Goal: Feedback & Contribution: Contribute content

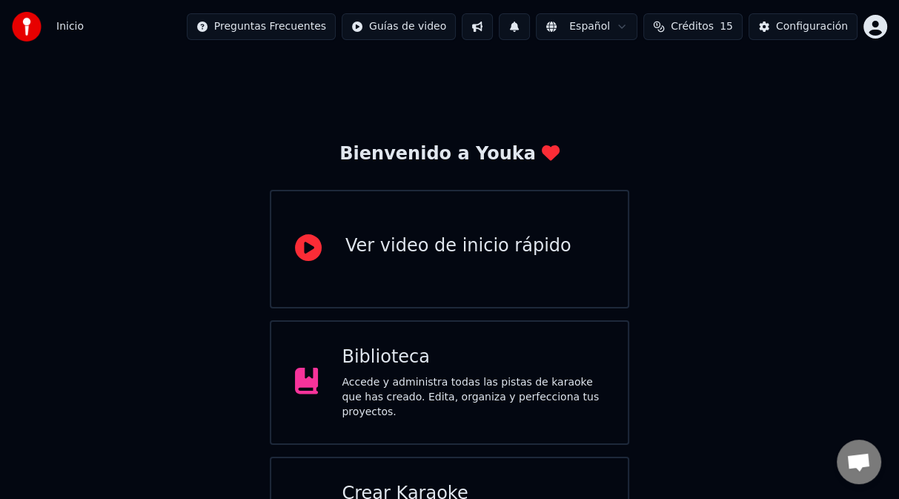
click at [797, 288] on div "Bienvenido a Youka Ver video de inicio rápido Biblioteca Accede y administra to…" at bounding box center [449, 324] width 899 height 543
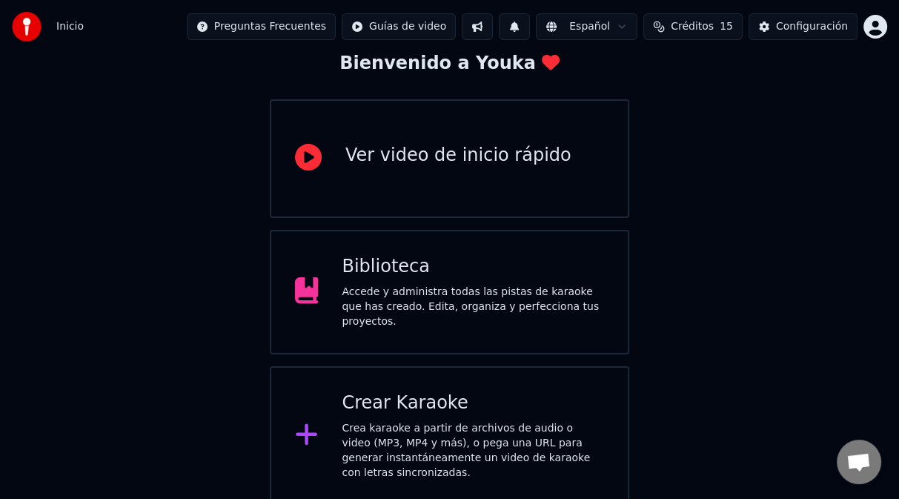
click at [412, 290] on div "Accede y administra todas las pistas de karaoke que has creado. Edita, organiza…" at bounding box center [473, 307] width 262 height 44
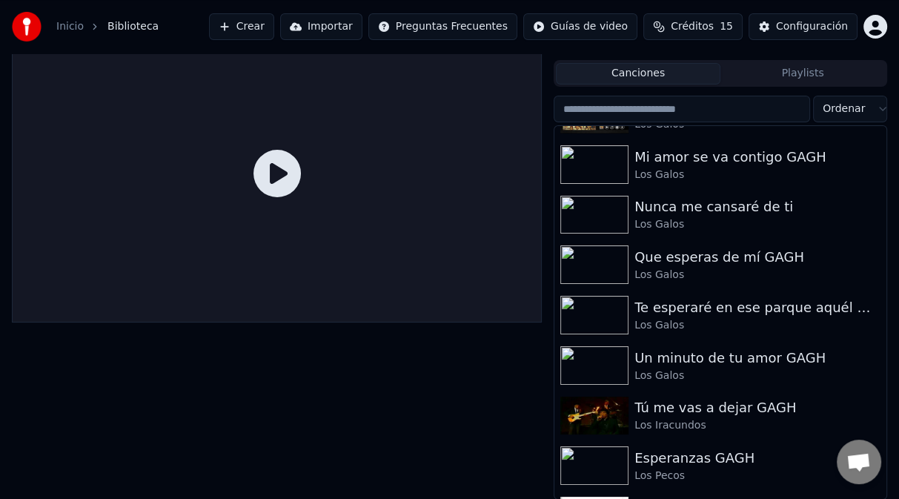
scroll to position [3701, 0]
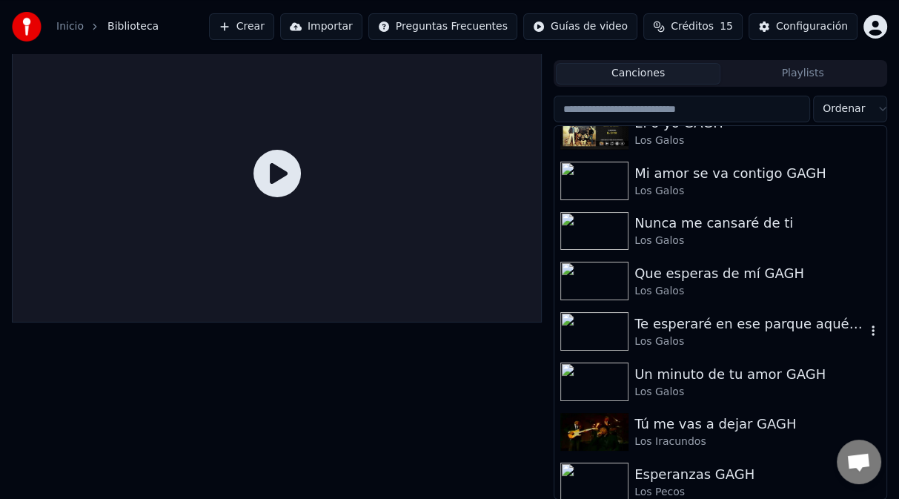
click at [612, 329] on img at bounding box center [594, 331] width 68 height 39
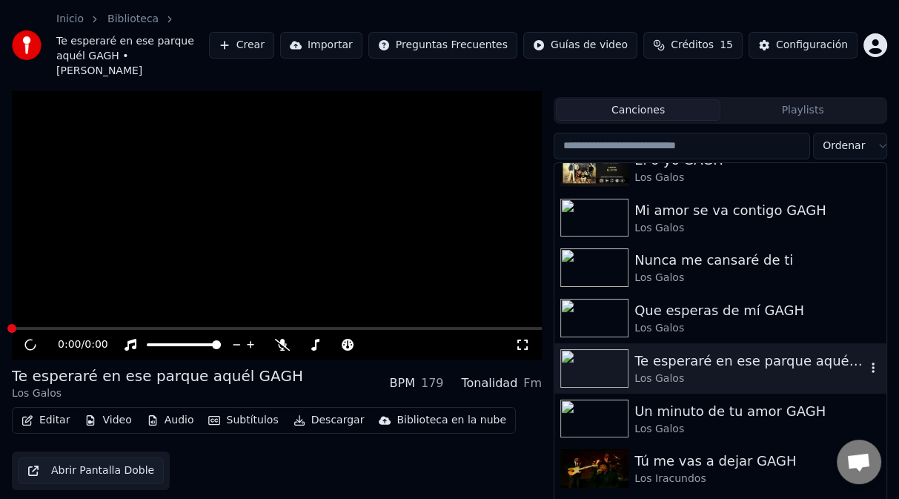
scroll to position [51, 0]
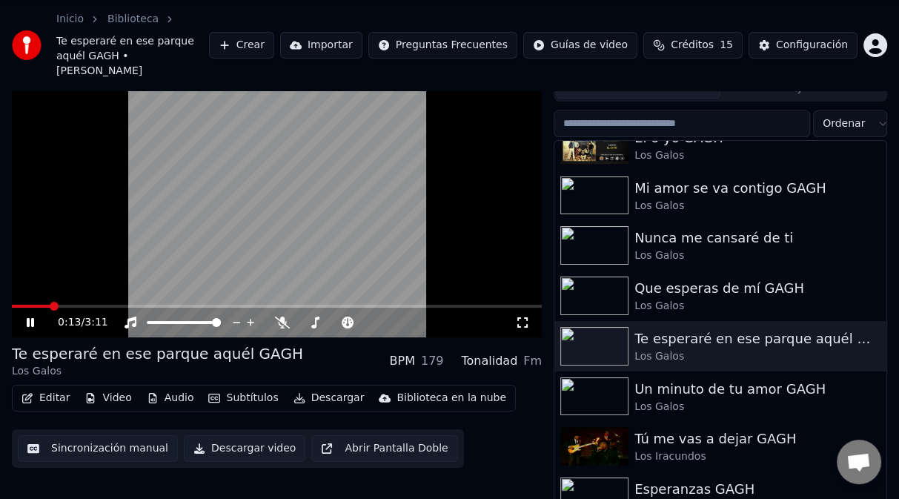
click at [492, 231] on video at bounding box center [277, 188] width 530 height 298
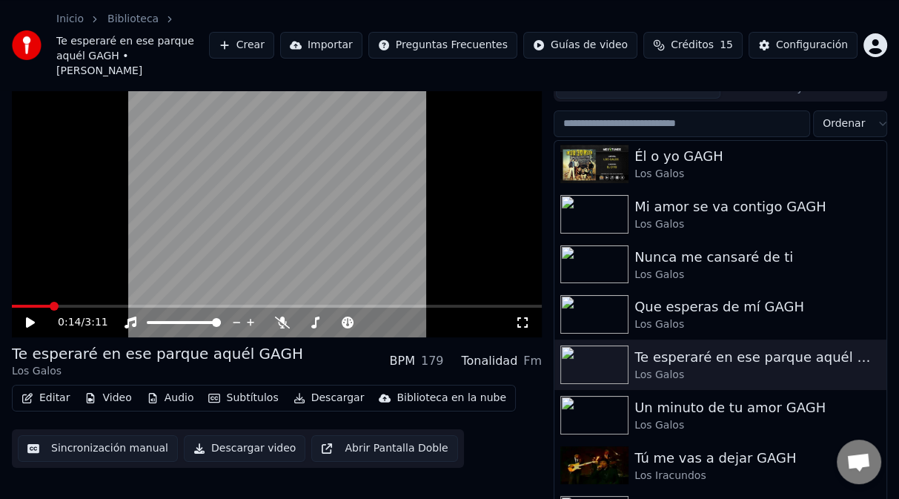
scroll to position [3670, 0]
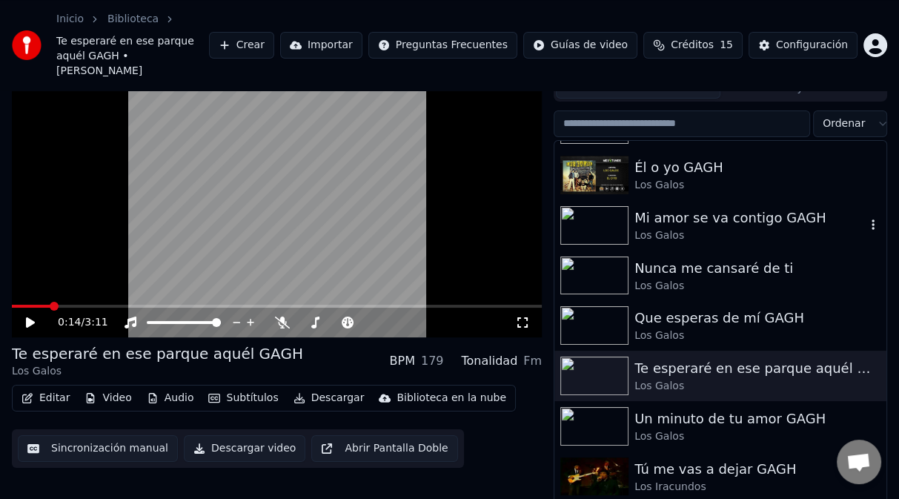
click at [872, 219] on icon "button" at bounding box center [873, 224] width 3 height 10
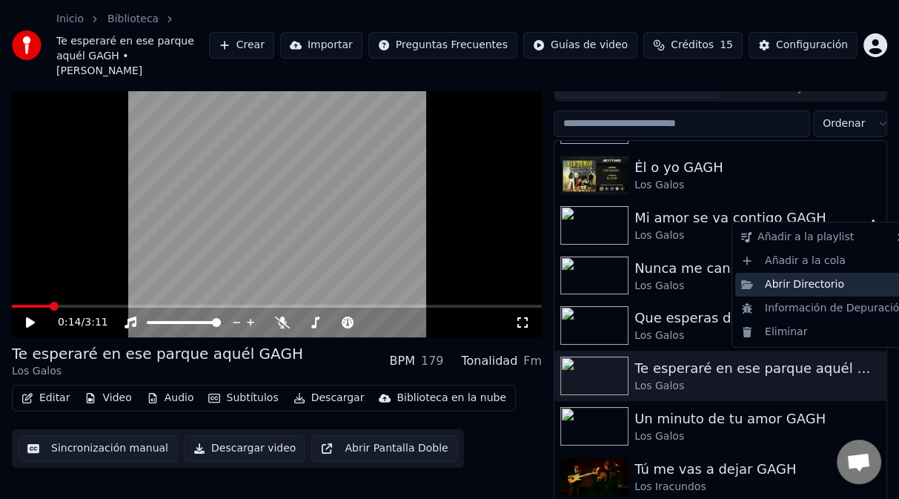
click at [798, 285] on div "Abrir Directorio" at bounding box center [823, 285] width 176 height 24
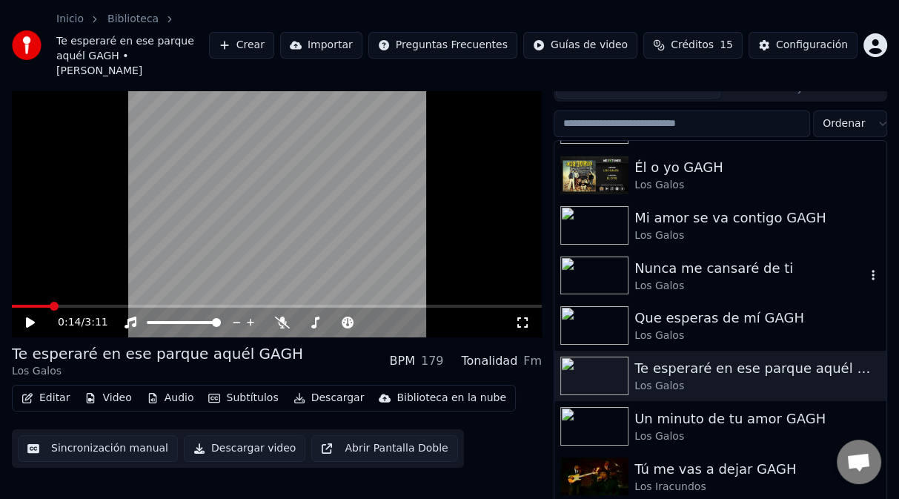
click at [697, 258] on div "Nunca me cansaré de ti" at bounding box center [750, 268] width 231 height 21
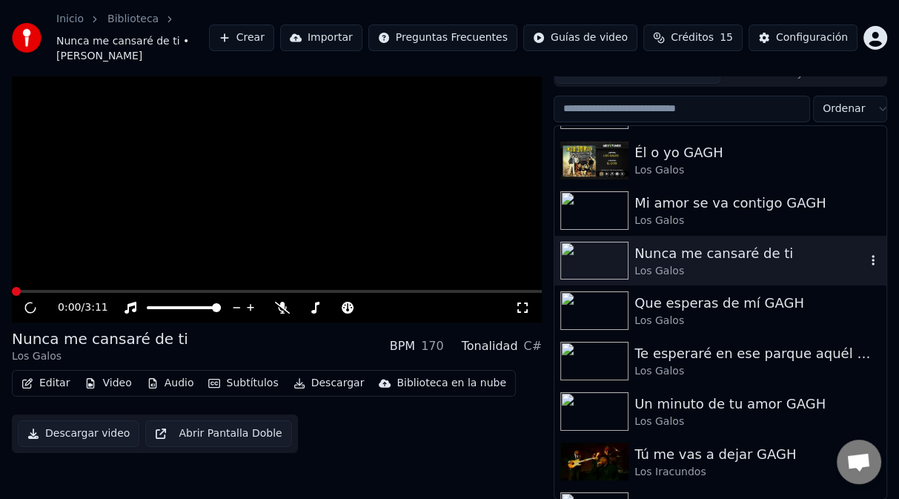
scroll to position [36, 0]
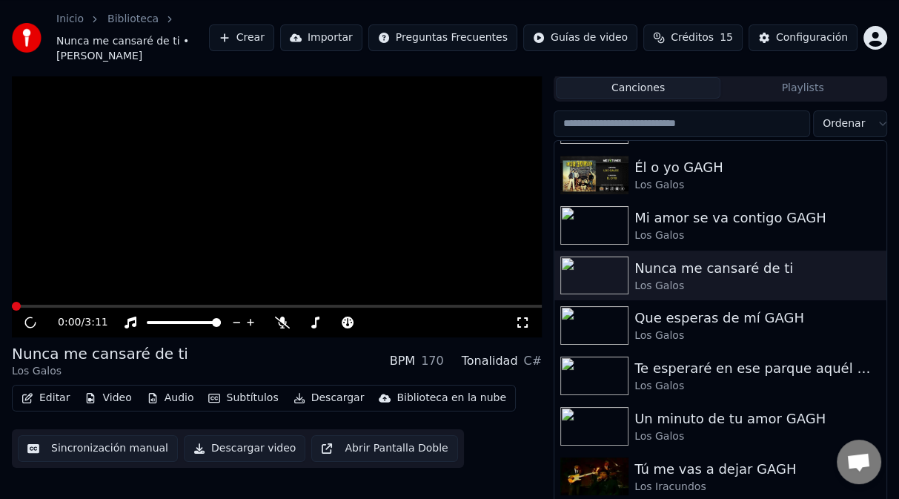
click at [358, 212] on video at bounding box center [277, 188] width 530 height 298
click at [324, 216] on video at bounding box center [277, 188] width 530 height 298
click at [866, 269] on icon "button" at bounding box center [873, 275] width 15 height 12
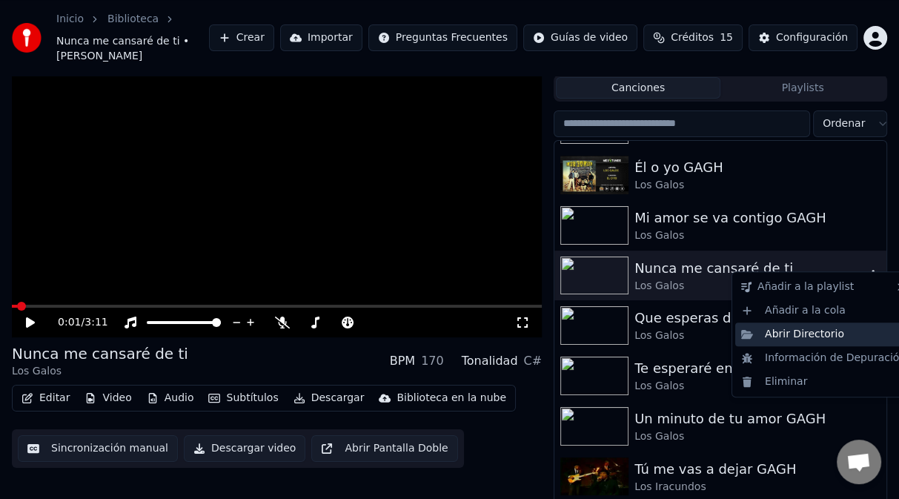
click at [778, 337] on div "Abrir Directorio" at bounding box center [823, 334] width 176 height 24
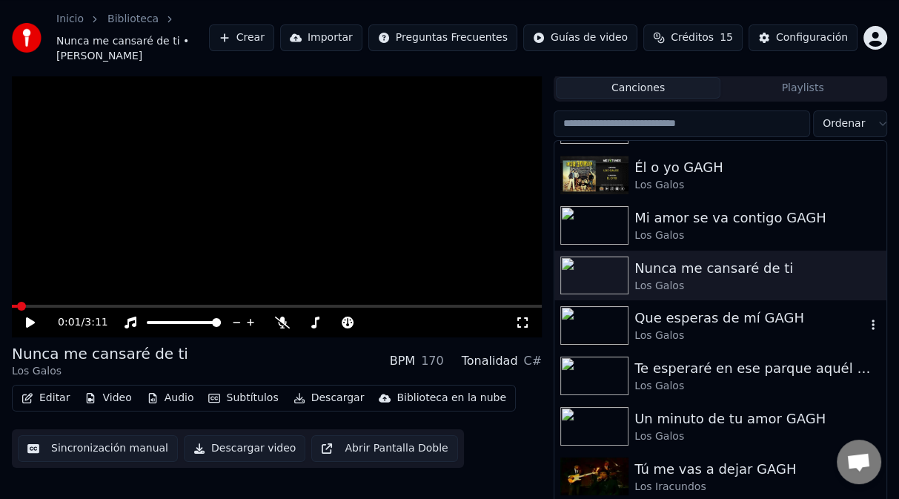
click at [680, 308] on div "Que esperas de mí GAGH" at bounding box center [750, 318] width 231 height 21
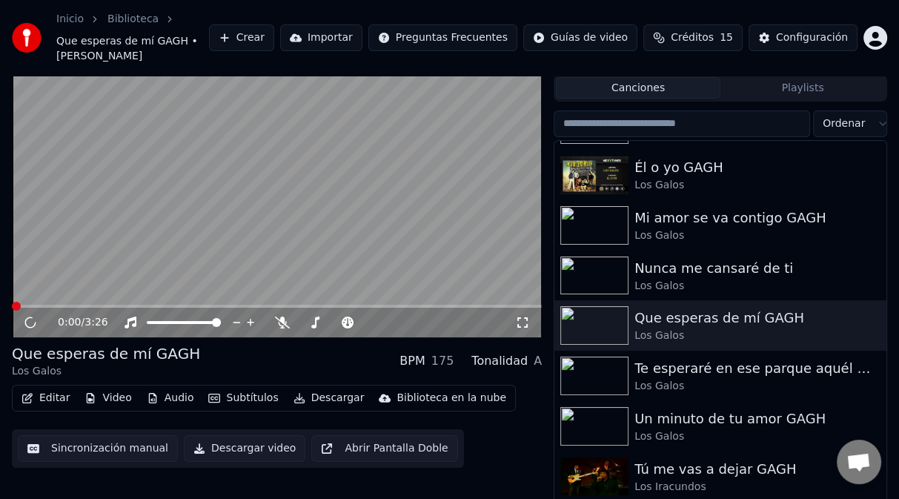
click at [287, 187] on video at bounding box center [277, 188] width 530 height 298
click at [291, 158] on video at bounding box center [277, 188] width 530 height 298
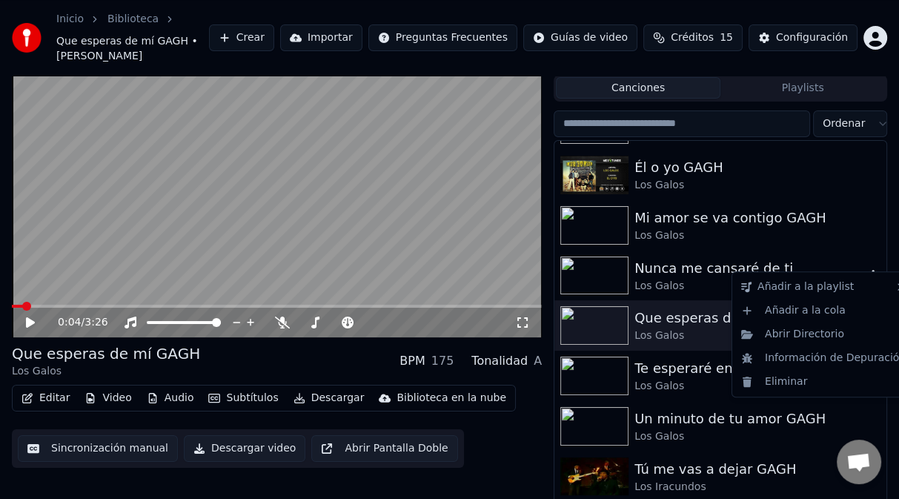
click at [866, 269] on icon "button" at bounding box center [873, 275] width 15 height 12
click at [804, 336] on div "Abrir Directorio" at bounding box center [823, 334] width 176 height 24
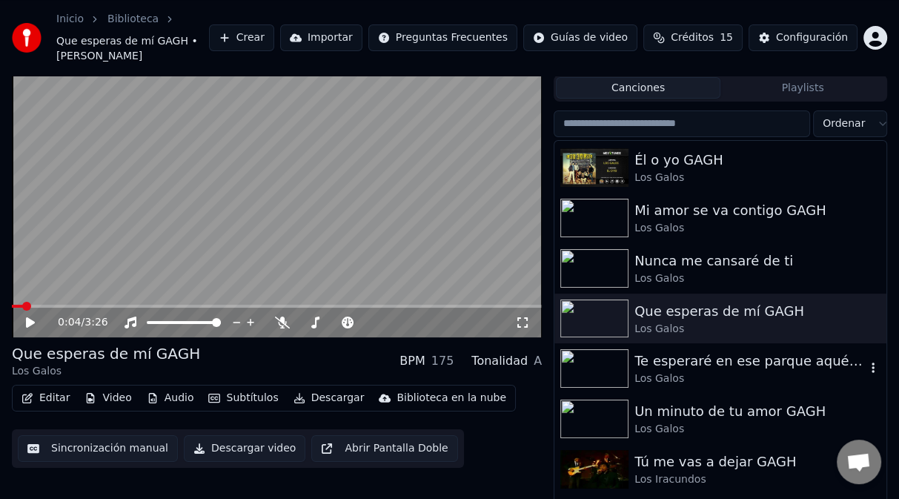
scroll to position [3715, 0]
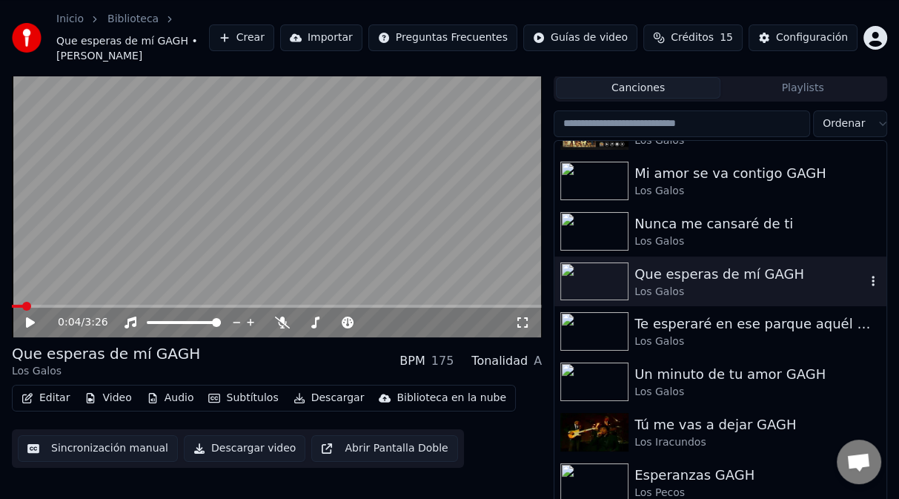
click at [866, 275] on icon "button" at bounding box center [873, 281] width 15 height 12
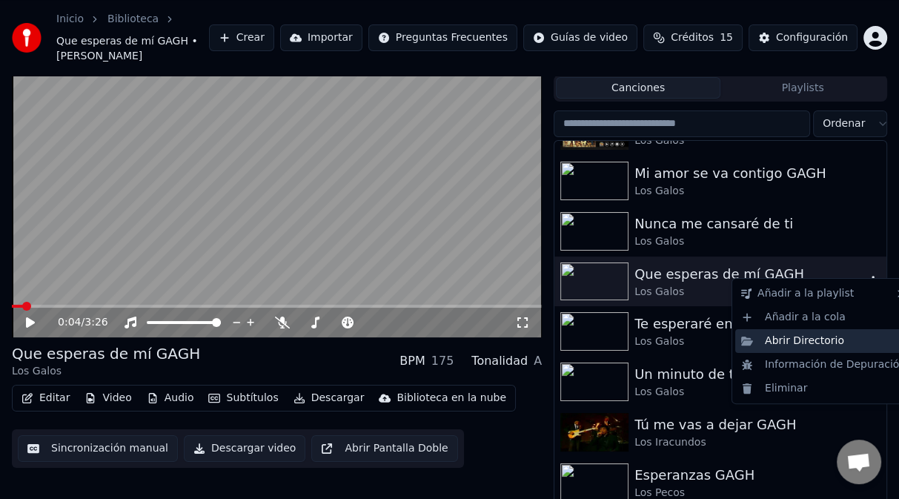
click at [795, 346] on div "Abrir Directorio" at bounding box center [823, 341] width 176 height 24
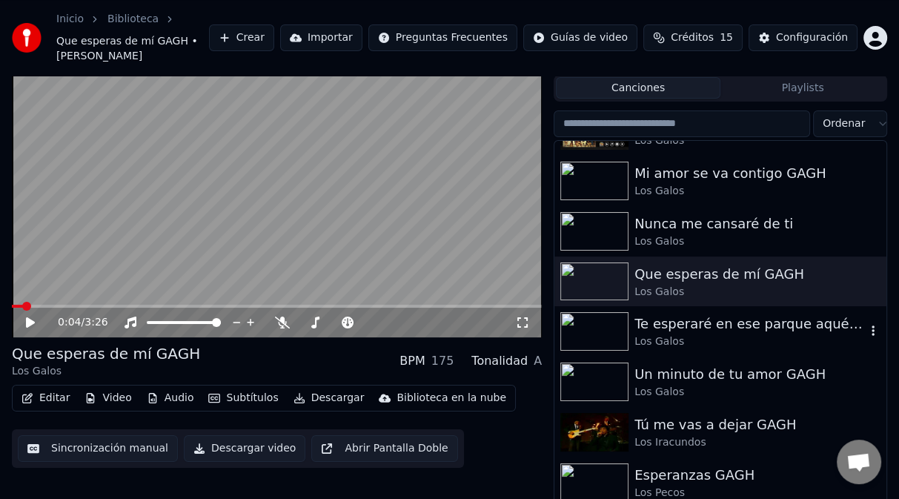
click at [866, 325] on icon "button" at bounding box center [873, 331] width 15 height 12
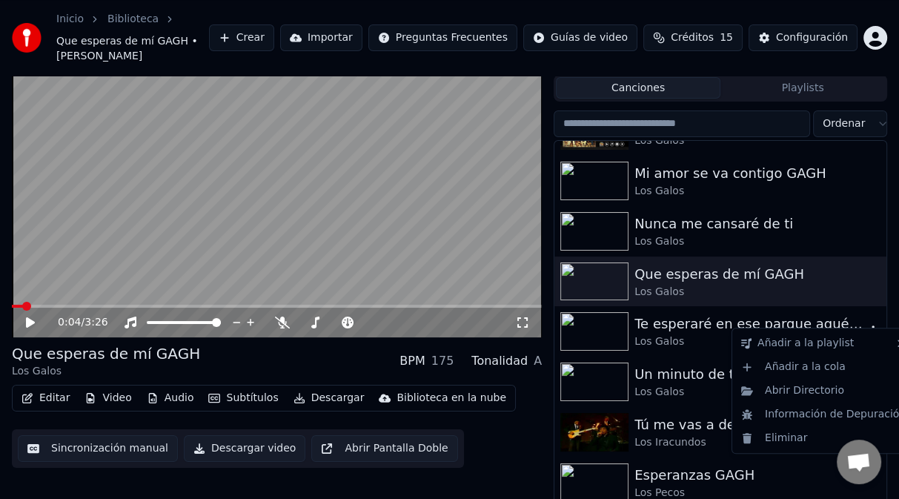
click at [671, 314] on div "Te esperaré en ese parque aquél GAGH" at bounding box center [750, 324] width 231 height 21
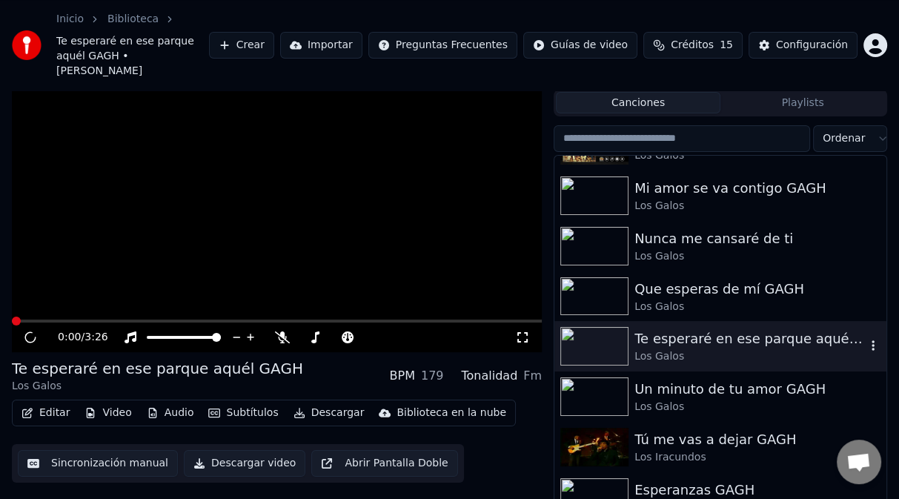
scroll to position [51, 0]
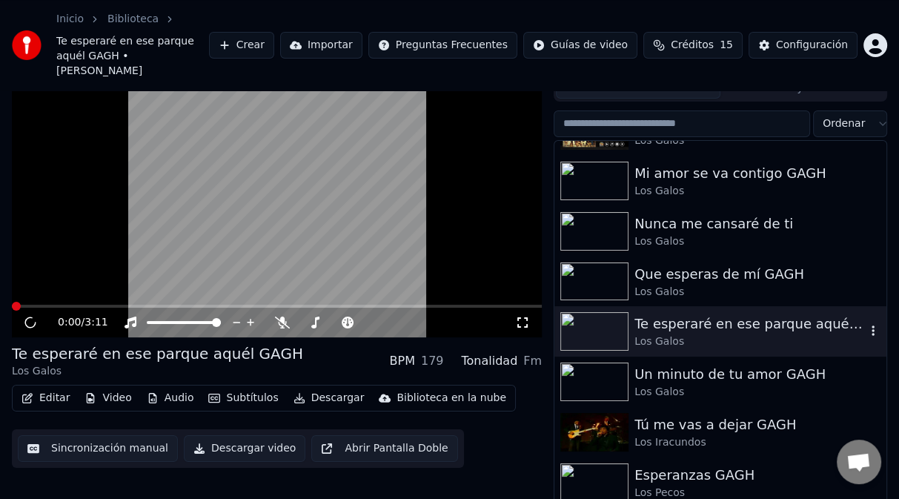
click at [872, 326] on icon "button" at bounding box center [873, 331] width 3 height 10
click at [366, 195] on video at bounding box center [277, 188] width 530 height 298
click at [872, 326] on icon "button" at bounding box center [873, 331] width 3 height 10
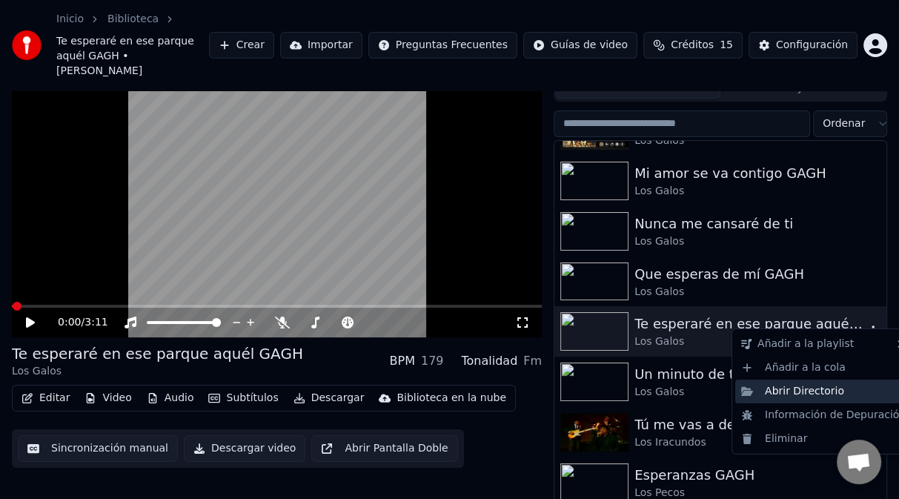
click at [807, 402] on div "Abrir Directorio" at bounding box center [823, 392] width 176 height 24
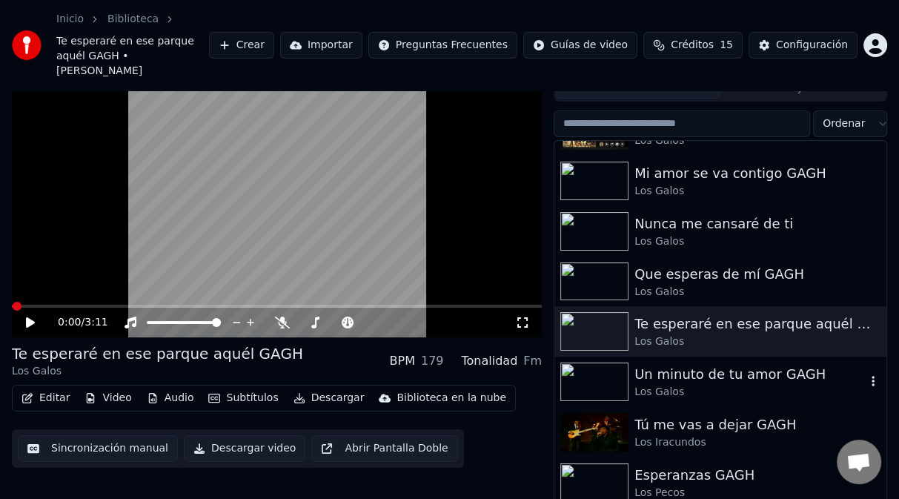
click at [773, 364] on div "Un minuto de tu amor GAGH" at bounding box center [750, 374] width 231 height 21
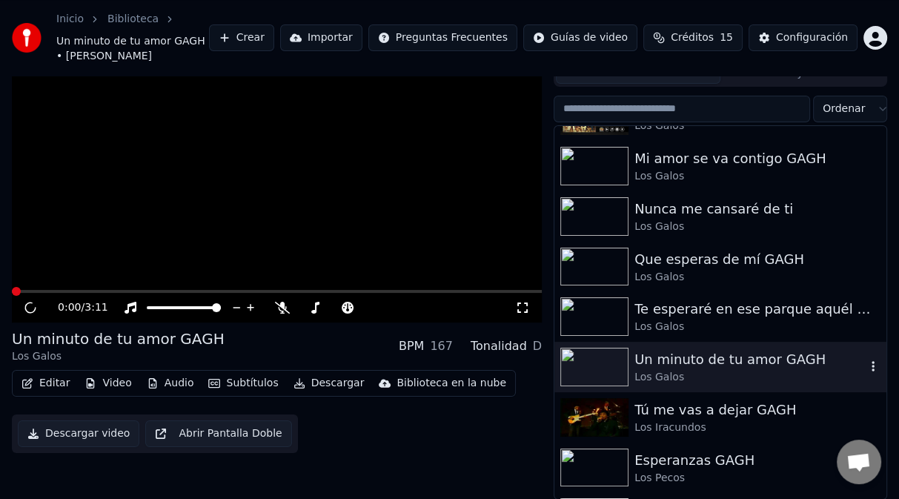
scroll to position [36, 0]
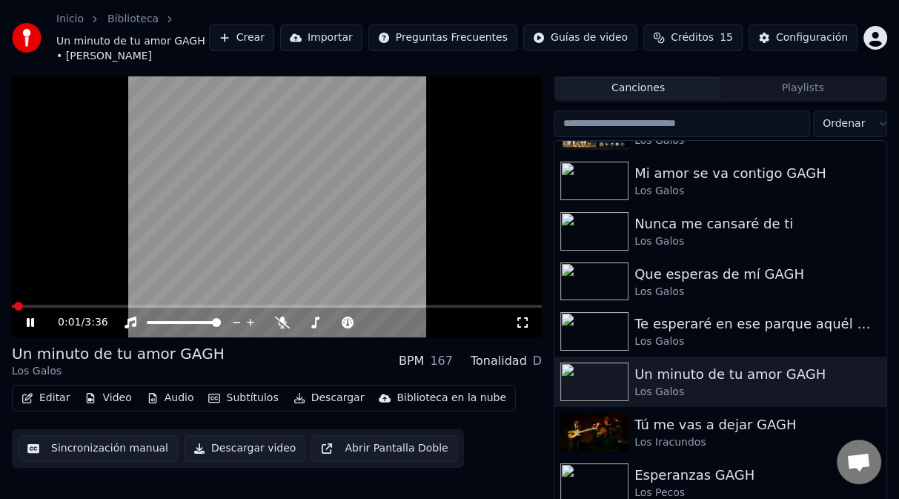
click at [305, 211] on video at bounding box center [277, 188] width 530 height 298
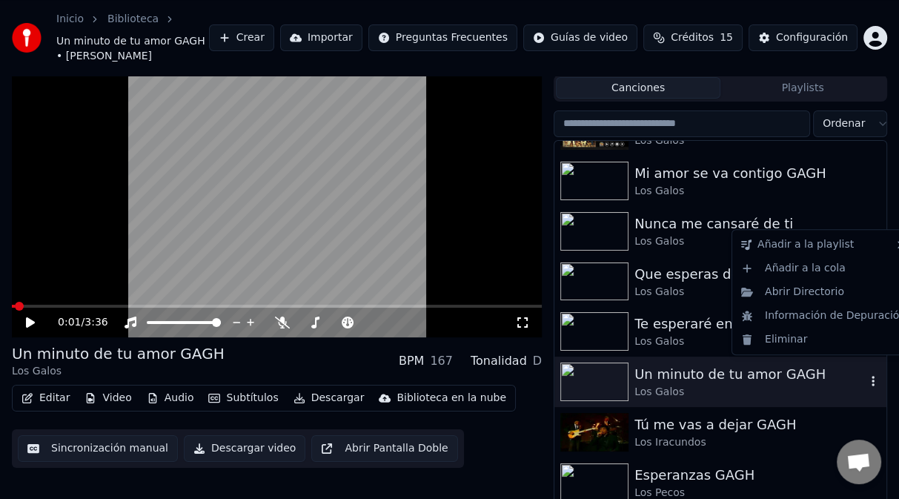
click at [866, 375] on icon "button" at bounding box center [873, 381] width 15 height 12
click at [810, 291] on div "Abrir Directorio" at bounding box center [823, 292] width 176 height 24
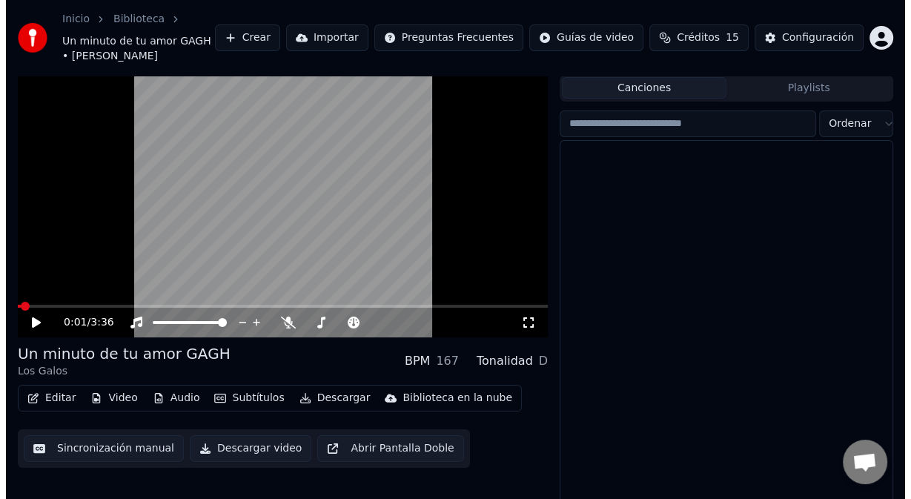
scroll to position [5674, 0]
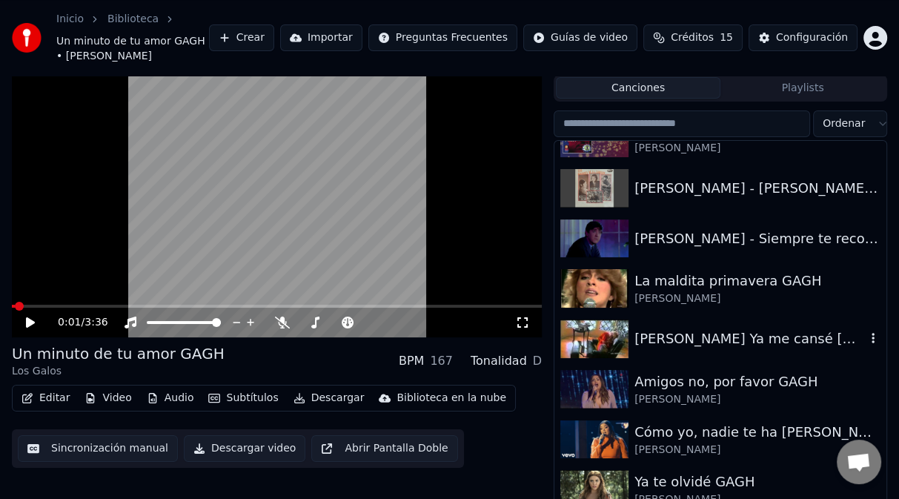
click at [597, 323] on img at bounding box center [594, 339] width 68 height 39
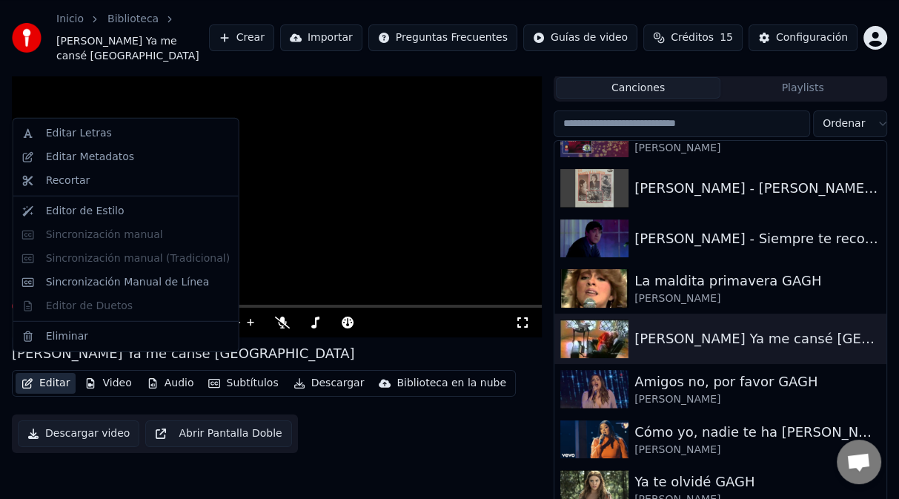
click at [51, 373] on button "Editar" at bounding box center [46, 383] width 60 height 21
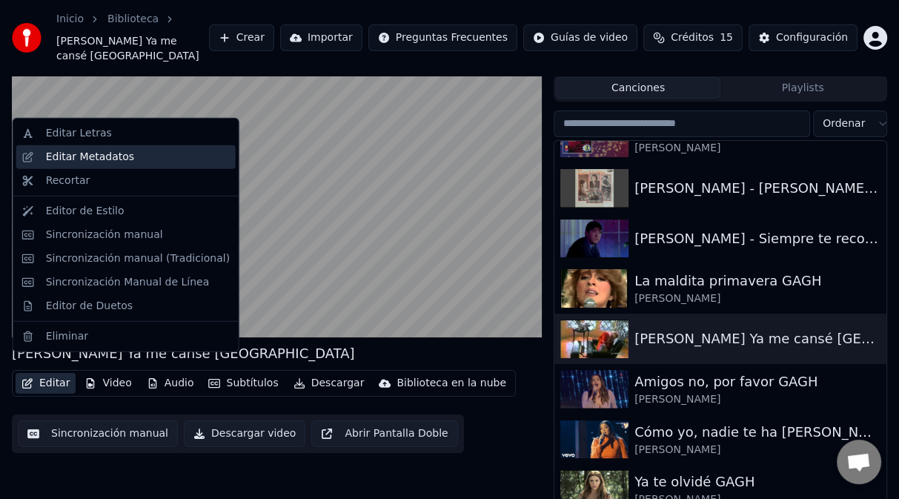
click at [101, 154] on div "Editar Metadatos" at bounding box center [90, 157] width 88 height 15
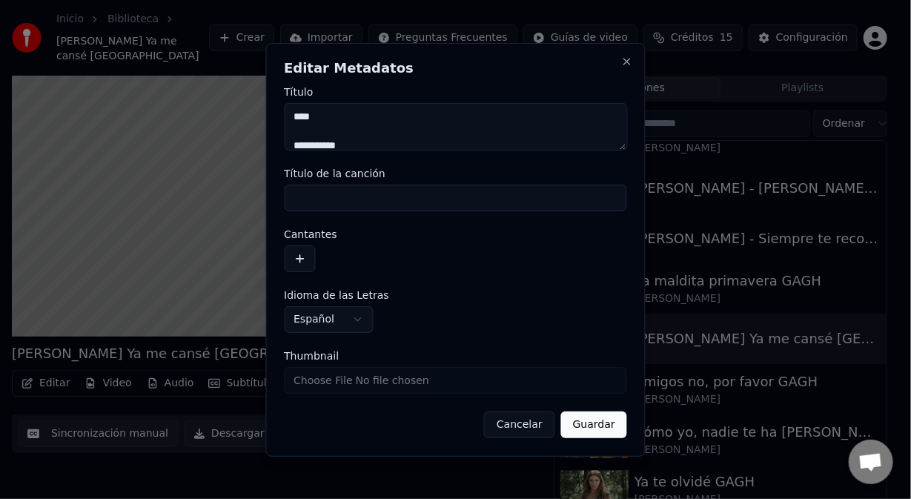
click at [340, 117] on textarea "**********" at bounding box center [455, 126] width 343 height 47
click at [376, 120] on textarea "**********" at bounding box center [455, 126] width 343 height 47
type textarea "**********"
click at [349, 197] on input "Título de la canción" at bounding box center [455, 198] width 343 height 27
drag, startPoint x: 370, startPoint y: 118, endPoint x: 315, endPoint y: 122, distance: 55.0
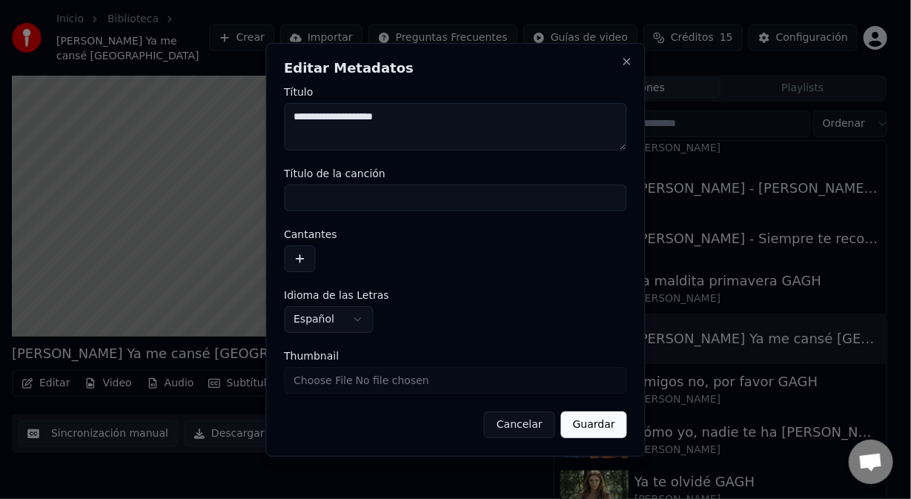
click at [315, 122] on textarea "**********" at bounding box center [455, 126] width 343 height 47
click at [340, 204] on input "Título de la canción" at bounding box center [455, 198] width 343 height 27
paste input "**********"
type input "**********"
click at [305, 257] on button "button" at bounding box center [299, 258] width 31 height 27
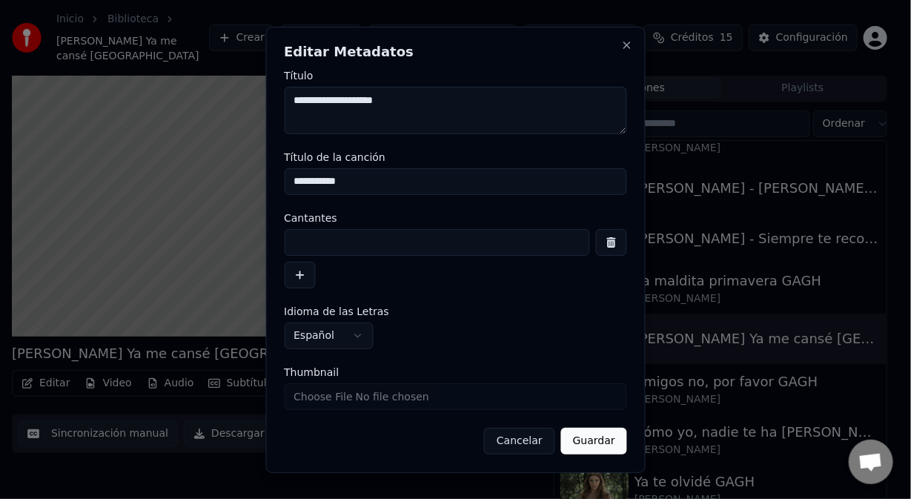
drag, startPoint x: 310, startPoint y: 103, endPoint x: 280, endPoint y: 103, distance: 29.7
click at [282, 104] on div "**********" at bounding box center [455, 250] width 380 height 446
click at [313, 249] on input at bounding box center [437, 242] width 306 height 27
paste input "****"
type input "****"
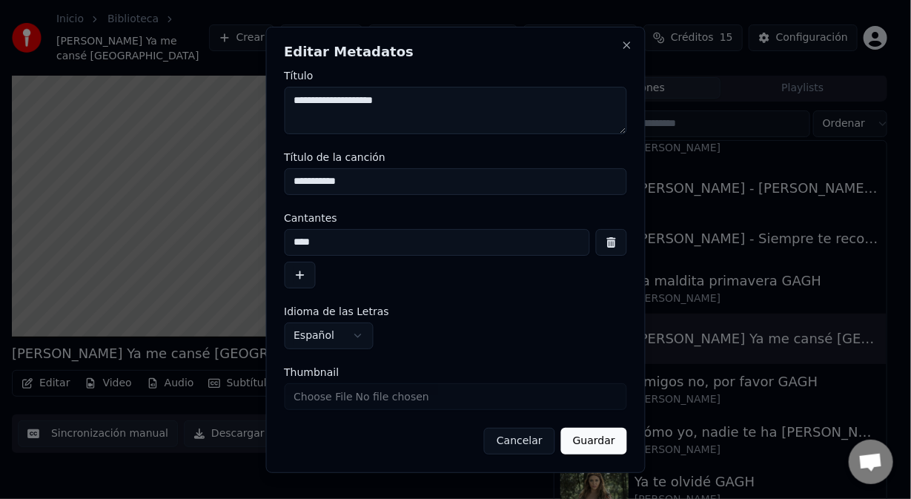
click at [586, 439] on button "Guardar" at bounding box center [594, 441] width 66 height 27
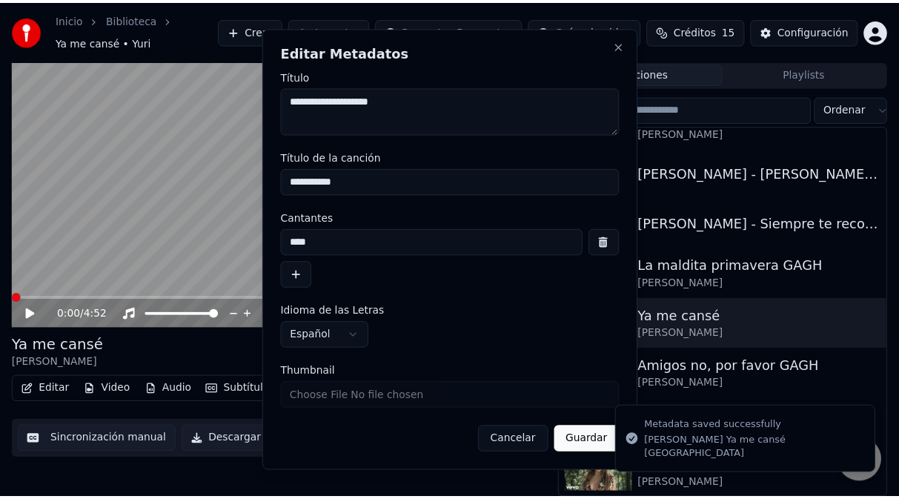
scroll to position [29, 0]
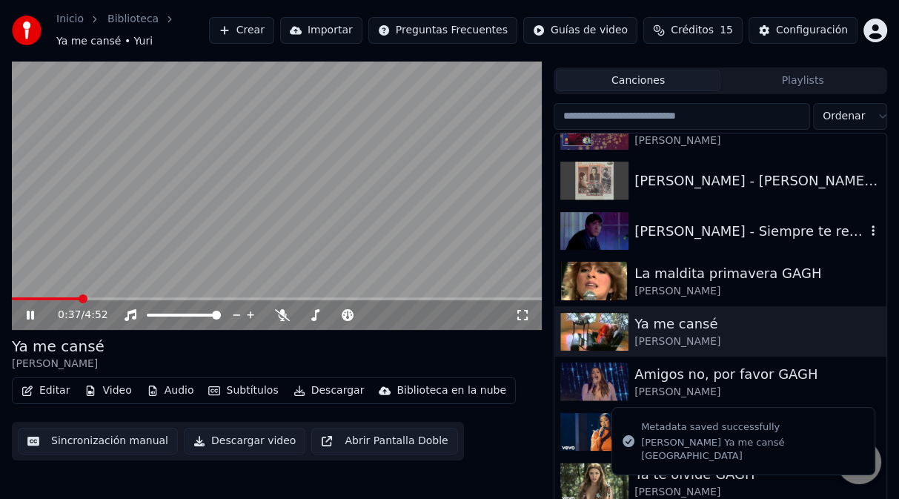
click at [610, 232] on img at bounding box center [594, 231] width 68 height 39
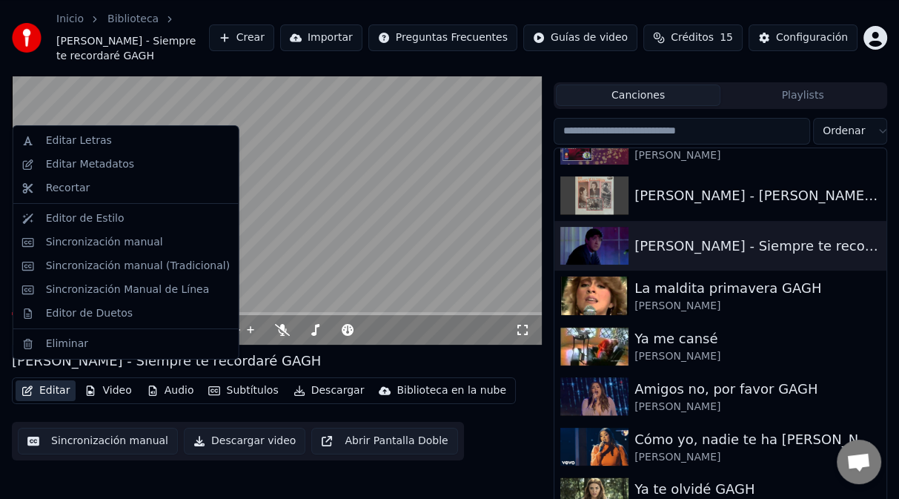
click at [62, 380] on button "Editar" at bounding box center [46, 390] width 60 height 21
click at [104, 167] on div "Editar Metadatos" at bounding box center [90, 164] width 88 height 15
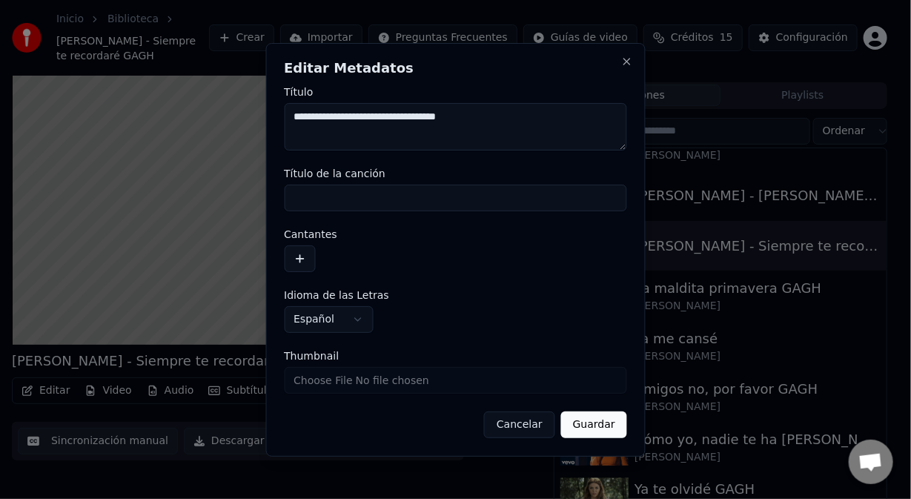
drag, startPoint x: 451, startPoint y: 119, endPoint x: 354, endPoint y: 117, distance: 97.1
click at [354, 117] on textarea "**********" at bounding box center [455, 126] width 343 height 47
click at [337, 202] on input "Título de la canción" at bounding box center [455, 198] width 343 height 27
paste input "**********"
type input "**********"
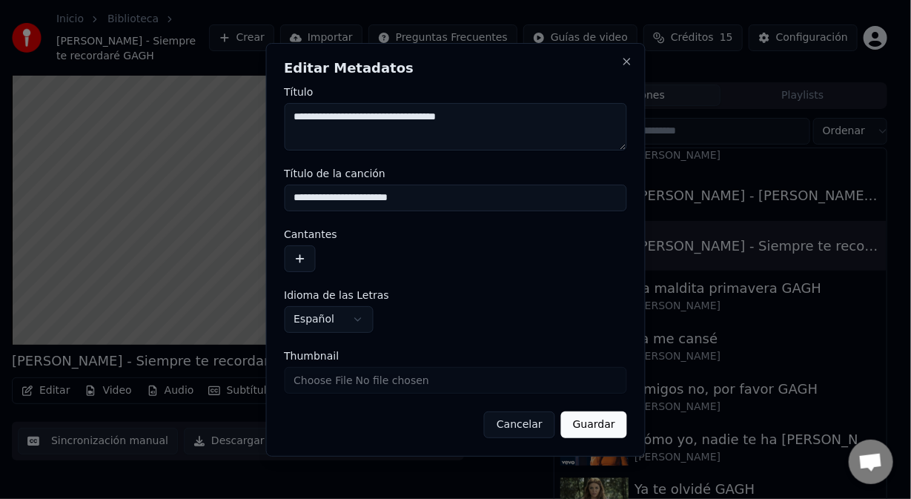
drag, startPoint x: 298, startPoint y: 267, endPoint x: 294, endPoint y: 256, distance: 12.0
click at [294, 265] on button "button" at bounding box center [299, 258] width 31 height 27
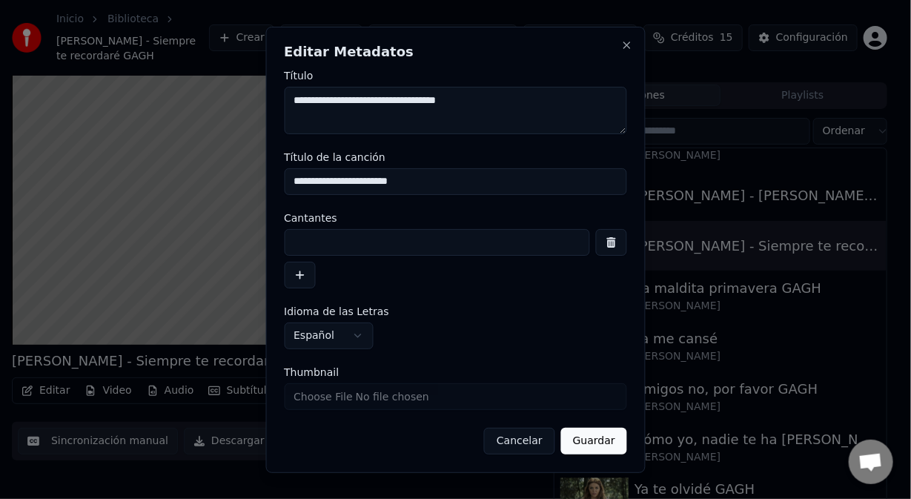
drag, startPoint x: 346, startPoint y: 102, endPoint x: 267, endPoint y: 97, distance: 79.5
click at [267, 99] on div "**********" at bounding box center [455, 250] width 380 height 446
click at [328, 236] on input at bounding box center [437, 242] width 306 height 27
paste input "**********"
type input "**********"
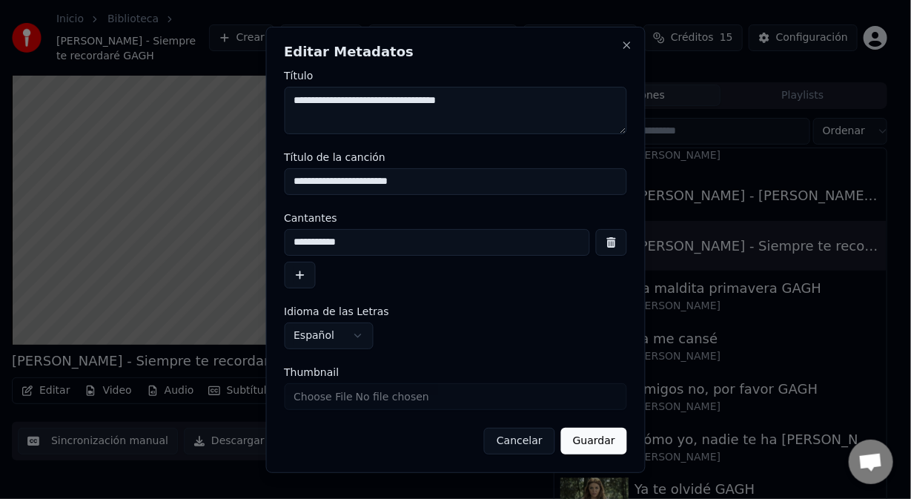
click at [582, 442] on button "Guardar" at bounding box center [594, 441] width 66 height 27
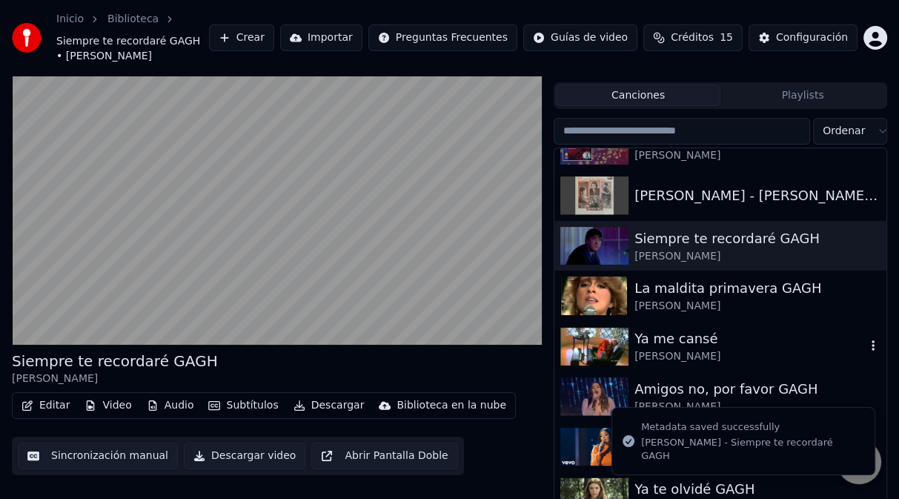
click at [639, 349] on div "[PERSON_NAME]" at bounding box center [750, 356] width 231 height 15
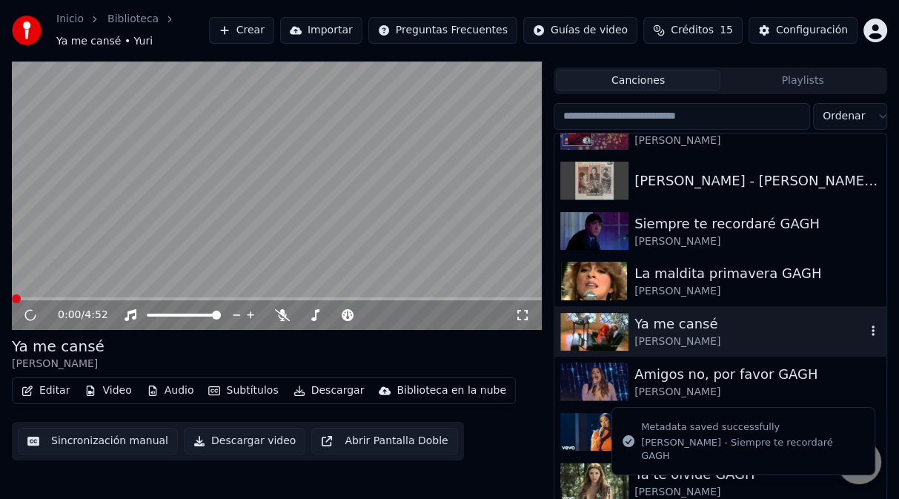
click at [639, 334] on div "[PERSON_NAME]" at bounding box center [750, 341] width 231 height 15
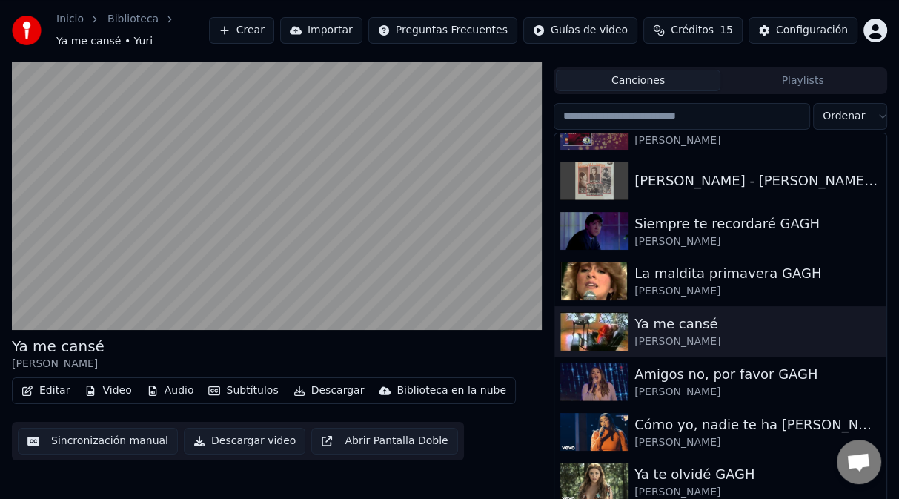
click at [51, 393] on button "Editar" at bounding box center [46, 390] width 60 height 21
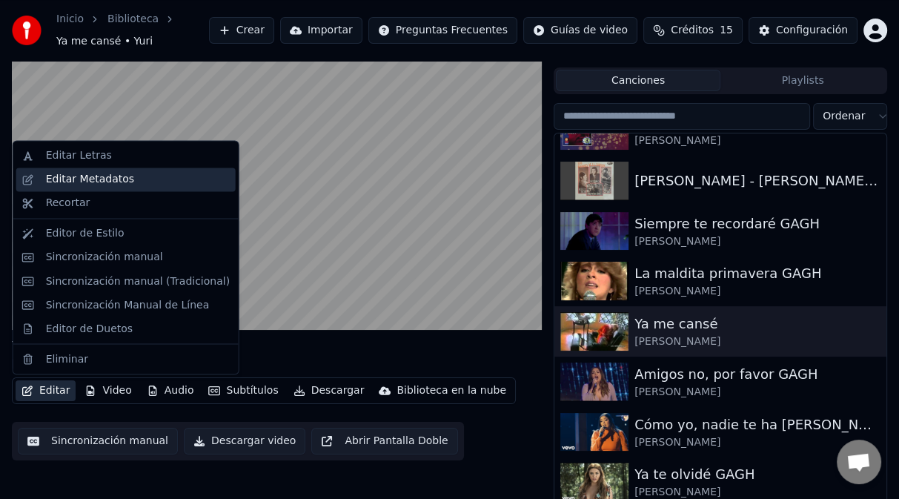
click at [93, 178] on div "Editar Metadatos" at bounding box center [90, 179] width 88 height 15
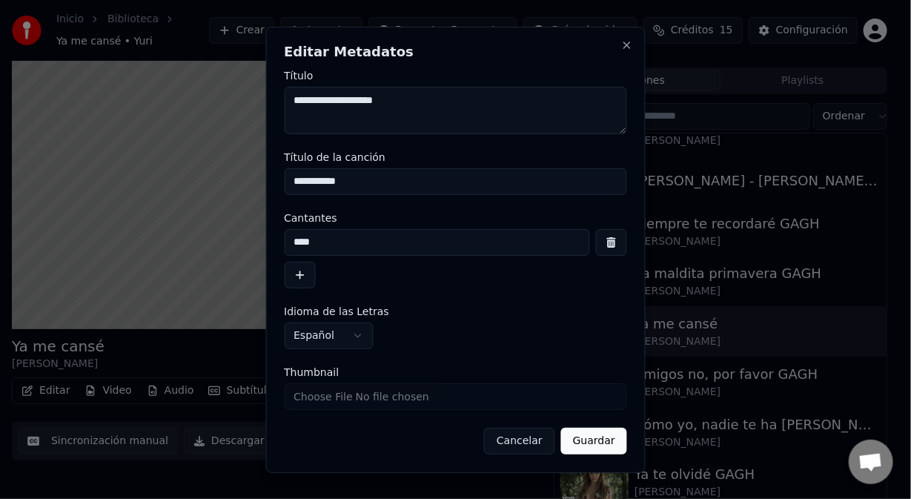
click at [388, 179] on input "**********" at bounding box center [455, 181] width 343 height 27
type input "**********"
click at [609, 436] on button "Guardar" at bounding box center [594, 441] width 66 height 27
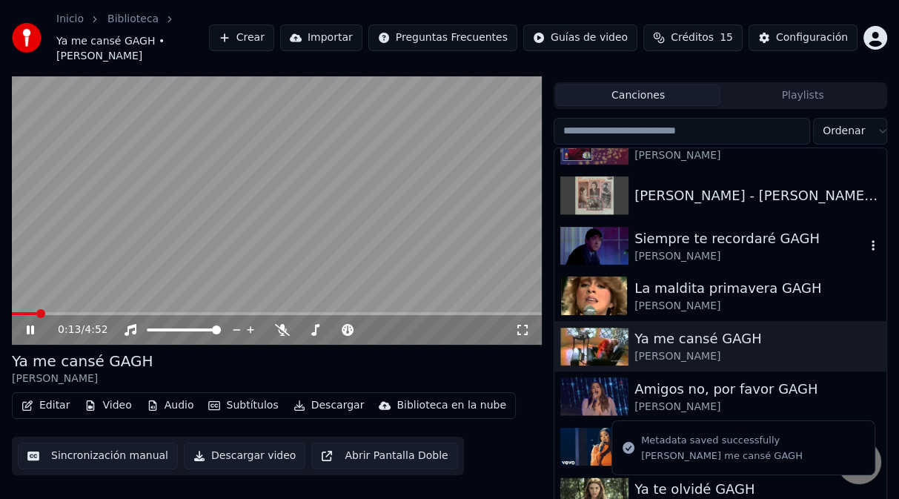
scroll to position [5600, 0]
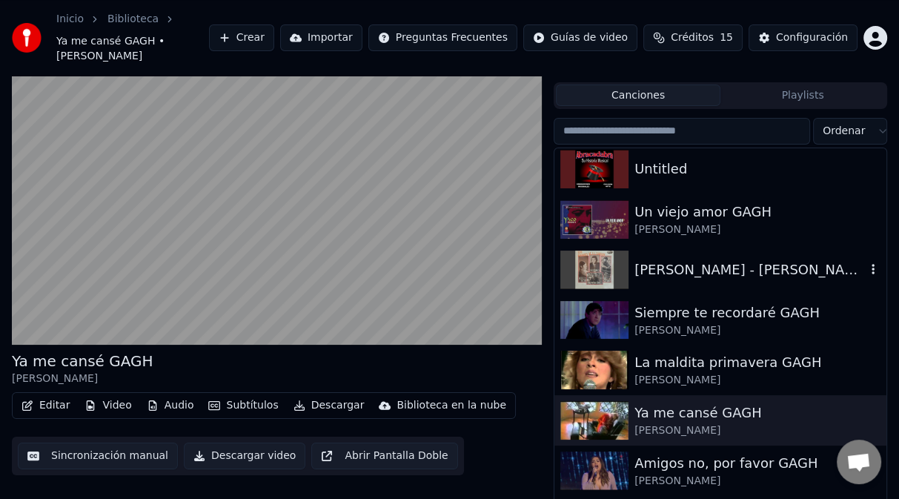
click at [658, 259] on div "[PERSON_NAME] como son las cosas GAGH" at bounding box center [750, 269] width 231 height 21
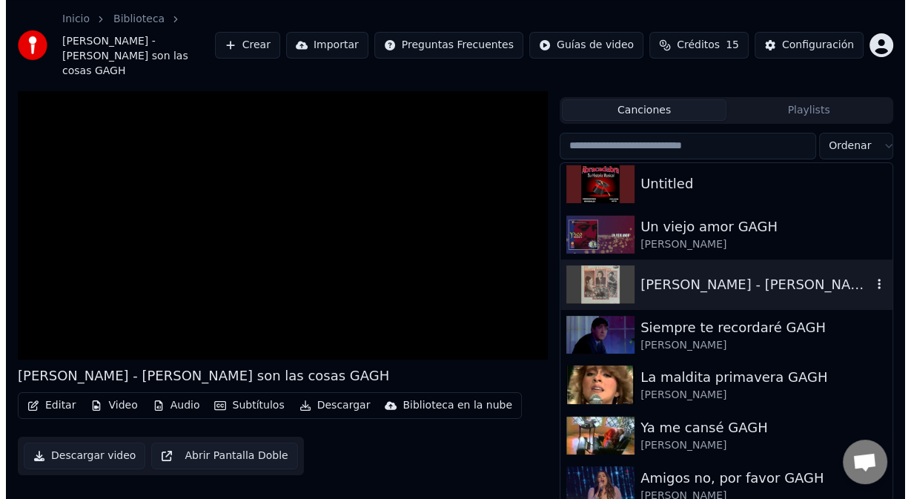
scroll to position [44, 0]
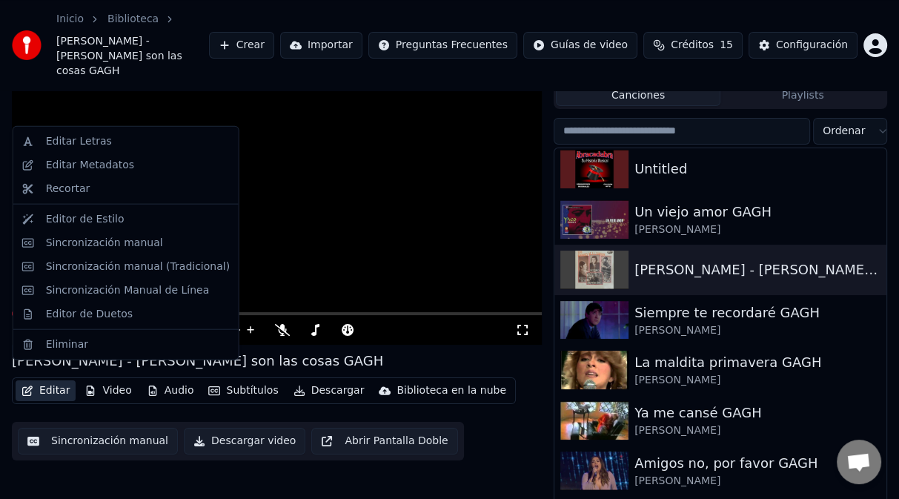
click at [63, 380] on button "Editar" at bounding box center [46, 390] width 60 height 21
click at [108, 167] on div "Editar Metadatos" at bounding box center [90, 165] width 88 height 15
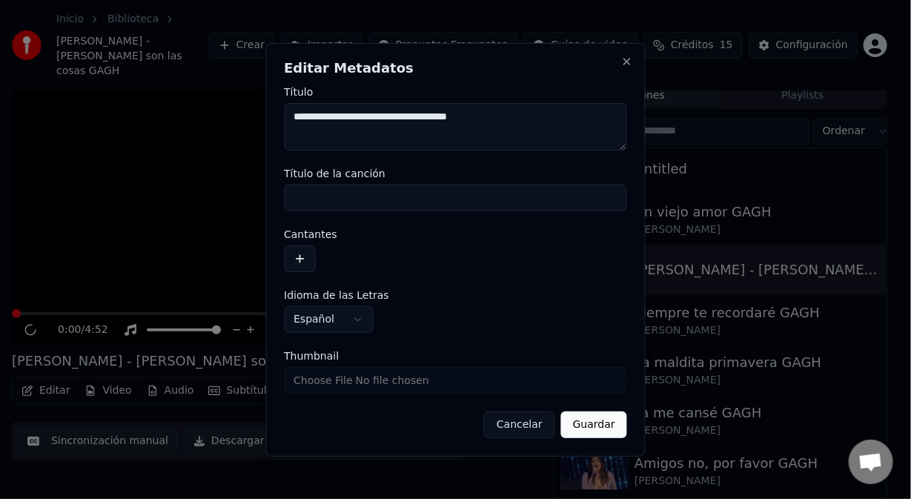
drag, startPoint x: 353, startPoint y: 119, endPoint x: 470, endPoint y: 118, distance: 117.1
click at [470, 118] on textarea "**********" at bounding box center [455, 126] width 343 height 47
click at [328, 200] on input "Título de la canción" at bounding box center [455, 198] width 343 height 27
paste input "**********"
type input "**********"
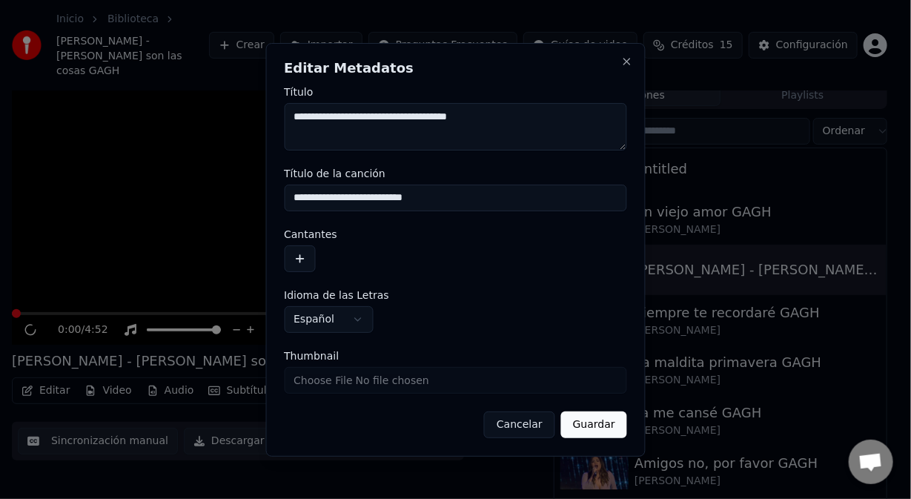
drag, startPoint x: 292, startPoint y: 262, endPoint x: 316, endPoint y: 208, distance: 58.4
click at [293, 254] on button "button" at bounding box center [299, 258] width 31 height 27
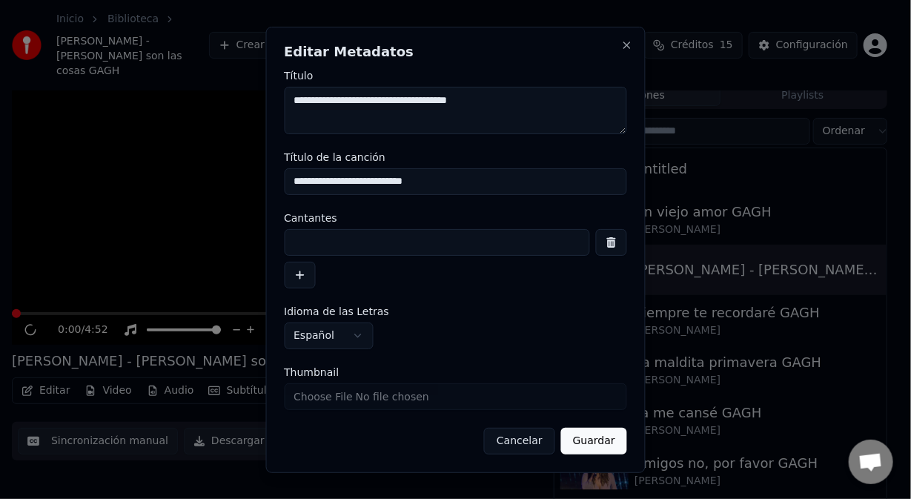
drag, startPoint x: 346, startPoint y: 100, endPoint x: 294, endPoint y: 94, distance: 53.0
click at [294, 94] on textarea "**********" at bounding box center [455, 110] width 343 height 47
click at [331, 234] on input at bounding box center [437, 242] width 306 height 27
paste input "**********"
type input "**********"
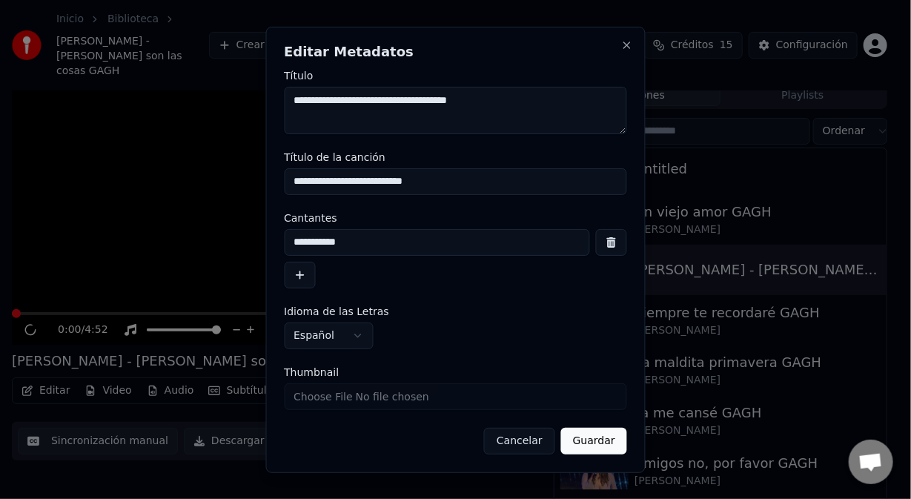
click at [605, 443] on button "Guardar" at bounding box center [594, 441] width 66 height 27
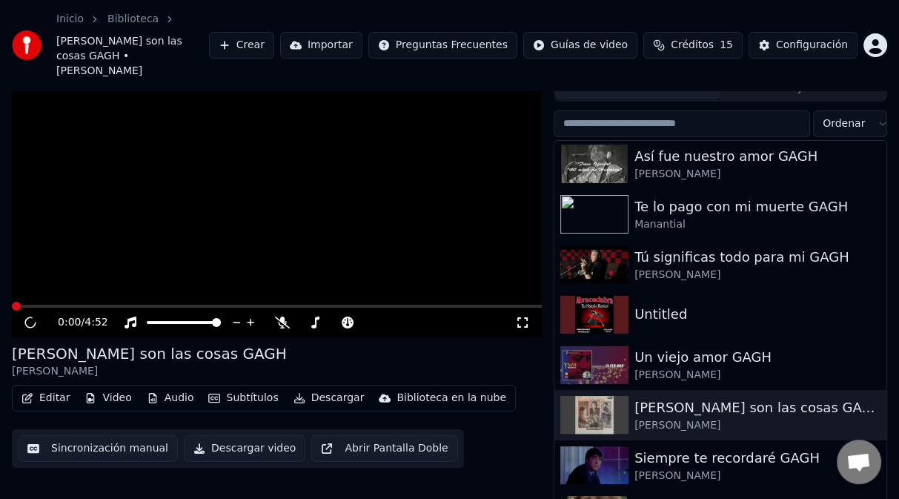
scroll to position [5377, 0]
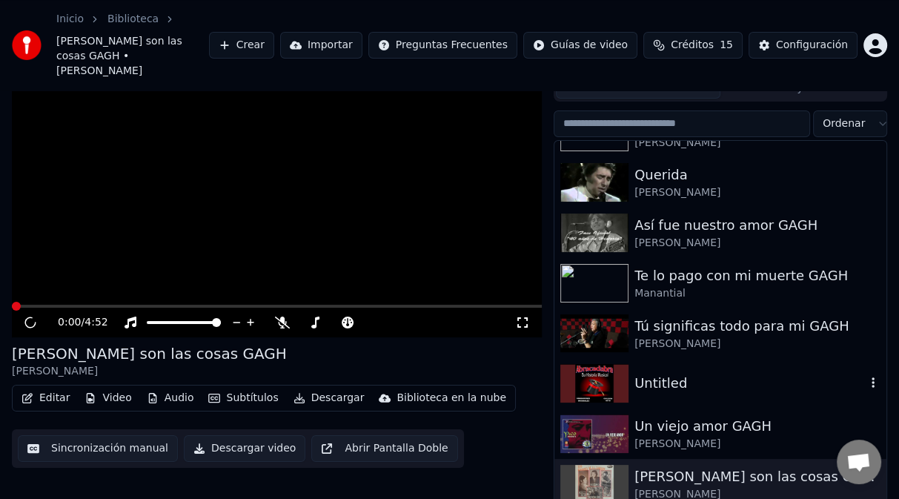
click at [611, 374] on img at bounding box center [594, 383] width 68 height 39
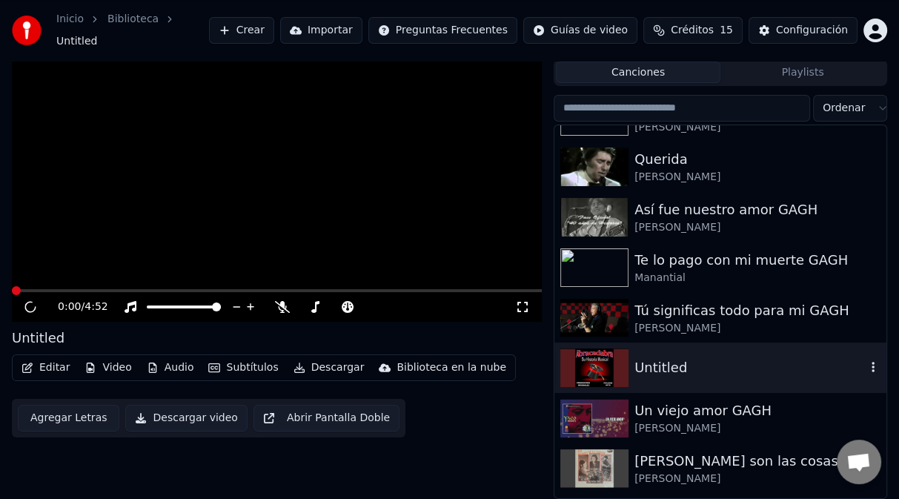
scroll to position [29, 0]
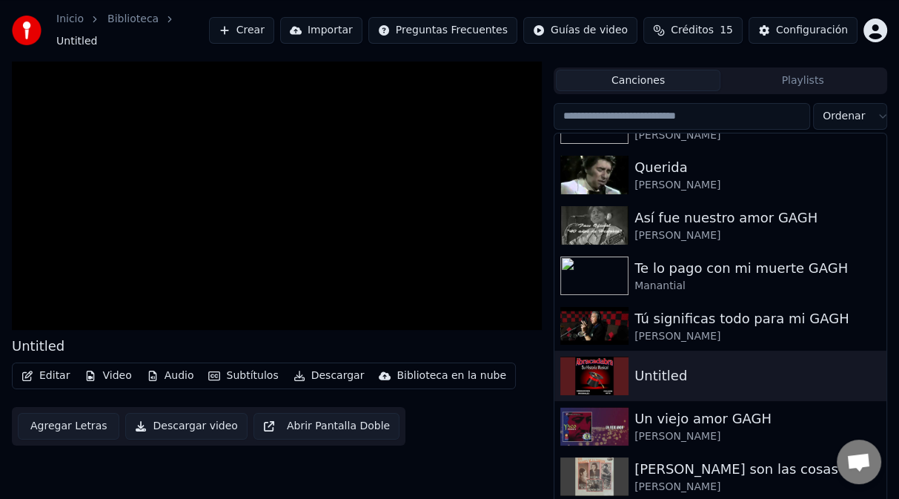
click at [47, 374] on button "Editar" at bounding box center [46, 375] width 60 height 21
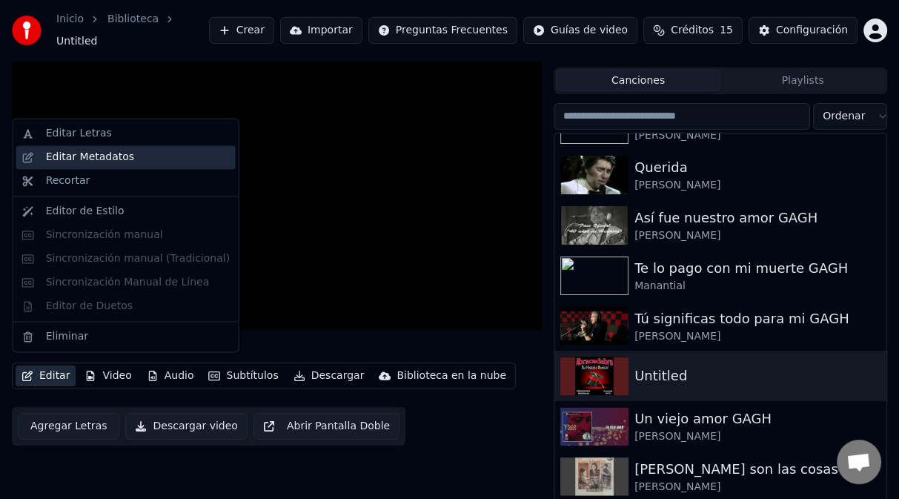
click at [79, 159] on div "Editar Metadatos" at bounding box center [90, 157] width 88 height 15
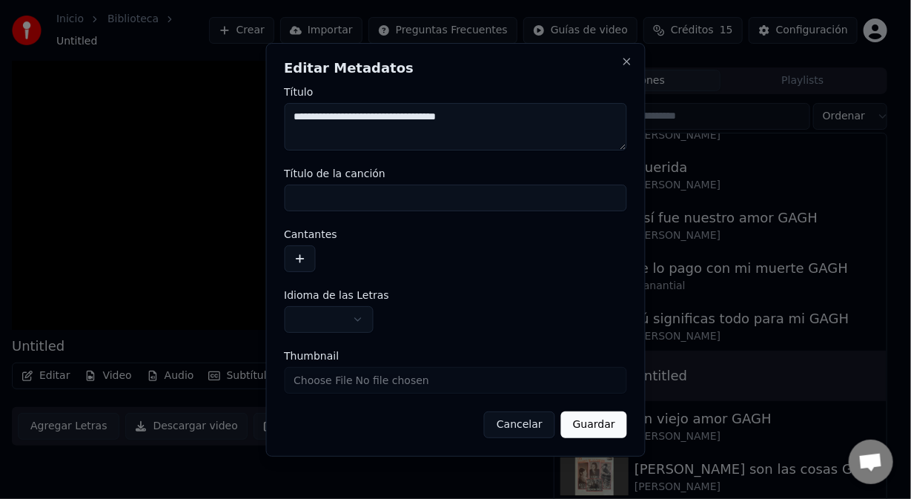
click at [390, 115] on textarea "**********" at bounding box center [455, 126] width 343 height 47
click at [445, 123] on textarea "**********" at bounding box center [455, 126] width 343 height 47
click at [443, 118] on textarea "**********" at bounding box center [455, 126] width 343 height 47
drag, startPoint x: 440, startPoint y: 118, endPoint x: 361, endPoint y: 116, distance: 79.4
click at [361, 116] on textarea "**********" at bounding box center [455, 126] width 343 height 47
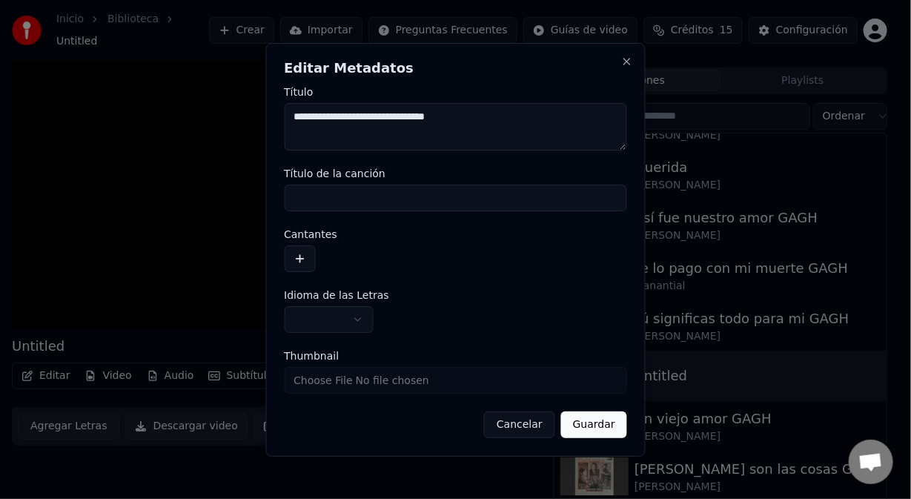
type textarea "**********"
click at [321, 194] on input "Título de la canción" at bounding box center [455, 198] width 343 height 27
paste input "**********"
type input "**********"
drag, startPoint x: 349, startPoint y: 120, endPoint x: 276, endPoint y: 122, distance: 73.4
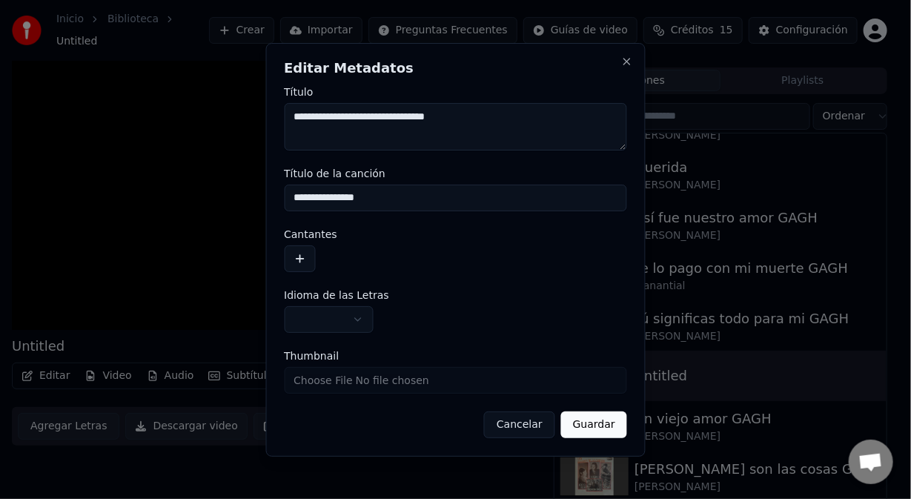
click at [276, 122] on div "**********" at bounding box center [455, 250] width 380 height 414
click at [297, 253] on button "button" at bounding box center [299, 258] width 31 height 27
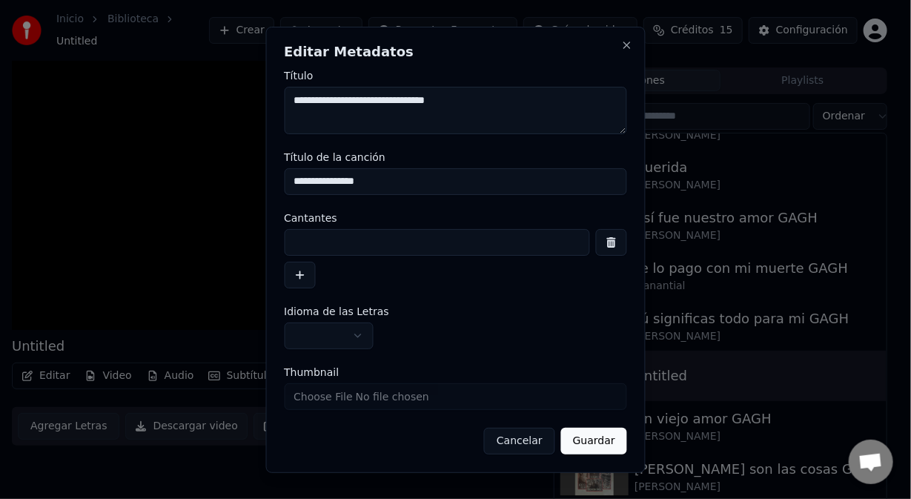
click at [326, 238] on input at bounding box center [437, 242] width 306 height 27
paste input "**********"
type input "**********"
click at [380, 189] on input "**********" at bounding box center [455, 181] width 343 height 27
type input "**********"
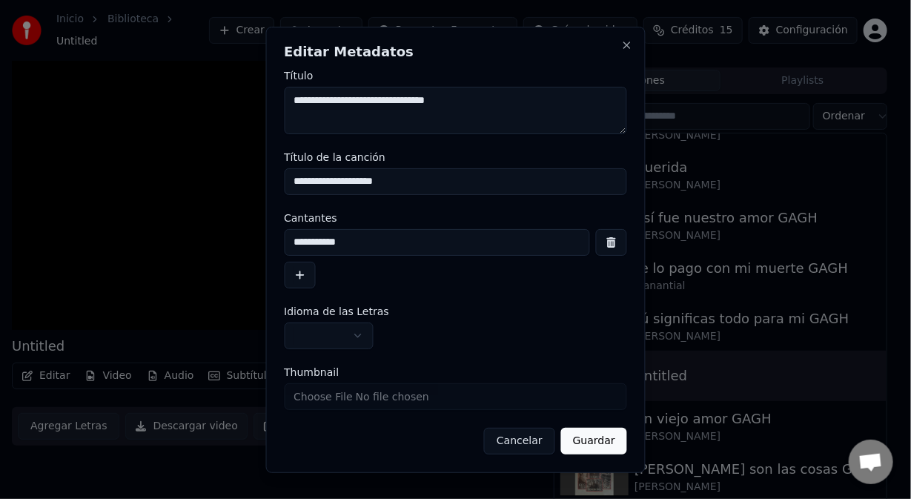
drag, startPoint x: 581, startPoint y: 443, endPoint x: 583, endPoint y: 435, distance: 8.3
click at [582, 439] on button "Guardar" at bounding box center [594, 441] width 66 height 27
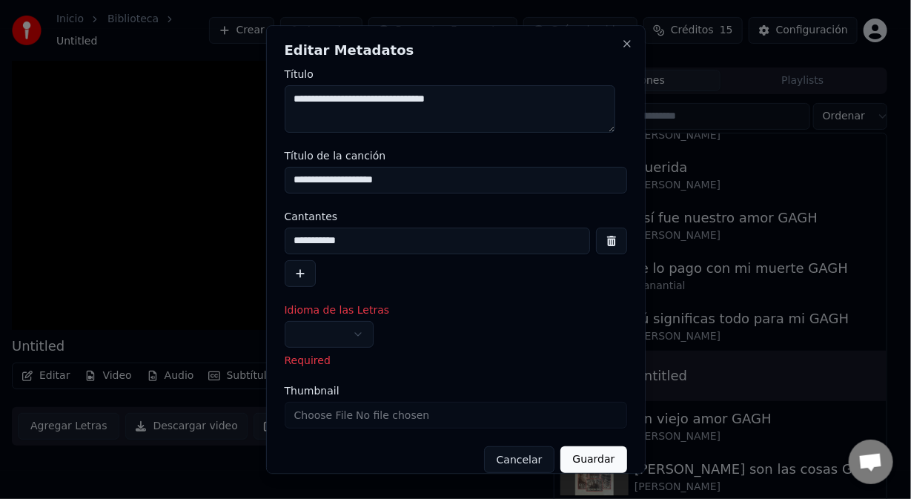
click at [358, 337] on button "button" at bounding box center [329, 334] width 89 height 27
click at [358, 336] on button "button" at bounding box center [329, 334] width 89 height 27
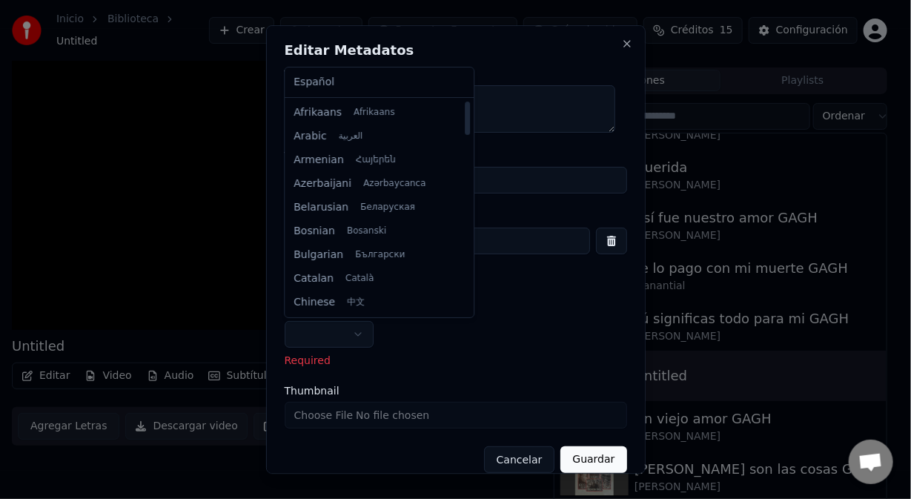
select select "**"
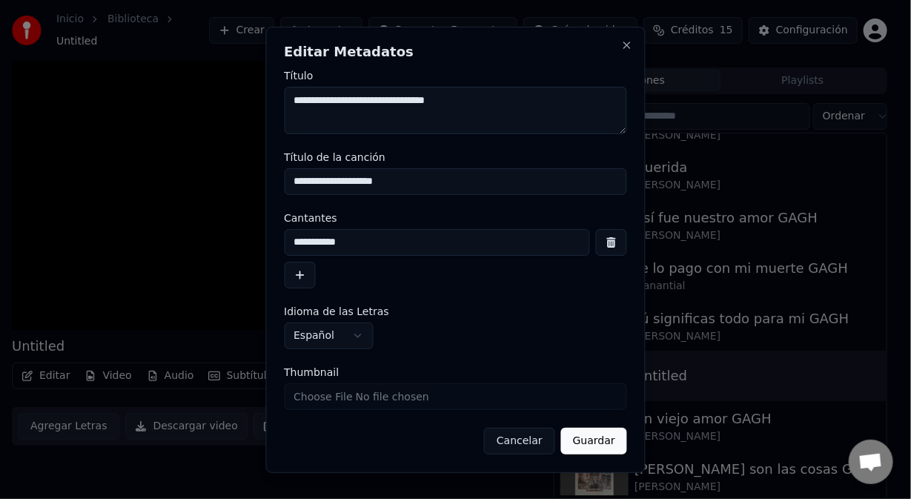
click at [597, 444] on button "Guardar" at bounding box center [594, 441] width 66 height 27
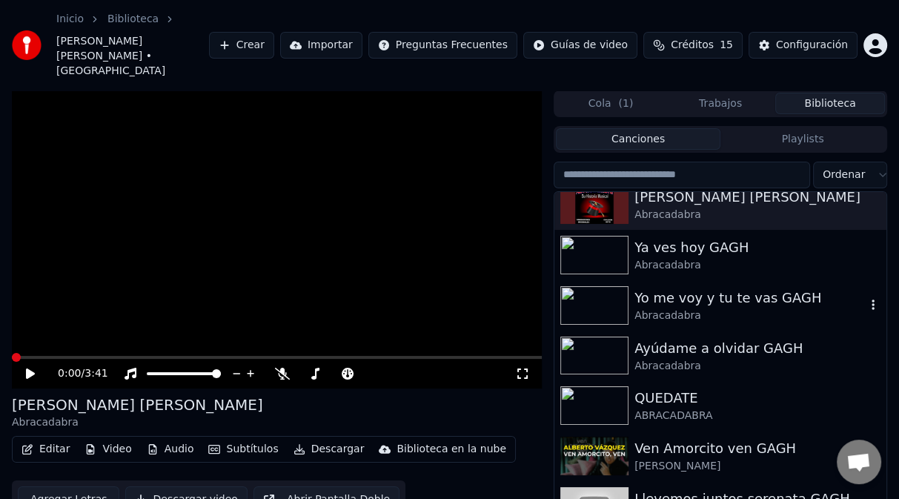
scroll to position [148, 0]
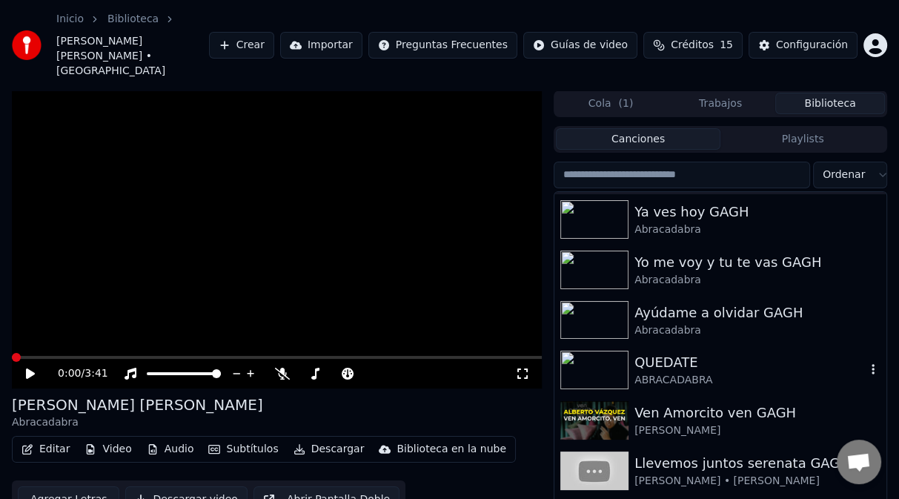
click at [652, 352] on div "QUEDATE" at bounding box center [750, 362] width 231 height 21
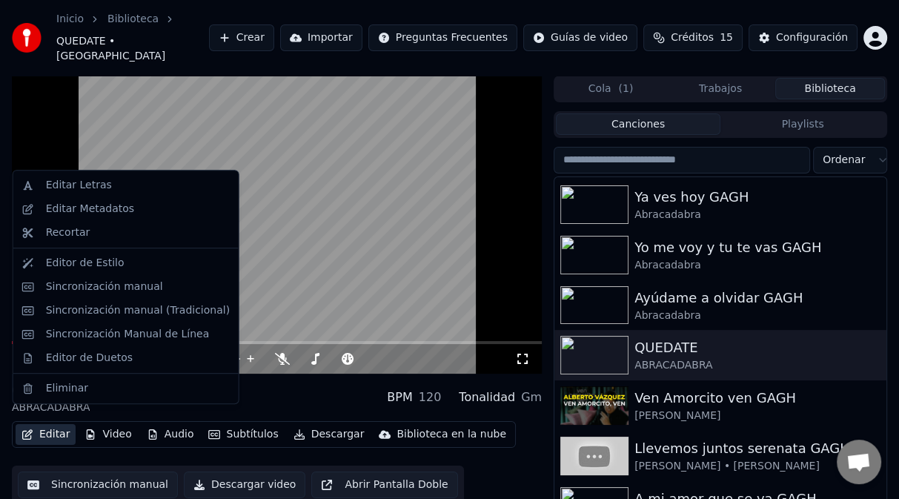
click at [47, 424] on button "Editar" at bounding box center [46, 434] width 60 height 21
click at [69, 214] on div "Editar Metadatos" at bounding box center [90, 209] width 88 height 15
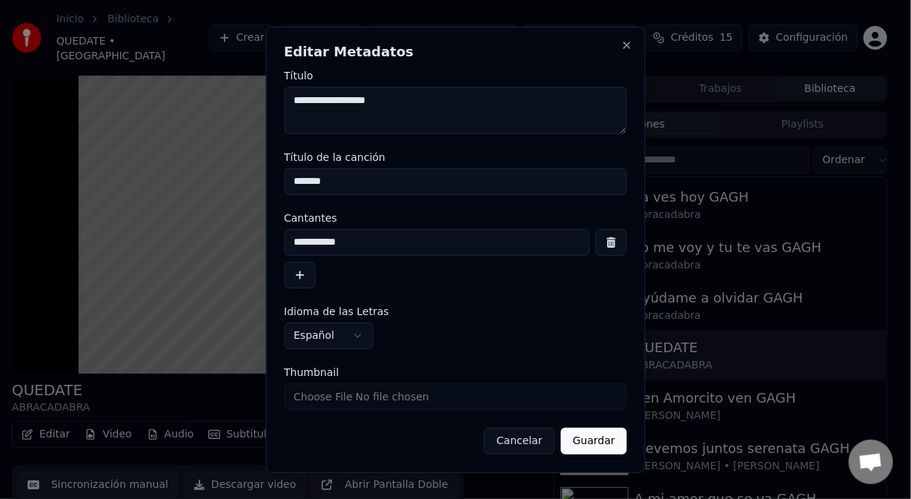
drag, startPoint x: 416, startPoint y: 97, endPoint x: 291, endPoint y: 107, distance: 124.9
click at [291, 107] on textarea "**********" at bounding box center [455, 110] width 343 height 47
drag, startPoint x: 400, startPoint y: 99, endPoint x: 363, endPoint y: 99, distance: 37.1
click at [363, 99] on textarea "**********" at bounding box center [455, 110] width 343 height 47
drag, startPoint x: 362, startPoint y: 99, endPoint x: 417, endPoint y: 122, distance: 59.8
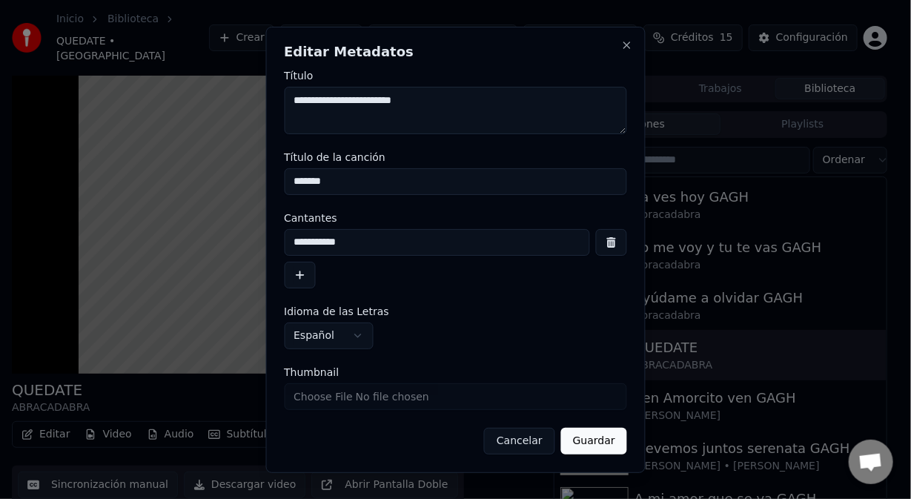
click at [363, 99] on textarea "**********" at bounding box center [455, 110] width 343 height 47
drag, startPoint x: 432, startPoint y: 106, endPoint x: 363, endPoint y: 114, distance: 70.2
click at [363, 114] on textarea "**********" at bounding box center [455, 110] width 343 height 47
type textarea "**********"
drag, startPoint x: 341, startPoint y: 179, endPoint x: 139, endPoint y: 162, distance: 203.0
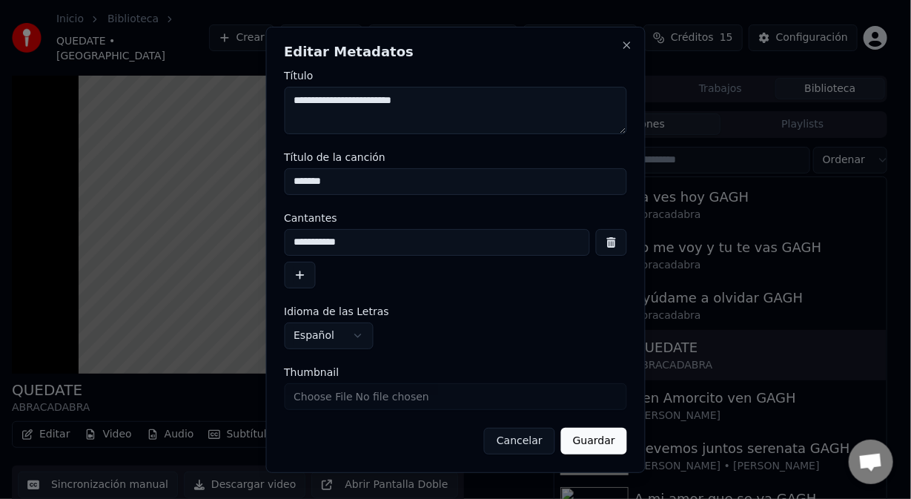
click at [139, 162] on body "**********" at bounding box center [449, 249] width 899 height 499
paste input "*****"
type input "**********"
drag, startPoint x: 348, startPoint y: 101, endPoint x: 277, endPoint y: 103, distance: 70.5
click at [277, 103] on div "**********" at bounding box center [455, 250] width 380 height 446
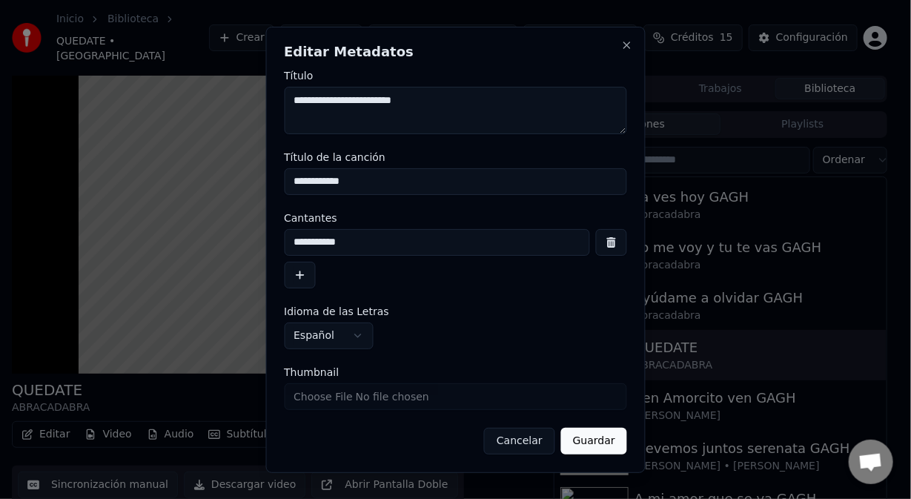
drag, startPoint x: 365, startPoint y: 239, endPoint x: 222, endPoint y: 234, distance: 143.9
click at [220, 236] on body "**********" at bounding box center [449, 249] width 899 height 499
paste input
type input "**********"
click at [595, 441] on button "Guardar" at bounding box center [594, 441] width 66 height 27
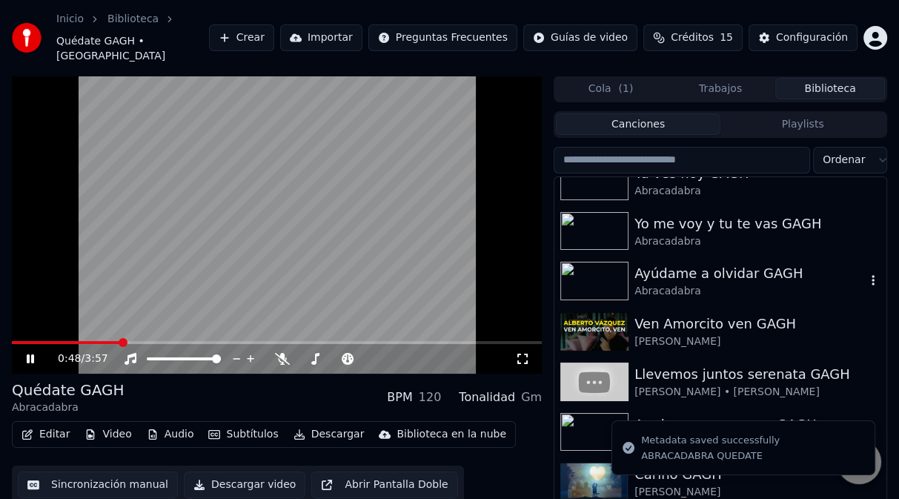
scroll to position [297, 0]
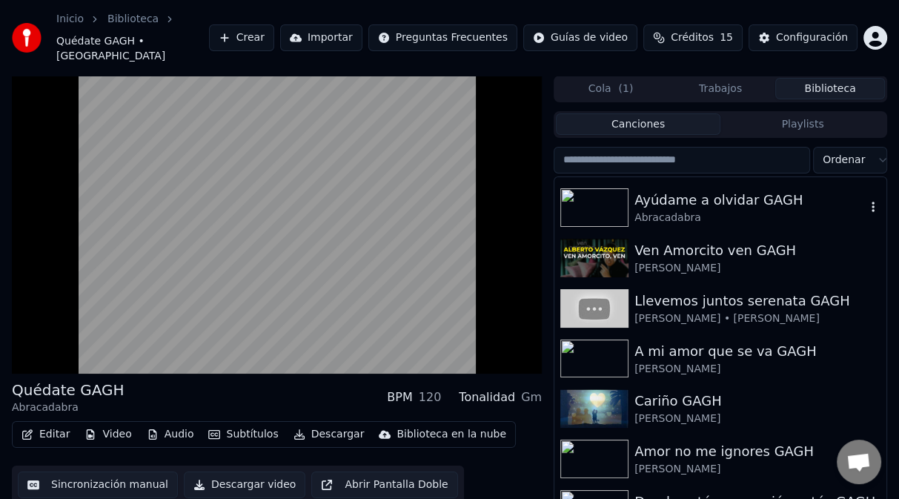
click at [665, 211] on div "Abracadabra" at bounding box center [750, 218] width 231 height 15
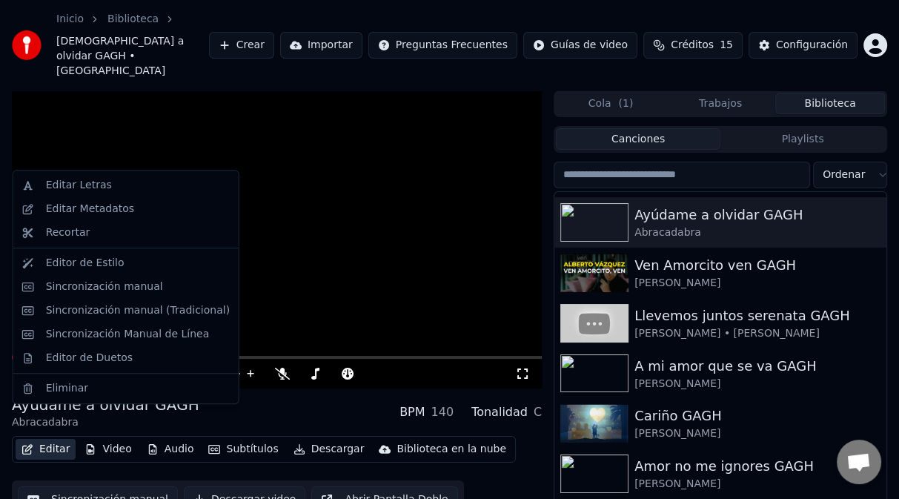
click at [58, 439] on button "Editar" at bounding box center [46, 449] width 60 height 21
click at [104, 205] on div "Editar Metadatos" at bounding box center [90, 209] width 88 height 15
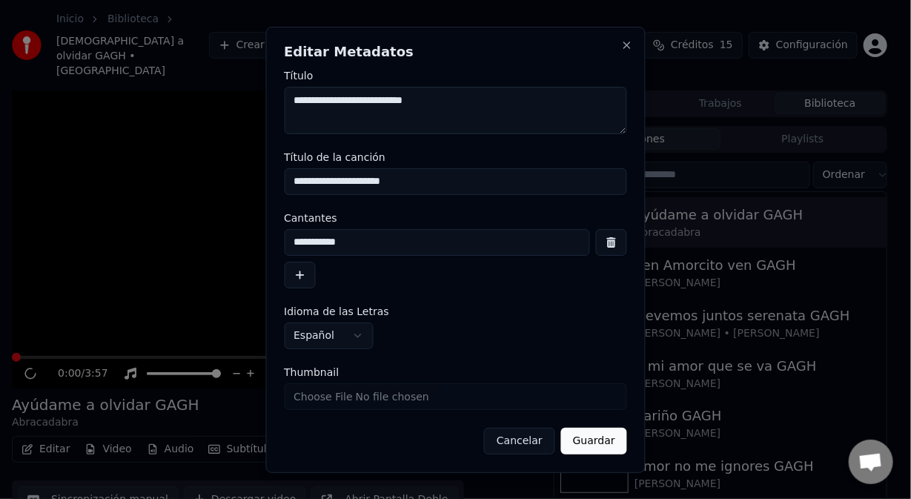
drag, startPoint x: 351, startPoint y: 105, endPoint x: 357, endPoint y: 110, distance: 8.4
click at [353, 107] on textarea "**********" at bounding box center [455, 110] width 343 height 47
click at [469, 107] on textarea "**********" at bounding box center [455, 110] width 343 height 47
type textarea "**********"
drag, startPoint x: 592, startPoint y: 444, endPoint x: 569, endPoint y: 393, distance: 56.4
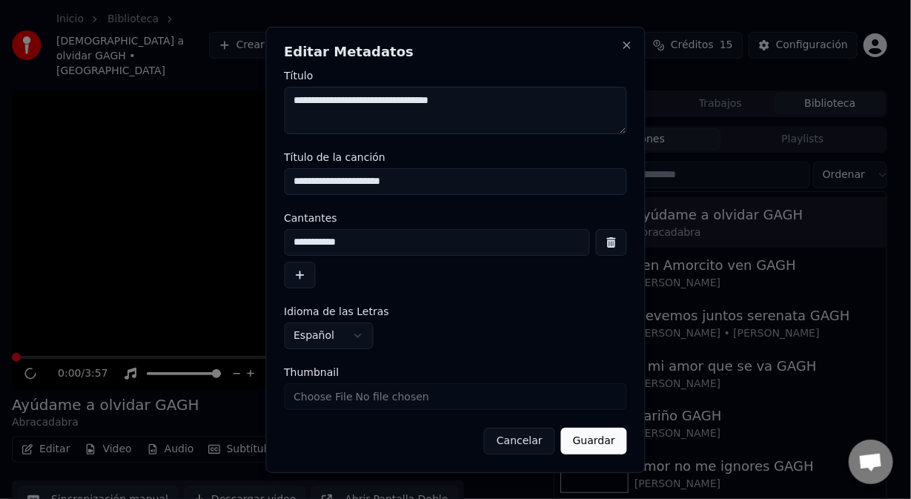
click at [591, 443] on button "Guardar" at bounding box center [594, 441] width 66 height 27
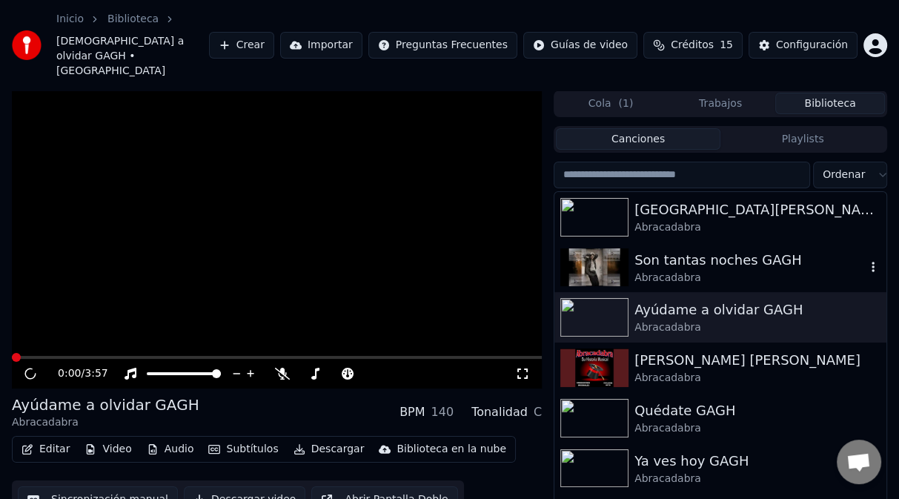
click at [684, 271] on div "Abracadabra" at bounding box center [750, 278] width 231 height 15
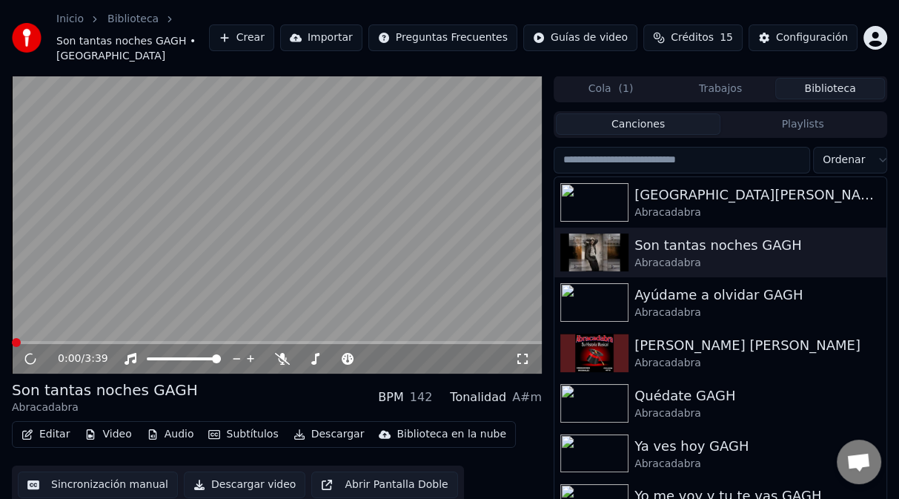
click at [55, 424] on button "Editar" at bounding box center [46, 434] width 60 height 21
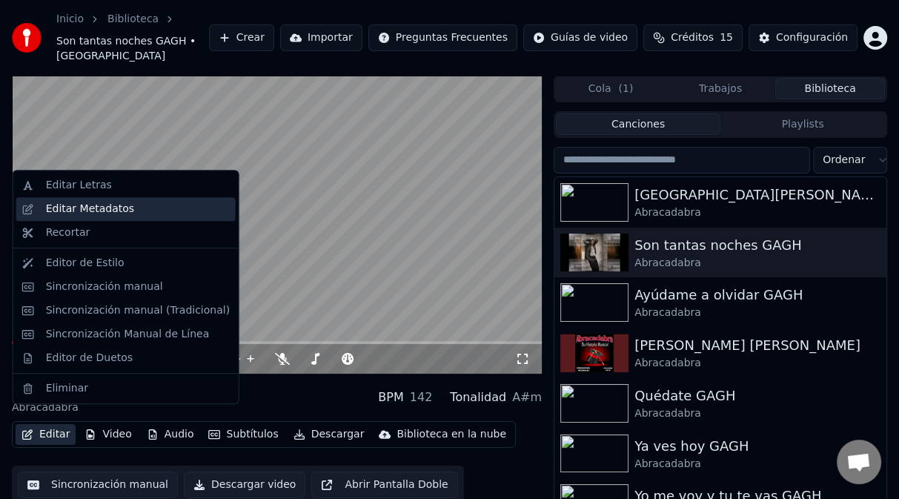
click at [99, 211] on div "Editar Metadatos" at bounding box center [90, 209] width 88 height 15
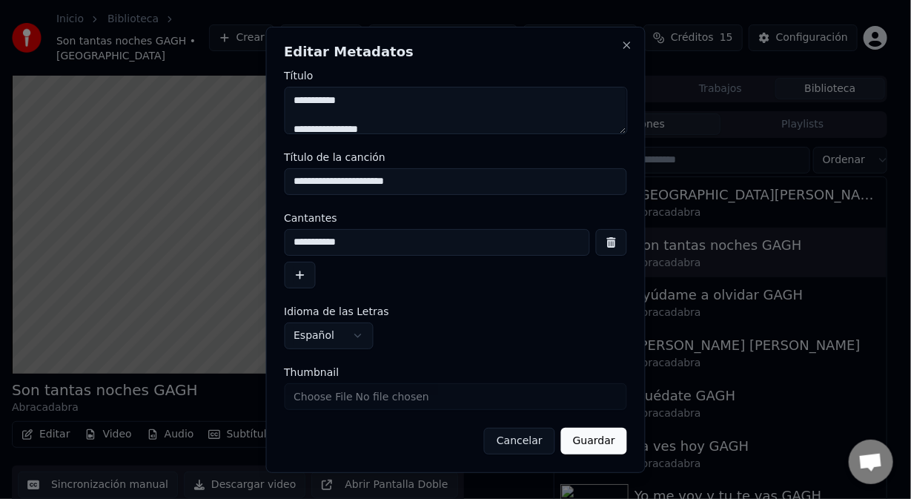
click at [383, 109] on textarea "**********" at bounding box center [455, 110] width 343 height 47
click at [365, 99] on textarea "**********" at bounding box center [455, 110] width 343 height 47
click at [458, 105] on textarea "**********" at bounding box center [455, 110] width 343 height 47
type textarea "**********"
click at [587, 448] on button "Guardar" at bounding box center [594, 441] width 66 height 27
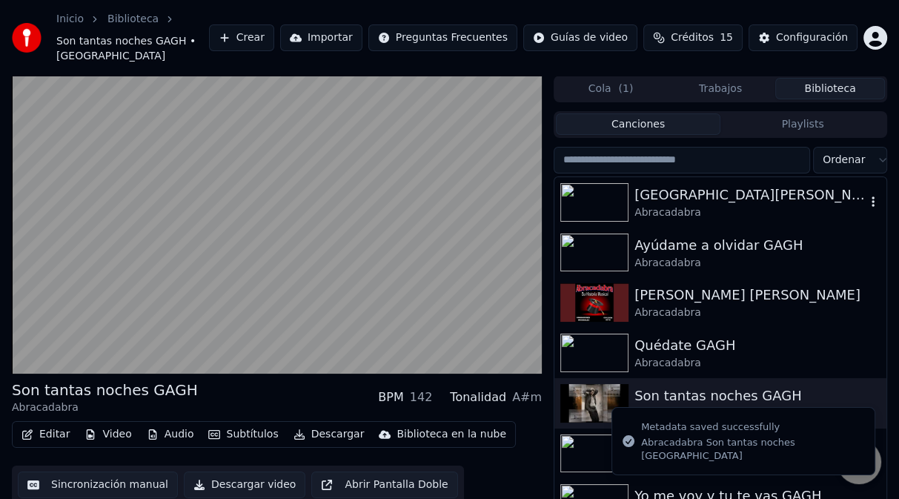
click at [652, 205] on div "Abracadabra" at bounding box center [750, 212] width 231 height 15
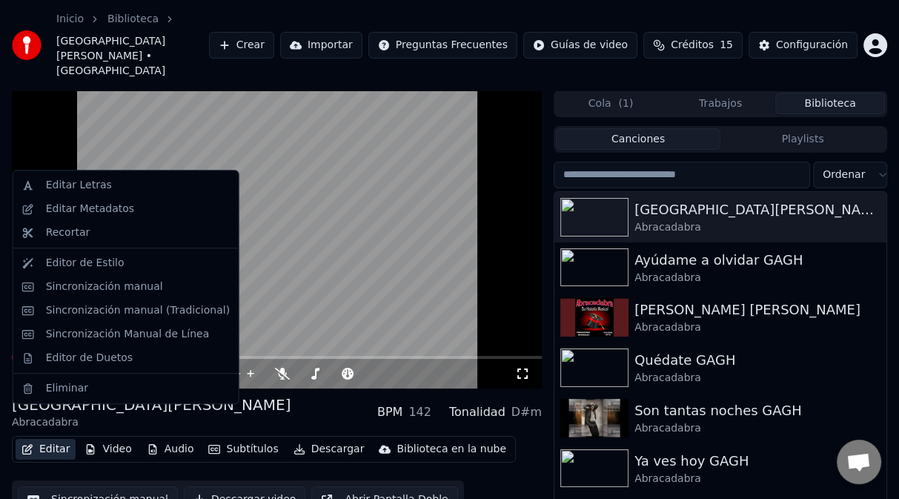
click at [61, 439] on button "Editar" at bounding box center [46, 449] width 60 height 21
click at [82, 212] on div "Editar Metadatos" at bounding box center [90, 209] width 88 height 15
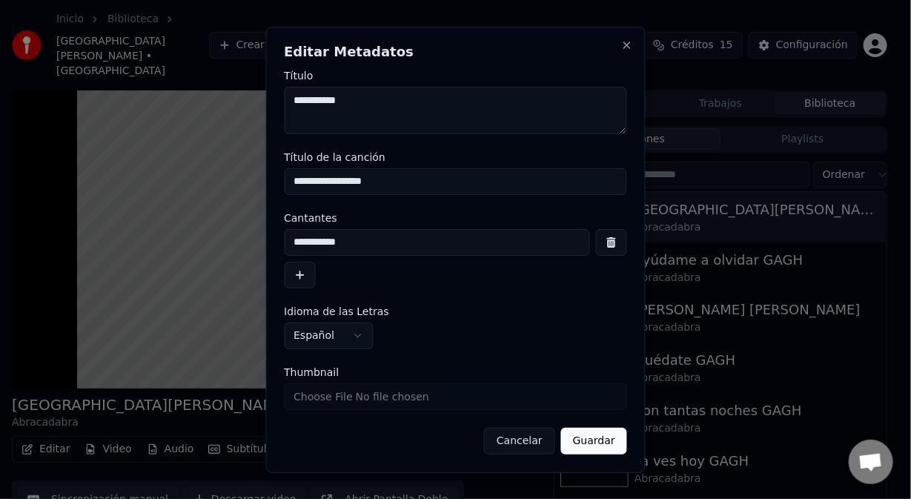
click at [377, 100] on textarea "**********" at bounding box center [455, 110] width 343 height 47
type textarea "**********"
drag, startPoint x: 589, startPoint y: 443, endPoint x: 589, endPoint y: 435, distance: 8.2
click at [589, 443] on button "Guardar" at bounding box center [594, 441] width 66 height 27
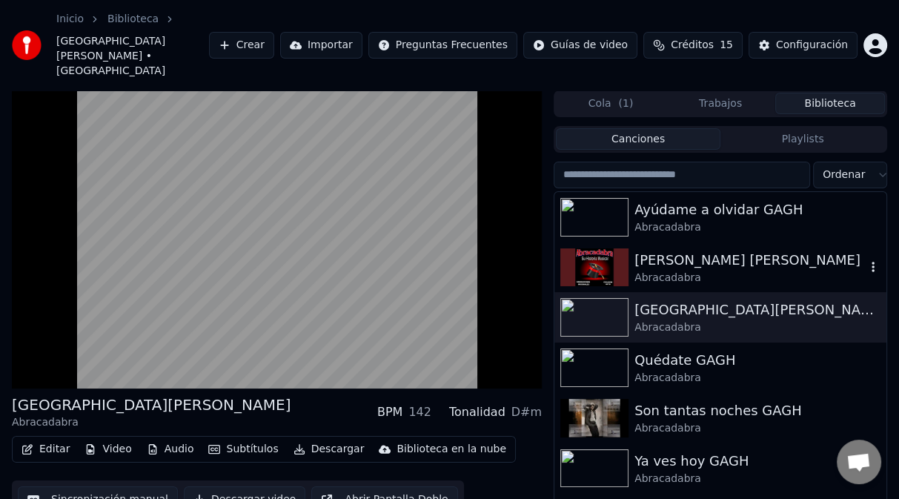
click at [621, 249] on img at bounding box center [594, 267] width 68 height 39
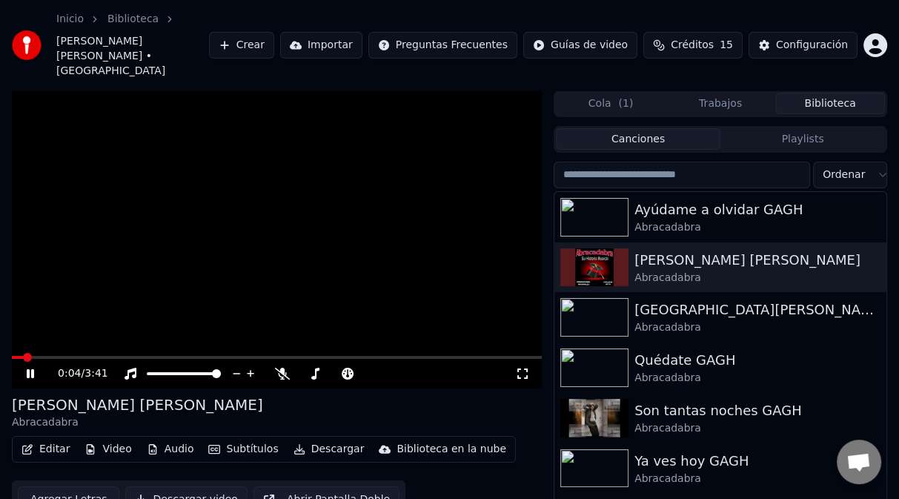
click at [59, 359] on div "0:04 / 3:41" at bounding box center [277, 374] width 530 height 30
click at [64, 356] on span at bounding box center [277, 357] width 530 height 3
click at [83, 359] on div "0:23 / 3:41" at bounding box center [277, 374] width 530 height 30
click at [113, 356] on span at bounding box center [277, 357] width 530 height 3
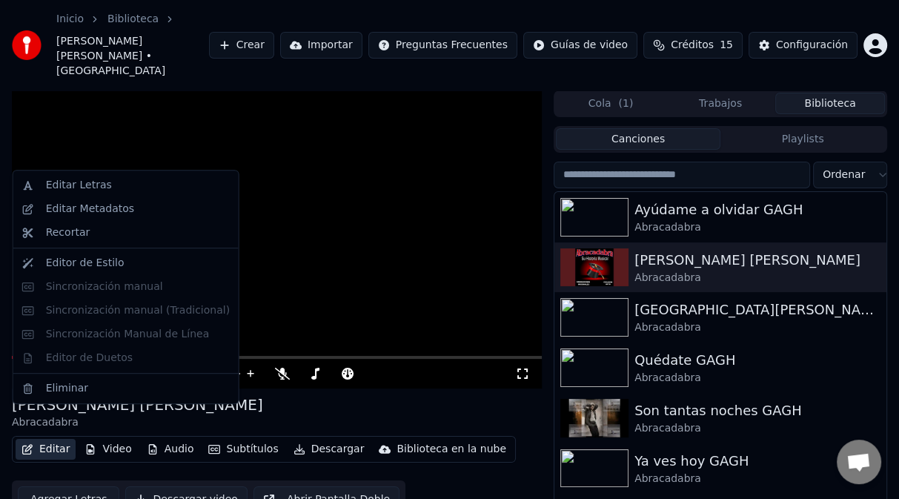
click at [47, 439] on button "Editar" at bounding box center [46, 449] width 60 height 21
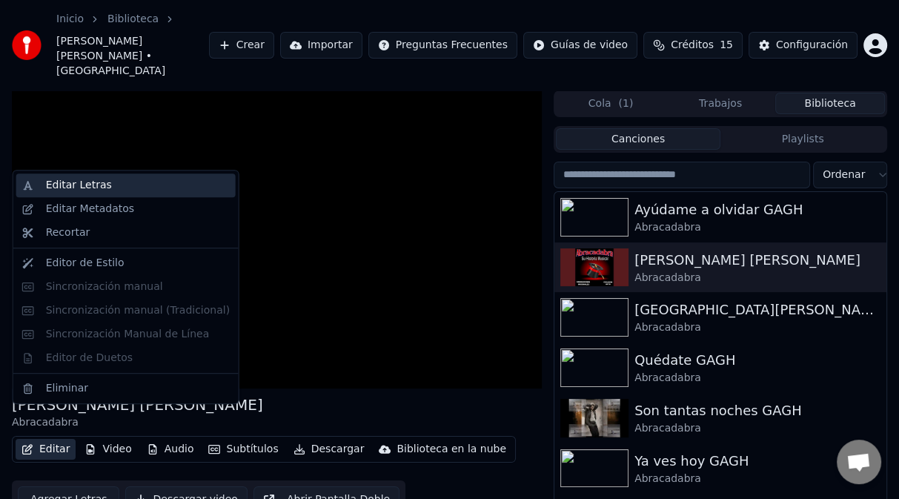
click at [96, 191] on div "Editar Letras" at bounding box center [79, 185] width 66 height 15
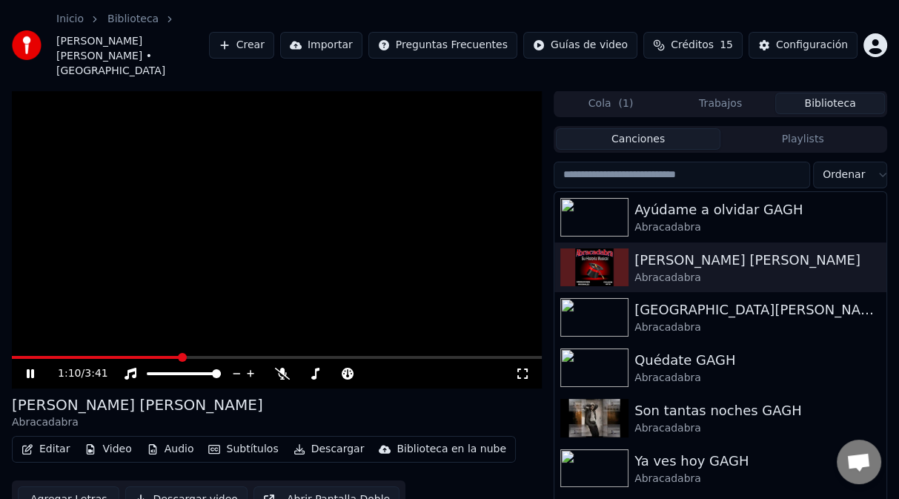
click at [407, 219] on video at bounding box center [277, 239] width 530 height 298
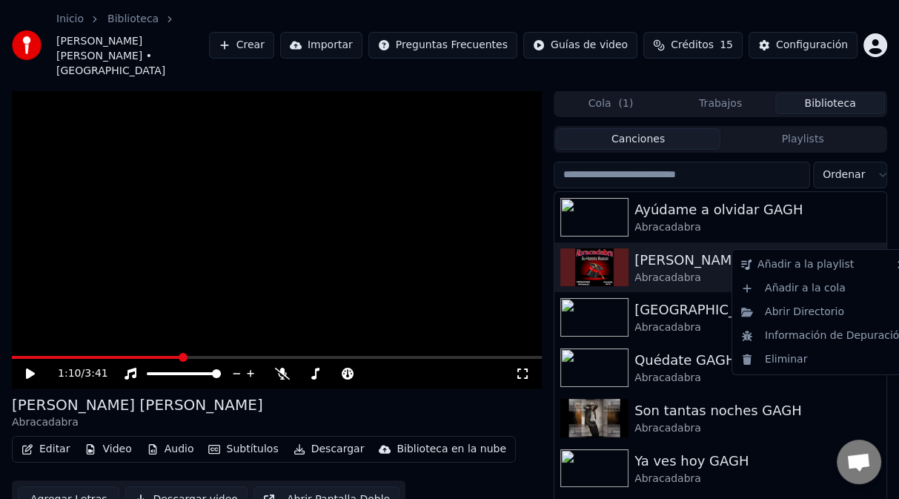
click at [866, 261] on icon "button" at bounding box center [873, 267] width 15 height 12
click at [821, 317] on div "Abrir Directorio" at bounding box center [823, 312] width 176 height 24
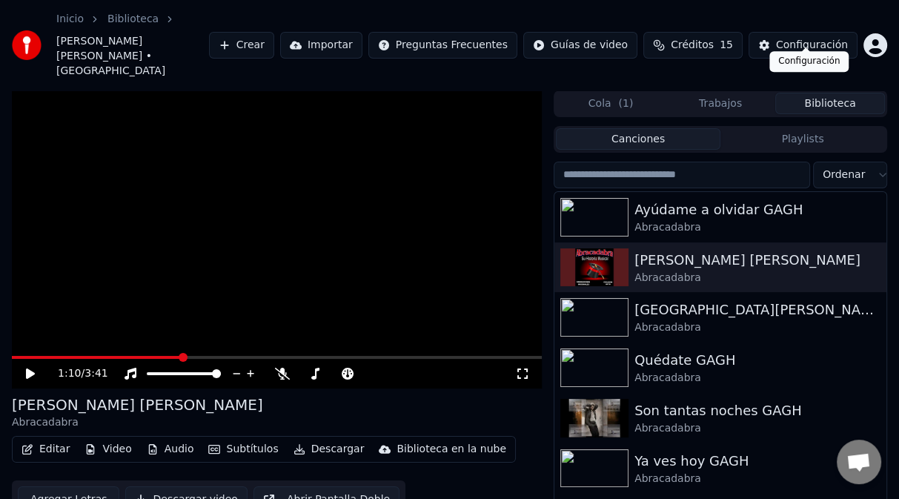
click at [819, 38] on div "Configuración" at bounding box center [812, 45] width 72 height 15
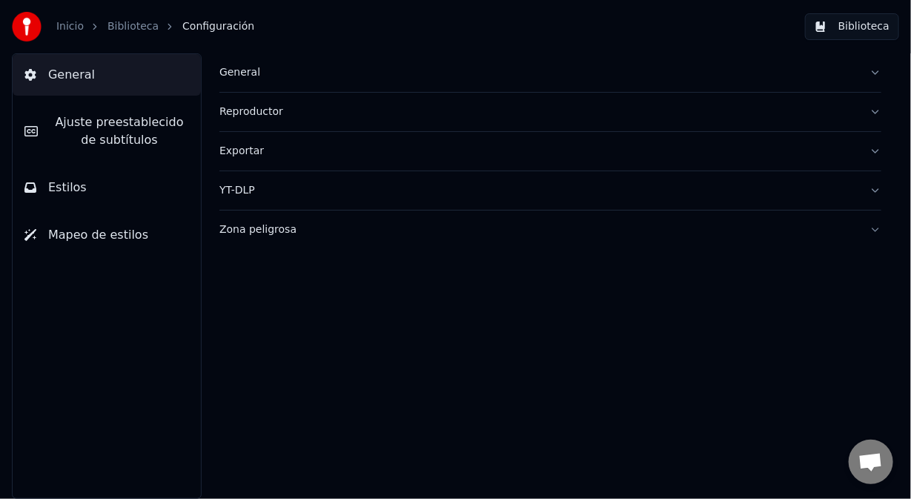
click at [277, 232] on div "Zona peligrosa" at bounding box center [538, 229] width 638 height 15
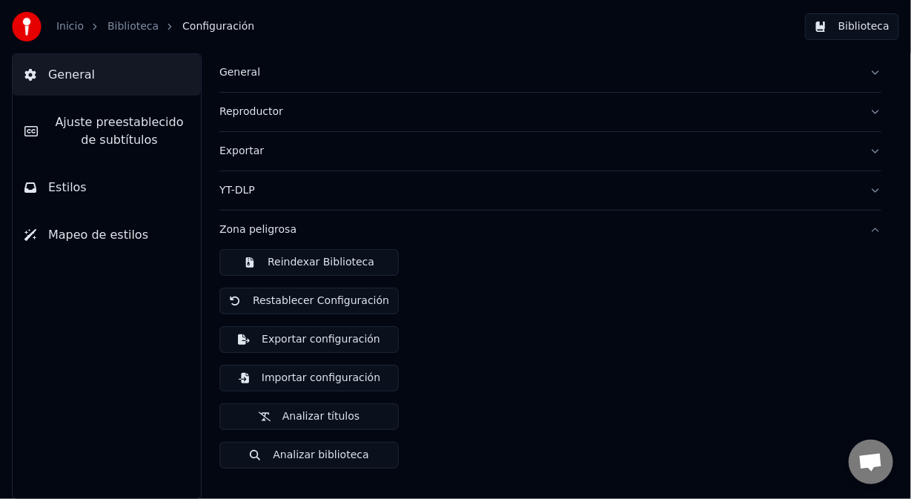
click at [279, 258] on button "Reindexar Biblioteca" at bounding box center [308, 262] width 179 height 27
click at [876, 27] on button "Biblioteca" at bounding box center [852, 26] width 94 height 27
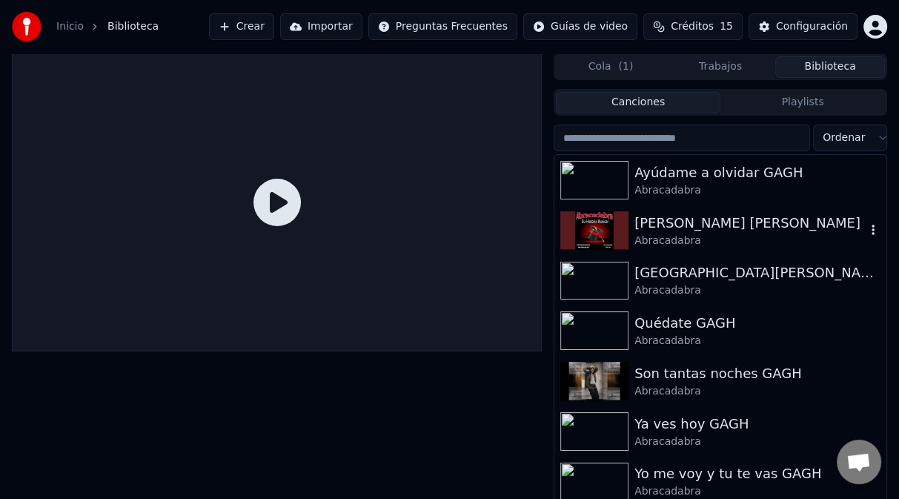
click at [705, 236] on div "Abracadabra" at bounding box center [750, 241] width 231 height 15
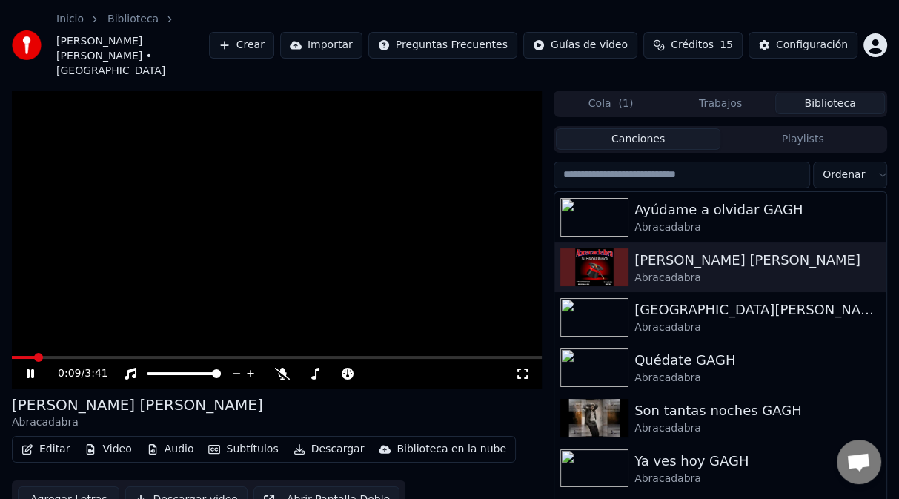
click at [93, 356] on span at bounding box center [277, 357] width 530 height 3
click at [117, 359] on div "0:34 / 3:41" at bounding box center [277, 374] width 530 height 30
click at [122, 356] on span at bounding box center [277, 357] width 530 height 3
click at [262, 356] on span at bounding box center [277, 357] width 530 height 3
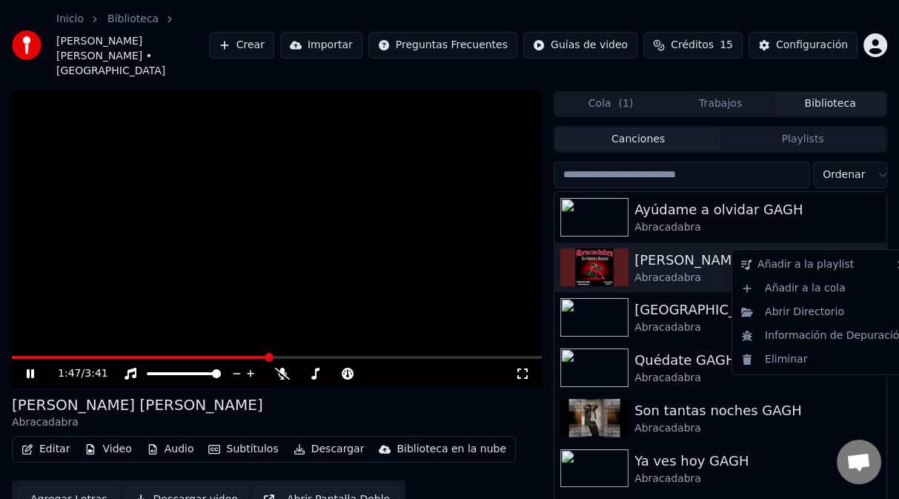
click at [866, 261] on icon "button" at bounding box center [873, 267] width 15 height 12
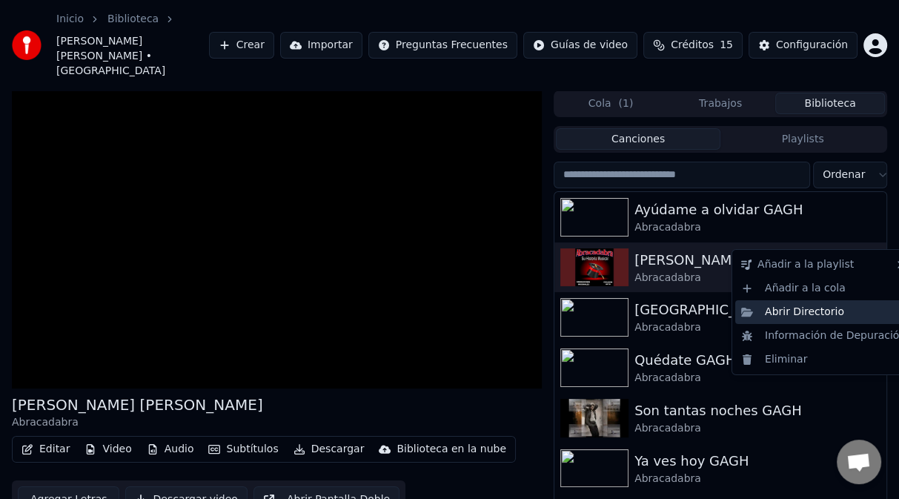
click at [804, 314] on div "Abrir Directorio" at bounding box center [823, 312] width 176 height 24
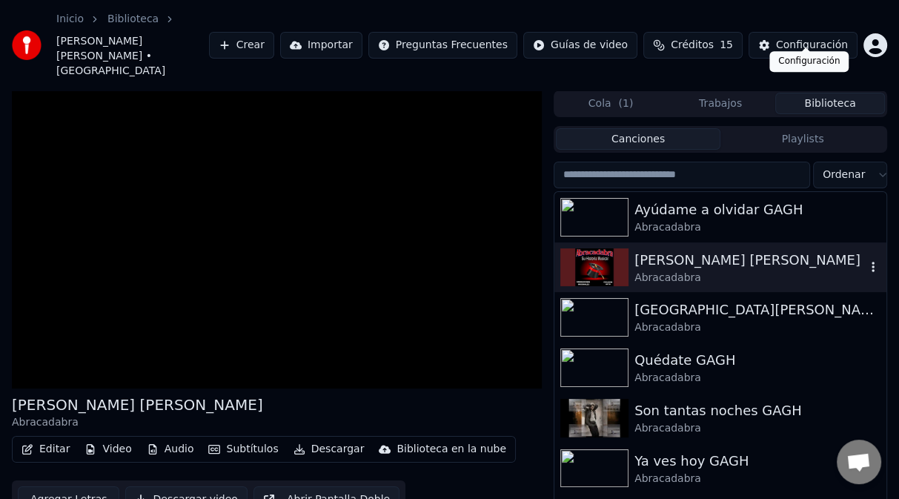
click at [827, 38] on div "Configuración" at bounding box center [812, 45] width 72 height 15
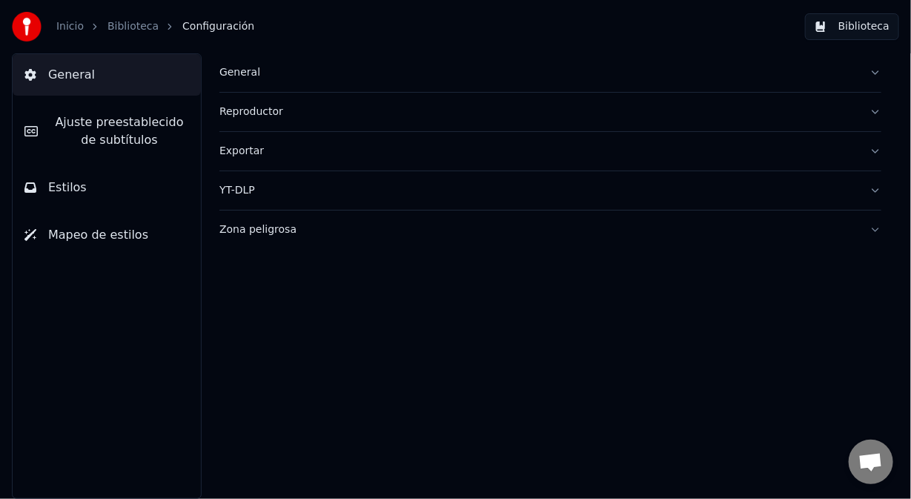
click at [231, 231] on div "Zona peligrosa" at bounding box center [538, 229] width 638 height 15
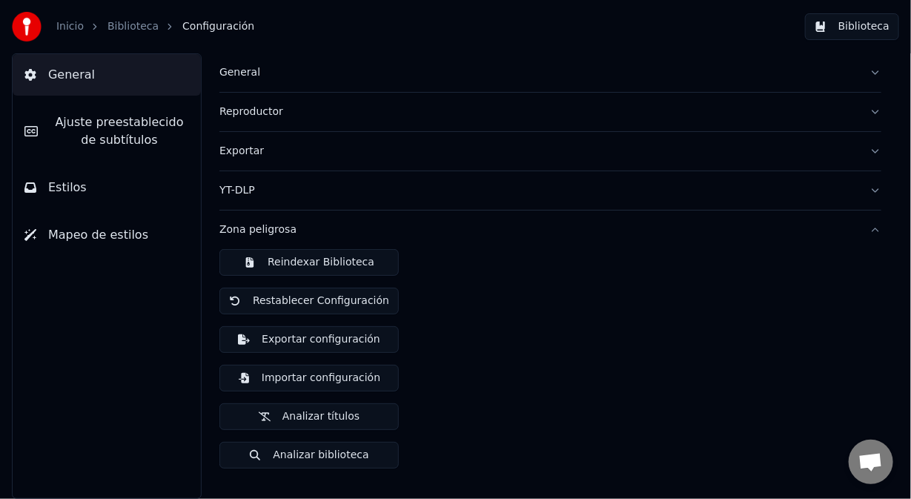
click at [249, 262] on button "Reindexar Biblioteca" at bounding box center [308, 262] width 179 height 27
click at [868, 29] on button "Biblioteca" at bounding box center [852, 26] width 94 height 27
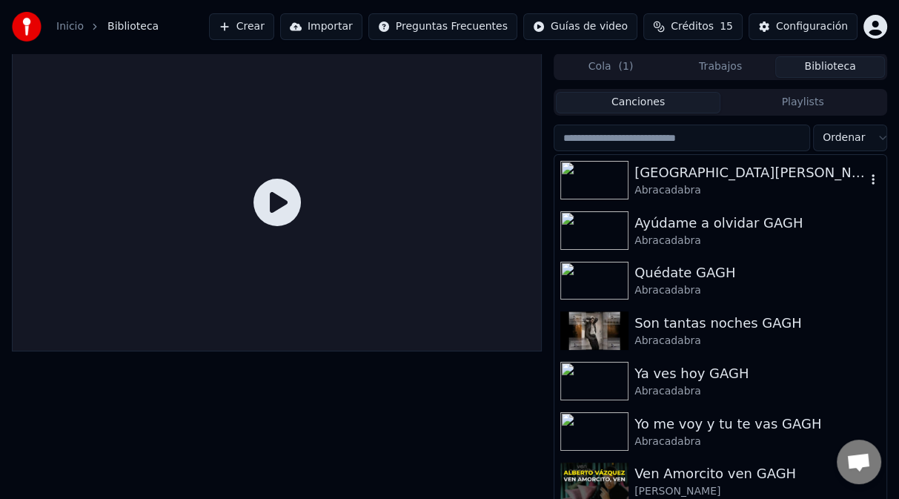
click at [664, 185] on div "Abracadabra" at bounding box center [750, 190] width 231 height 15
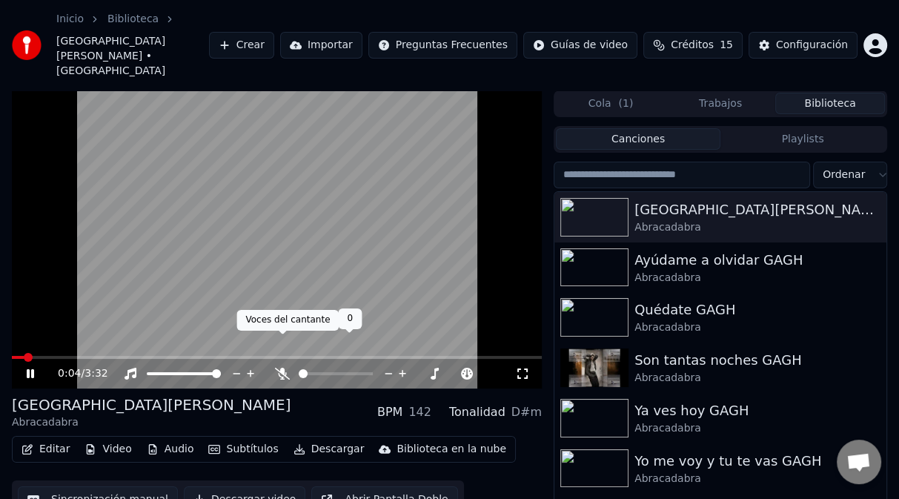
click at [283, 368] on icon at bounding box center [282, 374] width 15 height 12
click at [283, 368] on icon at bounding box center [283, 374] width 8 height 12
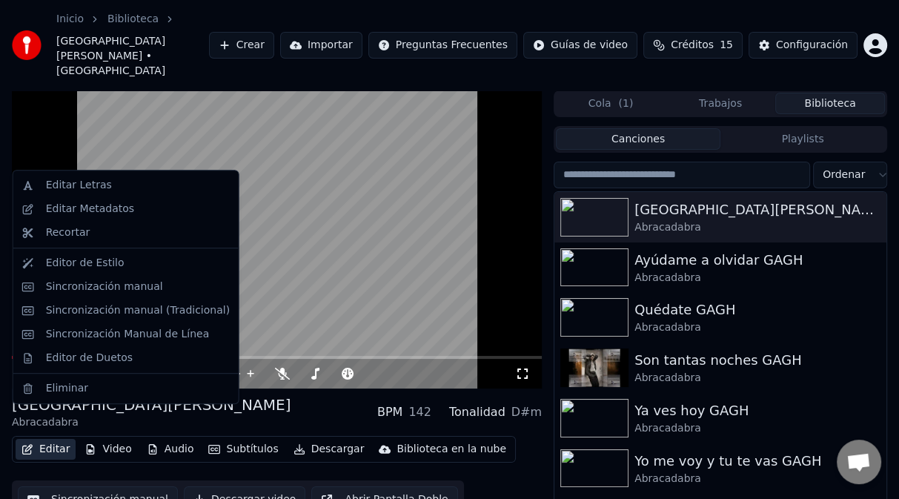
click at [59, 439] on button "Editar" at bounding box center [46, 449] width 60 height 21
click at [92, 211] on div "Editar Metadatos" at bounding box center [90, 209] width 88 height 15
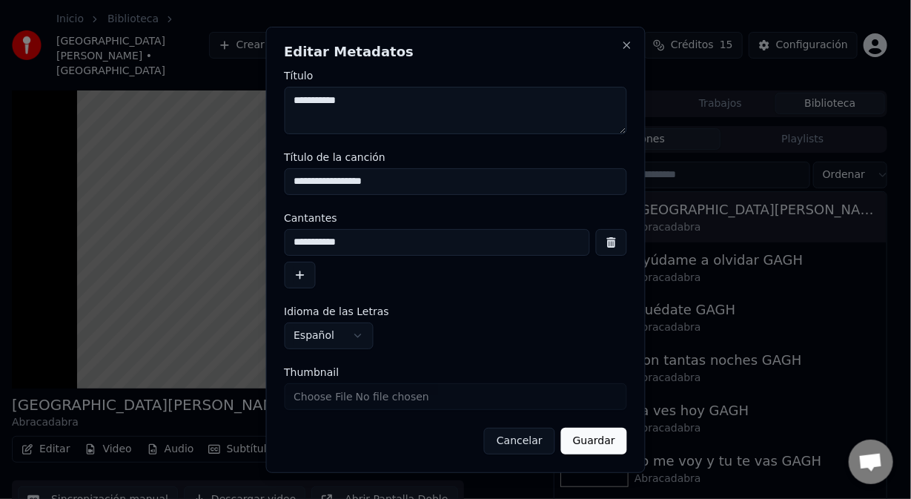
click at [363, 107] on textarea "**********" at bounding box center [455, 110] width 343 height 47
type textarea "**********"
click at [586, 440] on button "Guardar" at bounding box center [594, 441] width 66 height 27
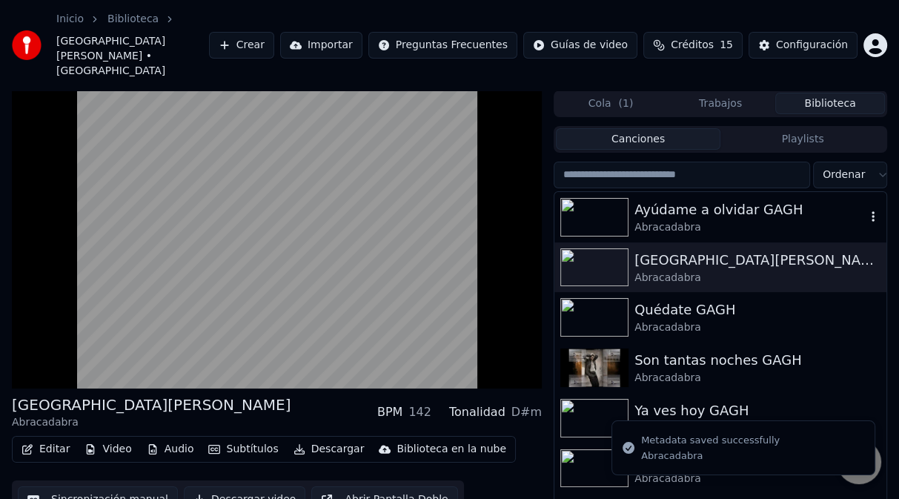
click at [641, 199] on div "Ayúdame a olvidar GAGH" at bounding box center [750, 209] width 231 height 21
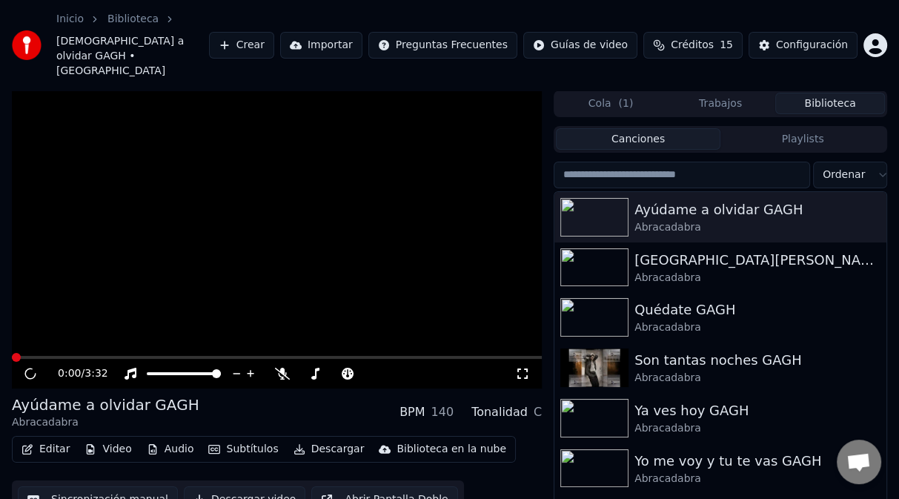
click at [238, 188] on video at bounding box center [277, 239] width 530 height 298
click at [331, 291] on video at bounding box center [277, 239] width 530 height 298
click at [590, 298] on img at bounding box center [594, 317] width 68 height 39
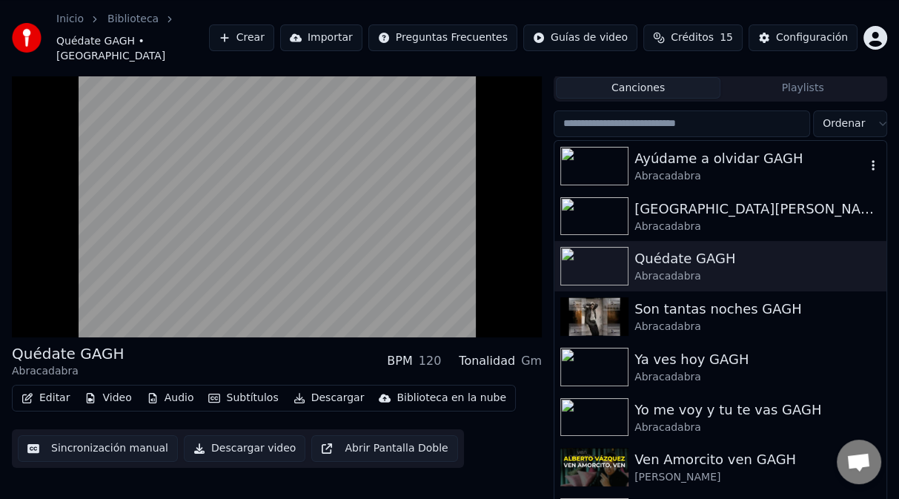
click at [606, 156] on img at bounding box center [594, 166] width 68 height 39
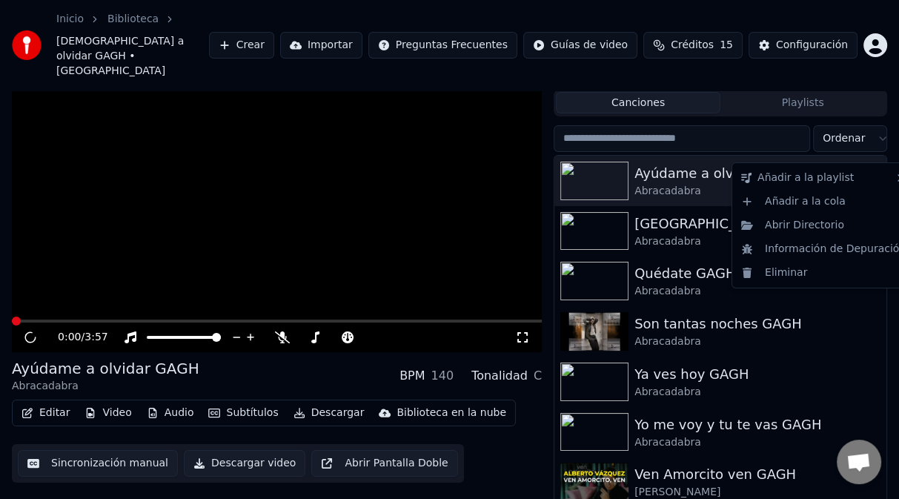
click at [866, 174] on icon "button" at bounding box center [873, 180] width 15 height 12
click at [795, 232] on div "Abrir Directorio" at bounding box center [823, 226] width 176 height 24
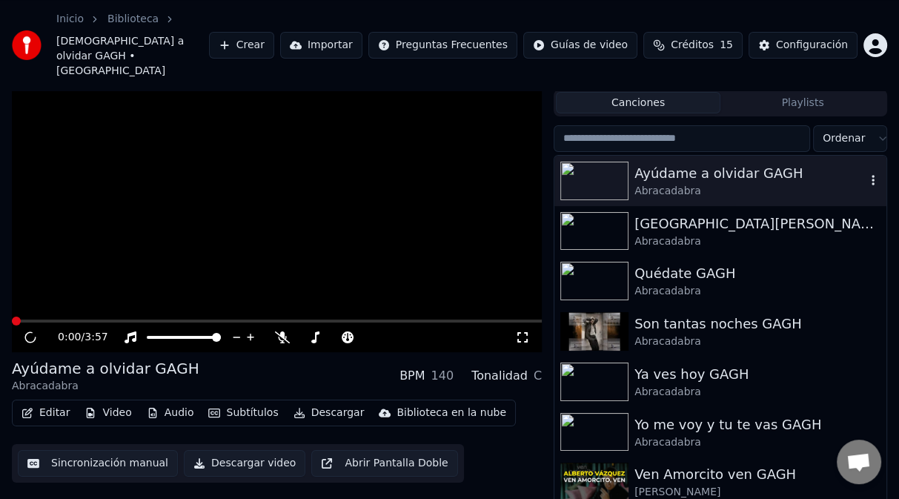
click at [866, 174] on icon "button" at bounding box center [873, 180] width 15 height 12
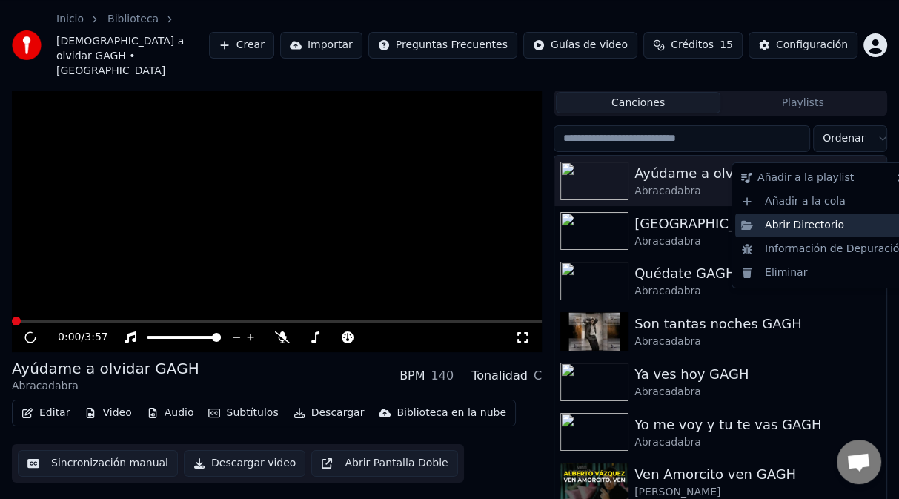
click at [824, 225] on div "Abrir Directorio" at bounding box center [823, 226] width 176 height 24
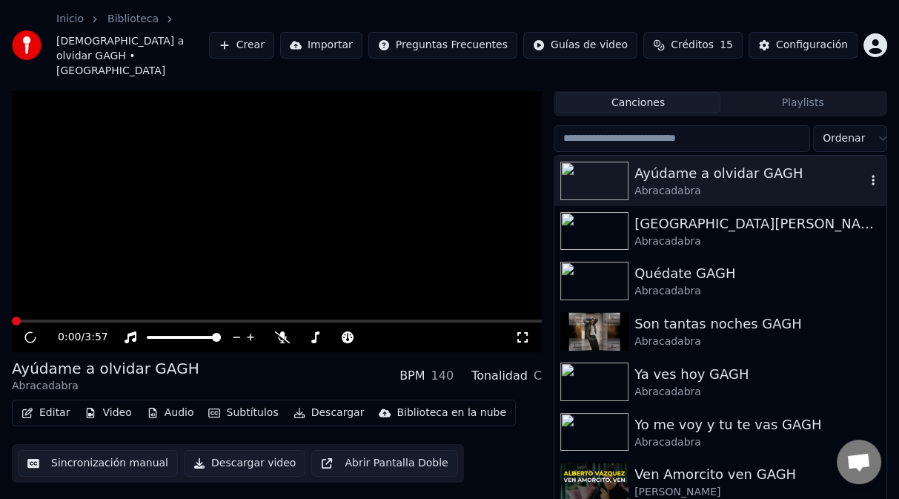
click at [661, 184] on div "Abracadabra" at bounding box center [750, 191] width 231 height 15
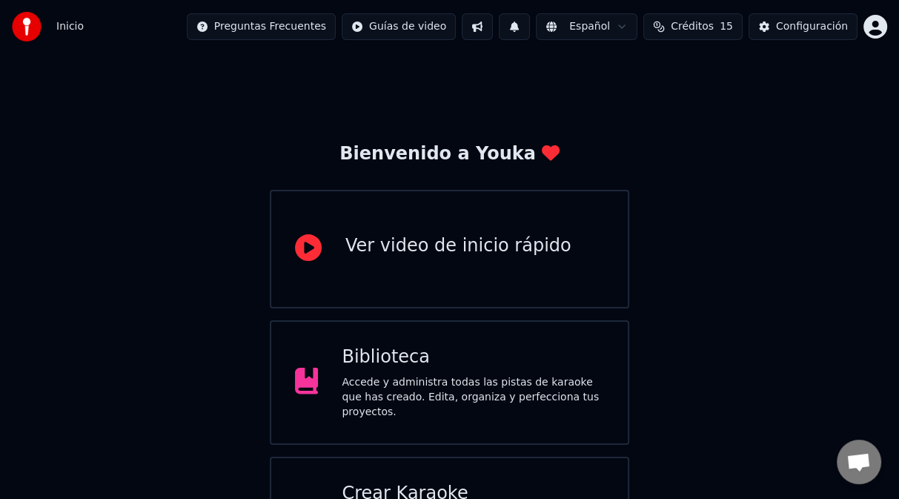
click at [428, 369] on div "Biblioteca" at bounding box center [473, 357] width 262 height 24
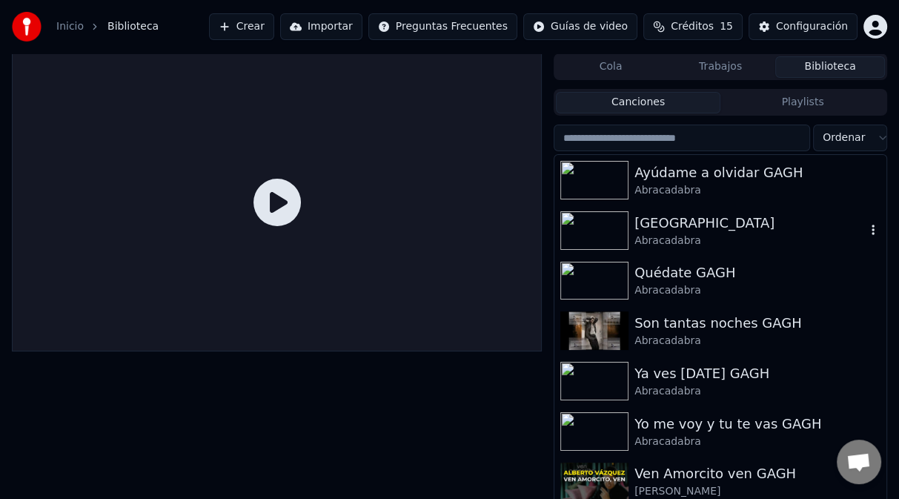
click at [602, 234] on img at bounding box center [594, 230] width 68 height 39
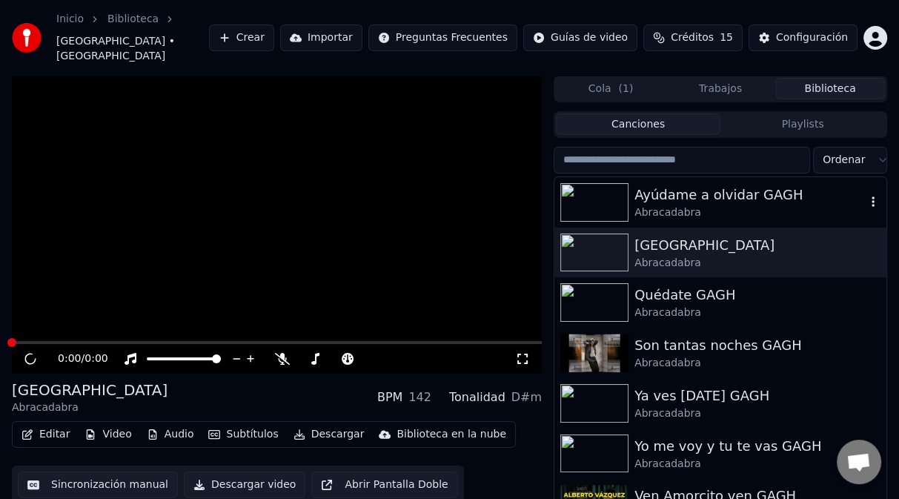
click at [624, 193] on img at bounding box center [594, 202] width 68 height 39
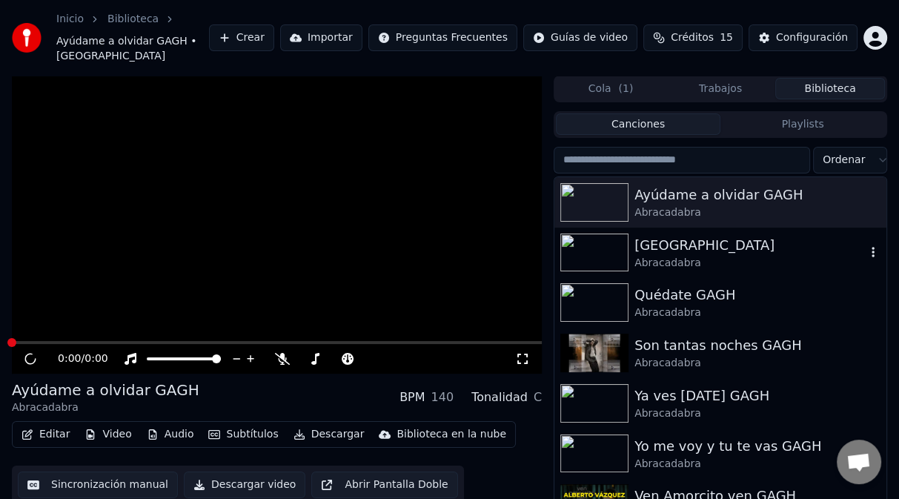
click at [641, 235] on div "[GEOGRAPHIC_DATA]" at bounding box center [750, 245] width 231 height 21
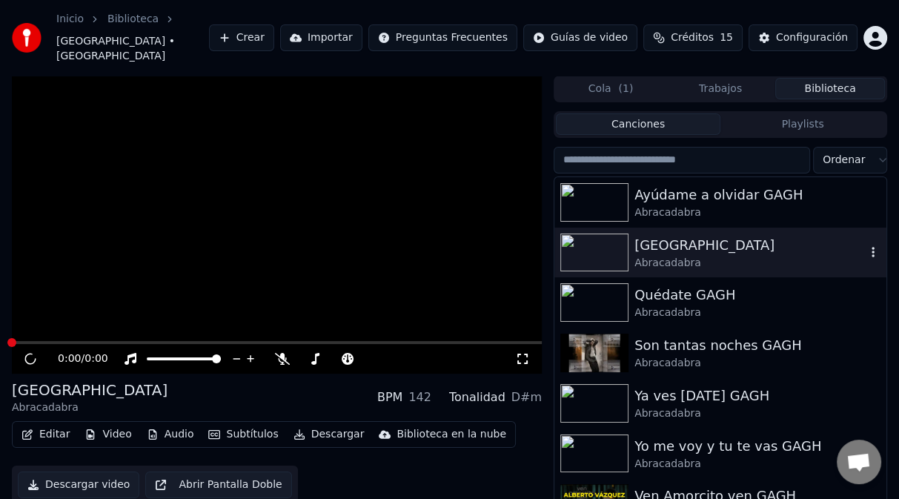
click at [641, 235] on div "[GEOGRAPHIC_DATA]" at bounding box center [750, 245] width 231 height 21
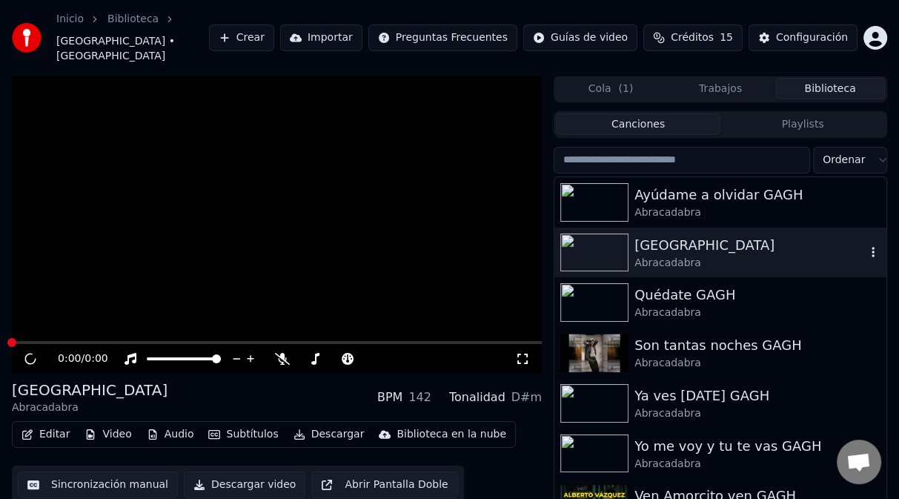
click at [592, 234] on img at bounding box center [594, 253] width 68 height 39
click at [594, 234] on img at bounding box center [594, 253] width 68 height 39
click at [866, 246] on icon "button" at bounding box center [873, 252] width 15 height 12
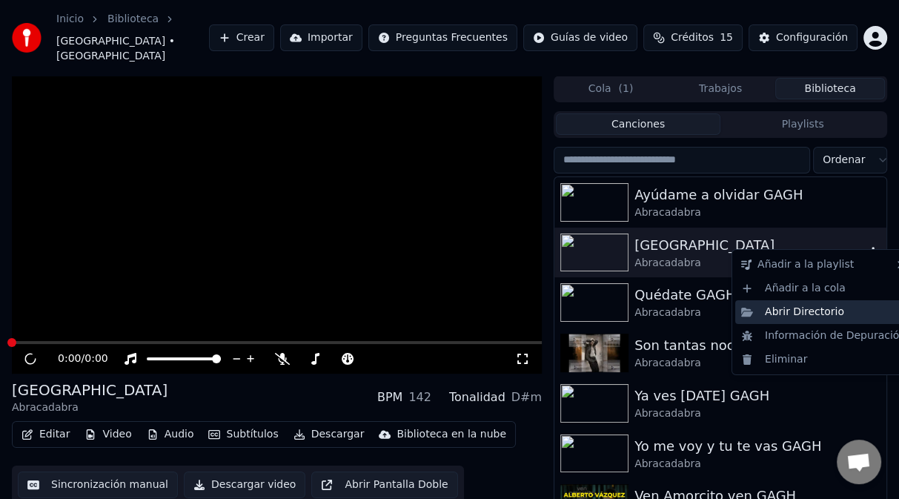
click at [814, 312] on div "Abrir Directorio" at bounding box center [823, 312] width 176 height 24
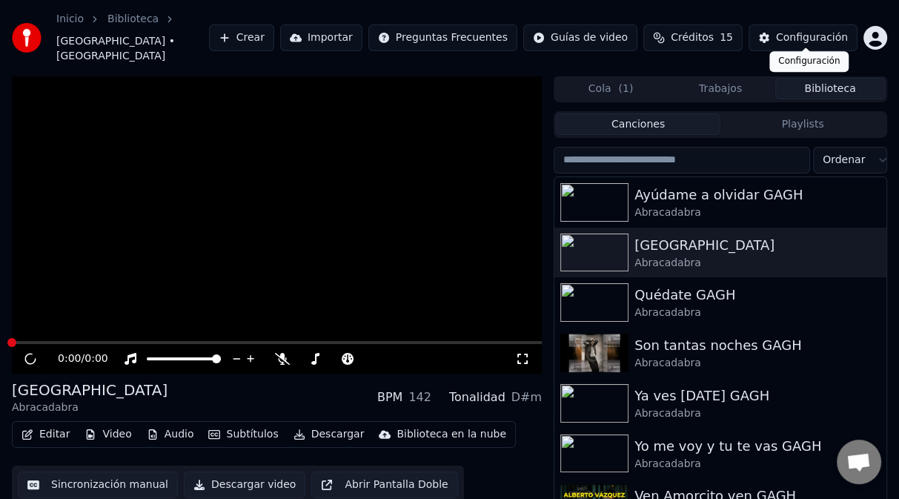
click at [797, 24] on button "Configuración" at bounding box center [803, 37] width 109 height 27
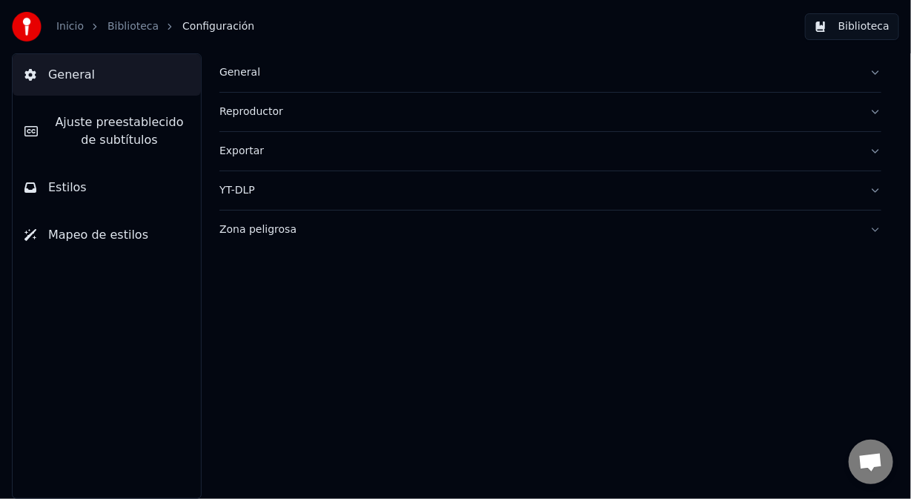
click at [248, 227] on div "Zona peligrosa" at bounding box center [538, 229] width 638 height 15
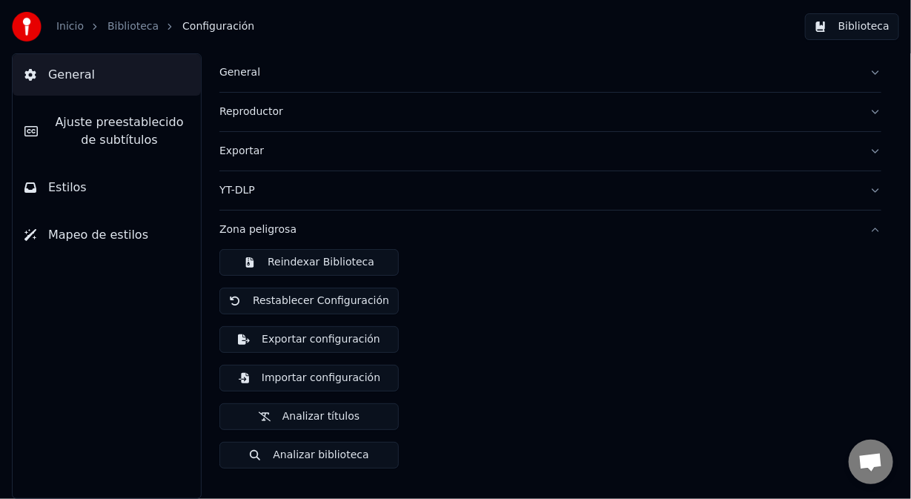
click at [290, 255] on button "Reindexar Biblioteca" at bounding box center [308, 262] width 179 height 27
click at [863, 30] on button "Biblioteca" at bounding box center [852, 26] width 94 height 27
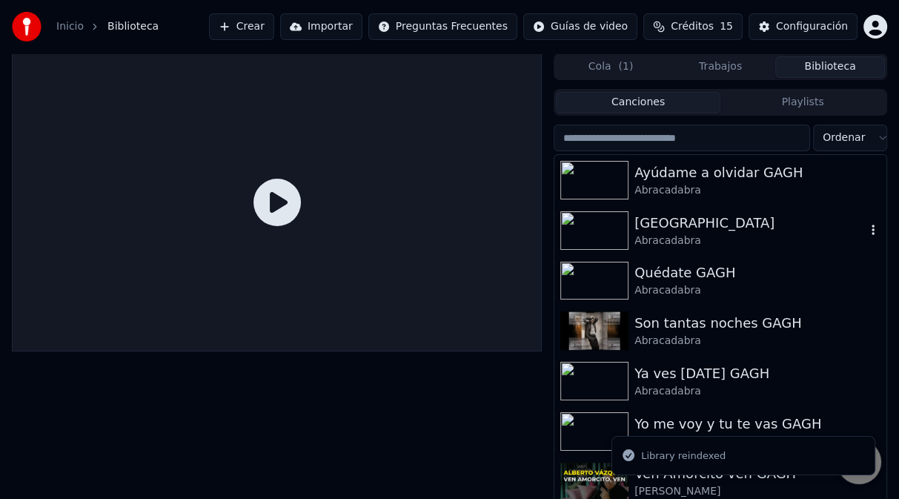
click at [615, 234] on img at bounding box center [594, 230] width 68 height 39
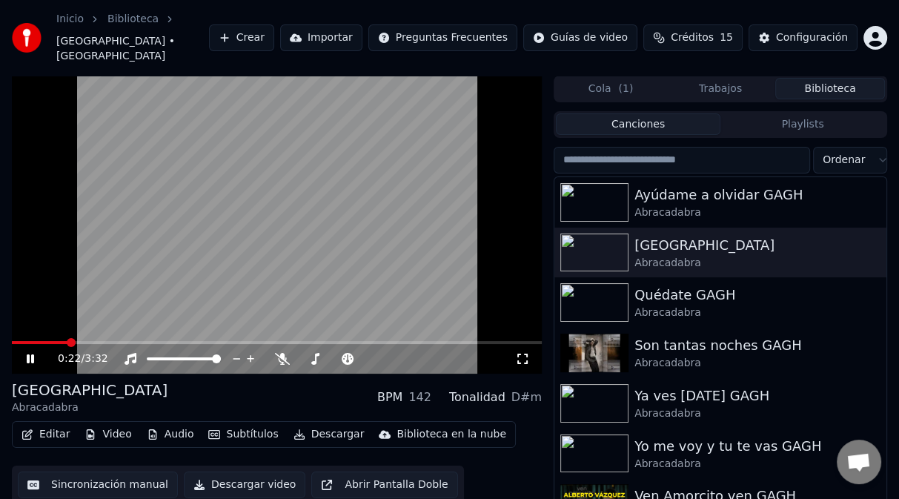
click at [250, 248] on video at bounding box center [277, 225] width 530 height 298
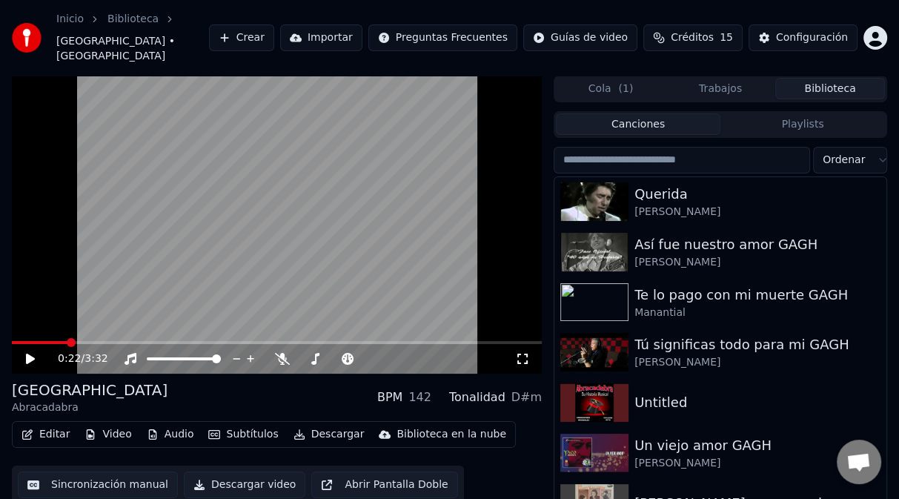
scroll to position [5460, 0]
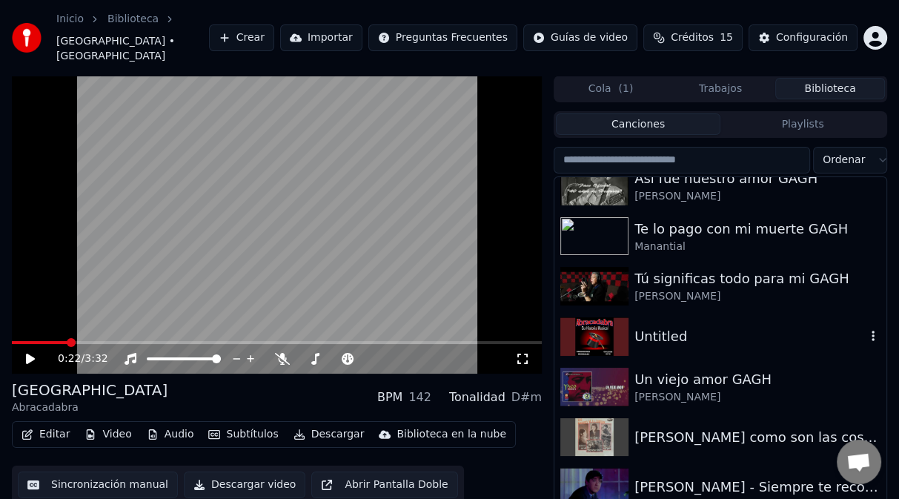
click at [585, 324] on img at bounding box center [594, 336] width 68 height 39
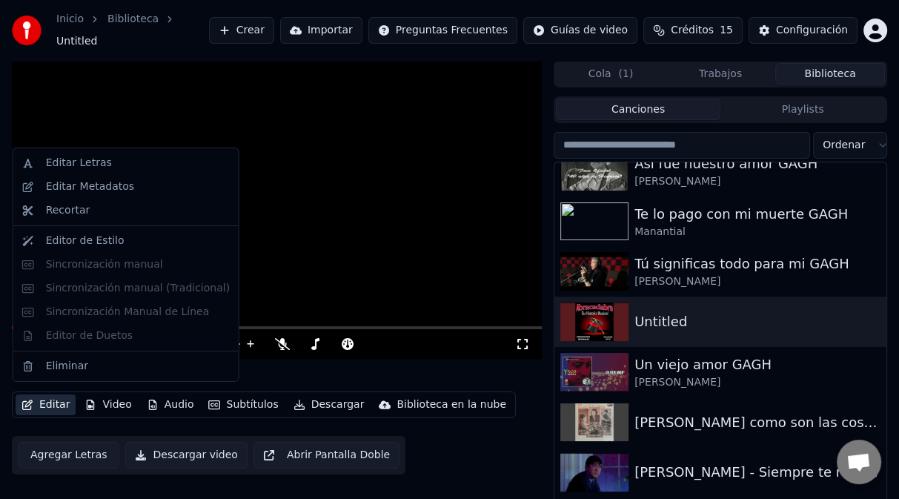
click at [47, 400] on button "Editar" at bounding box center [46, 404] width 60 height 21
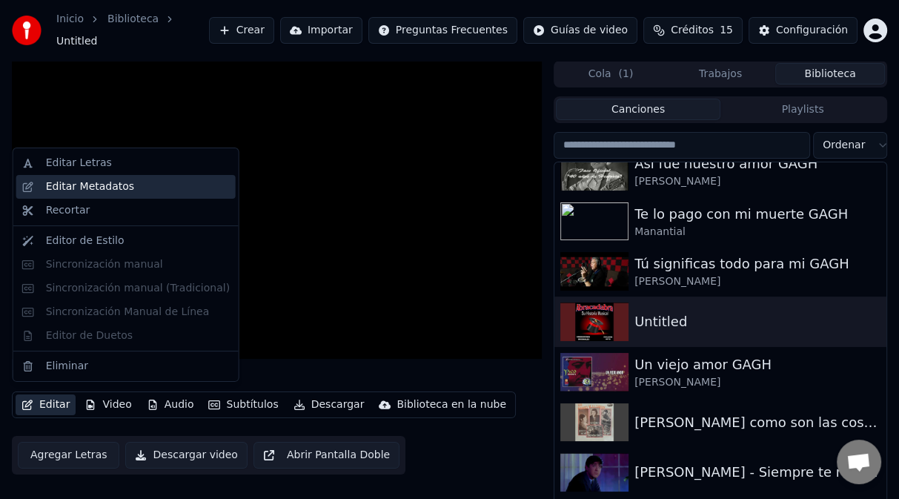
click at [101, 193] on div "Editar Metadatos" at bounding box center [90, 186] width 88 height 15
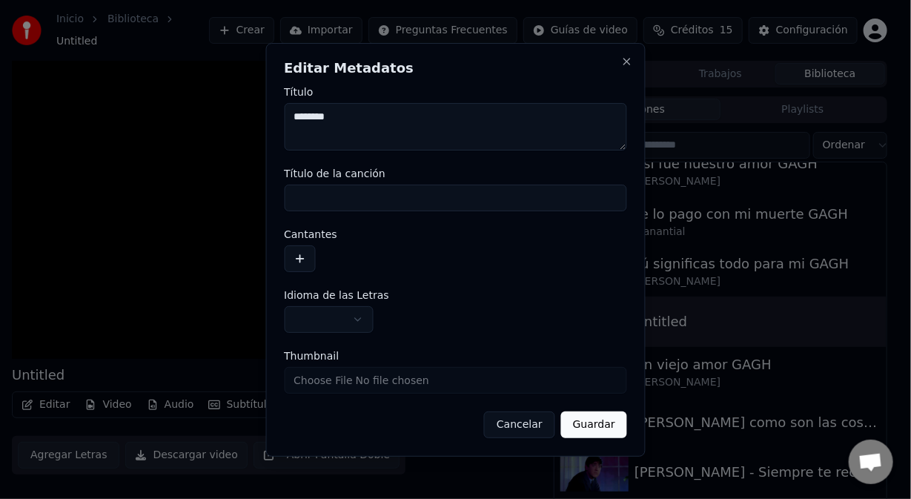
drag, startPoint x: 345, startPoint y: 122, endPoint x: 287, endPoint y: 119, distance: 58.6
click at [284, 123] on textarea "********" at bounding box center [455, 126] width 343 height 47
type textarea "**********"
click at [463, 193] on input "Título de la canción" at bounding box center [455, 198] width 343 height 27
drag, startPoint x: 361, startPoint y: 119, endPoint x: 475, endPoint y: 120, distance: 114.2
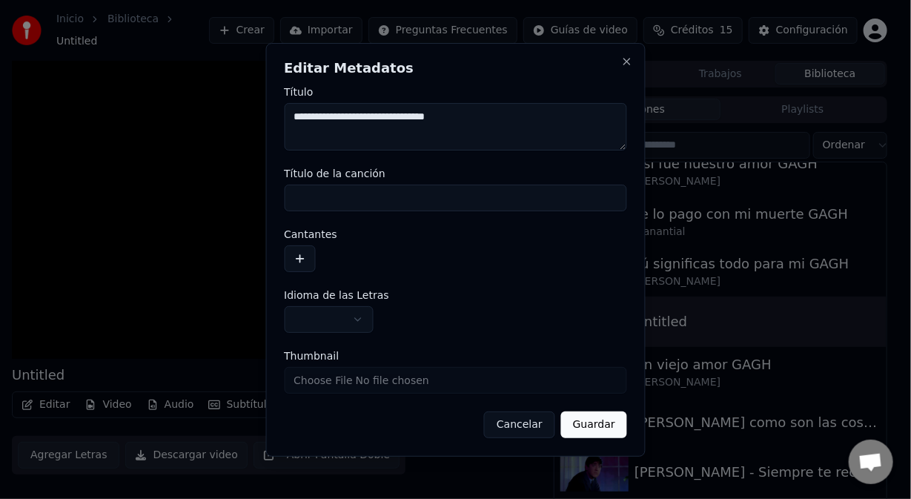
click at [475, 120] on textarea "**********" at bounding box center [455, 126] width 343 height 47
click at [354, 188] on input "Título de la canción" at bounding box center [455, 198] width 343 height 27
paste input "**********"
type input "**********"
click at [297, 259] on button "button" at bounding box center [299, 258] width 31 height 27
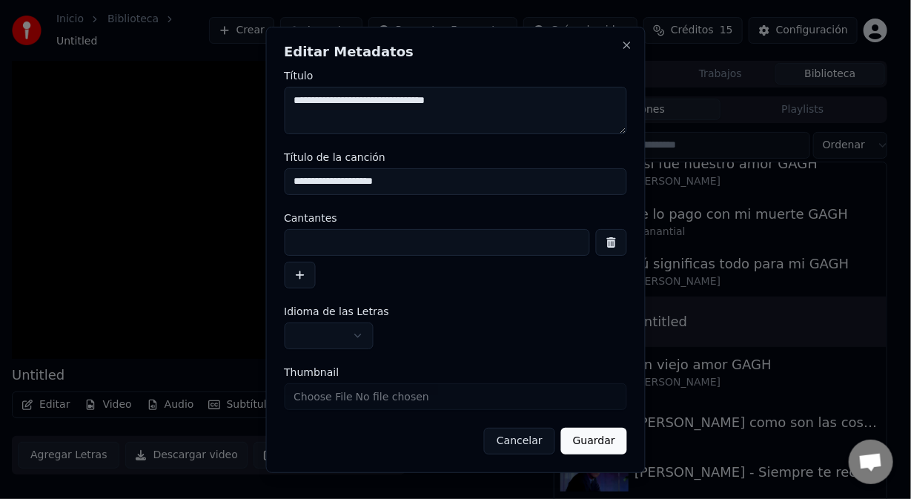
drag, startPoint x: 351, startPoint y: 100, endPoint x: 267, endPoint y: 101, distance: 83.8
click at [269, 99] on div "**********" at bounding box center [455, 250] width 380 height 446
click at [326, 231] on input at bounding box center [437, 242] width 306 height 27
paste input "**********"
type input "**********"
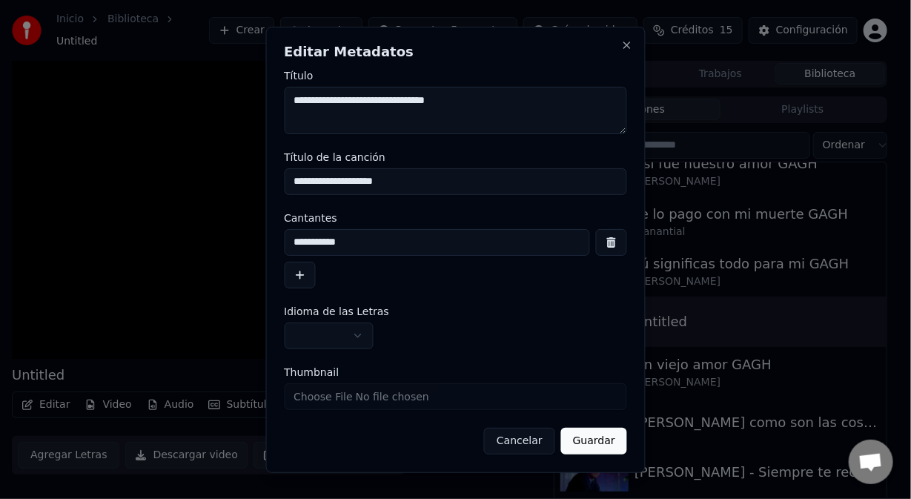
click at [601, 446] on button "Guardar" at bounding box center [594, 441] width 66 height 27
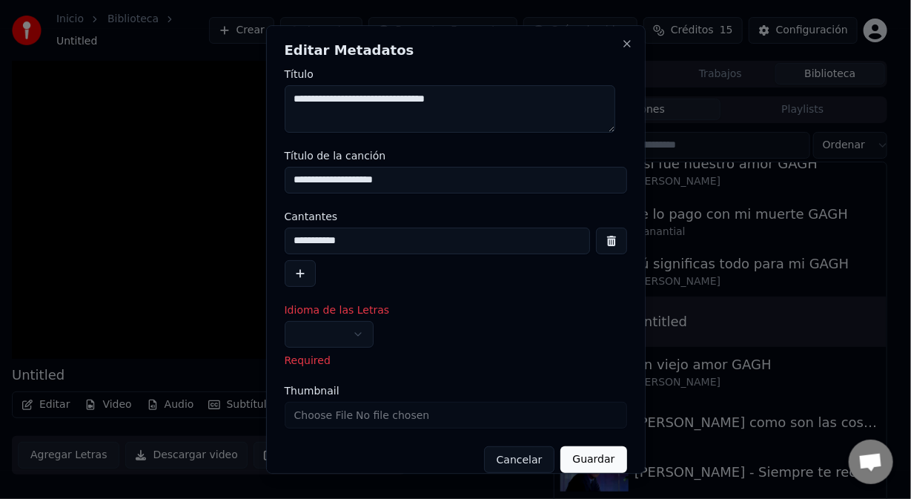
click at [351, 332] on button "button" at bounding box center [329, 334] width 89 height 27
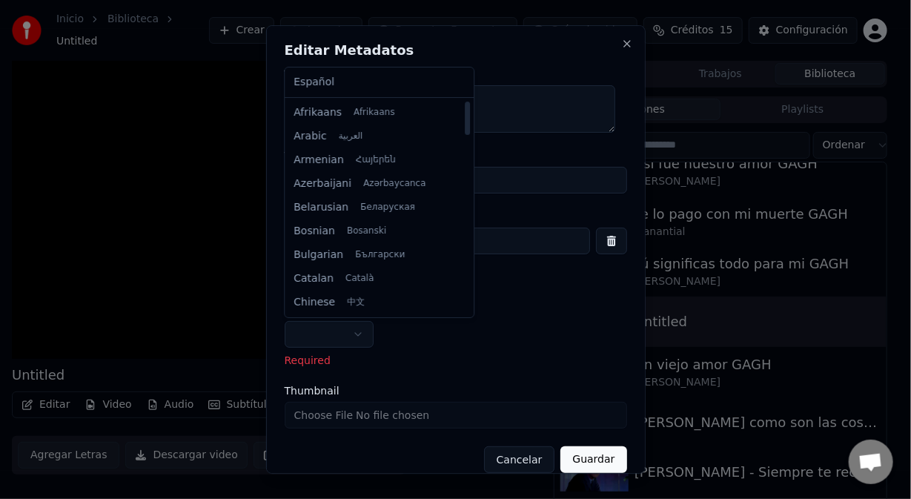
select select "**"
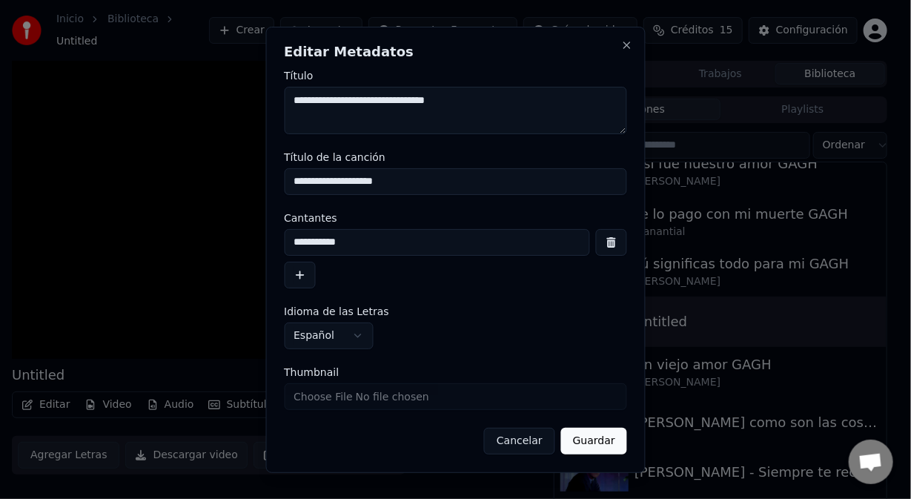
click at [611, 444] on button "Guardar" at bounding box center [594, 441] width 66 height 27
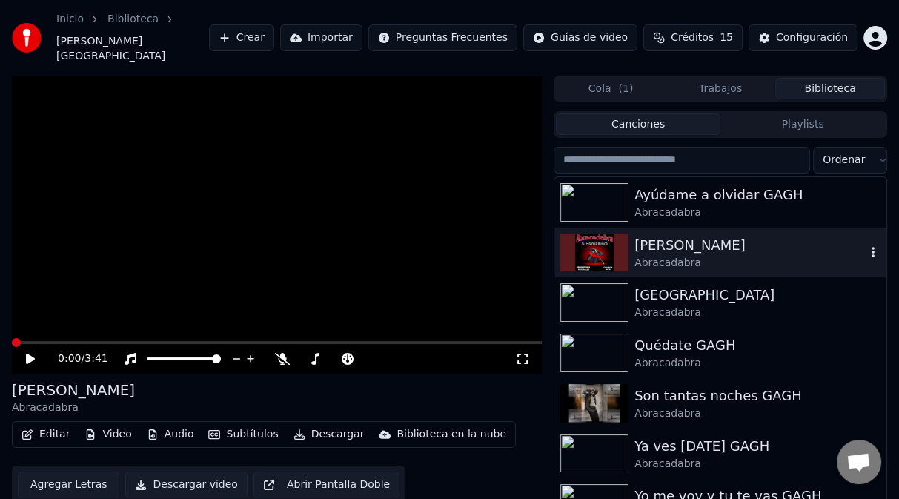
click at [598, 246] on img at bounding box center [594, 253] width 68 height 39
click at [29, 354] on icon at bounding box center [30, 359] width 9 height 10
click at [636, 235] on div "[PERSON_NAME]" at bounding box center [750, 245] width 231 height 21
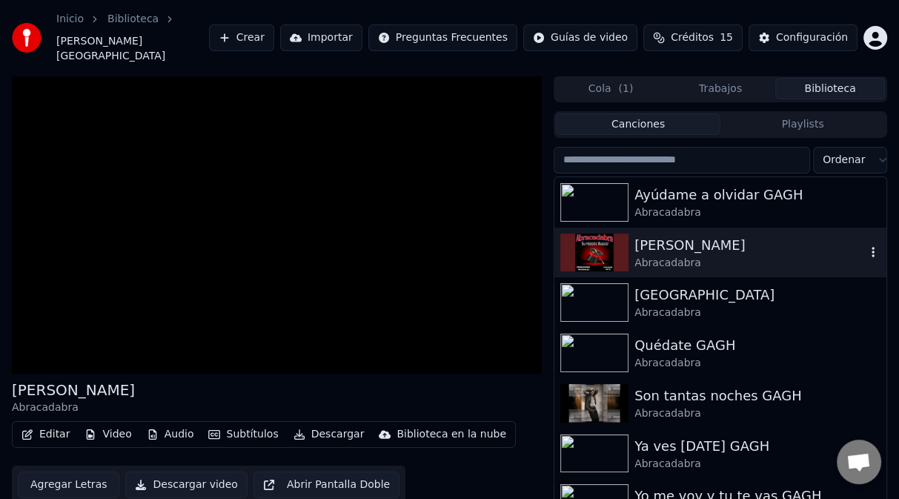
click at [636, 235] on div "[PERSON_NAME]" at bounding box center [750, 245] width 231 height 21
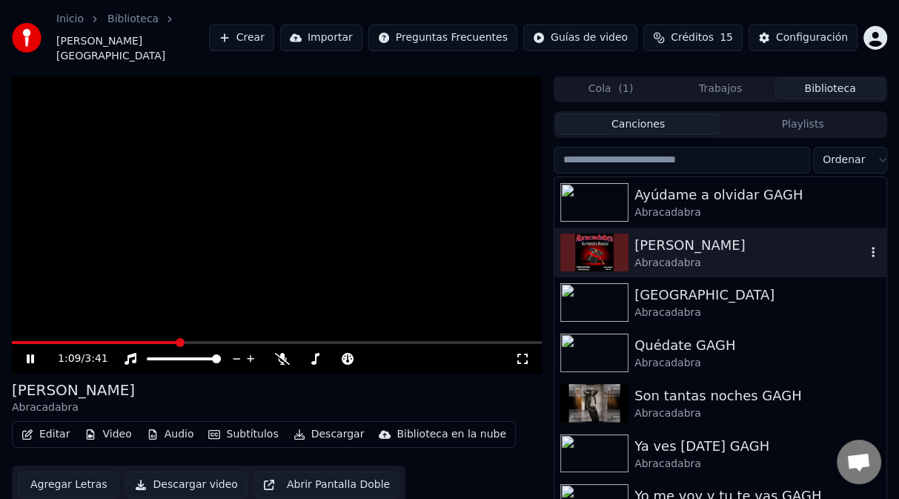
click at [872, 247] on icon "button" at bounding box center [873, 252] width 3 height 10
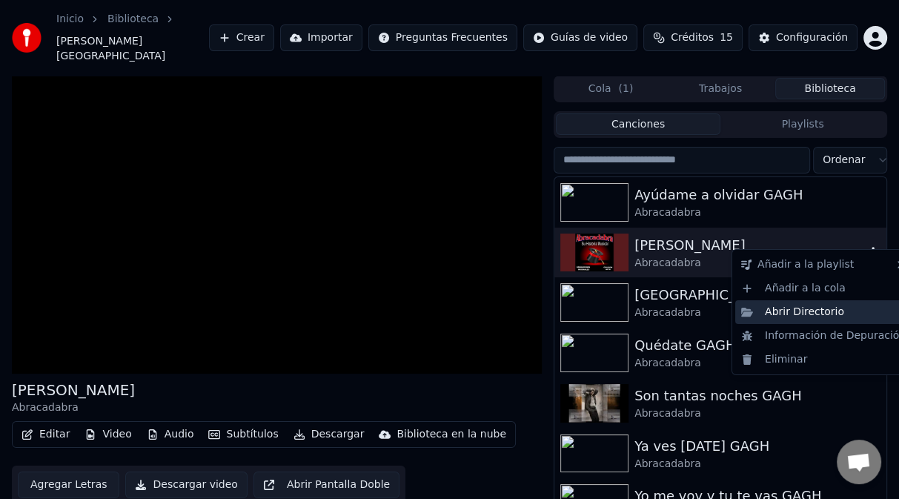
click at [804, 317] on div "Abrir Directorio" at bounding box center [823, 312] width 176 height 24
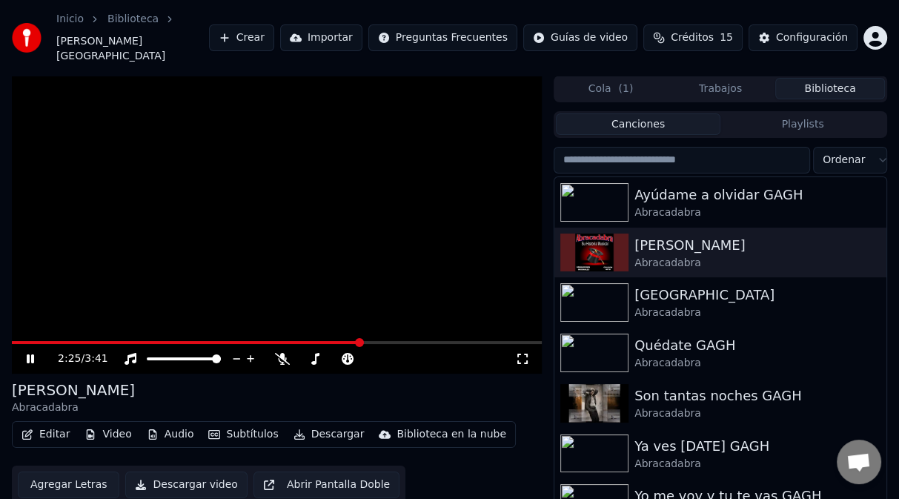
drag, startPoint x: 433, startPoint y: 217, endPoint x: 443, endPoint y: 231, distance: 17.1
click at [433, 217] on video at bounding box center [277, 225] width 530 height 298
click at [793, 30] on div "Configuración" at bounding box center [812, 37] width 72 height 15
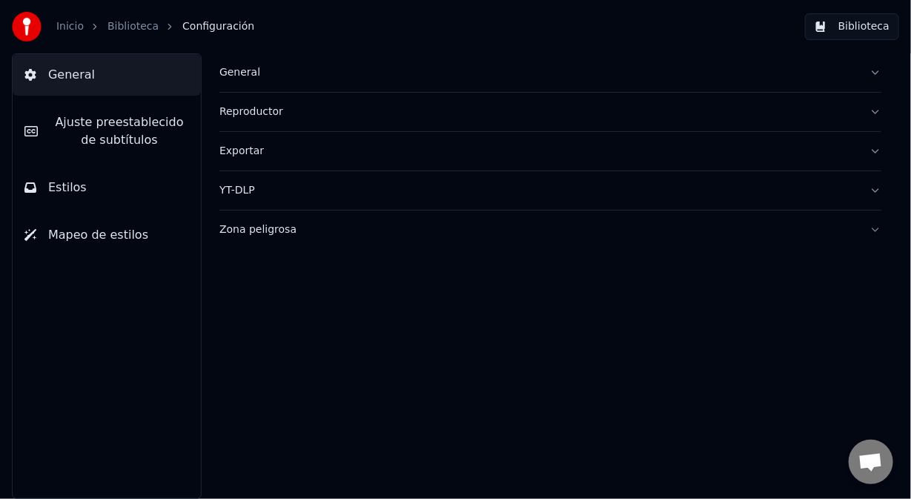
click at [261, 234] on div "Zona peligrosa" at bounding box center [538, 229] width 638 height 15
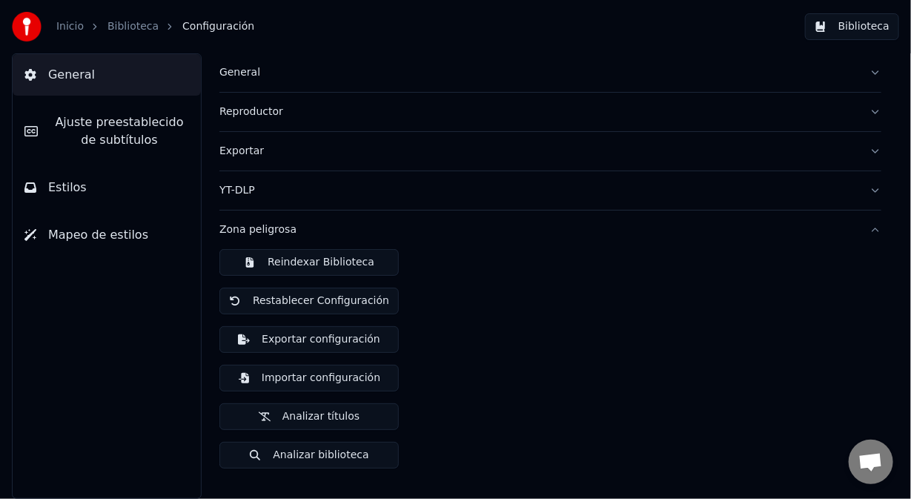
click at [288, 259] on button "Reindexar Biblioteca" at bounding box center [308, 262] width 179 height 27
click at [872, 24] on button "Biblioteca" at bounding box center [852, 26] width 94 height 27
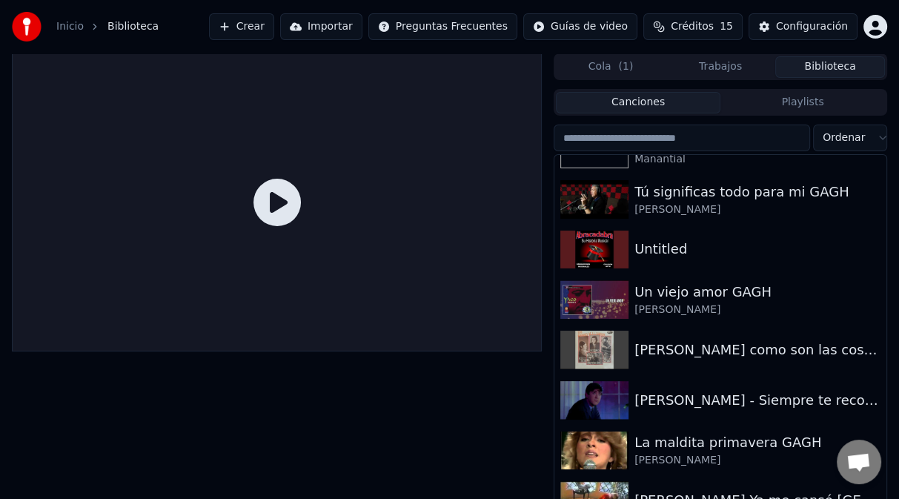
scroll to position [5485, 0]
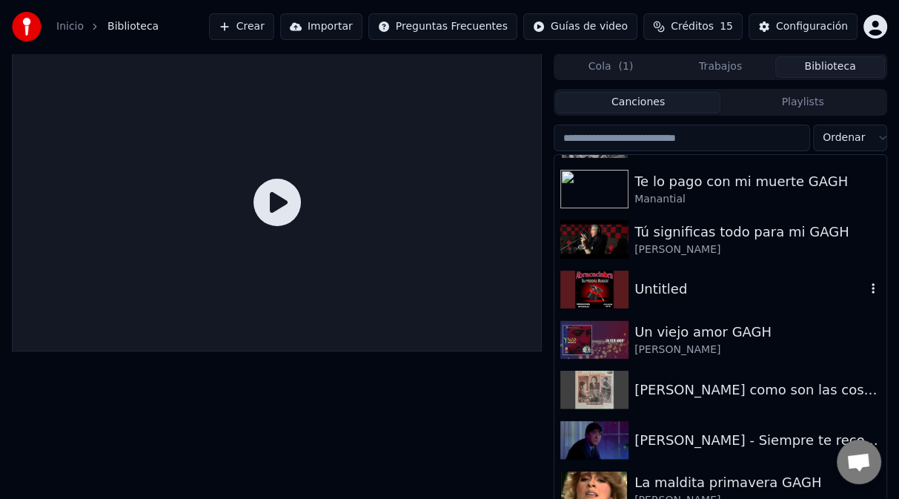
click at [586, 291] on img at bounding box center [594, 290] width 68 height 39
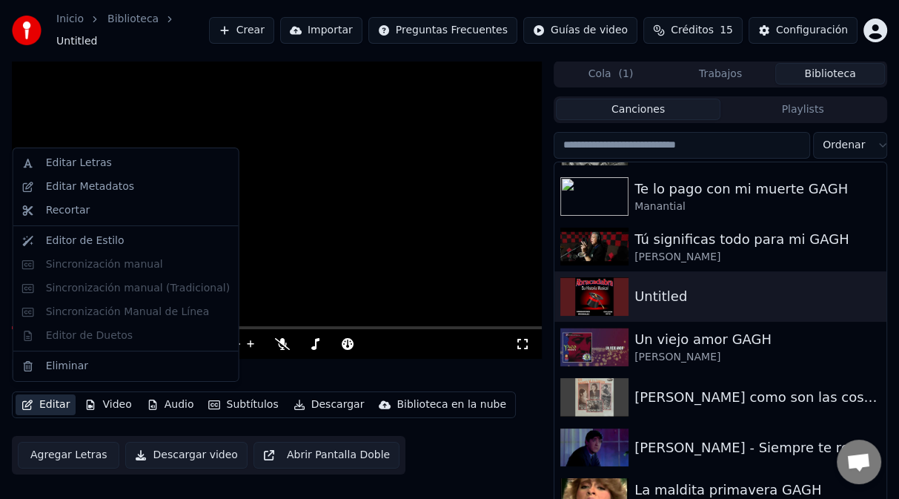
click at [46, 398] on button "Editar" at bounding box center [46, 404] width 60 height 21
click at [84, 191] on div "Editar Metadatos" at bounding box center [90, 186] width 88 height 15
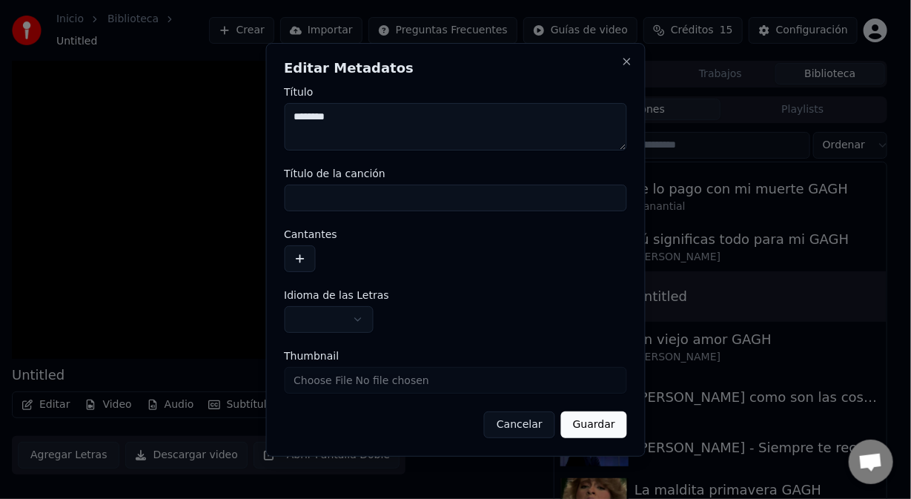
drag, startPoint x: 337, startPoint y: 120, endPoint x: 276, endPoint y: 122, distance: 61.6
click at [277, 122] on div "**********" at bounding box center [455, 250] width 380 height 414
drag, startPoint x: 360, startPoint y: 116, endPoint x: 474, endPoint y: 118, distance: 114.2
click at [472, 119] on textarea "**********" at bounding box center [455, 126] width 343 height 47
drag, startPoint x: 482, startPoint y: 119, endPoint x: 363, endPoint y: 116, distance: 119.4
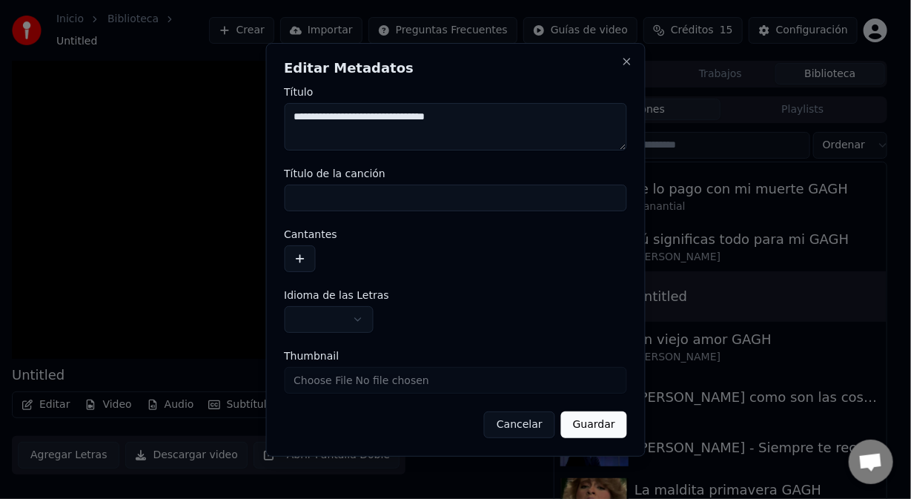
click at [363, 116] on textarea "**********" at bounding box center [455, 126] width 343 height 47
type textarea "**********"
click at [351, 193] on input "Título de la canción" at bounding box center [455, 198] width 343 height 27
paste input "**********"
type input "**********"
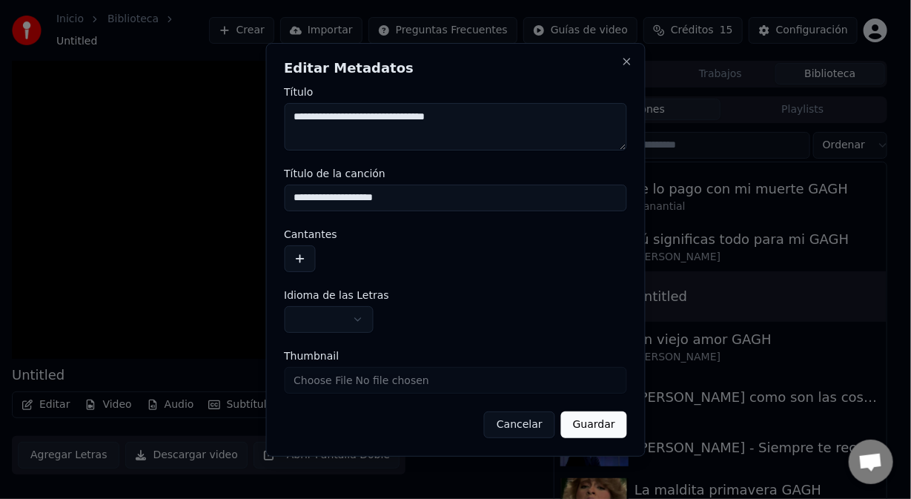
click at [302, 264] on button "button" at bounding box center [299, 258] width 31 height 27
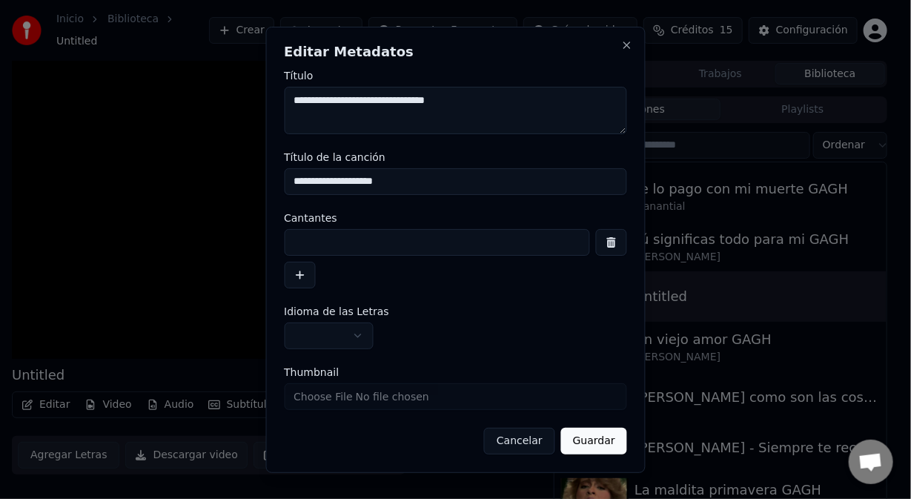
drag, startPoint x: 351, startPoint y: 102, endPoint x: 248, endPoint y: 113, distance: 103.7
click at [248, 113] on body "**********" at bounding box center [449, 249] width 899 height 499
click at [324, 237] on input at bounding box center [437, 242] width 306 height 27
paste input "**********"
type input "**********"
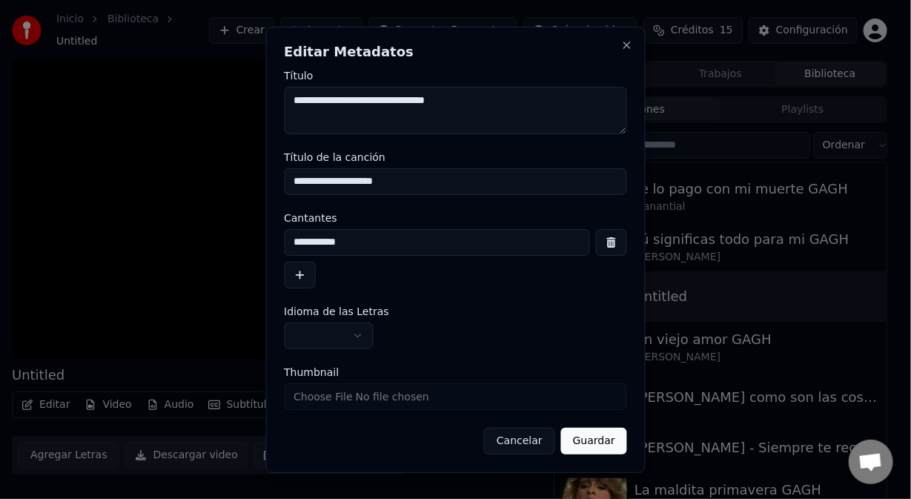
click at [363, 340] on body "**********" at bounding box center [449, 249] width 899 height 499
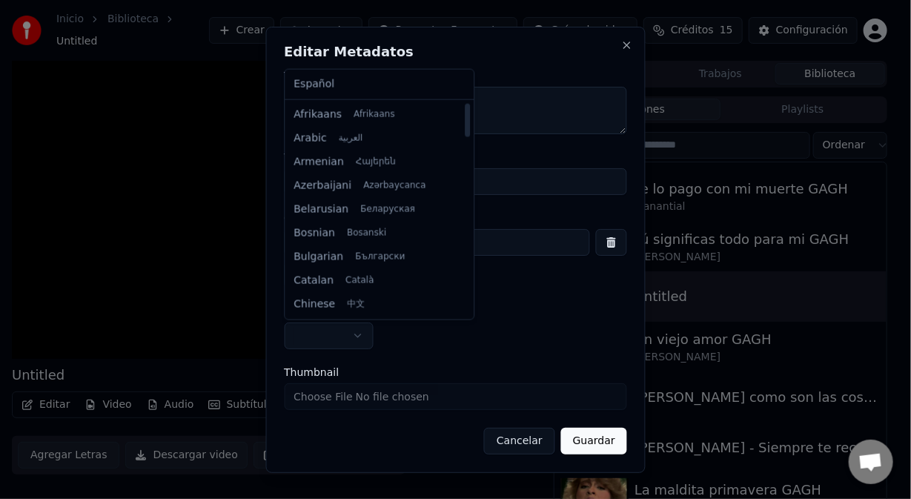
select select "**"
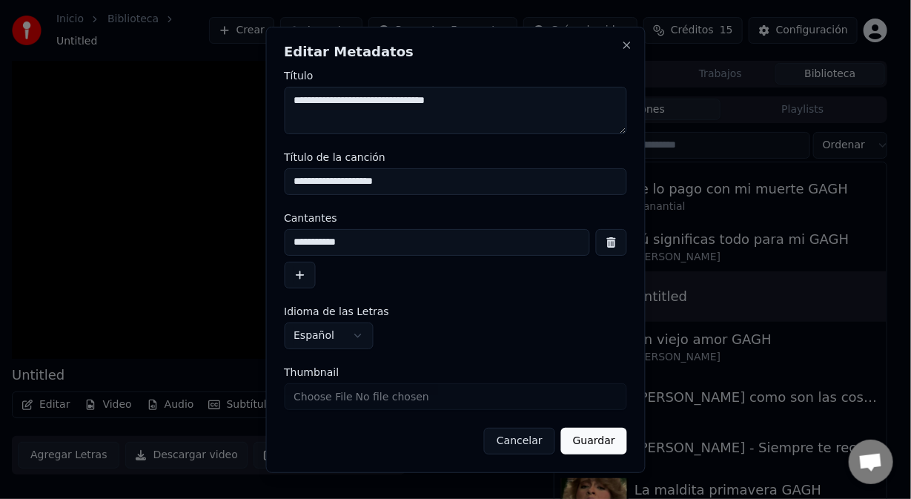
click at [584, 440] on button "Guardar" at bounding box center [594, 441] width 66 height 27
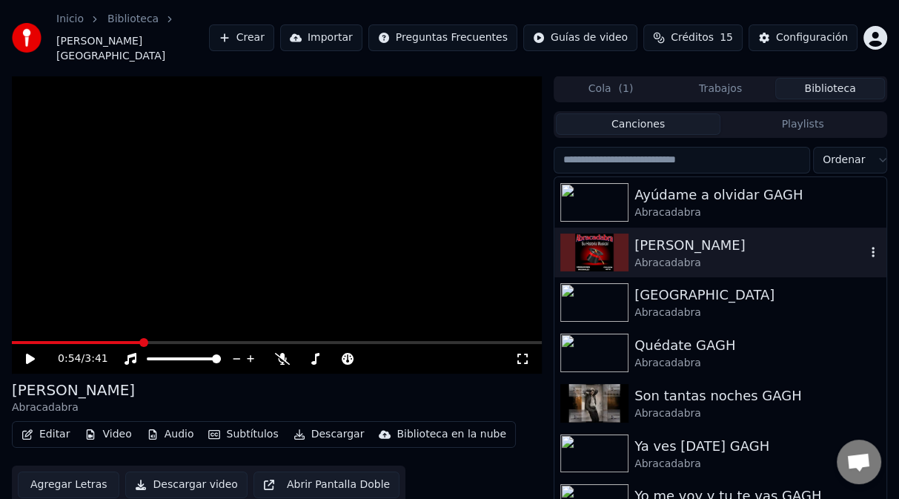
click at [592, 234] on img at bounding box center [594, 253] width 68 height 39
click at [59, 424] on button "Editar" at bounding box center [46, 434] width 60 height 21
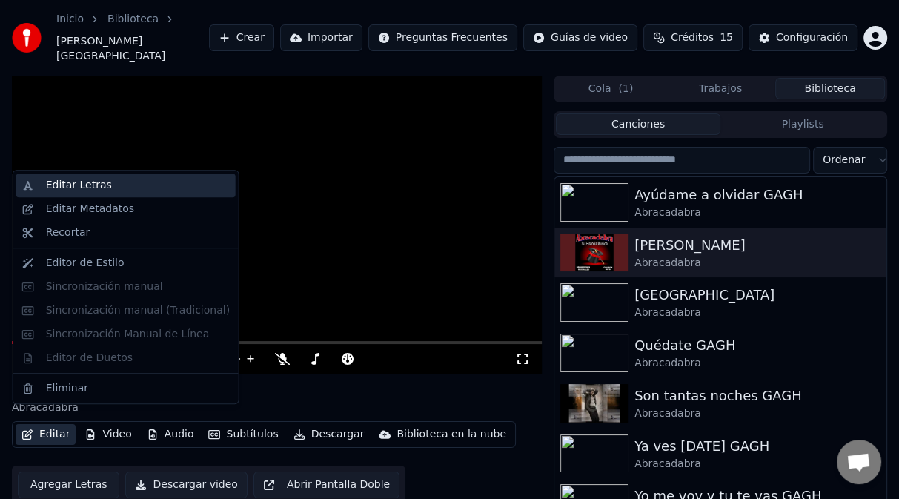
click at [80, 184] on div "Editar Letras" at bounding box center [79, 185] width 66 height 15
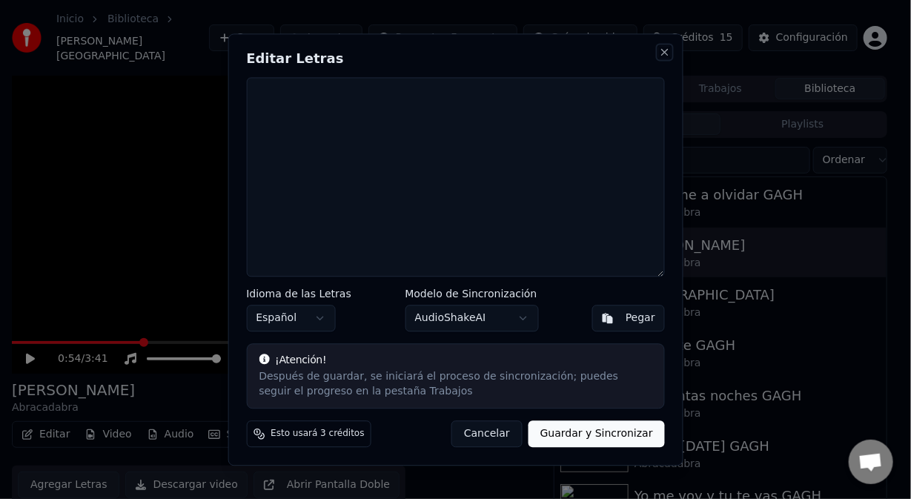
click at [663, 50] on button "Close" at bounding box center [665, 52] width 12 height 12
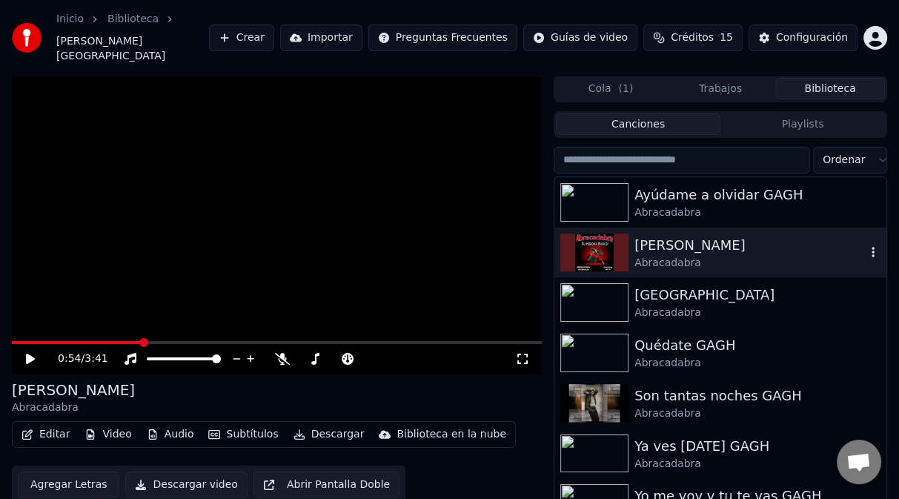
click at [872, 247] on icon "button" at bounding box center [873, 252] width 3 height 10
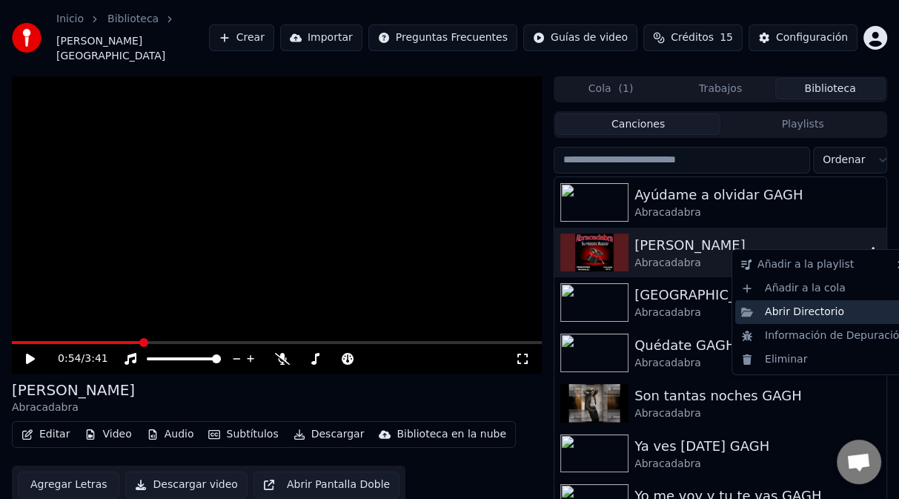
click at [795, 317] on div "Abrir Directorio" at bounding box center [823, 312] width 176 height 24
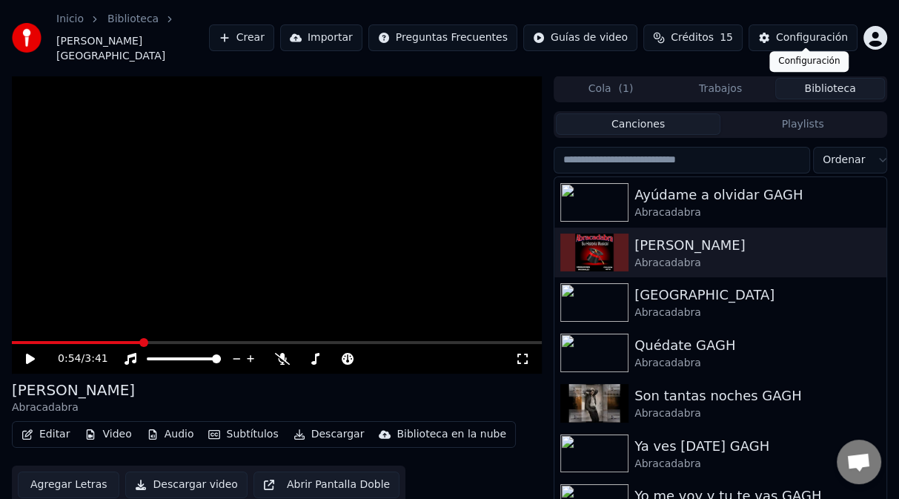
click at [826, 34] on div "Configuración" at bounding box center [812, 37] width 72 height 15
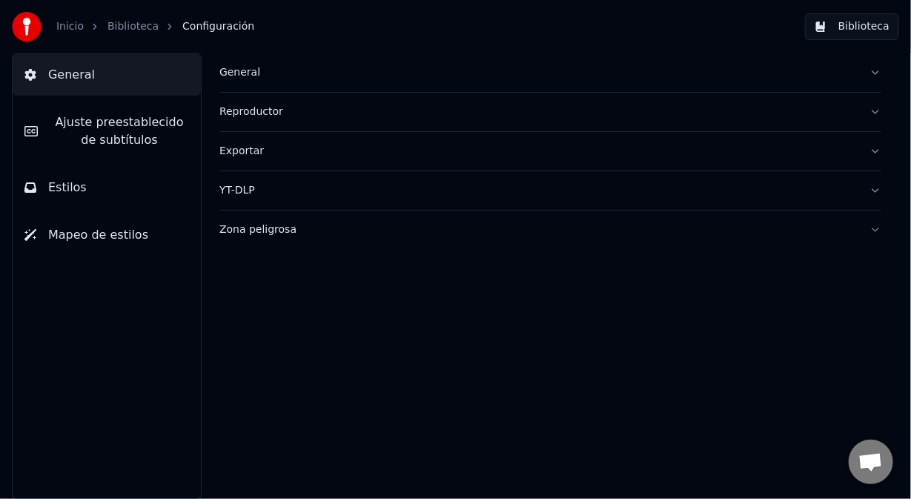
click at [255, 231] on div "Zona peligrosa" at bounding box center [538, 229] width 638 height 15
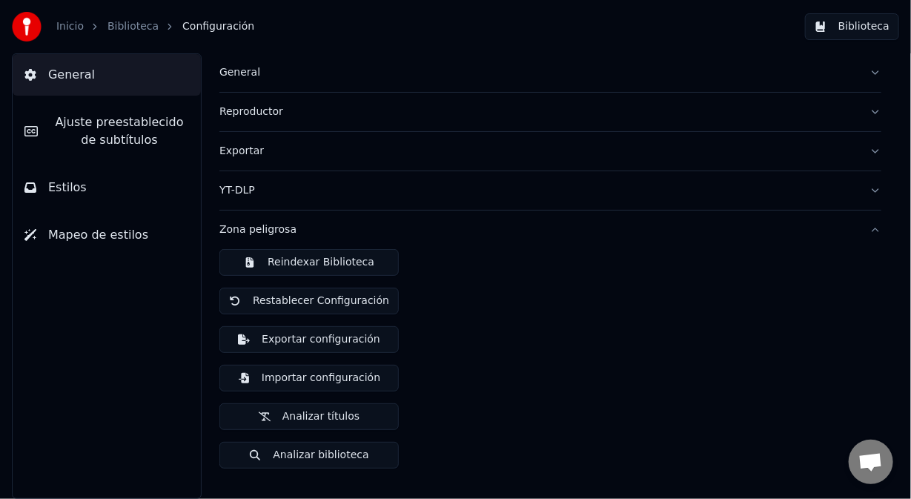
click at [255, 255] on button "Reindexar Biblioteca" at bounding box center [308, 262] width 179 height 27
click at [876, 30] on button "Biblioteca" at bounding box center [852, 26] width 94 height 27
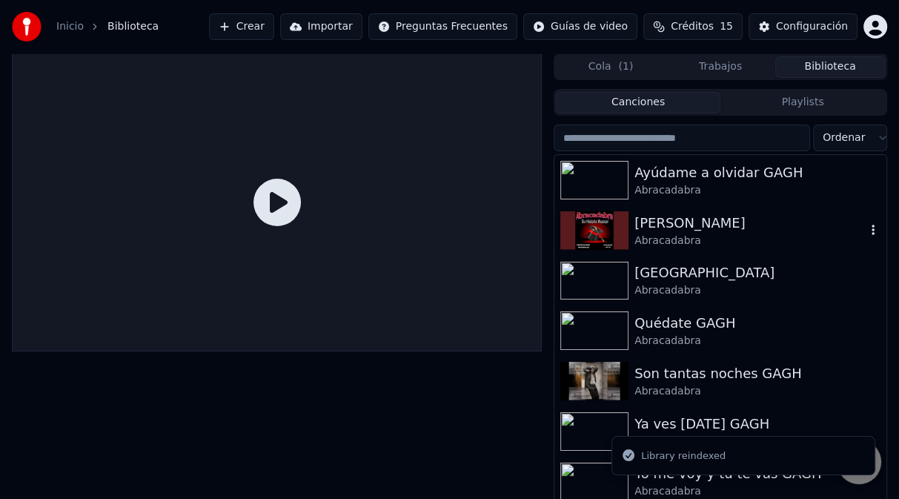
click at [658, 222] on div "[PERSON_NAME]" at bounding box center [750, 223] width 231 height 21
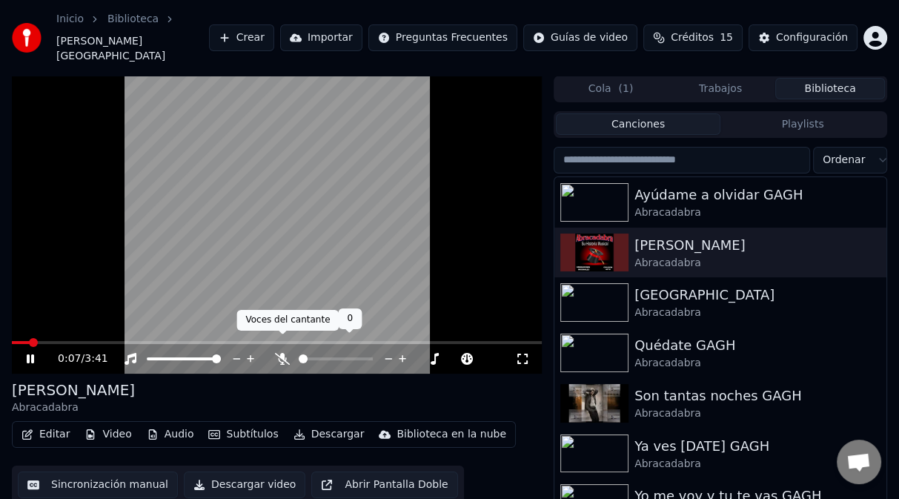
click at [282, 353] on icon at bounding box center [282, 359] width 15 height 12
click at [282, 353] on icon at bounding box center [283, 359] width 8 height 12
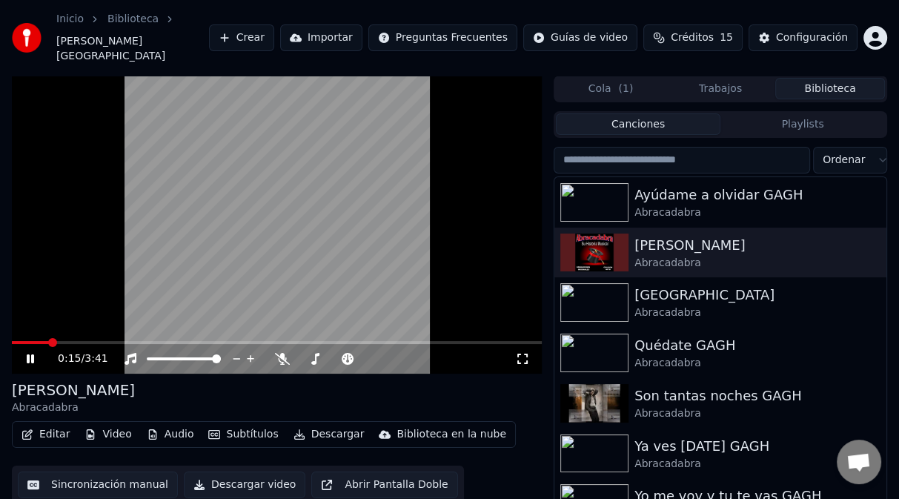
click at [441, 250] on video at bounding box center [277, 225] width 530 height 298
click at [824, 256] on div "Abracadabra" at bounding box center [750, 263] width 231 height 15
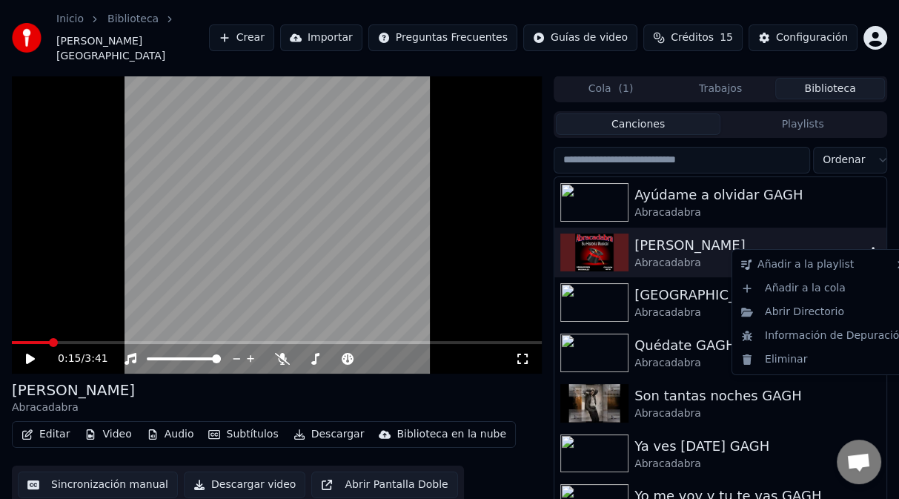
click at [866, 246] on icon "button" at bounding box center [873, 252] width 15 height 12
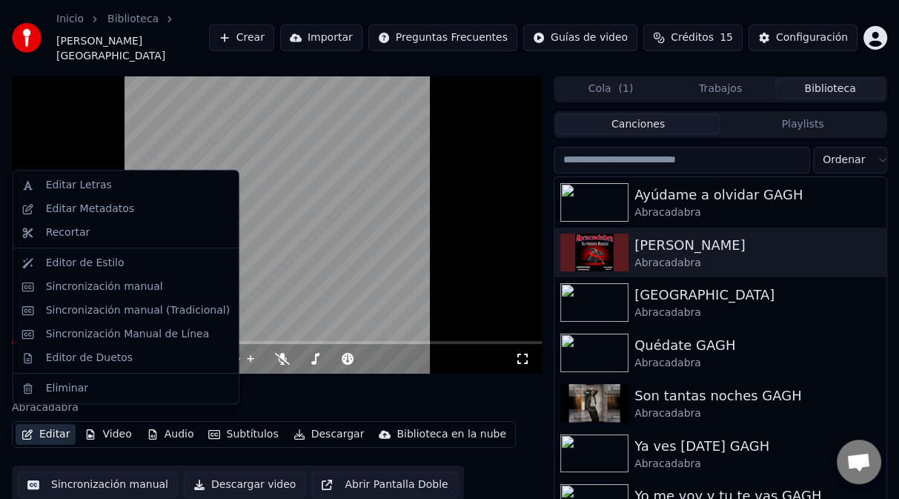
click at [47, 424] on button "Editar" at bounding box center [46, 434] width 60 height 21
click at [96, 209] on div "Editar Metadatos" at bounding box center [90, 209] width 88 height 15
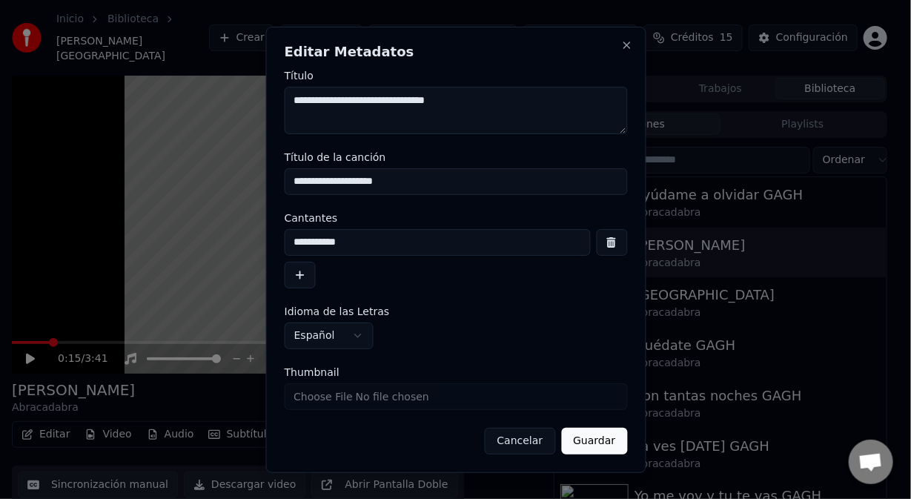
click at [584, 440] on button "Guardar" at bounding box center [594, 441] width 66 height 27
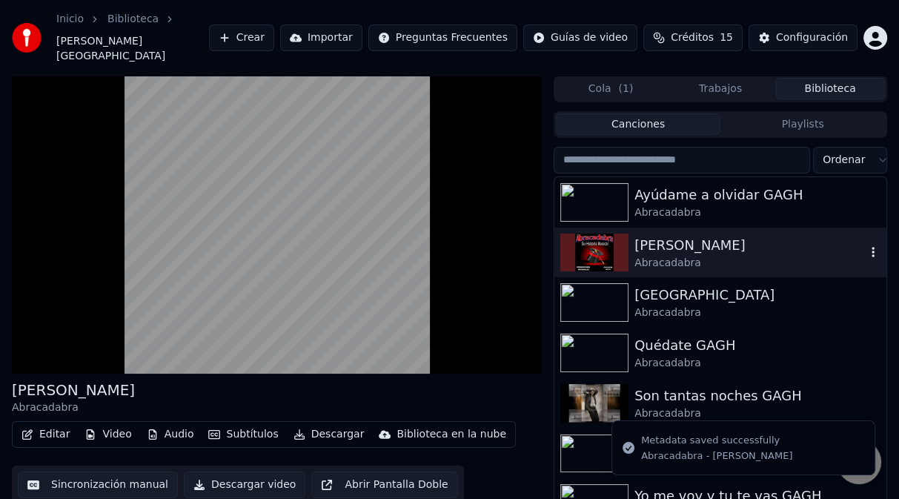
click at [866, 245] on button "button" at bounding box center [873, 253] width 15 height 18
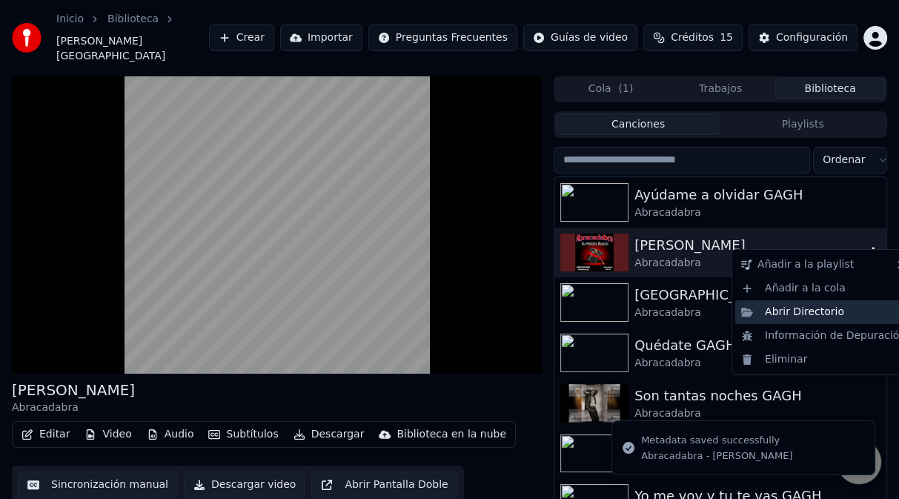
click at [826, 312] on div "Abrir Directorio" at bounding box center [823, 312] width 176 height 24
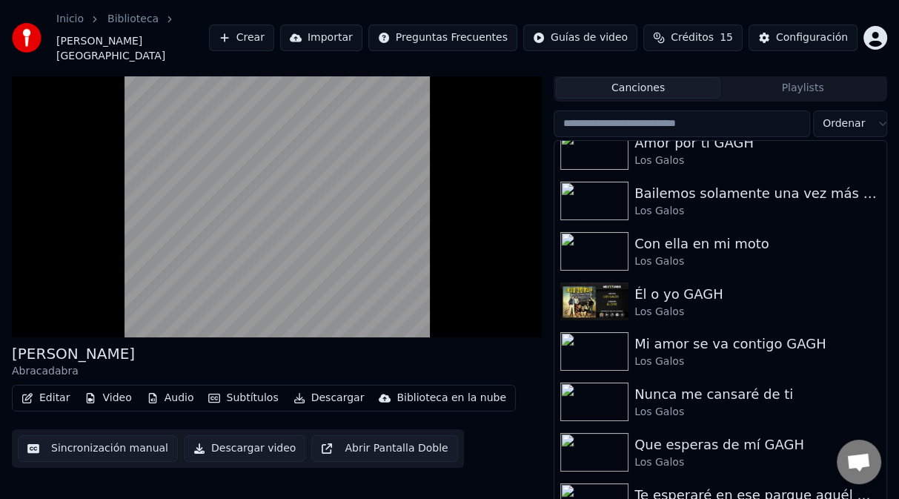
scroll to position [3564, 0]
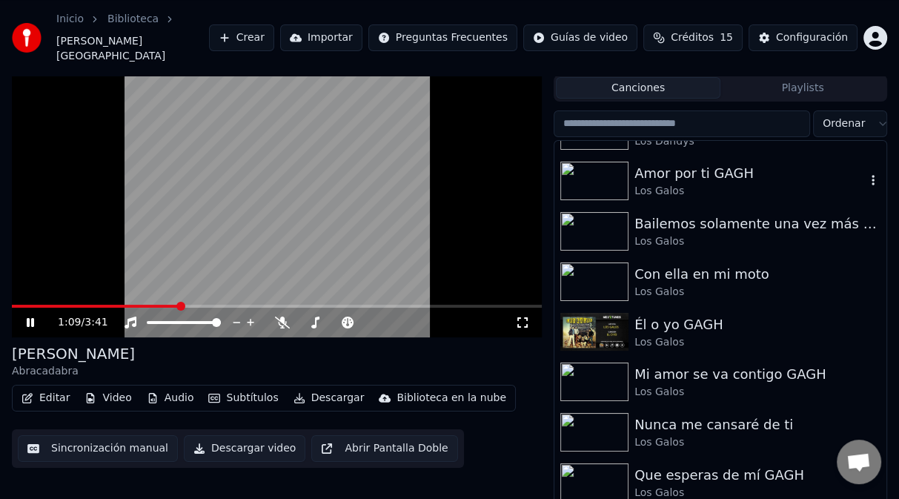
click at [597, 175] on img at bounding box center [594, 181] width 68 height 39
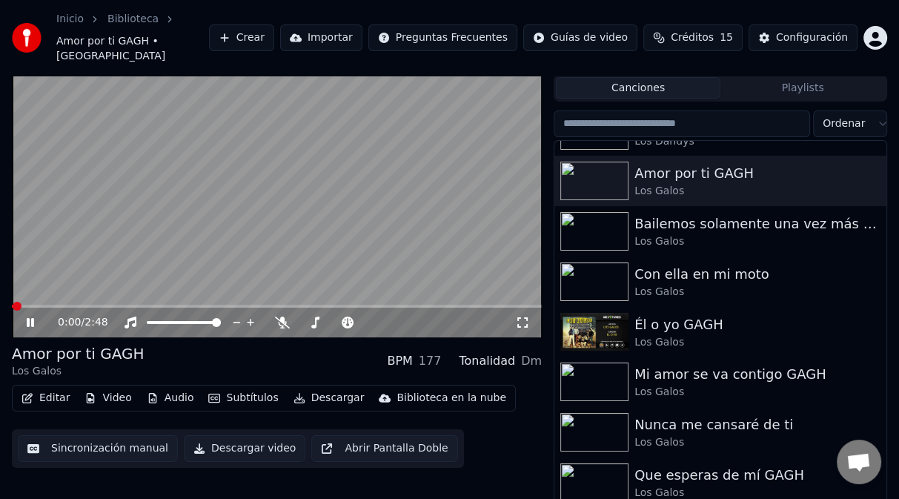
click at [151, 191] on video at bounding box center [277, 188] width 530 height 298
click at [605, 374] on img at bounding box center [594, 382] width 68 height 39
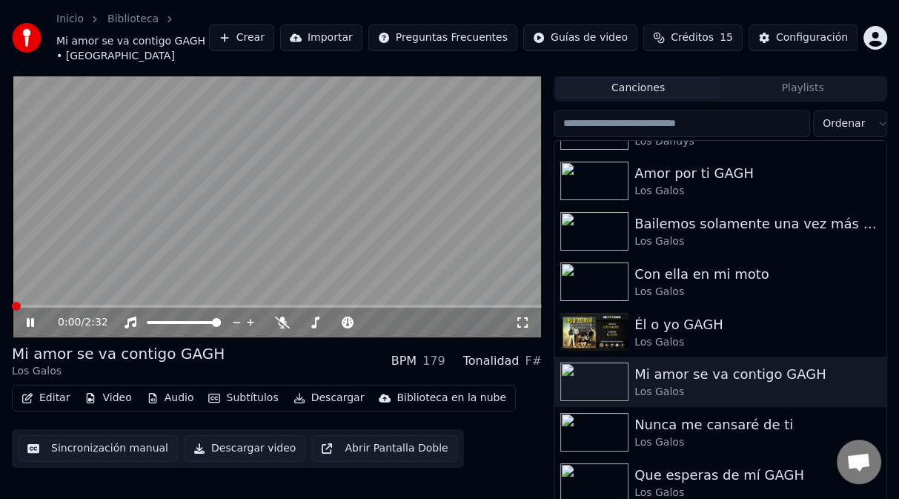
click at [483, 245] on video at bounding box center [277, 188] width 530 height 298
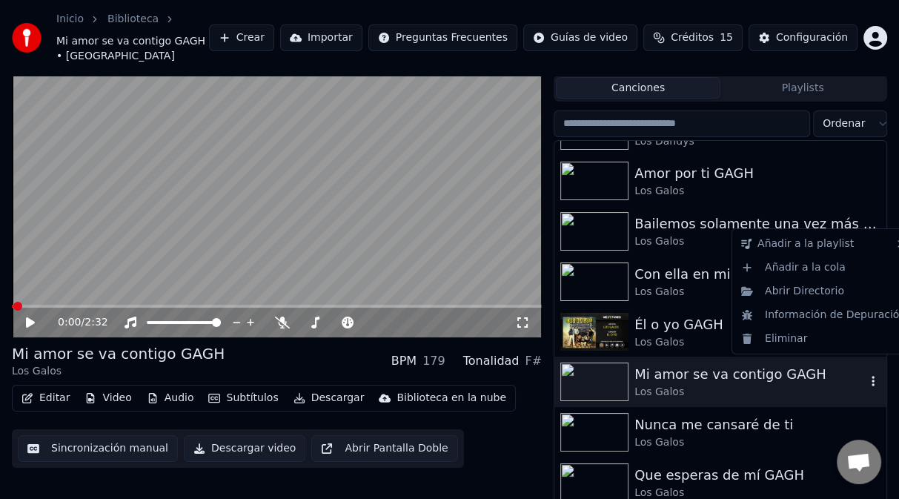
click at [872, 377] on icon "button" at bounding box center [873, 382] width 3 height 10
click at [828, 294] on div "Abrir Directorio" at bounding box center [823, 291] width 176 height 24
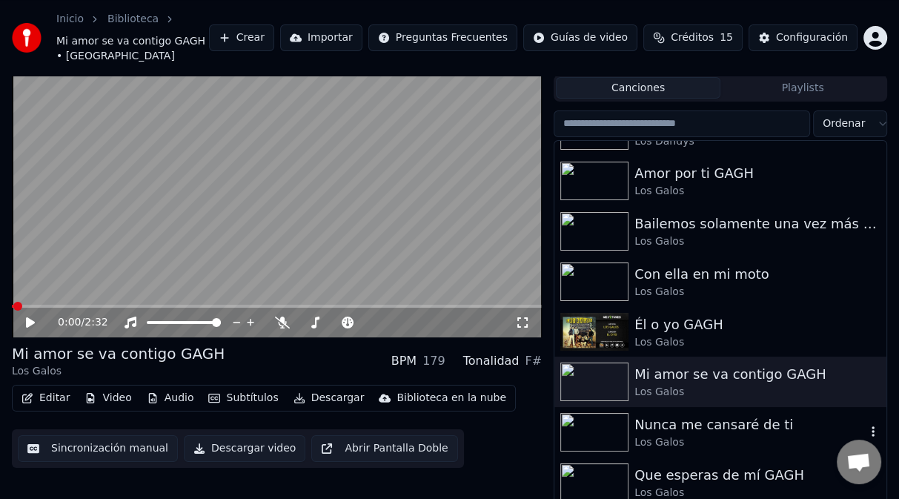
click at [603, 413] on img at bounding box center [594, 432] width 68 height 39
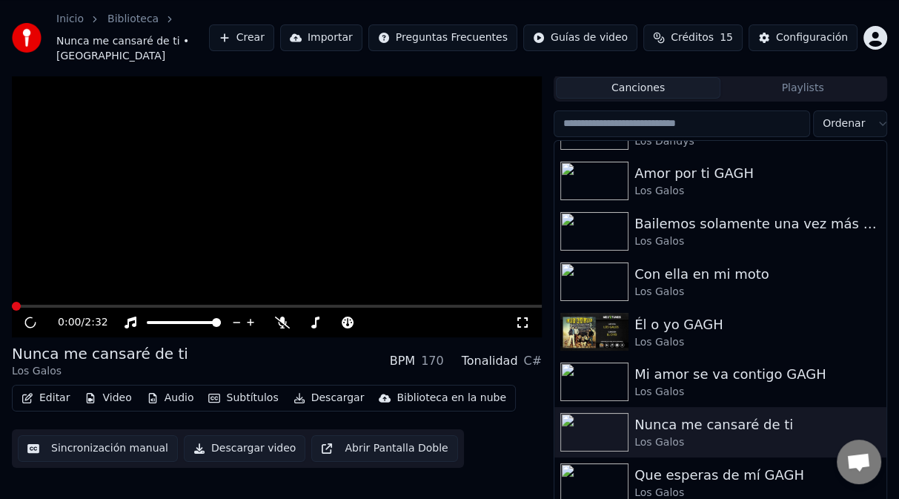
click at [261, 185] on video at bounding box center [277, 188] width 530 height 298
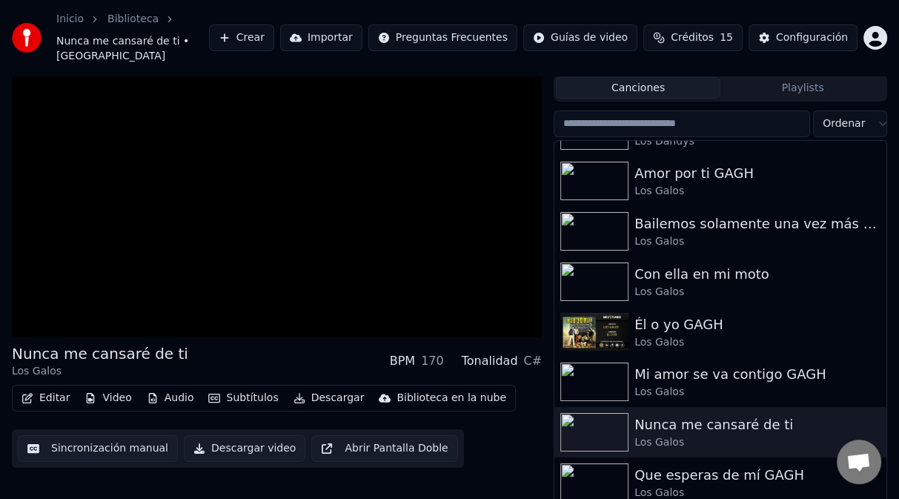
click at [261, 185] on video at bounding box center [277, 188] width 530 height 298
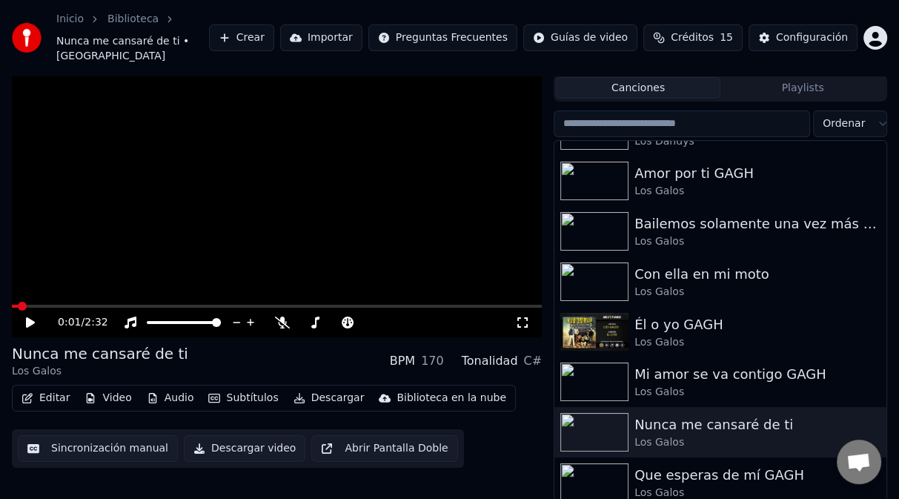
click at [34, 317] on icon at bounding box center [30, 322] width 9 height 10
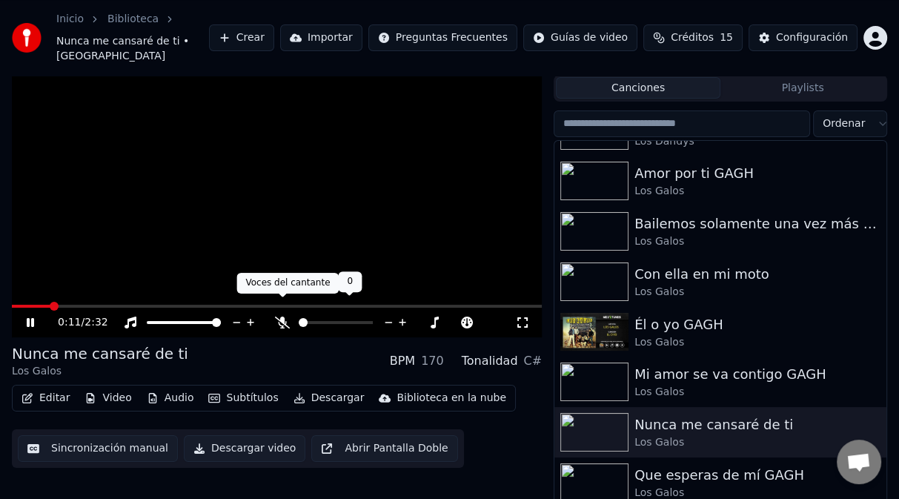
click at [283, 317] on icon at bounding box center [282, 323] width 15 height 12
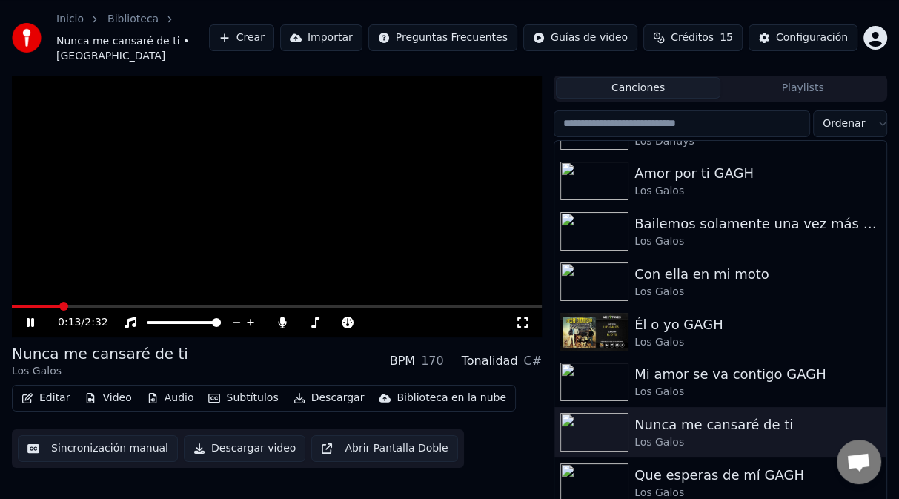
click at [199, 238] on video at bounding box center [277, 188] width 530 height 298
click at [12, 302] on span at bounding box center [16, 306] width 9 height 9
click at [31, 248] on video at bounding box center [277, 188] width 530 height 298
click at [609, 363] on img at bounding box center [594, 382] width 68 height 39
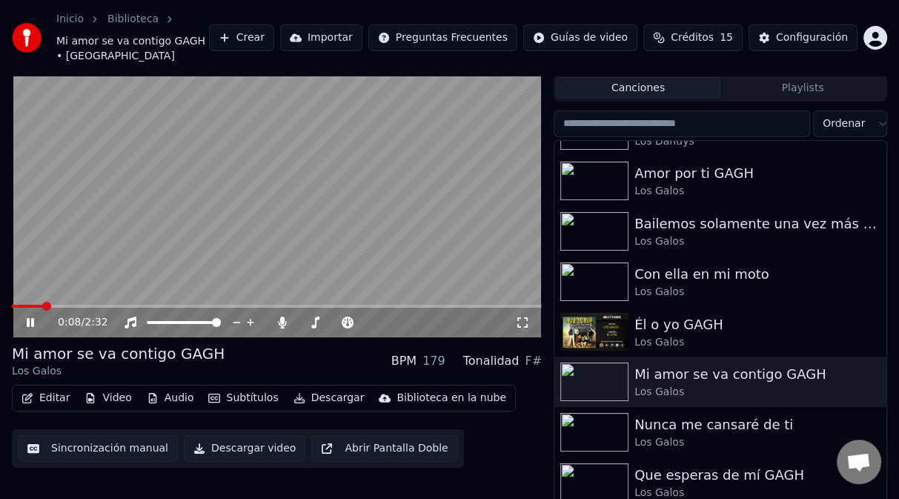
click at [176, 202] on video at bounding box center [277, 188] width 530 height 298
click at [609, 418] on img at bounding box center [594, 432] width 68 height 39
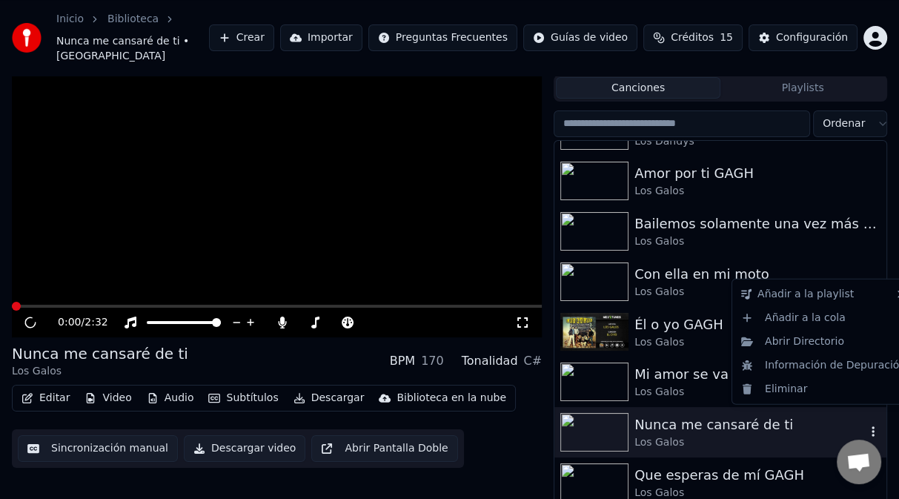
click at [866, 426] on icon "button" at bounding box center [873, 432] width 15 height 12
click at [804, 345] on div "Abrir Directorio" at bounding box center [823, 342] width 176 height 24
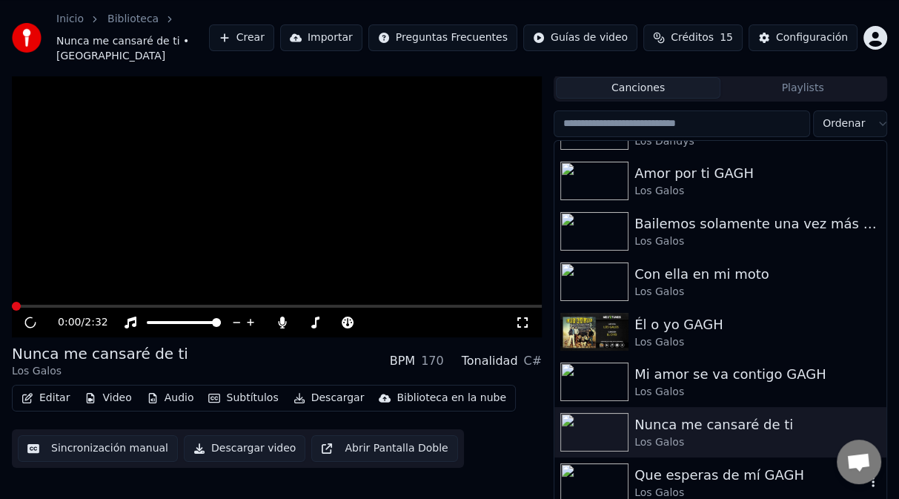
click at [613, 464] on img at bounding box center [594, 482] width 68 height 39
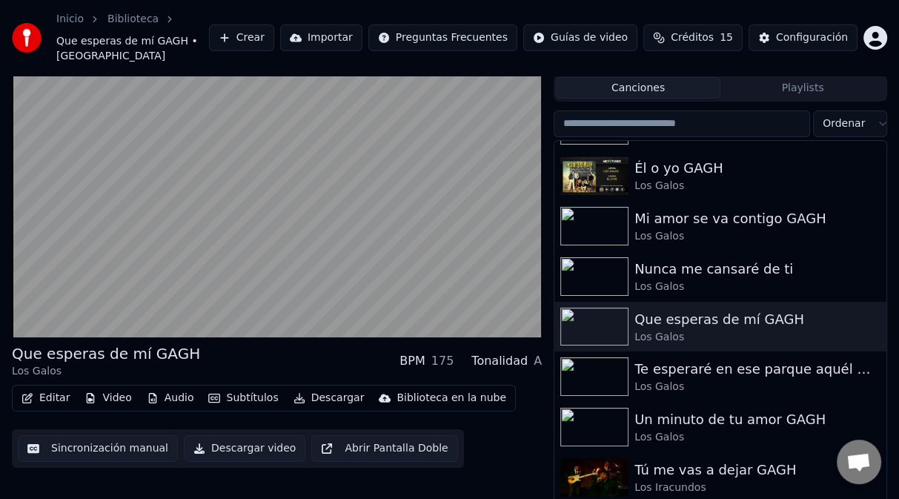
scroll to position [3728, 0]
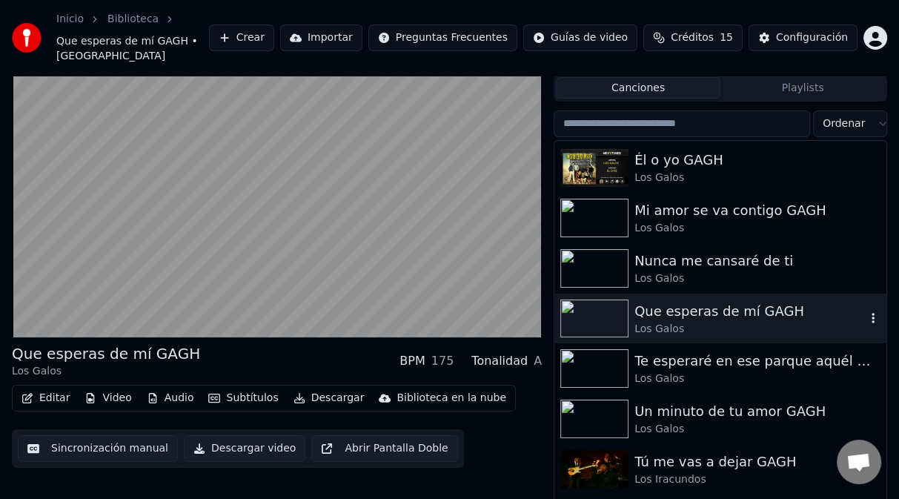
click at [866, 312] on icon "button" at bounding box center [873, 318] width 15 height 12
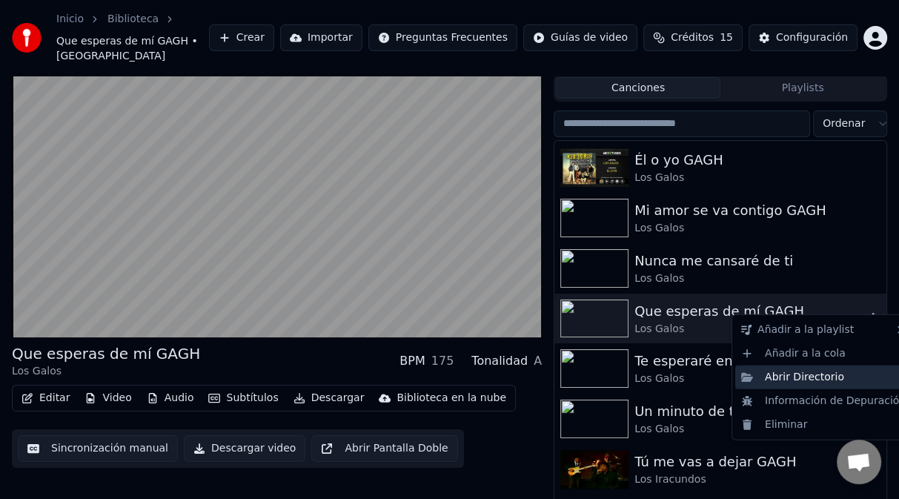
click at [816, 384] on div "Abrir Directorio" at bounding box center [823, 377] width 176 height 24
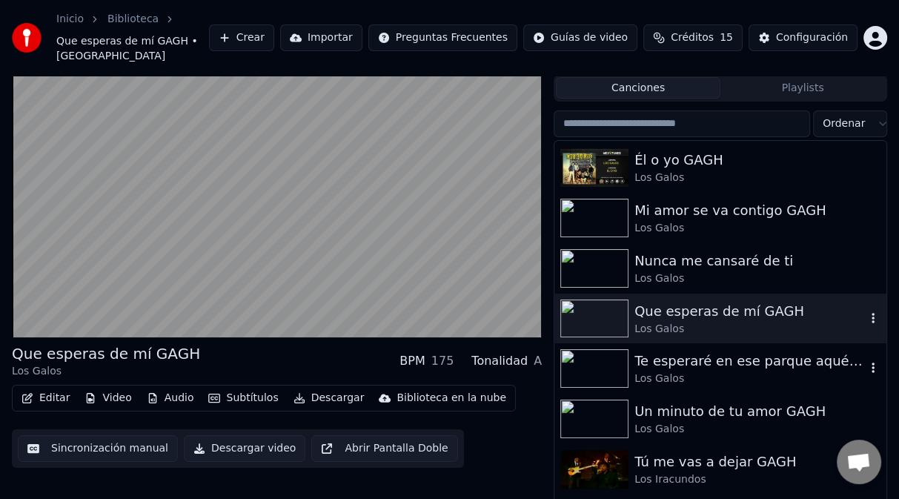
click at [612, 352] on img at bounding box center [594, 368] width 68 height 39
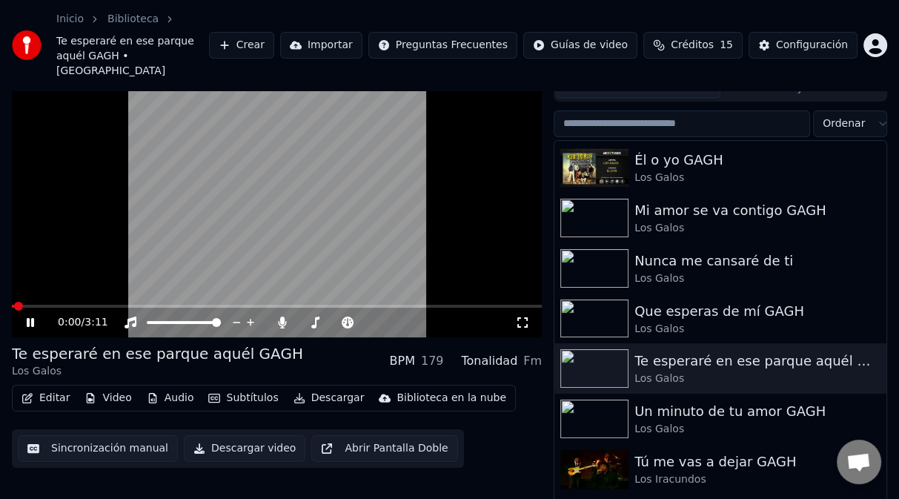
click at [509, 228] on video at bounding box center [277, 188] width 530 height 298
click at [872, 363] on icon "button" at bounding box center [873, 368] width 3 height 10
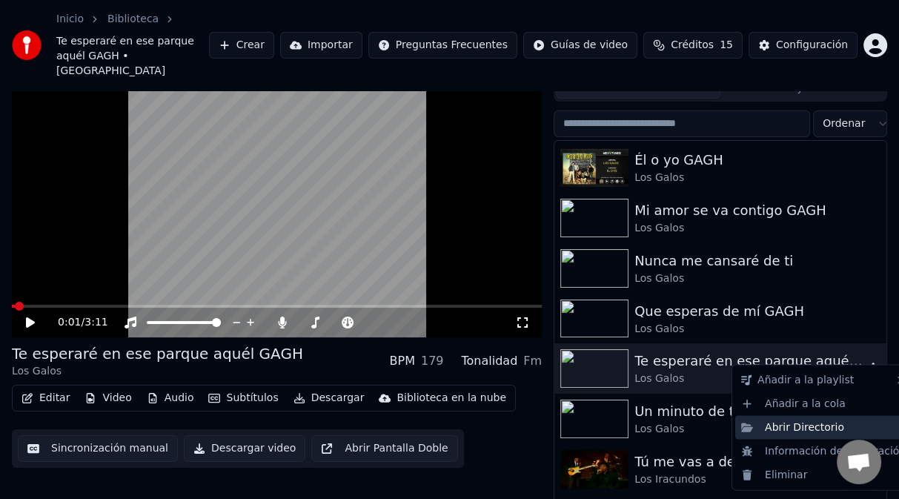
click at [813, 424] on div "Abrir Directorio" at bounding box center [823, 427] width 176 height 24
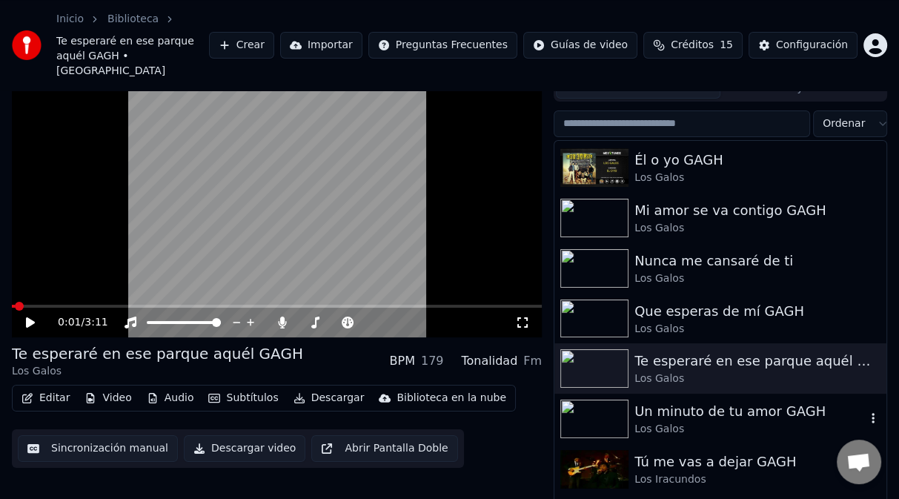
click at [606, 400] on img at bounding box center [594, 419] width 68 height 39
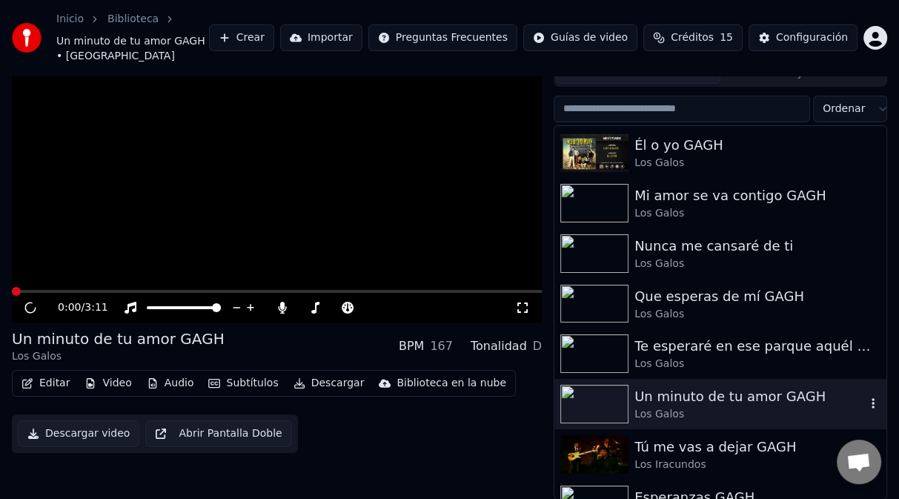
scroll to position [36, 0]
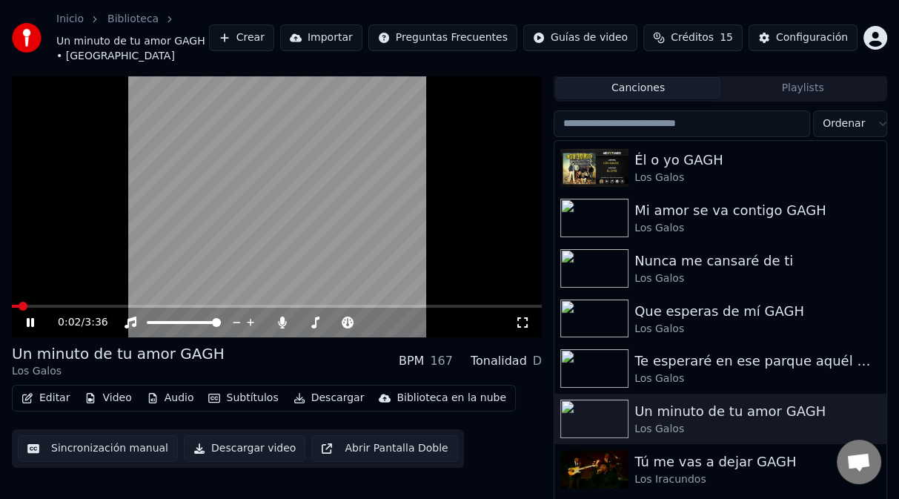
click at [285, 214] on video at bounding box center [277, 188] width 530 height 298
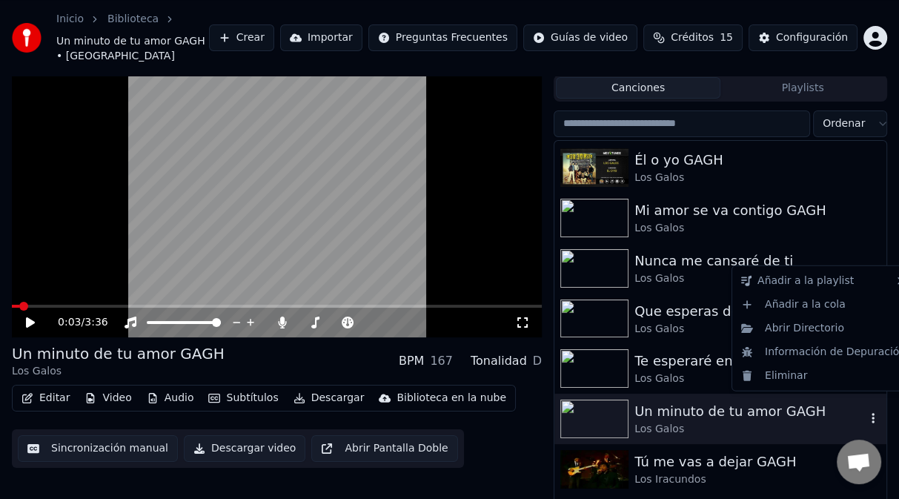
click at [866, 412] on icon "button" at bounding box center [873, 418] width 15 height 12
click at [817, 324] on div "Abrir Directorio" at bounding box center [823, 329] width 176 height 24
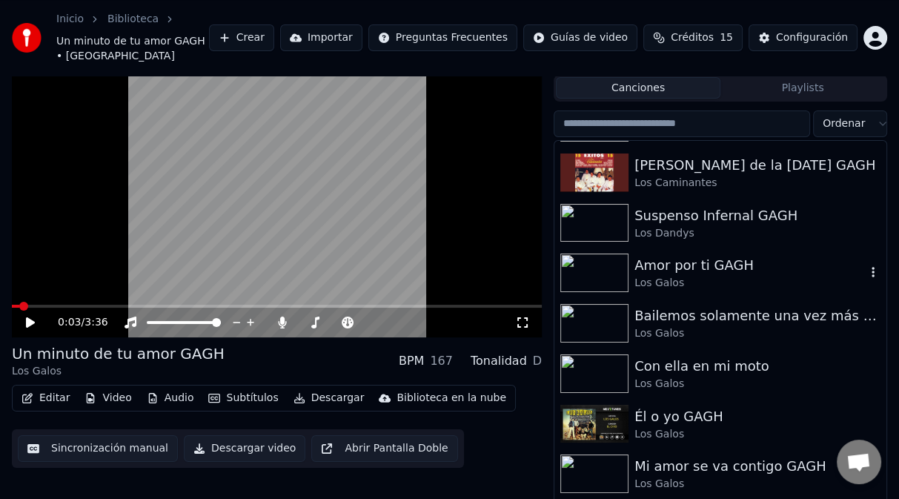
scroll to position [3491, 0]
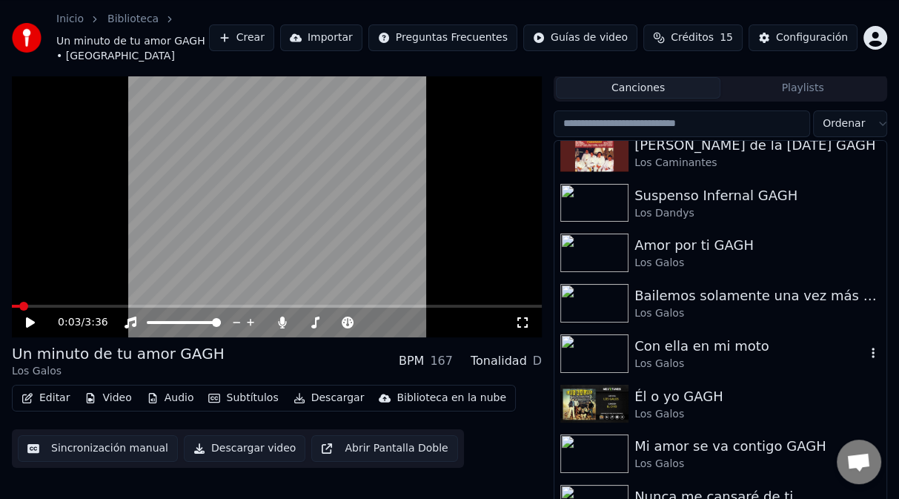
click at [606, 346] on img at bounding box center [594, 353] width 68 height 39
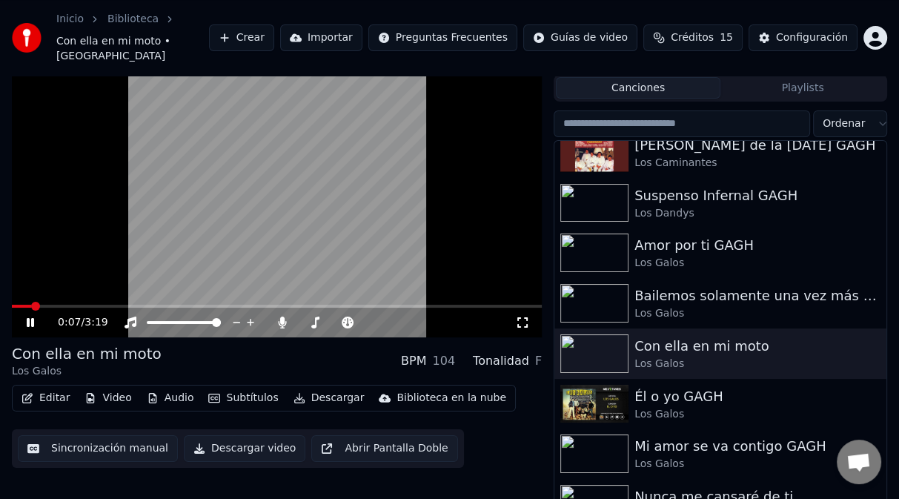
click at [40, 388] on button "Editar" at bounding box center [46, 398] width 60 height 21
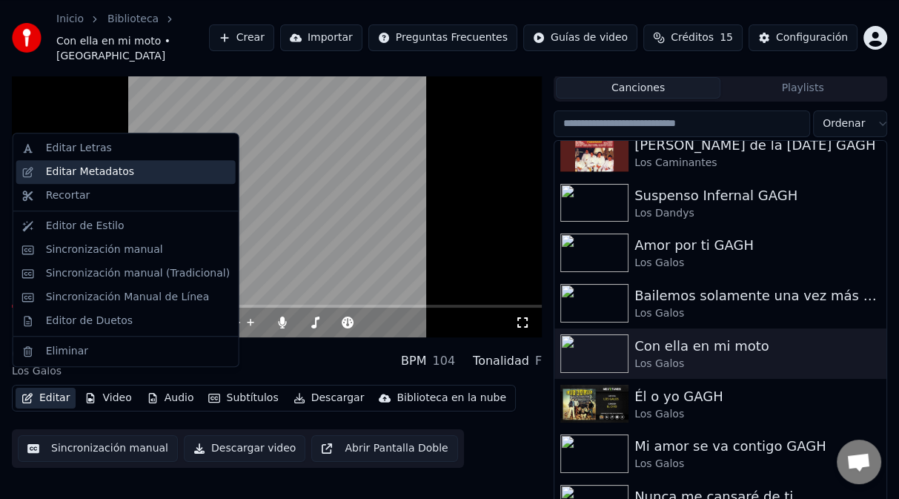
click at [99, 176] on div "Editar Metadatos" at bounding box center [90, 172] width 88 height 15
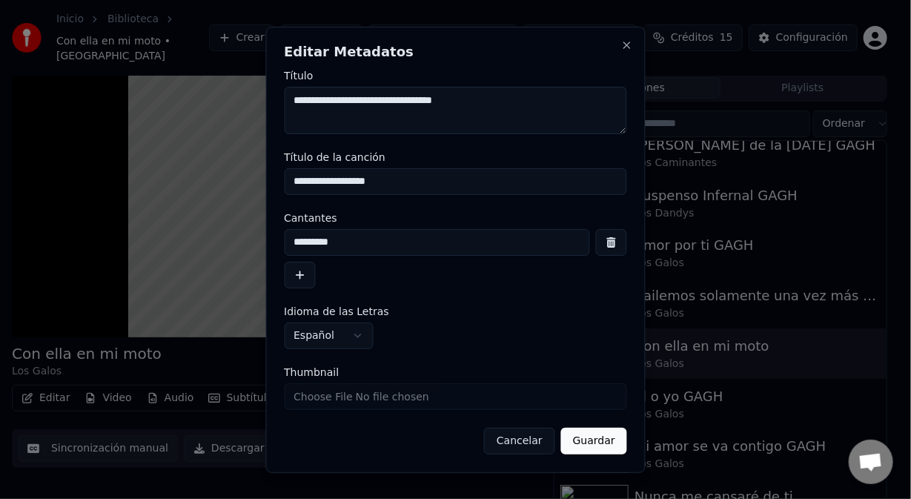
click at [402, 184] on input "**********" at bounding box center [455, 181] width 343 height 27
type input "**********"
click at [590, 440] on button "Guardar" at bounding box center [594, 441] width 66 height 27
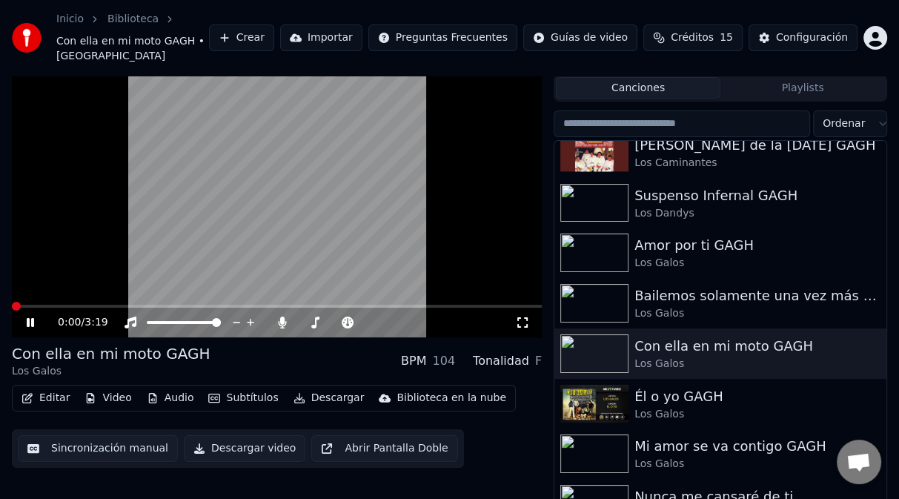
click at [12, 307] on span at bounding box center [16, 306] width 9 height 9
click at [383, 239] on video at bounding box center [277, 188] width 530 height 298
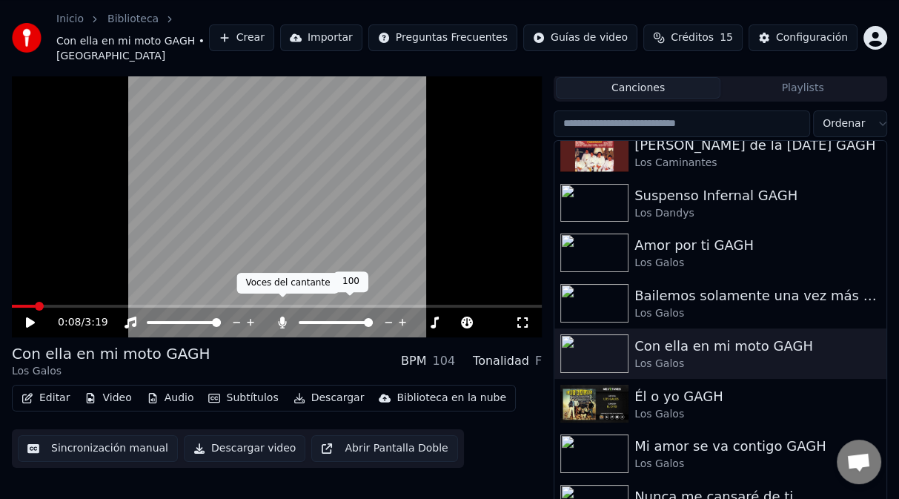
click at [280, 317] on icon at bounding box center [283, 323] width 8 height 12
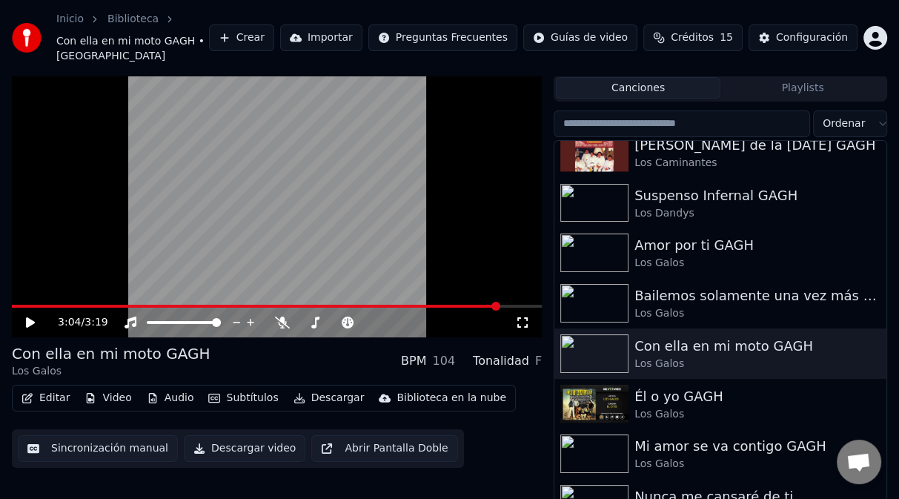
click at [500, 305] on span at bounding box center [277, 306] width 530 height 3
click at [27, 317] on icon at bounding box center [30, 322] width 9 height 10
click at [468, 308] on div "3:07 / 3:19" at bounding box center [277, 323] width 530 height 30
click at [459, 305] on span at bounding box center [261, 306] width 499 height 3
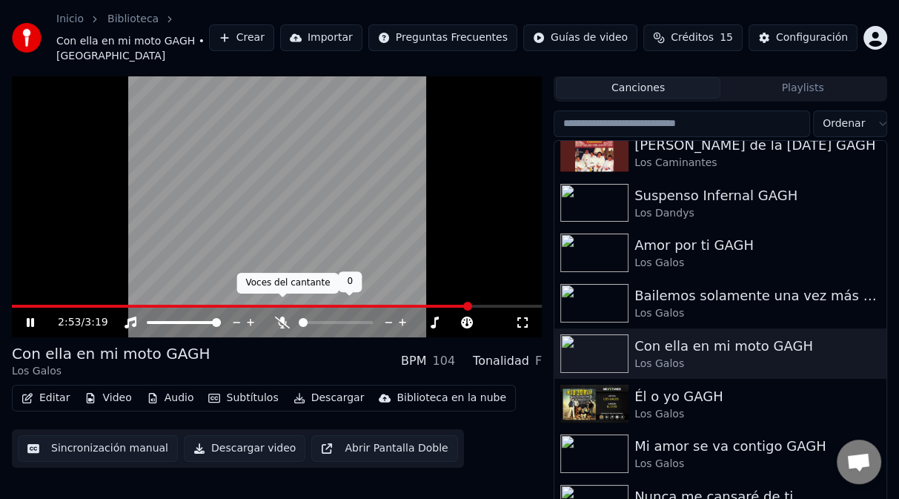
click at [279, 317] on icon at bounding box center [282, 323] width 15 height 12
click at [282, 317] on icon at bounding box center [283, 323] width 8 height 12
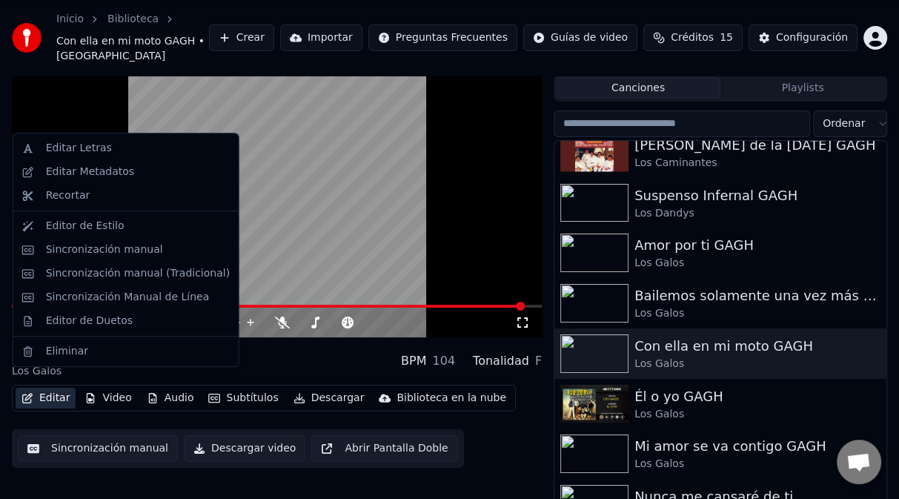
click at [45, 388] on button "Editar" at bounding box center [46, 398] width 60 height 21
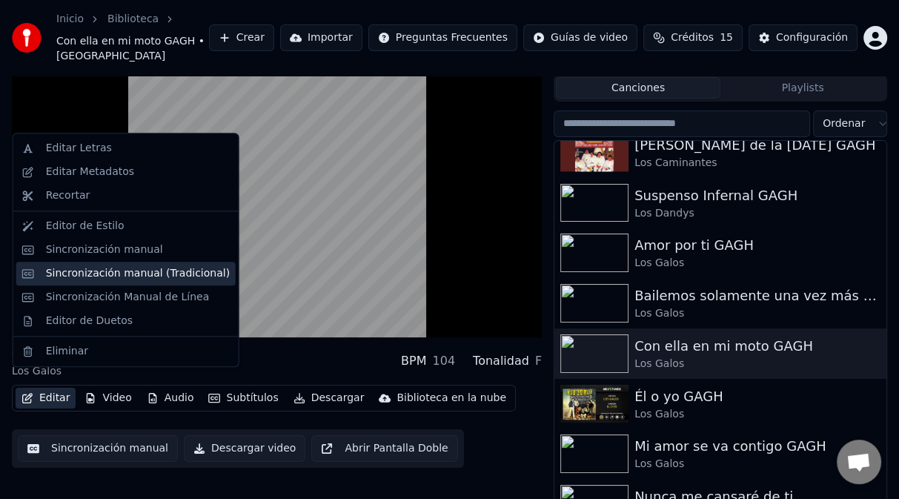
click at [140, 277] on div "Sincronización manual (Tradicional)" at bounding box center [138, 273] width 184 height 15
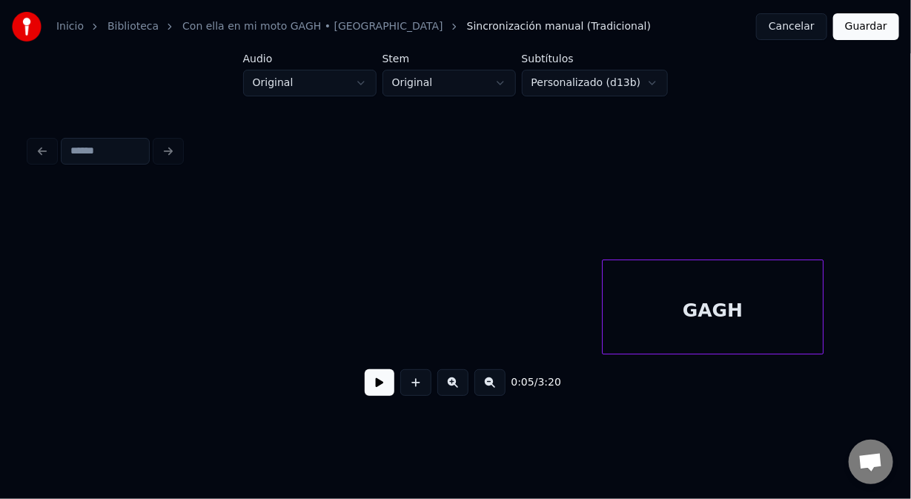
scroll to position [0, 40731]
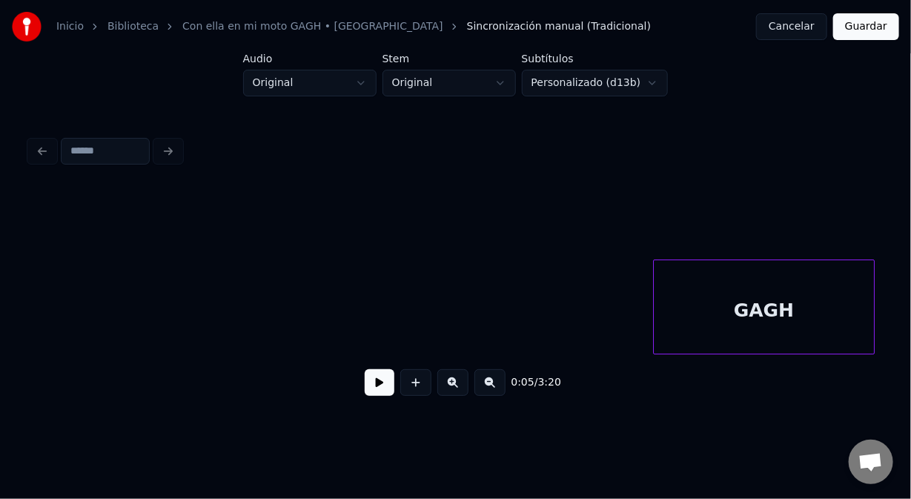
click at [658, 291] on div "GAGH" at bounding box center [764, 310] width 221 height 101
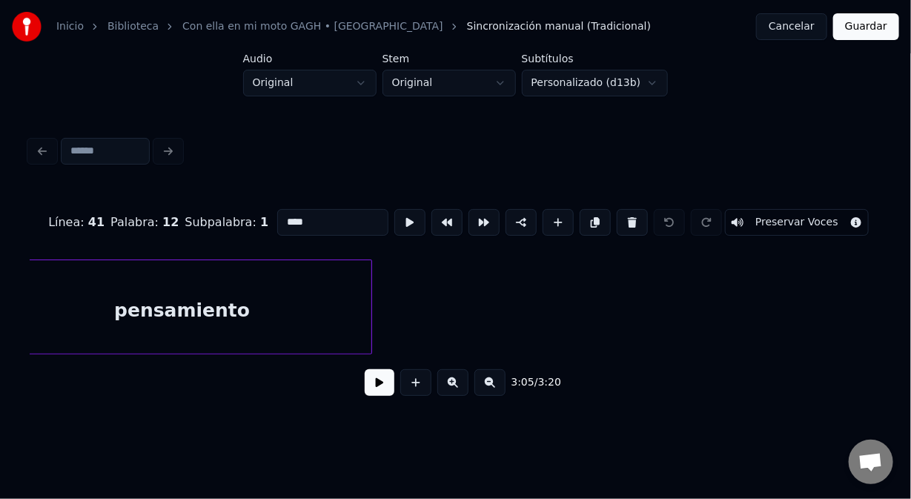
click at [108, 311] on div "pensamiento" at bounding box center [182, 310] width 378 height 101
type input "**********"
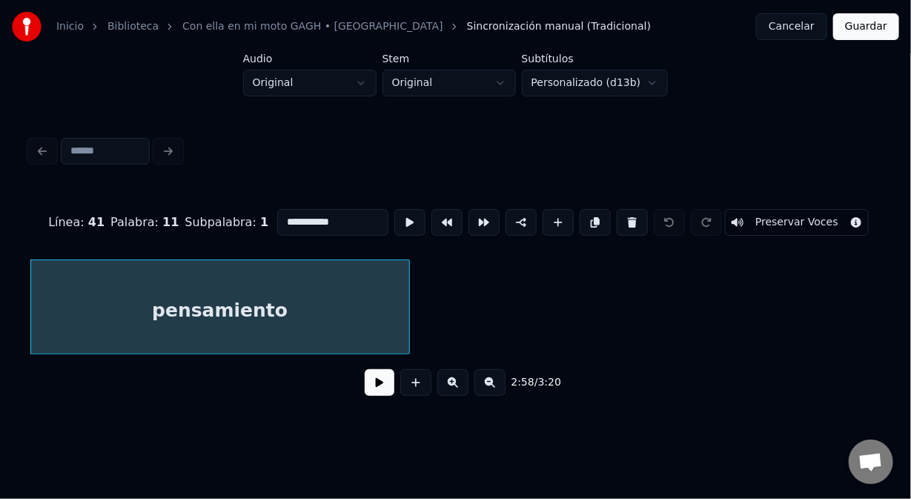
click at [379, 387] on button at bounding box center [380, 382] width 30 height 27
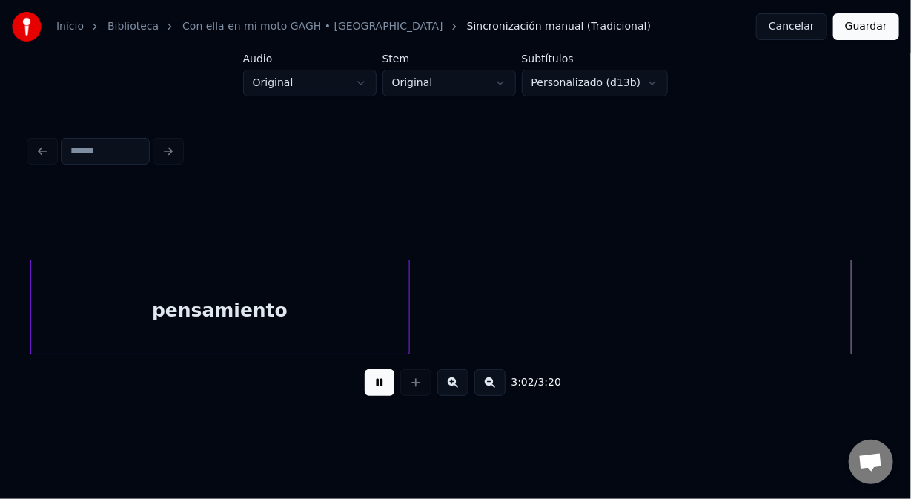
scroll to position [0, 40591]
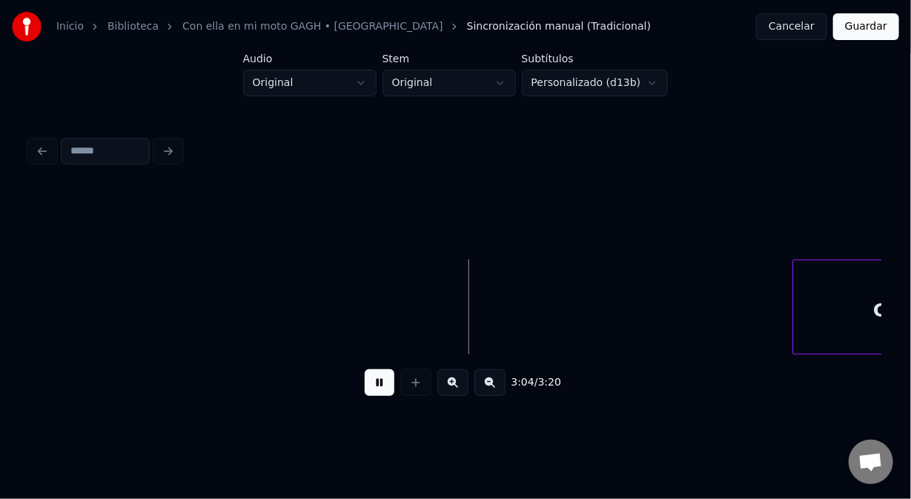
click at [377, 391] on button at bounding box center [380, 382] width 30 height 27
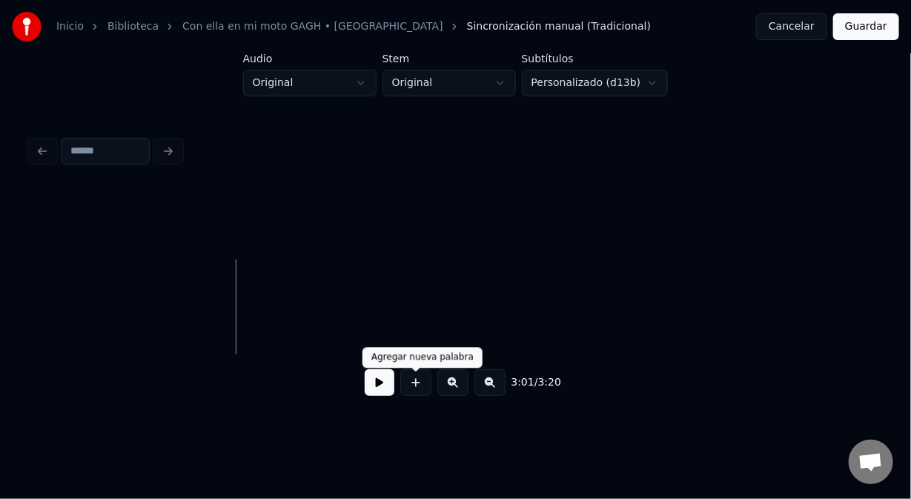
drag, startPoint x: 423, startPoint y: 397, endPoint x: 415, endPoint y: 382, distance: 16.6
click at [422, 396] on button at bounding box center [415, 382] width 31 height 27
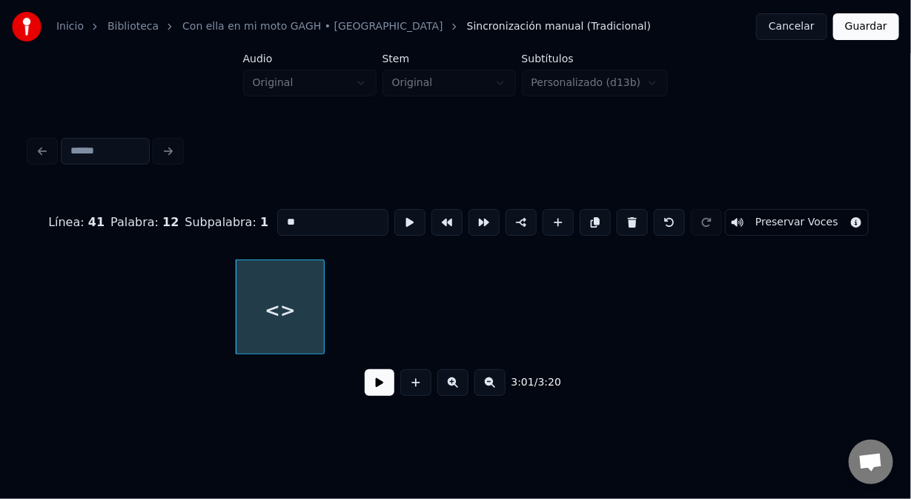
drag, startPoint x: 300, startPoint y: 216, endPoint x: 282, endPoint y: 215, distance: 18.5
click at [284, 217] on input "**" at bounding box center [332, 222] width 111 height 27
click at [298, 220] on input "**" at bounding box center [332, 222] width 111 height 27
drag, startPoint x: 274, startPoint y: 220, endPoint x: 266, endPoint y: 221, distance: 7.5
click at [266, 221] on div "Línea : 41 Palabra : 12 Subpalabra : 1 ** Preservar Voces" at bounding box center [456, 222] width 852 height 74
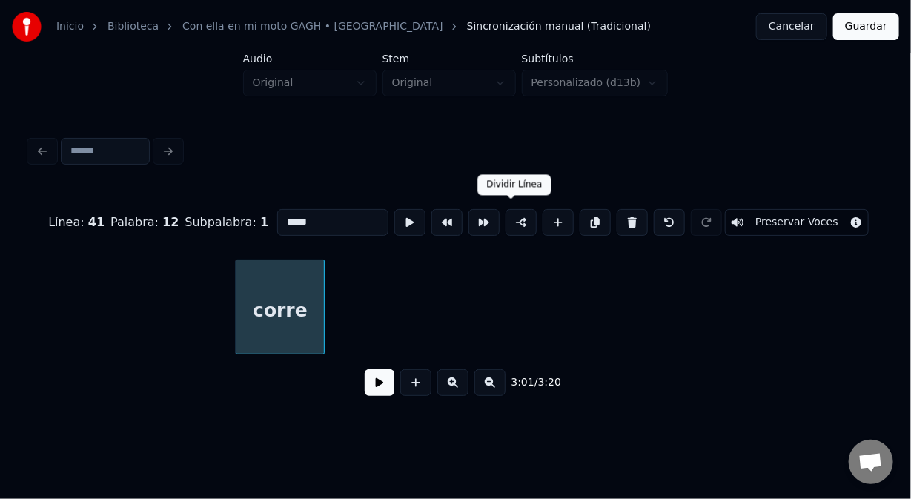
type input "*****"
click at [512, 222] on button at bounding box center [521, 222] width 31 height 27
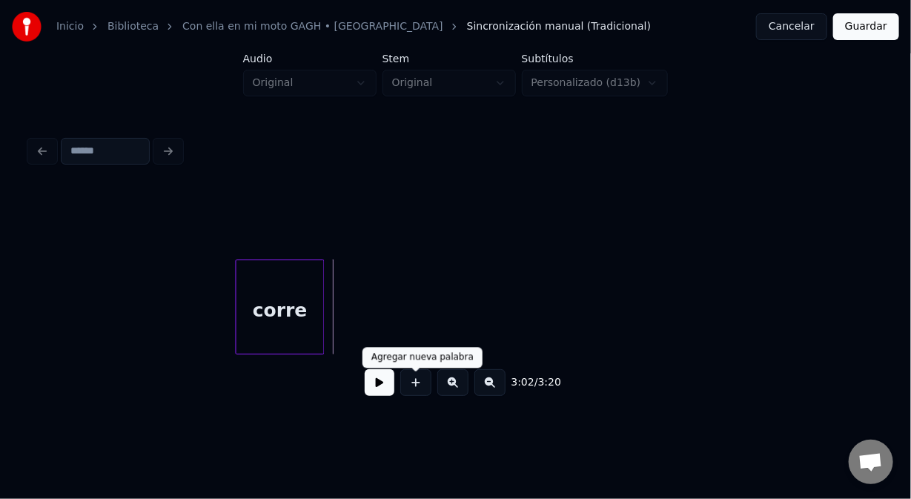
drag, startPoint x: 420, startPoint y: 388, endPoint x: 392, endPoint y: 350, distance: 46.7
click at [415, 383] on button at bounding box center [415, 382] width 31 height 27
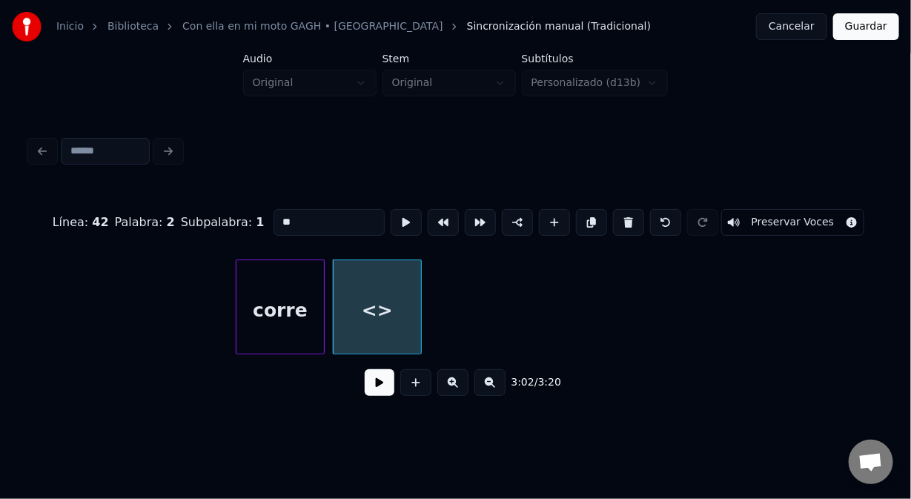
drag, startPoint x: 258, startPoint y: 216, endPoint x: 248, endPoint y: 216, distance: 10.4
click at [250, 215] on div "Línea : 42 Palabra : 2 Subpalabra : 1 ** Preservar Voces" at bounding box center [456, 222] width 852 height 74
type input "***"
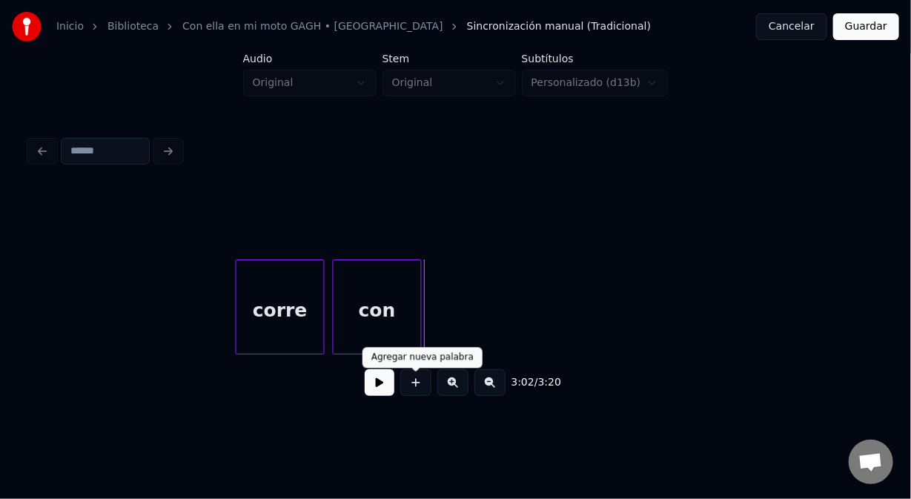
drag, startPoint x: 417, startPoint y: 388, endPoint x: 378, endPoint y: 329, distance: 71.1
click at [416, 380] on button at bounding box center [415, 382] width 31 height 27
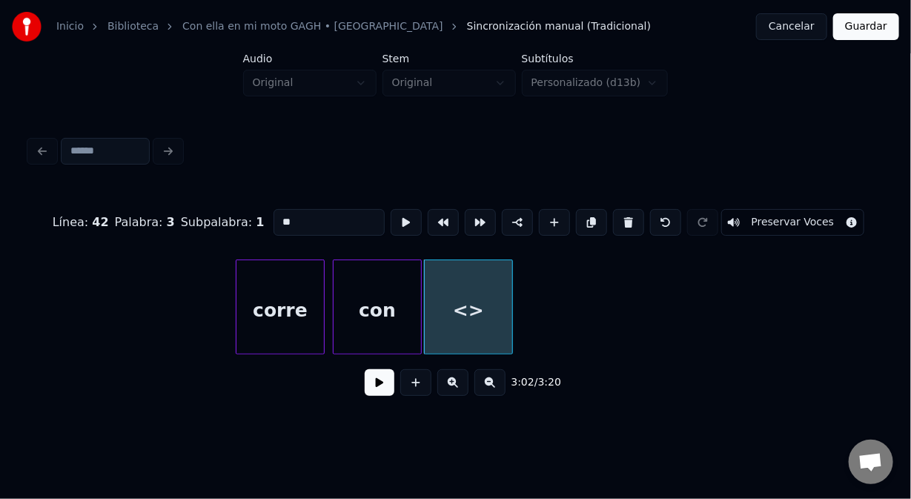
drag, startPoint x: 288, startPoint y: 220, endPoint x: 265, endPoint y: 219, distance: 23.0
click at [265, 219] on div "Línea : 42 Palabra : 3 Subpalabra : 1 ** Preservar Voces" at bounding box center [456, 222] width 852 height 74
type input "****"
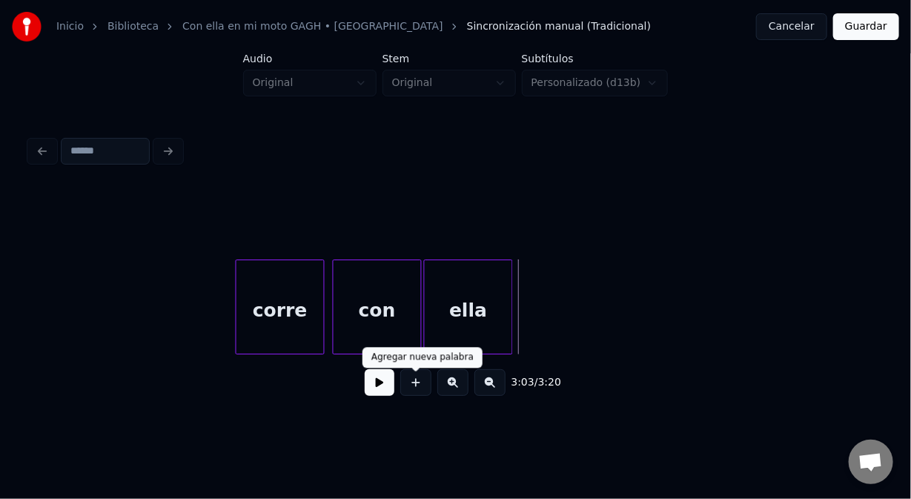
drag, startPoint x: 415, startPoint y: 392, endPoint x: 408, endPoint y: 377, distance: 16.9
click at [413, 388] on button at bounding box center [415, 382] width 31 height 27
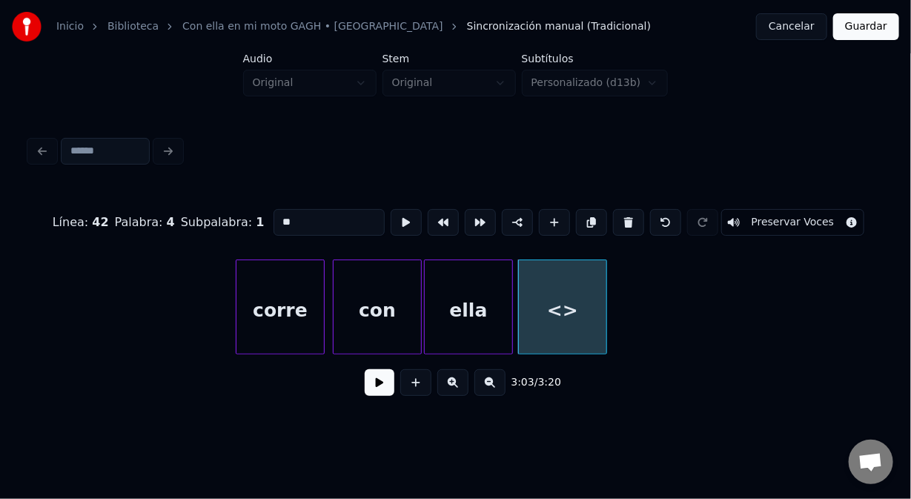
drag, startPoint x: 308, startPoint y: 214, endPoint x: 207, endPoint y: 216, distance: 101.6
click at [221, 216] on div "Línea : 42 Palabra : 4 Subpalabra : 1 ** Preservar Voces" at bounding box center [456, 222] width 852 height 74
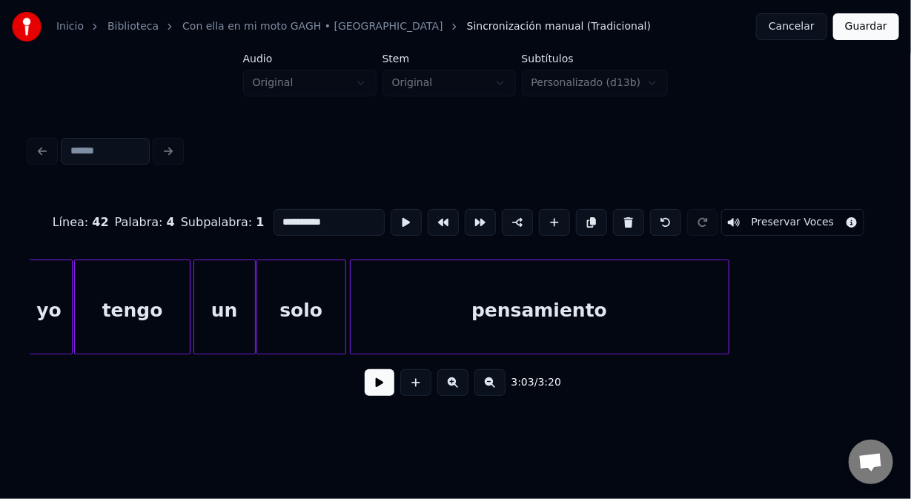
scroll to position [0, 39434]
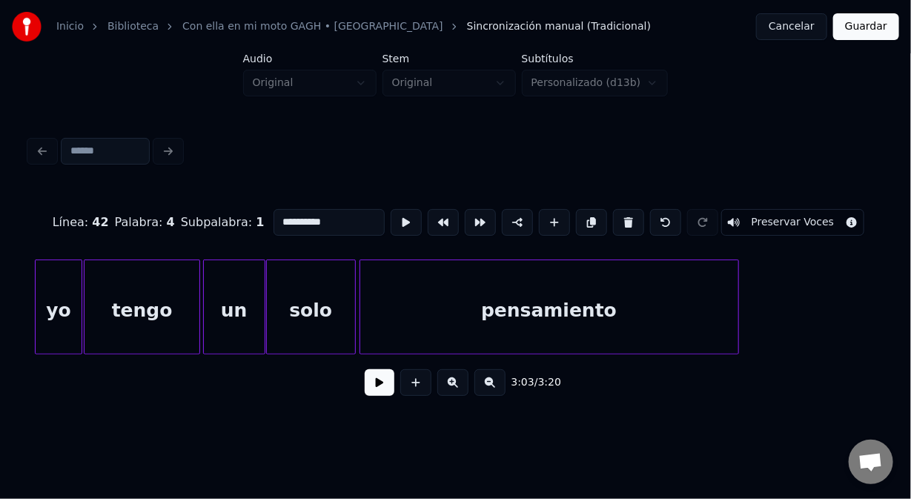
click at [60, 268] on div "yo" at bounding box center [58, 310] width 45 height 101
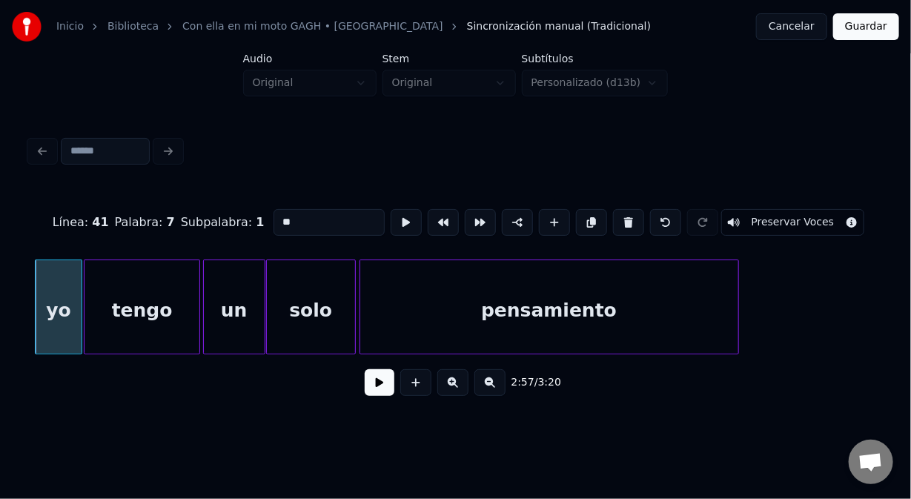
click at [472, 274] on div "pensamiento" at bounding box center [549, 310] width 378 height 101
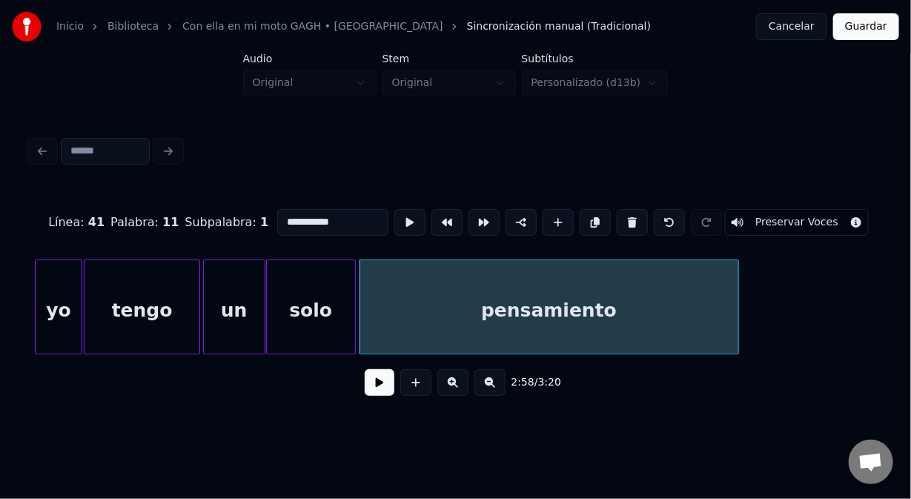
click at [47, 273] on div "yo" at bounding box center [58, 310] width 45 height 101
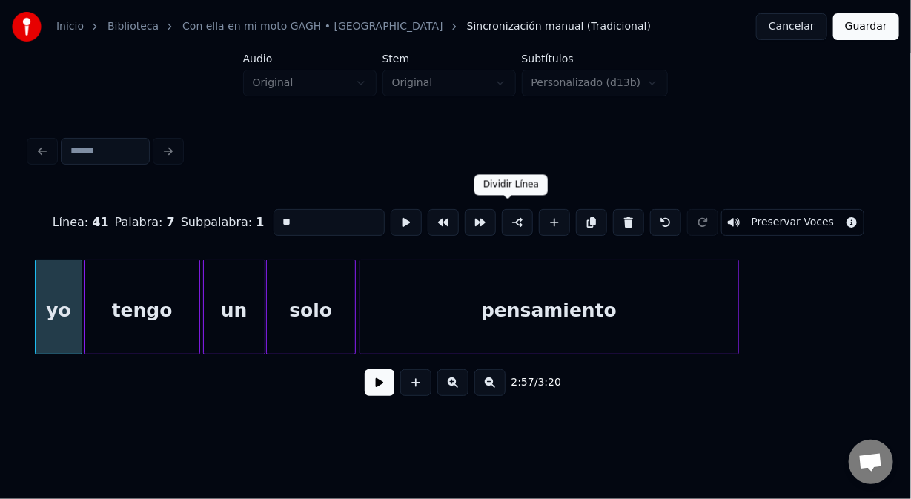
click at [509, 211] on button at bounding box center [517, 222] width 31 height 27
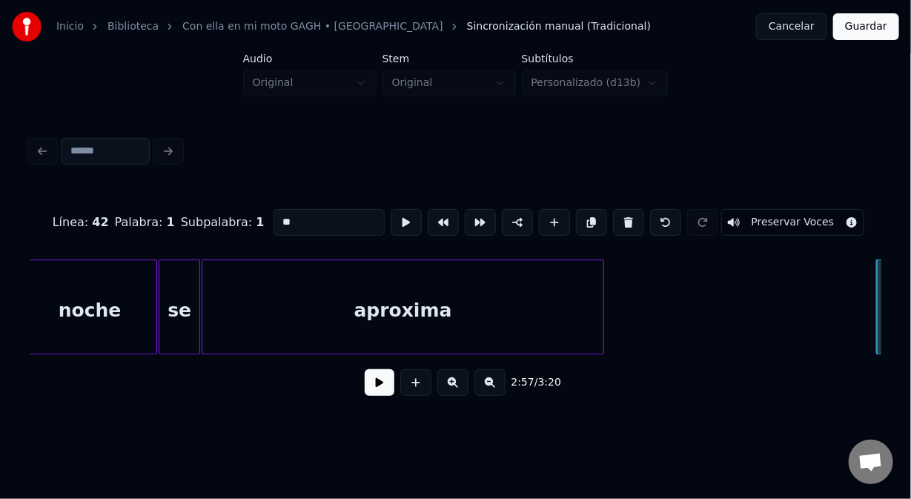
scroll to position [0, 38544]
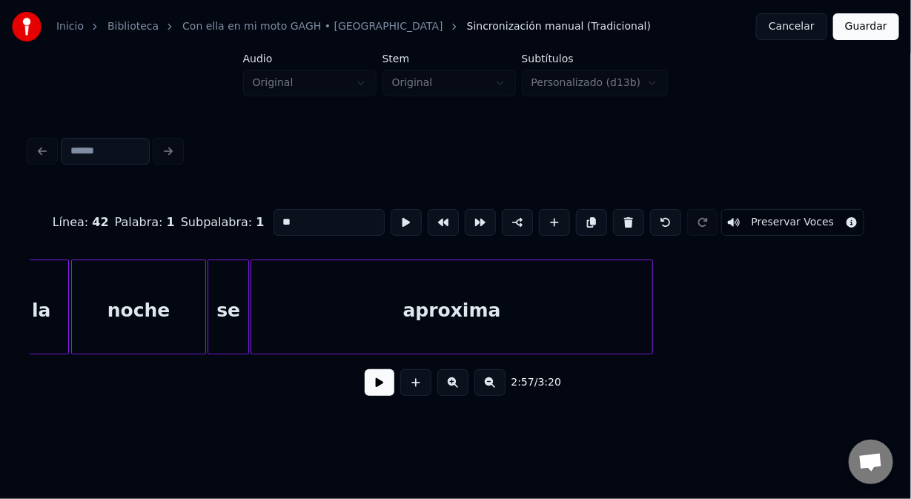
click at [55, 285] on div "la" at bounding box center [41, 310] width 54 height 101
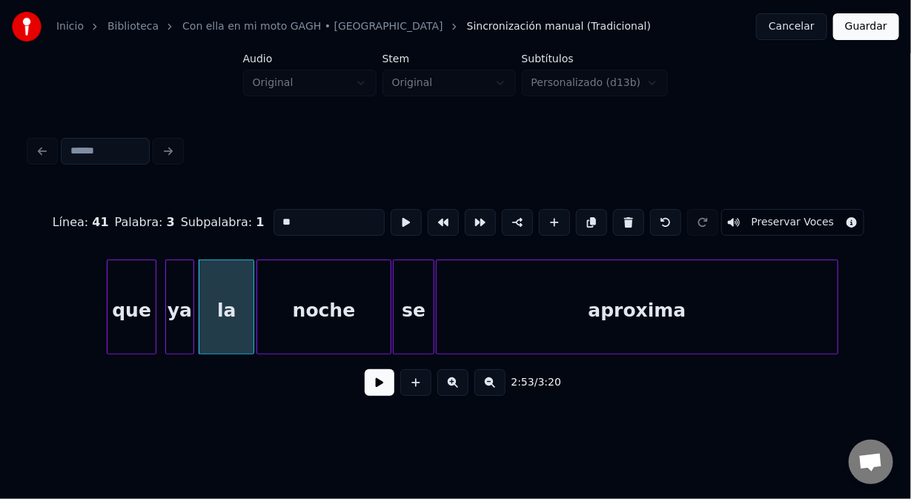
scroll to position [0, 38299]
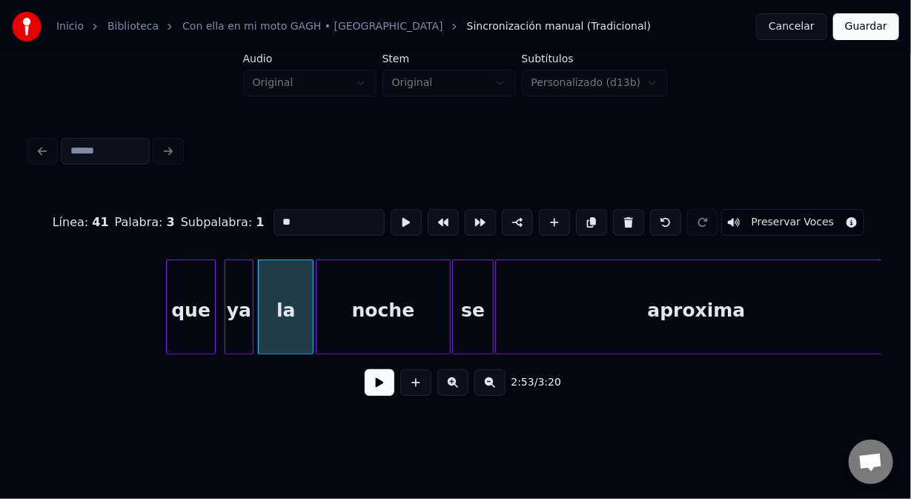
click at [197, 274] on div "que" at bounding box center [191, 310] width 48 height 101
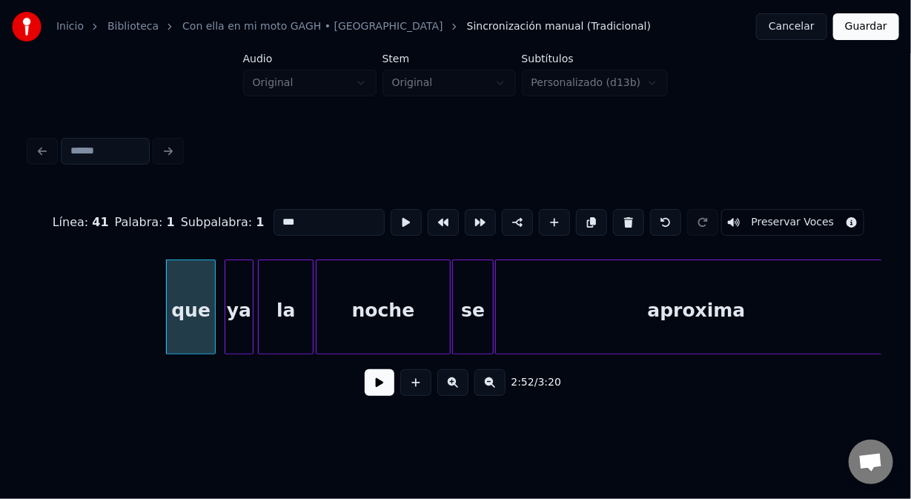
click at [621, 287] on div "aproxima" at bounding box center [696, 310] width 400 height 101
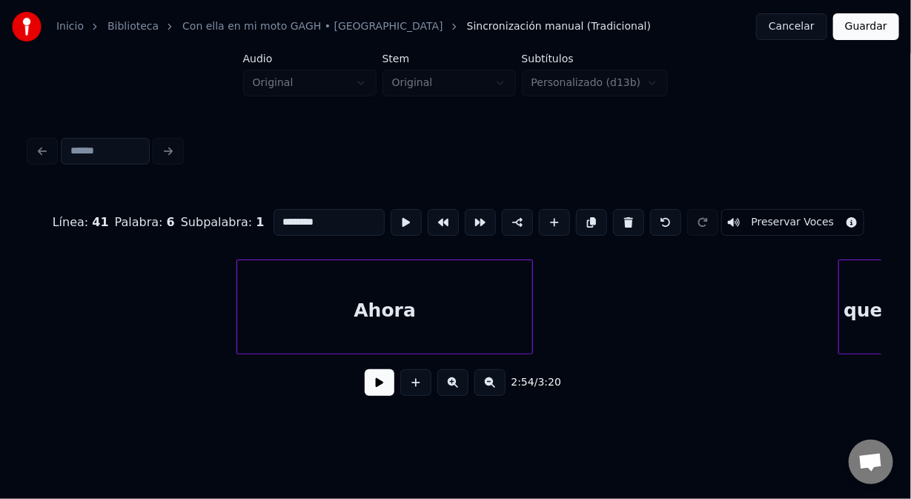
scroll to position [0, 37616]
click at [284, 274] on div "Ahora" at bounding box center [395, 310] width 295 height 101
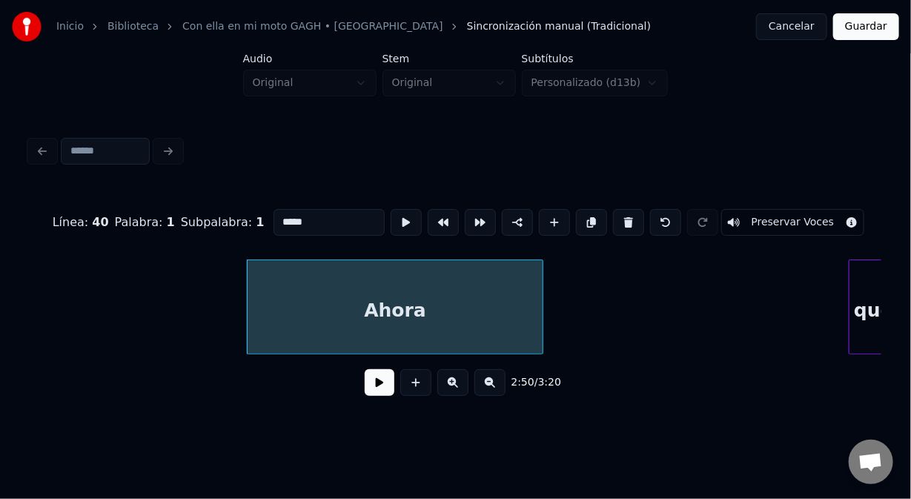
click at [27, 355] on div "Línea : 40 Palabra : 1 Subpalabra : 1 ***** Preservar Voces 2:50 / 3:20" at bounding box center [456, 270] width 864 height 294
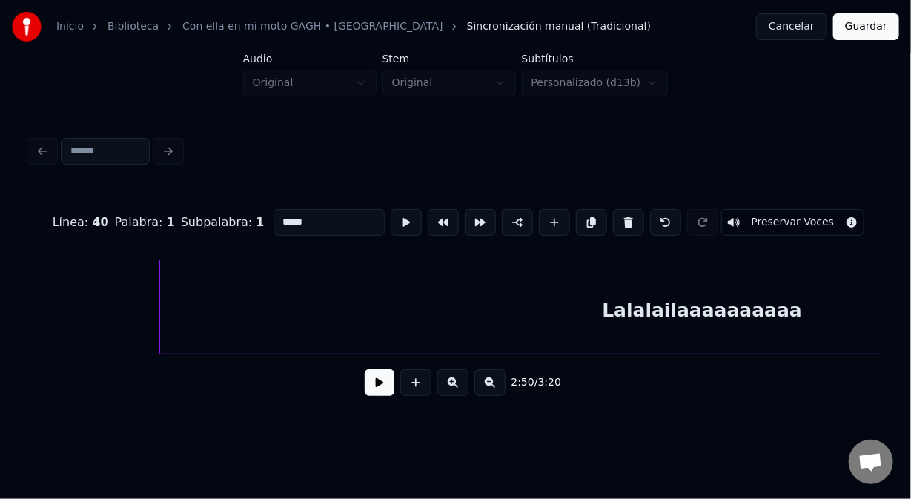
scroll to position [0, 36271]
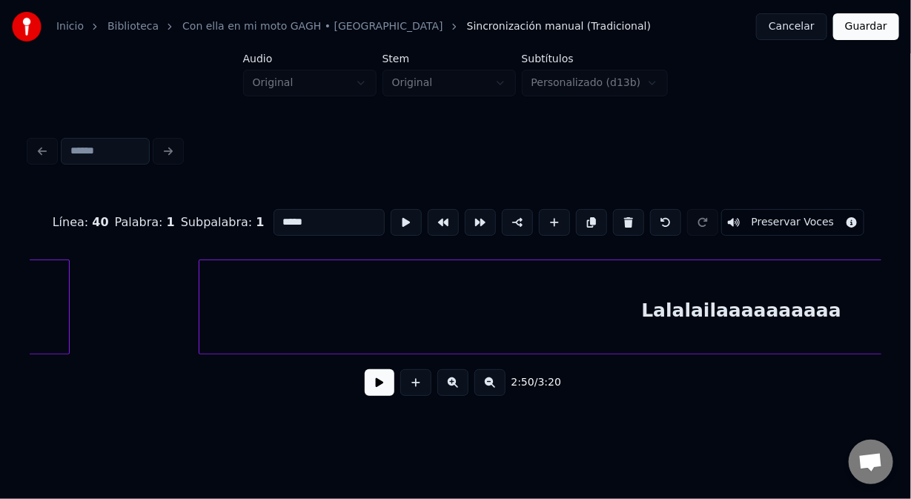
click at [27, 309] on div "Línea : 40 Palabra : 1 Subpalabra : 1 ***** Preservar Voces 2:50 / 3:20" at bounding box center [456, 270] width 864 height 294
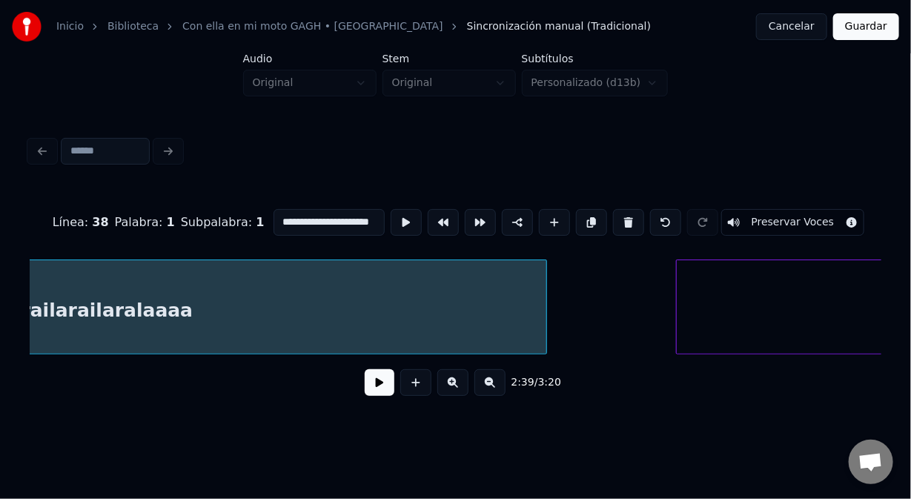
scroll to position [0, 35872]
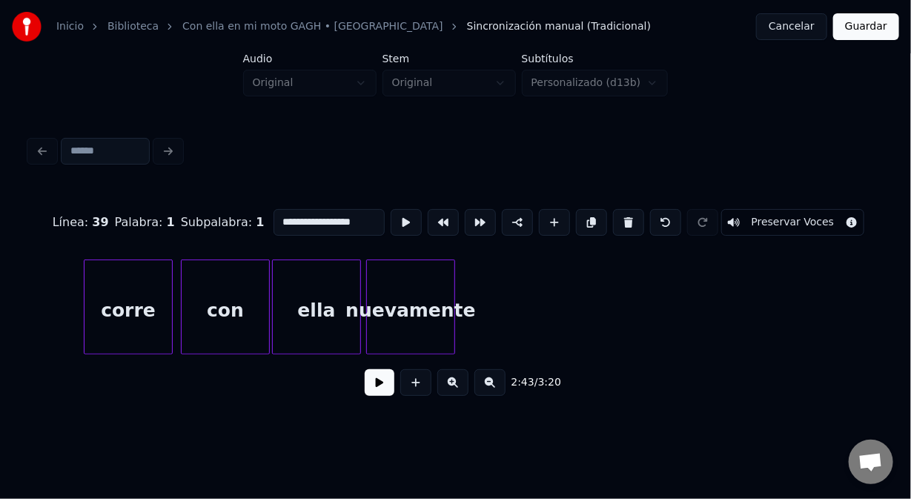
scroll to position [0, 40387]
click at [109, 304] on div "corre" at bounding box center [128, 310] width 87 height 101
type input "*****"
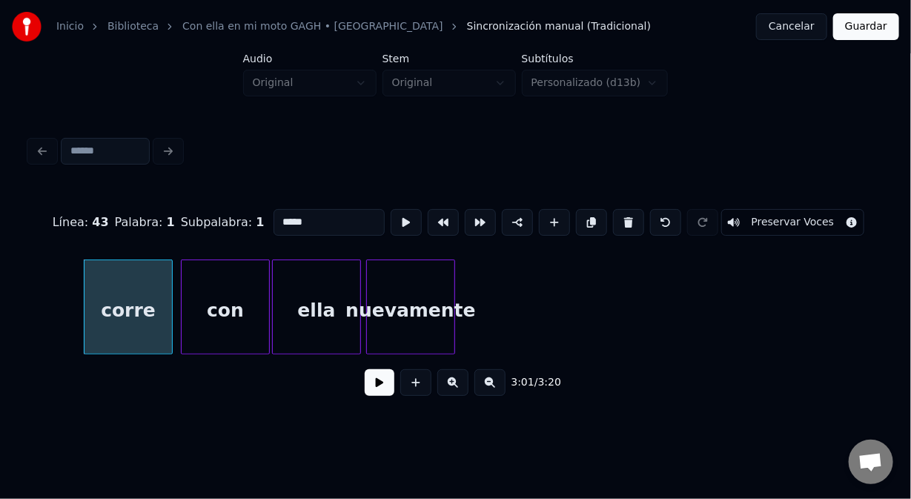
click at [380, 384] on button at bounding box center [380, 382] width 30 height 27
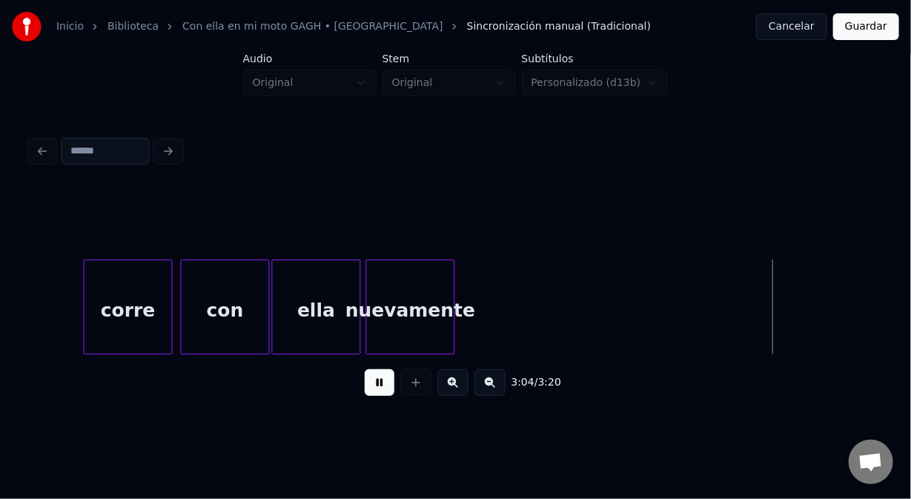
click at [380, 386] on button at bounding box center [380, 382] width 30 height 27
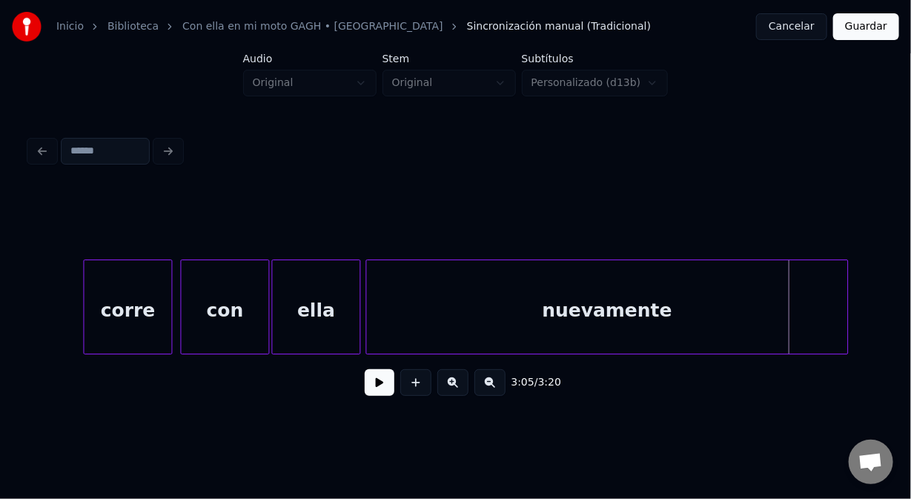
click at [847, 287] on div at bounding box center [846, 306] width 4 height 93
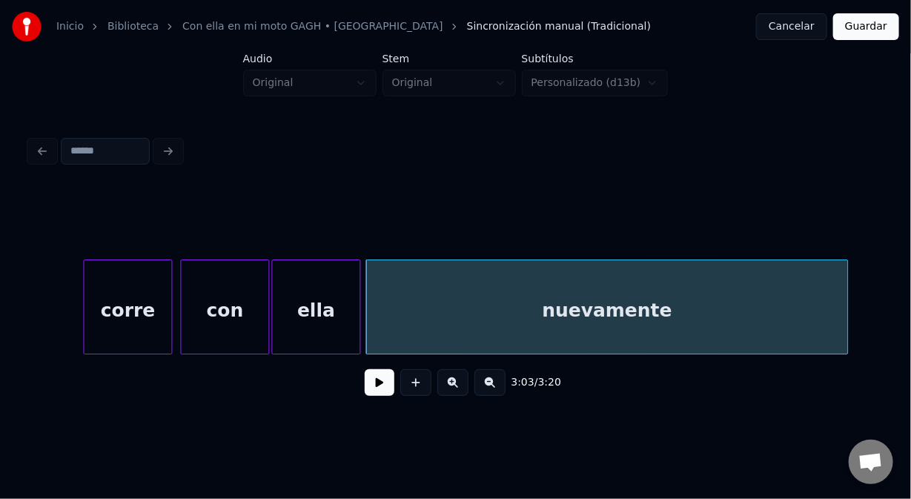
click at [380, 390] on button at bounding box center [380, 382] width 30 height 27
click at [377, 389] on button at bounding box center [380, 382] width 30 height 27
click at [411, 317] on div at bounding box center [410, 306] width 4 height 93
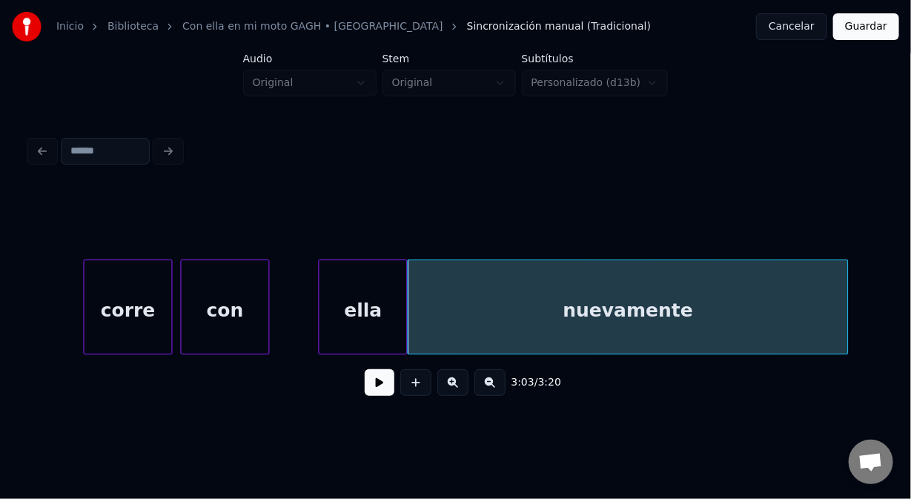
click at [375, 302] on div "ella" at bounding box center [363, 310] width 87 height 101
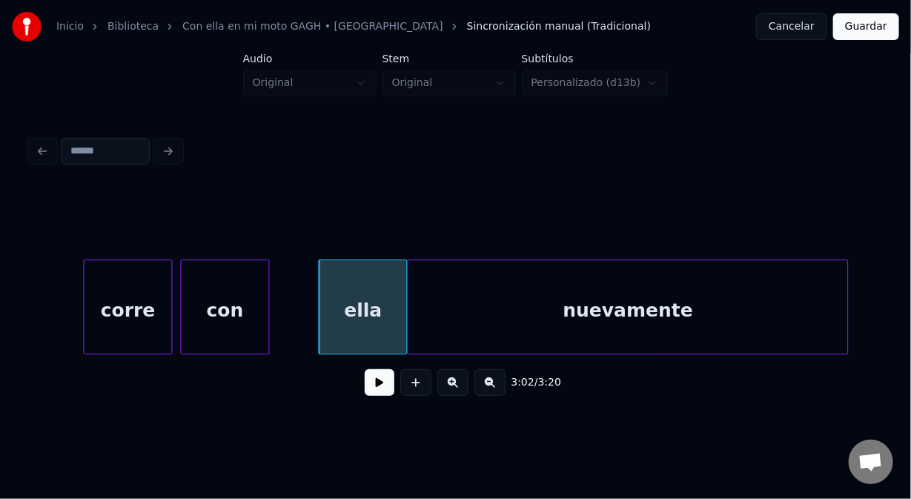
click at [371, 395] on button at bounding box center [380, 382] width 30 height 27
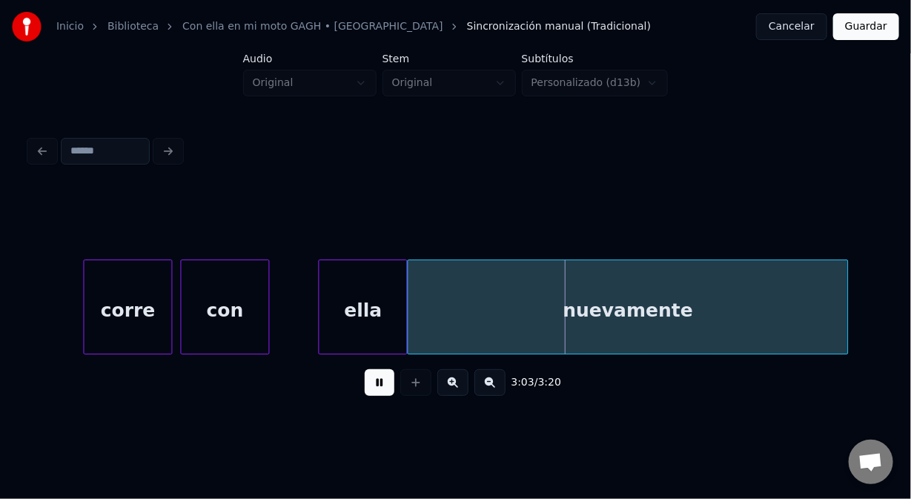
click at [371, 396] on button at bounding box center [380, 382] width 30 height 27
click at [376, 326] on div "ella" at bounding box center [359, 310] width 87 height 101
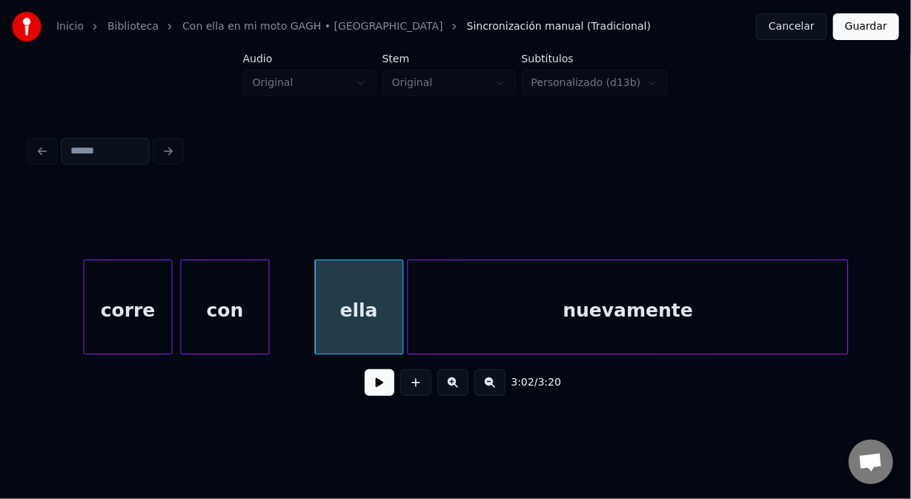
click at [254, 331] on div "con" at bounding box center [225, 310] width 87 height 101
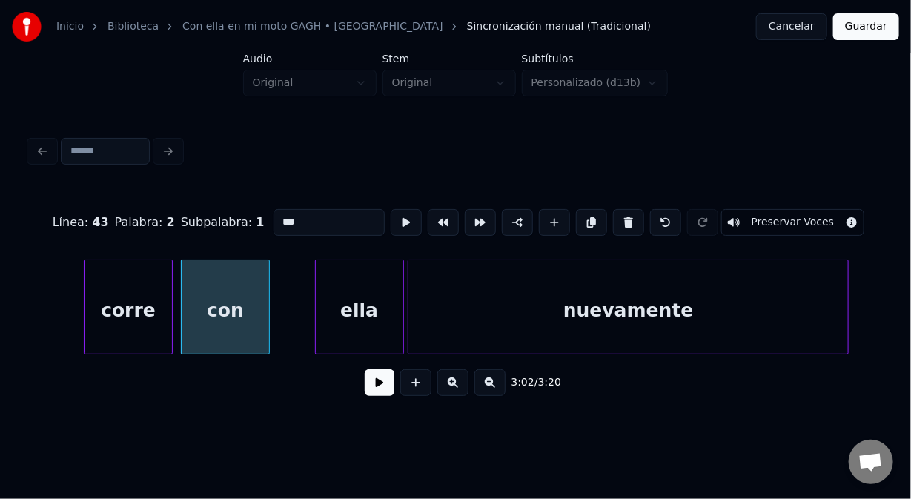
click at [390, 389] on button at bounding box center [380, 382] width 30 height 27
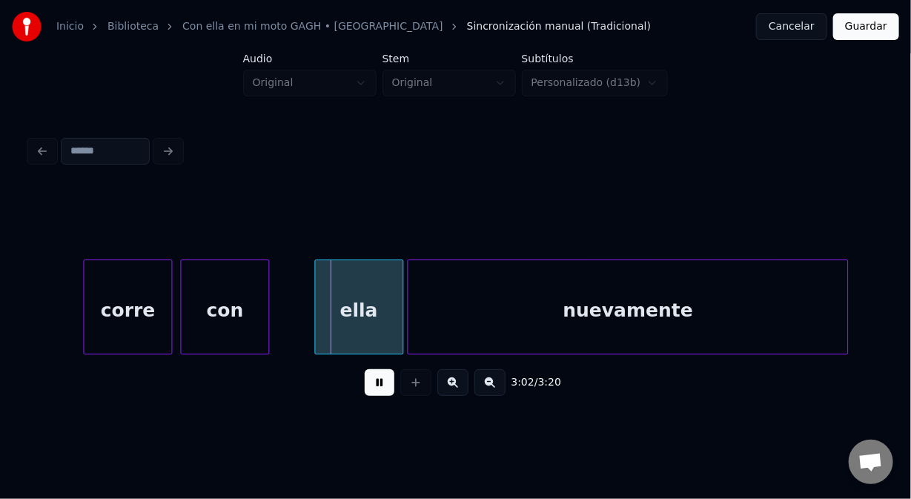
click at [391, 389] on button at bounding box center [380, 382] width 30 height 27
click at [291, 313] on div "con" at bounding box center [271, 310] width 87 height 101
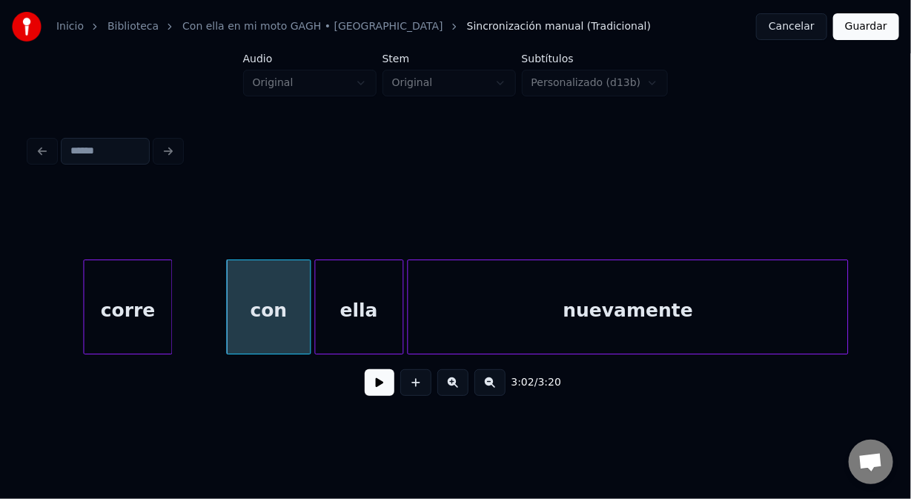
click at [308, 319] on div at bounding box center [308, 306] width 4 height 93
click at [180, 294] on div "corre" at bounding box center [181, 310] width 87 height 101
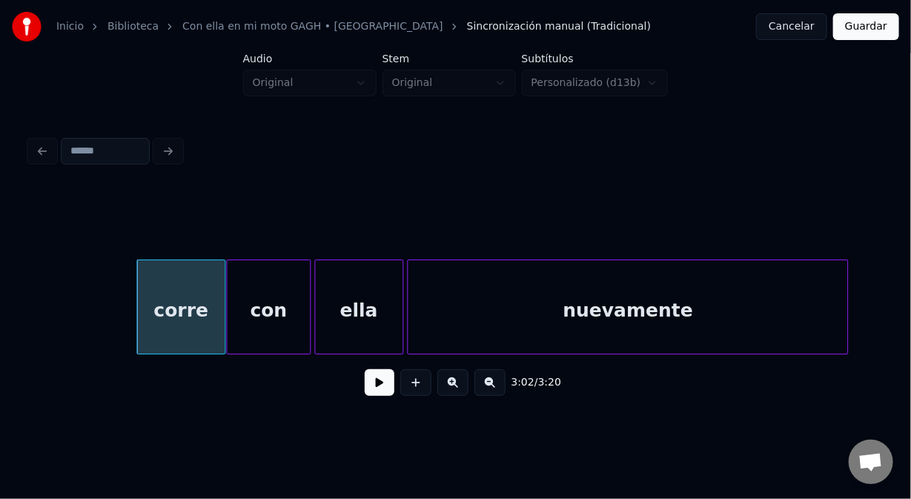
click at [377, 382] on button at bounding box center [380, 382] width 30 height 27
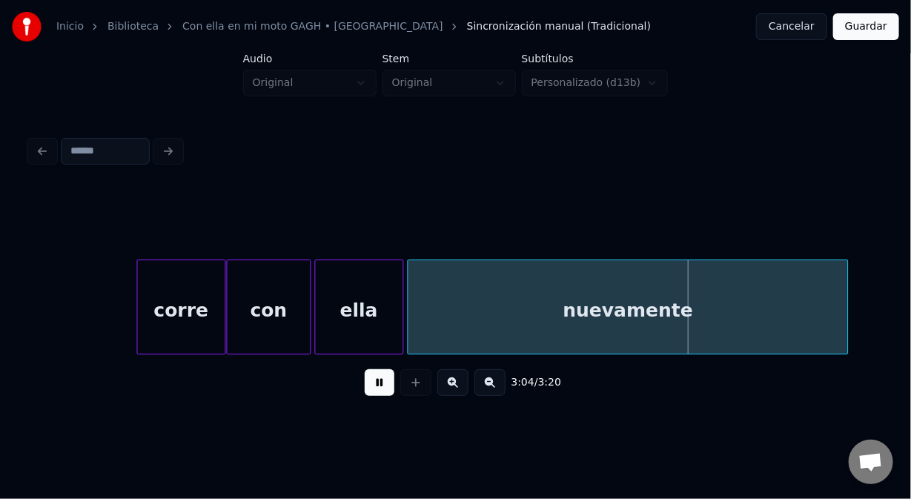
click at [377, 383] on button at bounding box center [380, 382] width 30 height 27
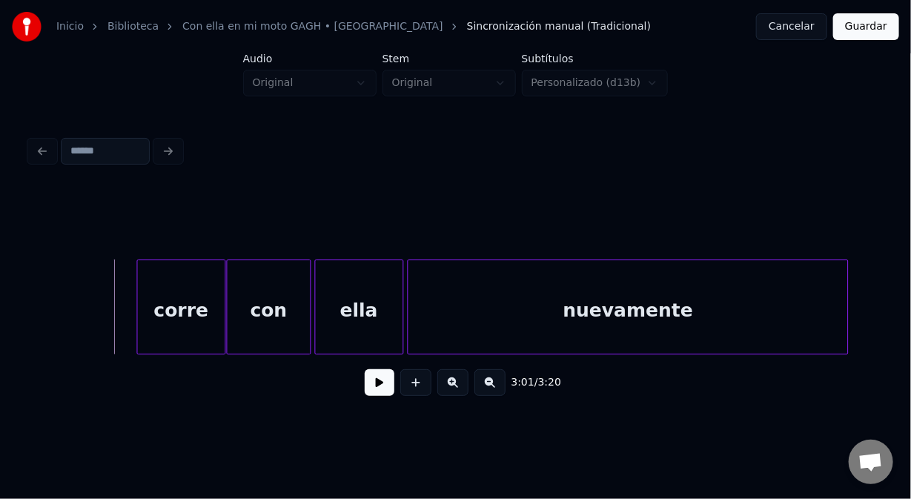
click at [374, 386] on button at bounding box center [380, 382] width 30 height 27
click at [377, 387] on button at bounding box center [380, 382] width 30 height 27
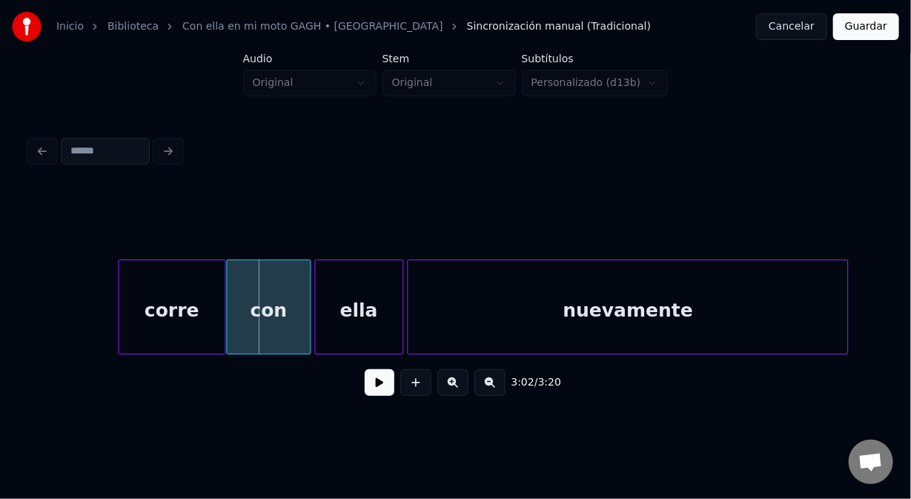
click at [120, 312] on div at bounding box center [121, 306] width 4 height 93
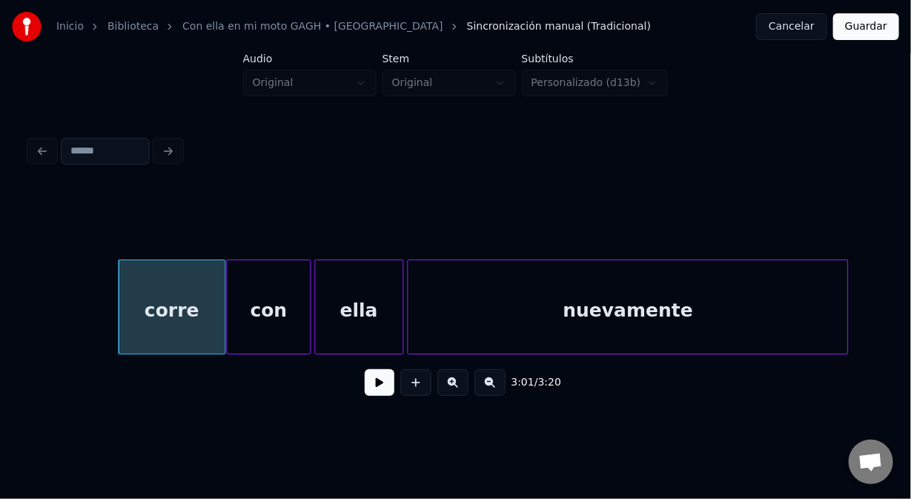
click at [377, 384] on button at bounding box center [380, 382] width 30 height 27
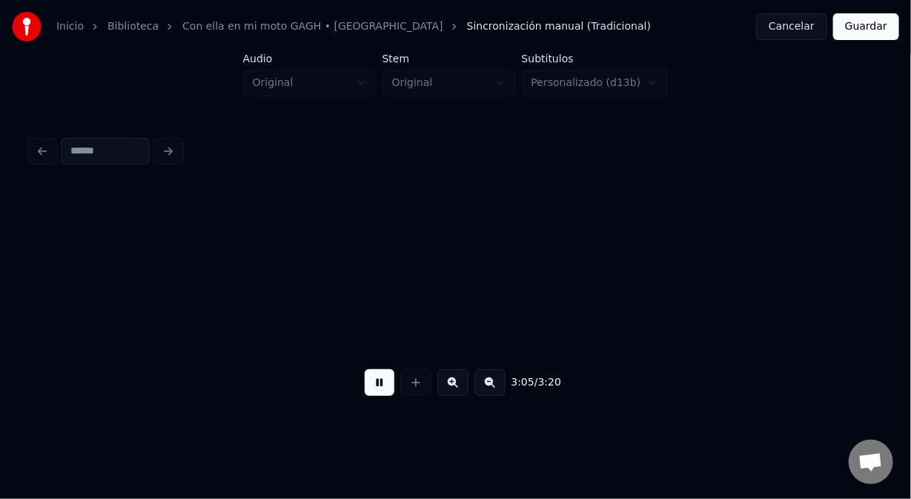
scroll to position [0, 41242]
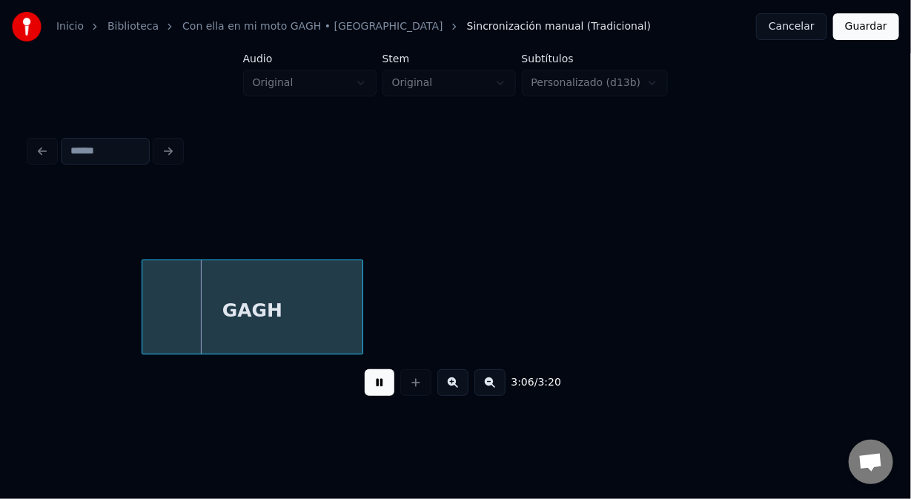
click at [377, 384] on button at bounding box center [380, 382] width 30 height 27
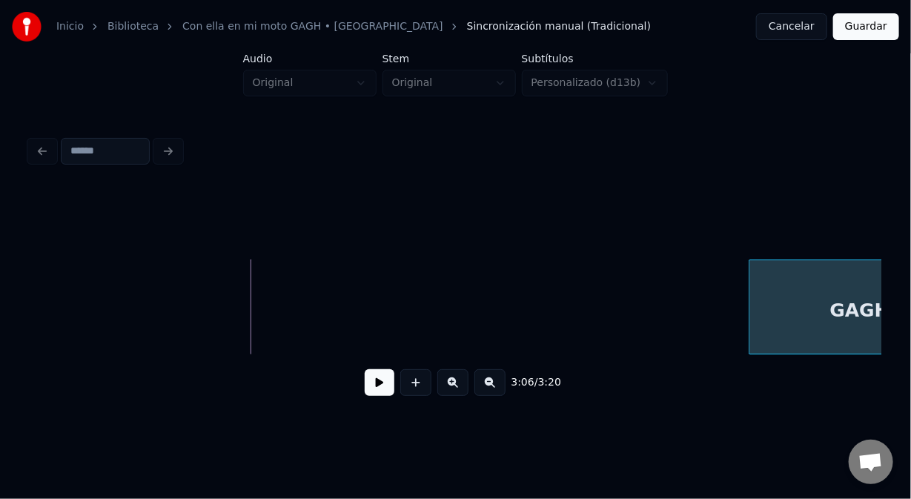
click at [910, 296] on div "Inicio Biblioteca Con ella en mi moto GAGH • Los Galos Sincronización manual (T…" at bounding box center [455, 210] width 911 height 420
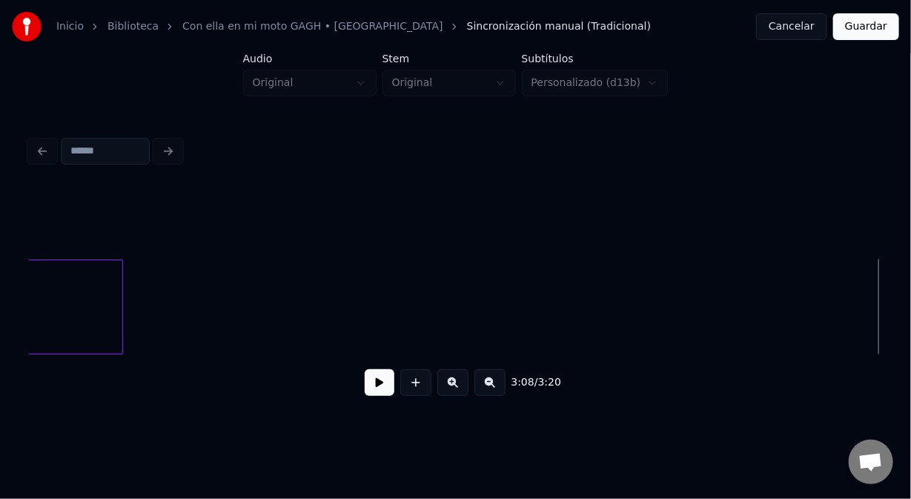
scroll to position [0, 41083]
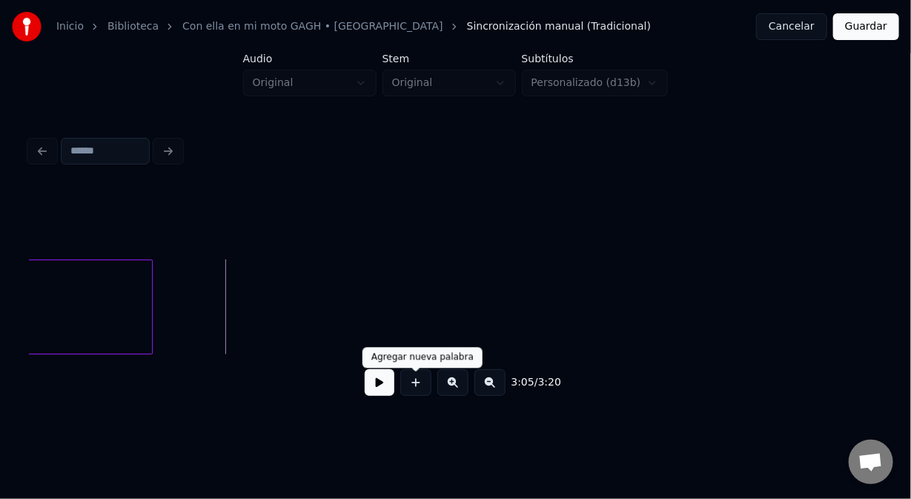
drag, startPoint x: 416, startPoint y: 397, endPoint x: 404, endPoint y: 377, distance: 22.6
click at [414, 391] on button at bounding box center [415, 382] width 31 height 27
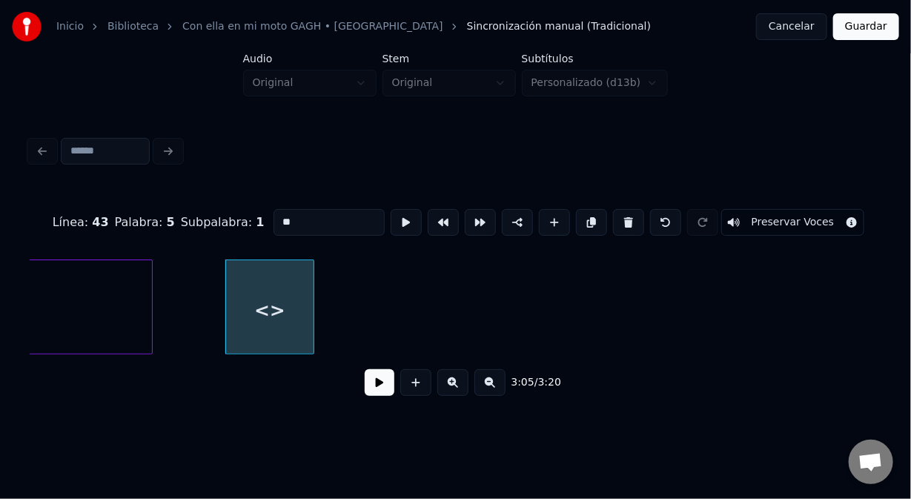
drag, startPoint x: 297, startPoint y: 219, endPoint x: 248, endPoint y: 214, distance: 49.9
click at [251, 214] on div "Línea : 43 Palabra : 5 Subpalabra : 1 ** Preservar Voces" at bounding box center [456, 222] width 852 height 74
type input "*"
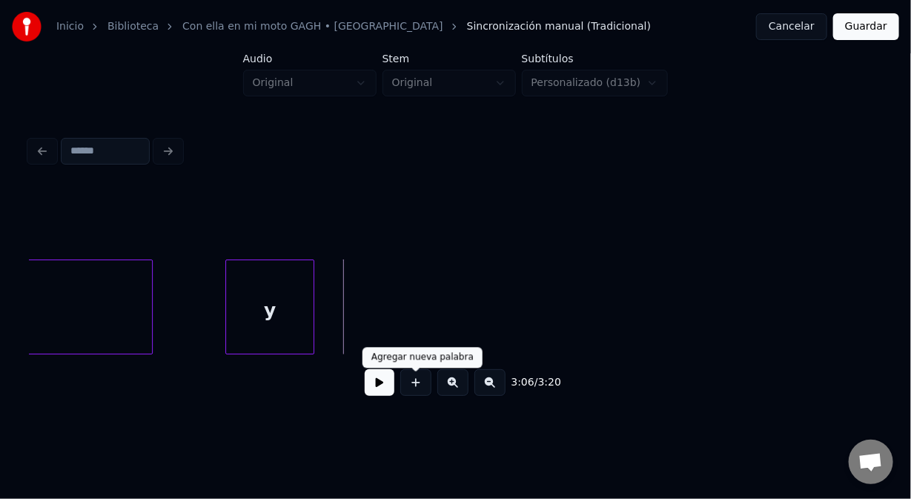
drag, startPoint x: 416, startPoint y: 394, endPoint x: 408, endPoint y: 382, distance: 14.0
click at [414, 390] on button at bounding box center [415, 382] width 31 height 27
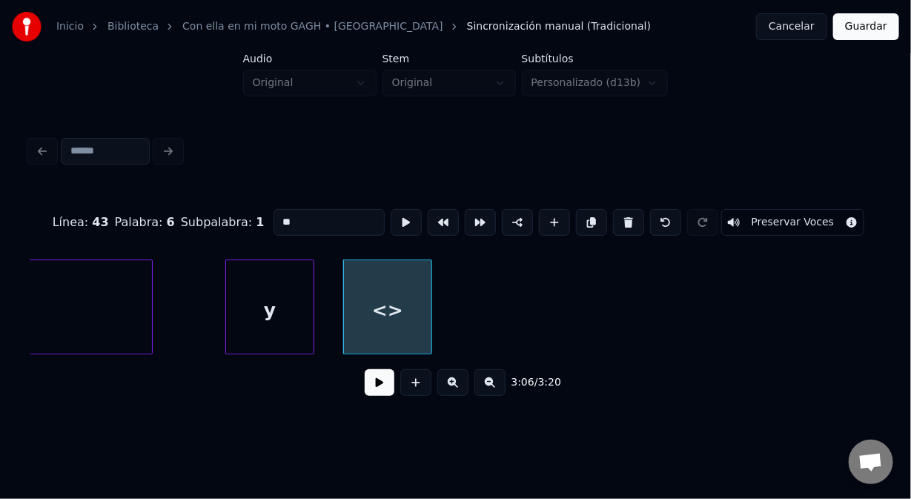
drag, startPoint x: 304, startPoint y: 215, endPoint x: 268, endPoint y: 216, distance: 36.4
click at [274, 216] on input "**" at bounding box center [329, 222] width 111 height 27
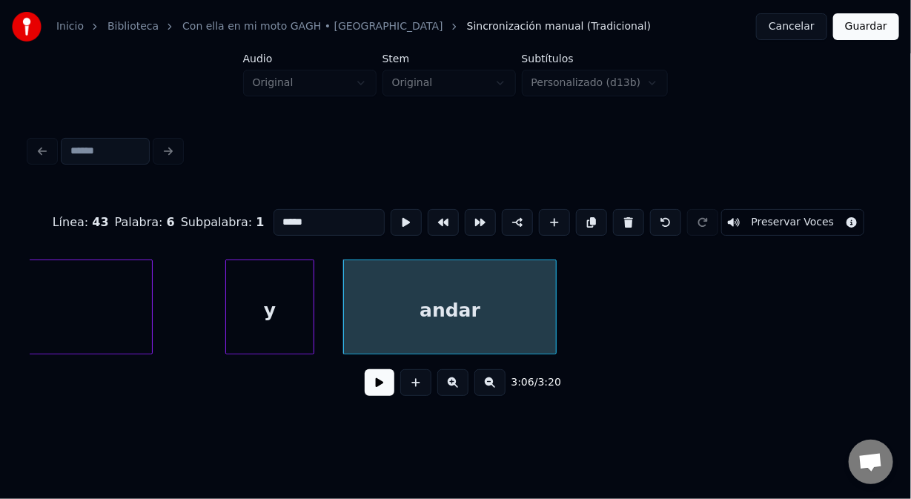
click at [552, 337] on div at bounding box center [554, 306] width 4 height 93
type input "*****"
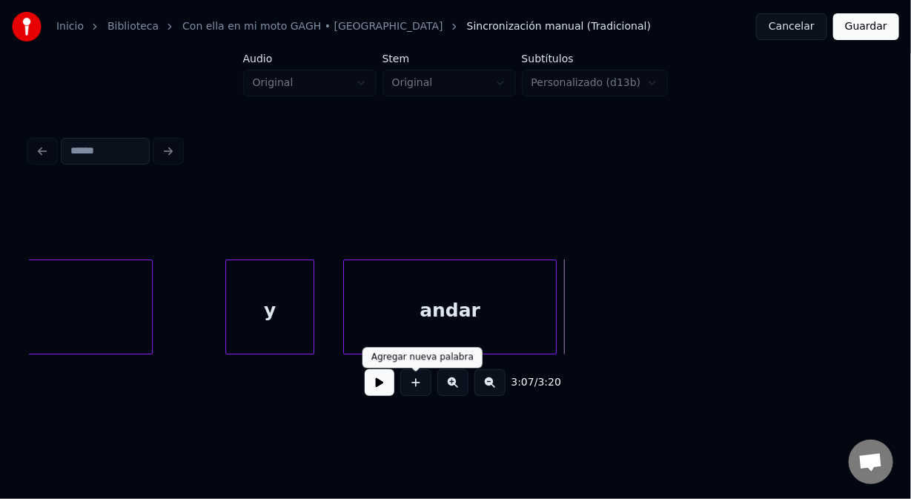
drag, startPoint x: 418, startPoint y: 390, endPoint x: 398, endPoint y: 355, distance: 40.2
click at [416, 390] on button at bounding box center [415, 382] width 31 height 27
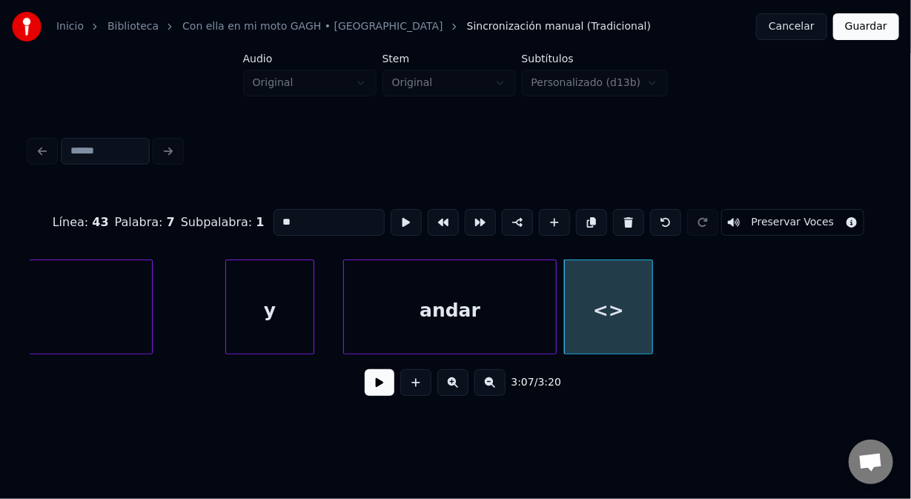
drag, startPoint x: 295, startPoint y: 212, endPoint x: 259, endPoint y: 205, distance: 36.3
click at [261, 202] on div "Línea : 43 Palabra : 7 Subpalabra : 1 ** Preservar Voces" at bounding box center [456, 222] width 852 height 74
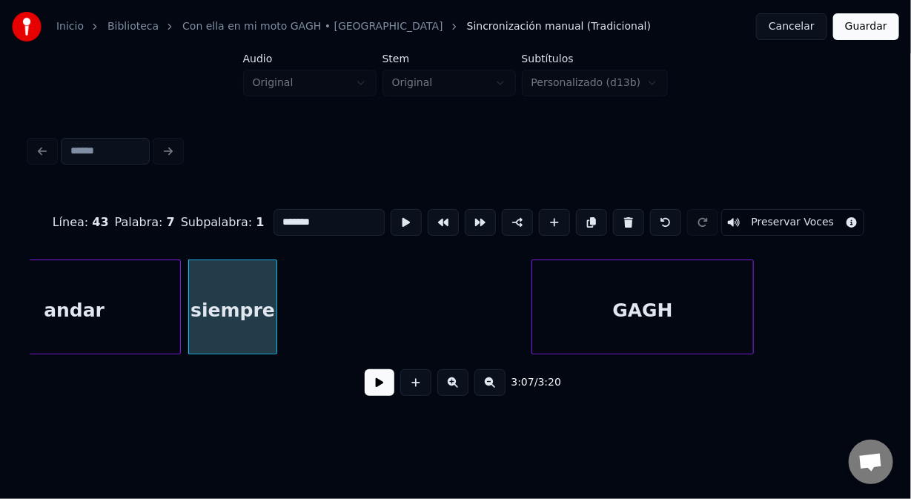
scroll to position [0, 41499]
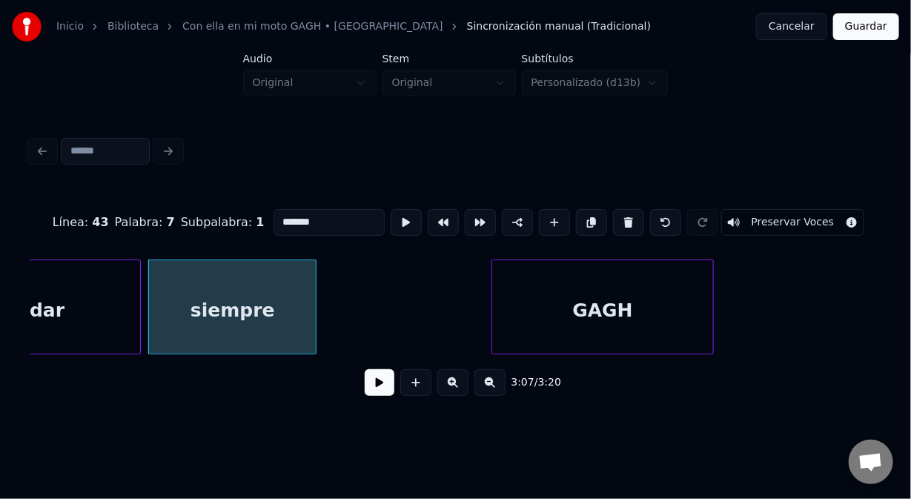
click at [314, 326] on div at bounding box center [313, 306] width 4 height 93
type input "*******"
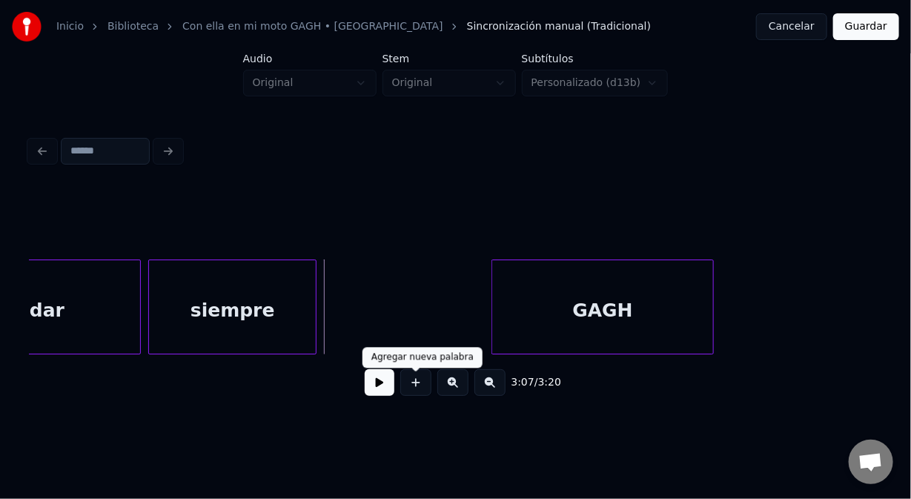
drag, startPoint x: 415, startPoint y: 390, endPoint x: 407, endPoint y: 389, distance: 8.2
click at [415, 390] on button at bounding box center [415, 382] width 31 height 27
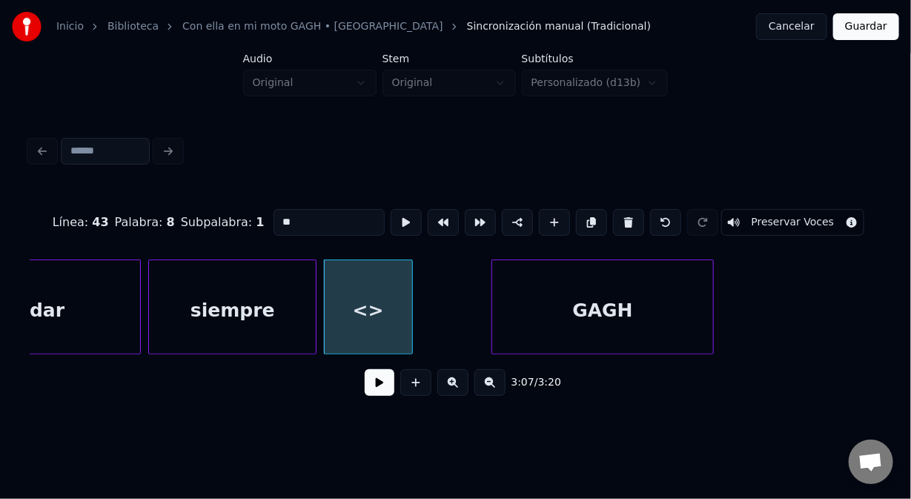
drag, startPoint x: 286, startPoint y: 218, endPoint x: 250, endPoint y: 219, distance: 36.4
click at [252, 219] on div "Línea : 43 Palabra : 8 Subpalabra : 1 ** Preservar Voces" at bounding box center [456, 222] width 852 height 74
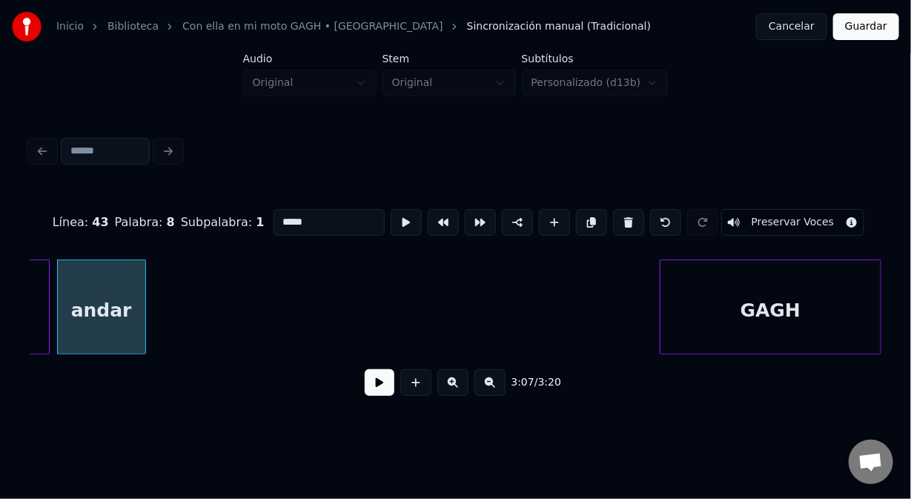
scroll to position [0, 41783]
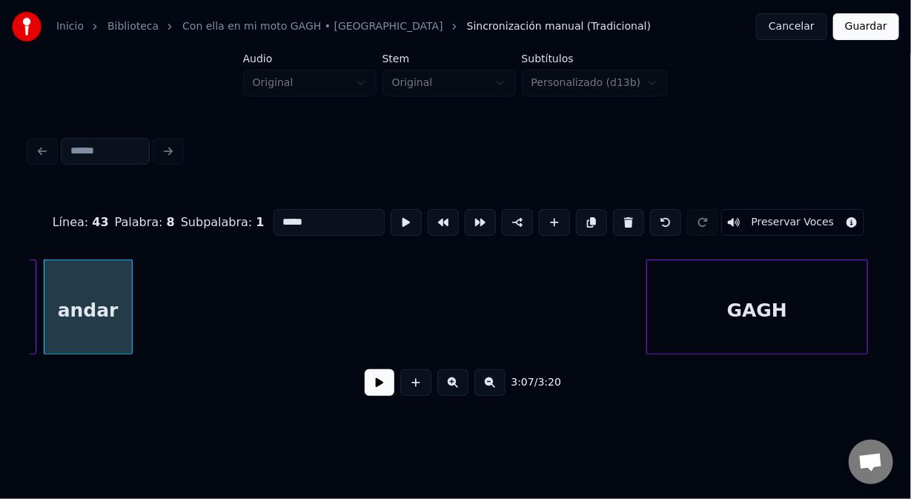
click at [791, 260] on div "GAGH" at bounding box center [757, 310] width 221 height 101
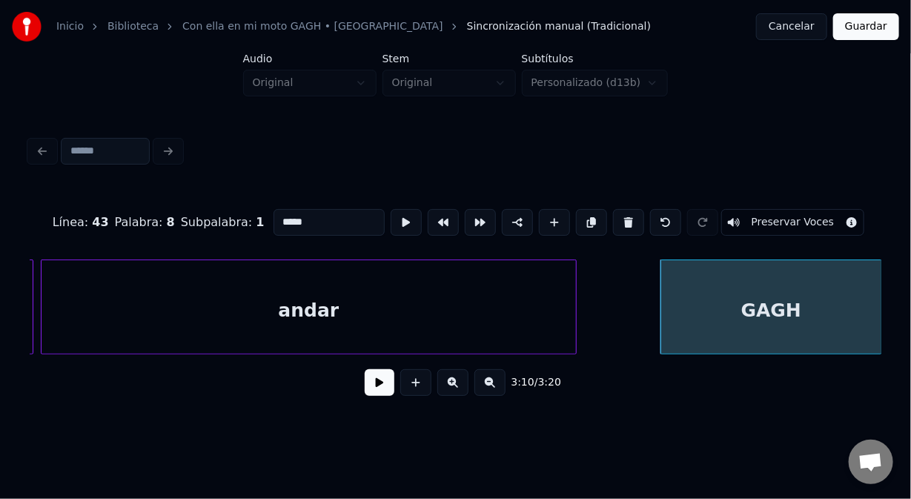
click at [575, 300] on div at bounding box center [574, 306] width 4 height 93
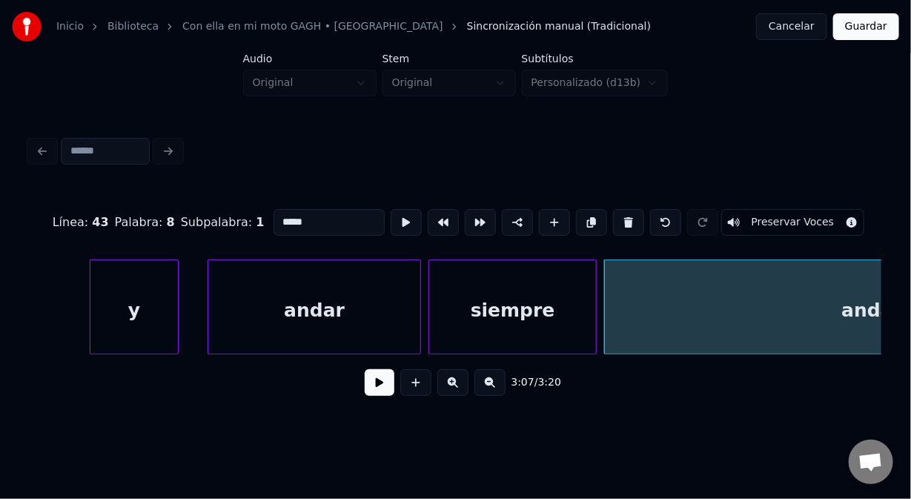
scroll to position [0, 41081]
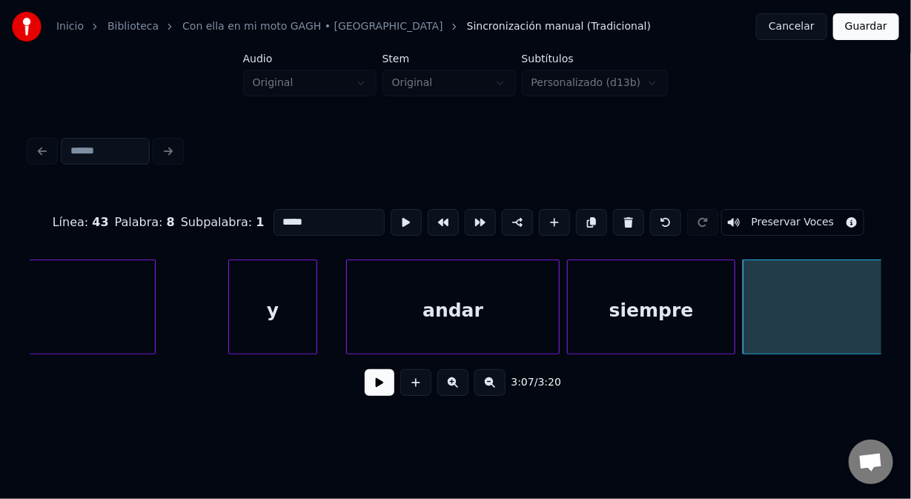
click at [236, 297] on div "y" at bounding box center [272, 310] width 87 height 101
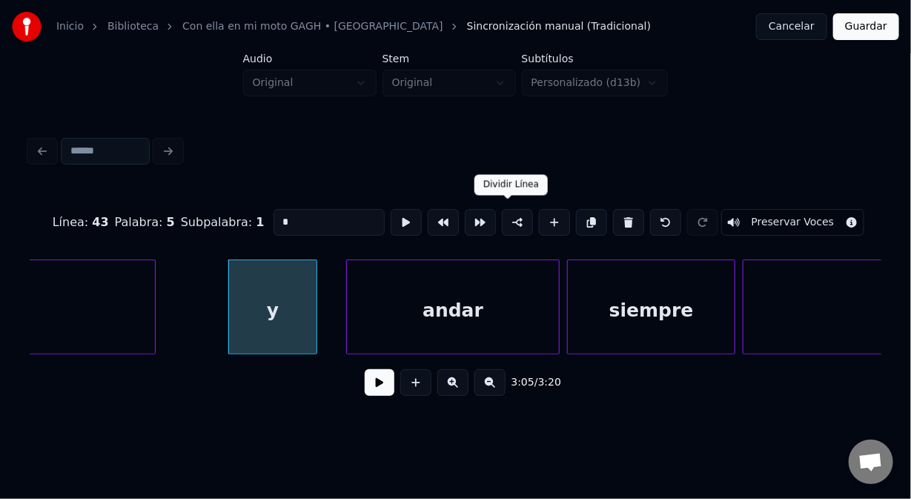
type input "*"
click at [512, 218] on button at bounding box center [517, 222] width 31 height 27
click at [377, 387] on button at bounding box center [380, 382] width 30 height 27
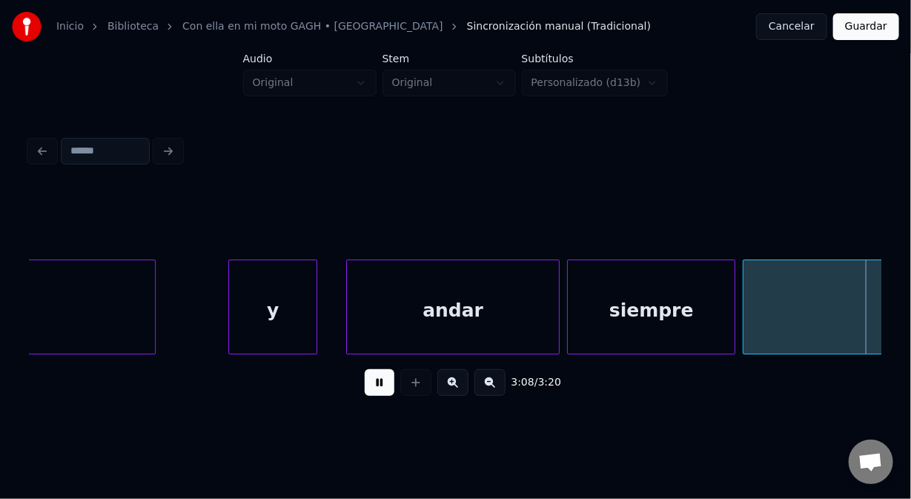
scroll to position [0, 41935]
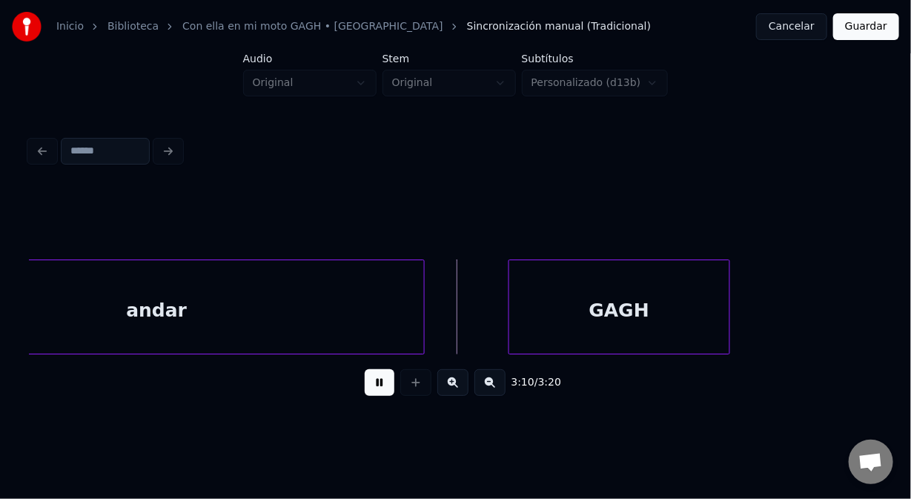
click at [376, 386] on button at bounding box center [380, 382] width 30 height 27
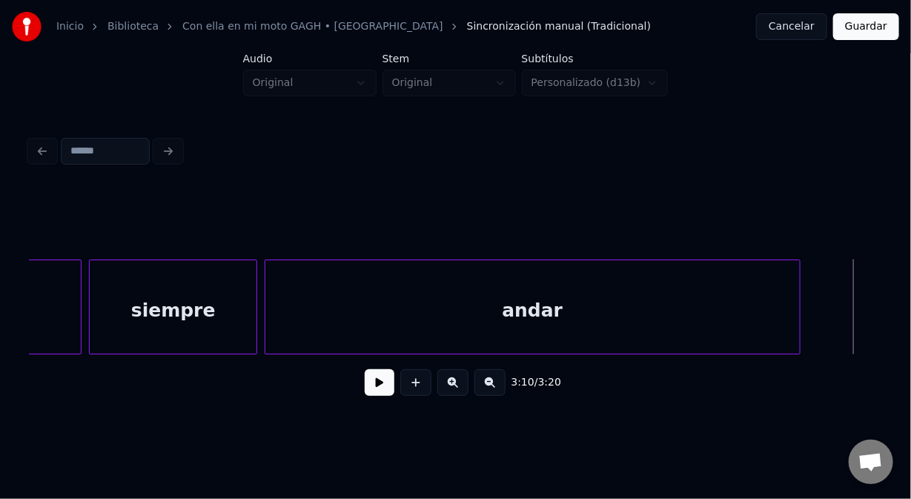
scroll to position [0, 41519]
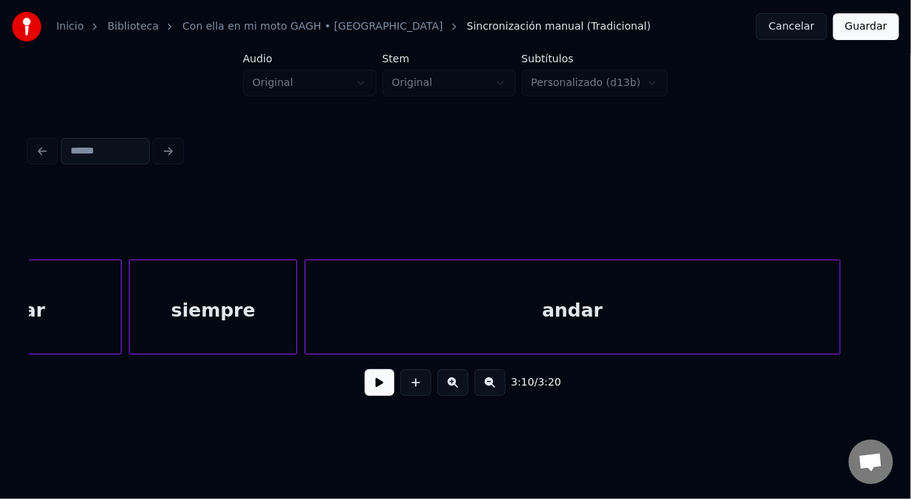
click at [162, 302] on div "siempre" at bounding box center [214, 310] width 168 height 101
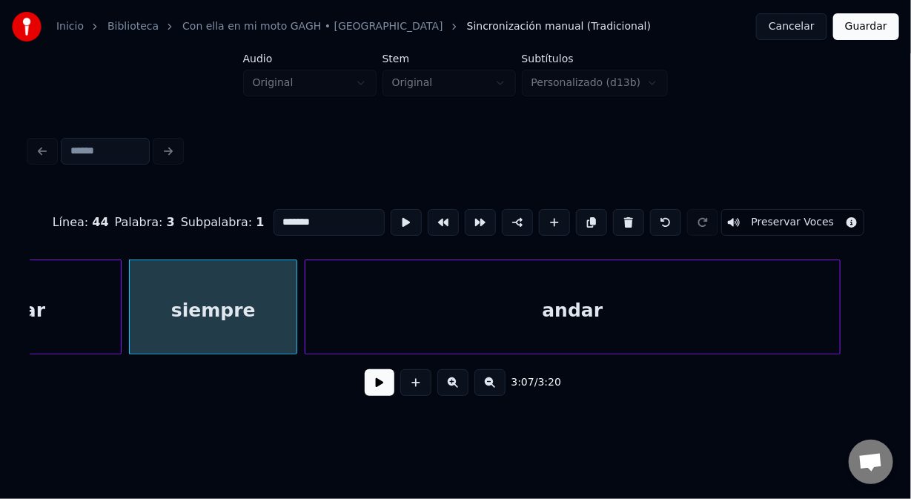
click at [379, 390] on button at bounding box center [380, 382] width 30 height 27
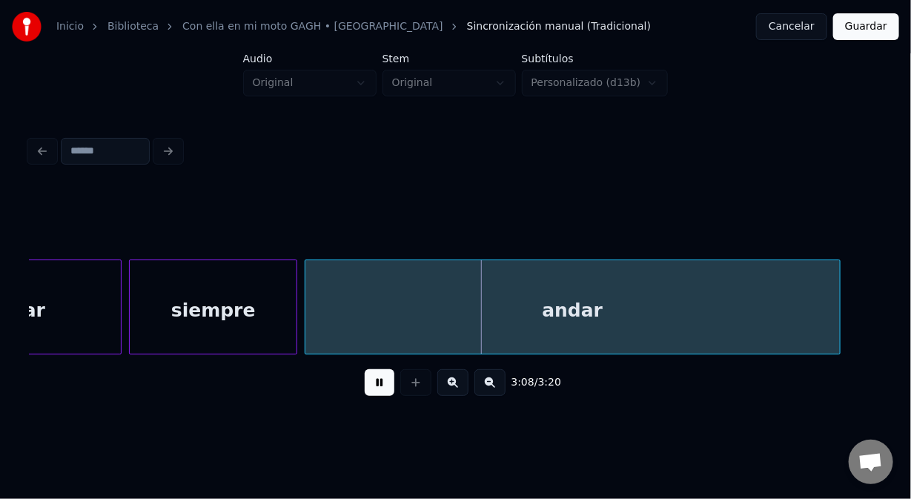
click at [377, 388] on button at bounding box center [380, 382] width 30 height 27
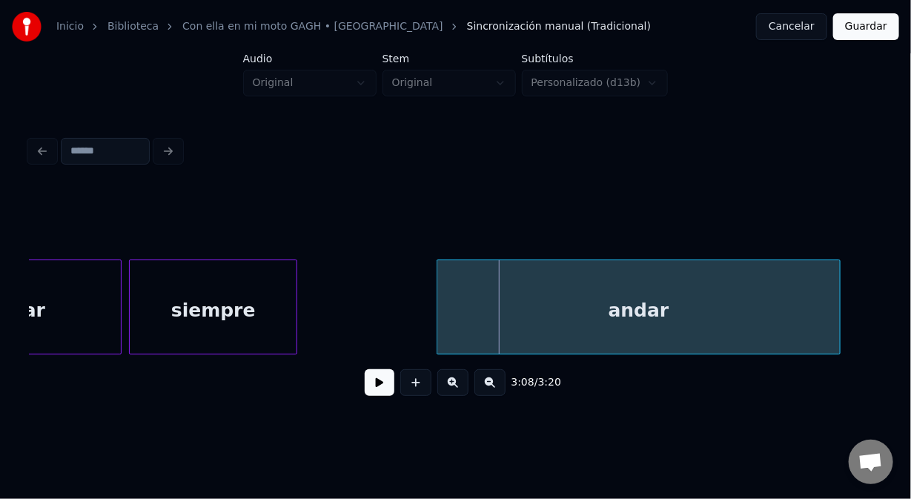
click at [437, 309] on div at bounding box center [439, 306] width 4 height 93
click at [429, 302] on div at bounding box center [428, 306] width 4 height 93
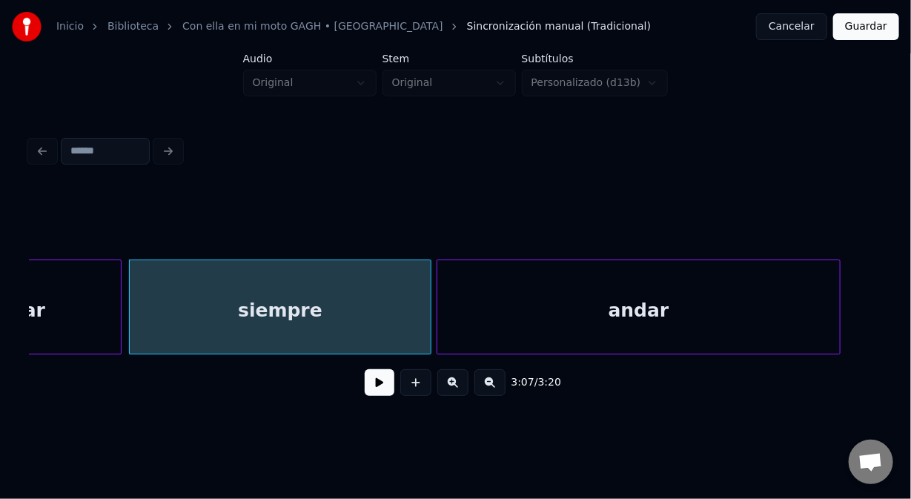
click at [61, 319] on div "andar" at bounding box center [15, 310] width 212 height 101
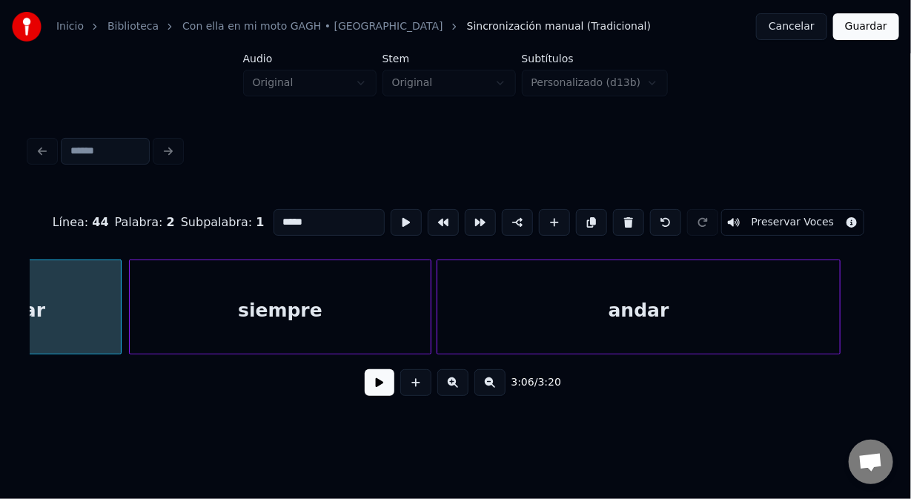
scroll to position [0, 41396]
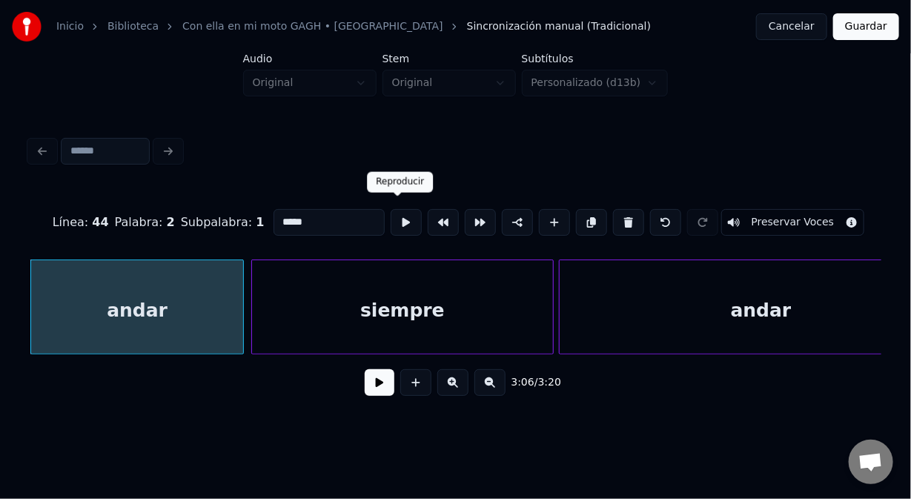
click at [400, 219] on button at bounding box center [406, 222] width 31 height 27
click at [399, 219] on button at bounding box center [406, 222] width 31 height 27
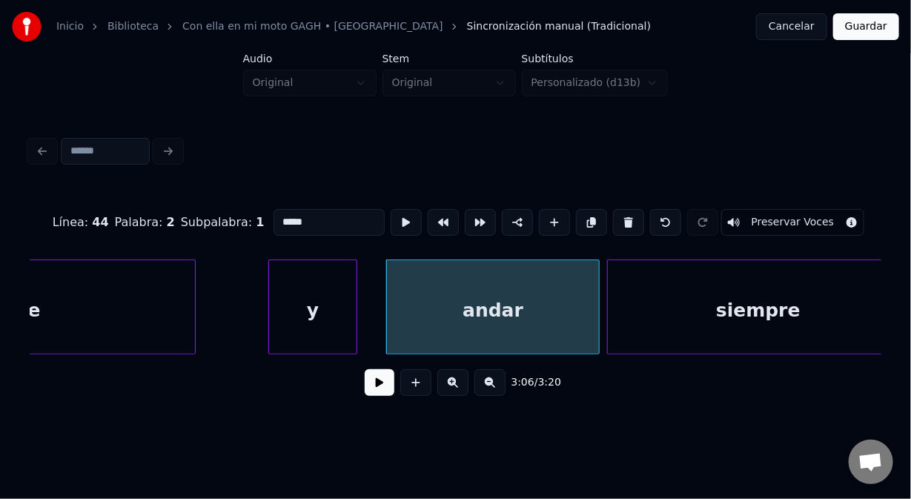
scroll to position [0, 41011]
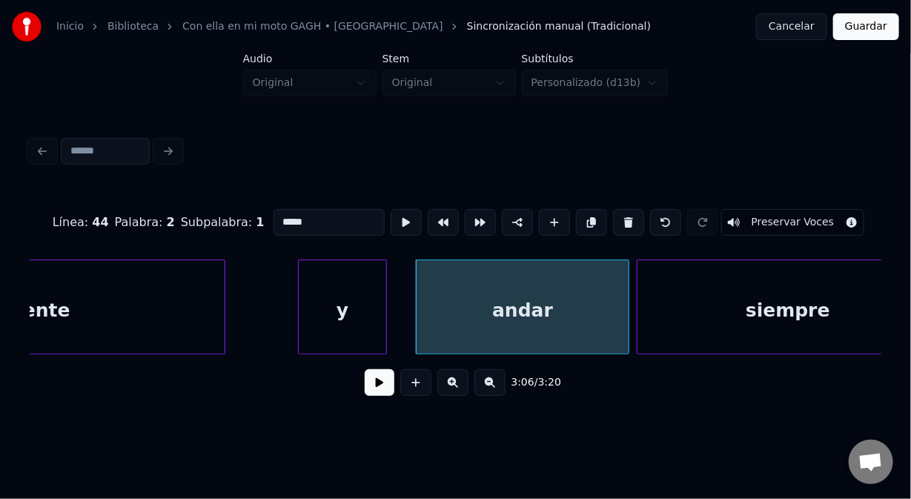
click at [325, 293] on div "y" at bounding box center [342, 310] width 87 height 101
type input "*"
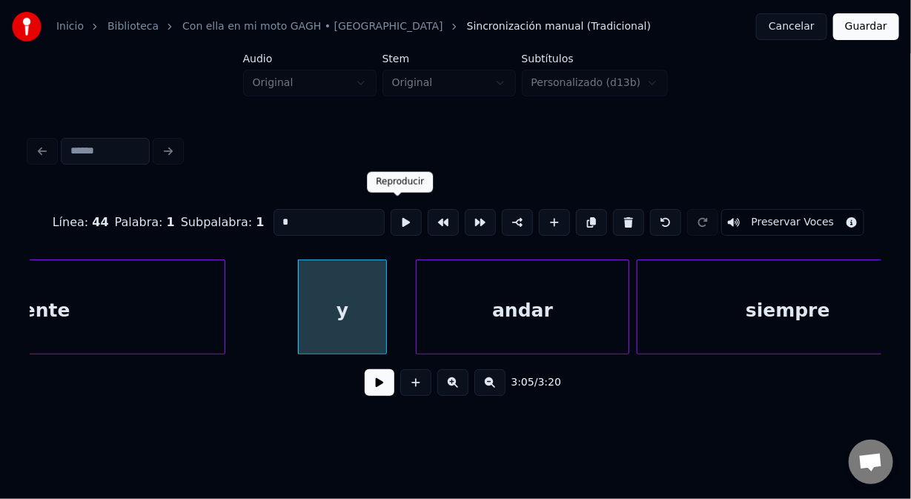
click at [404, 219] on button at bounding box center [406, 222] width 31 height 27
click at [397, 214] on button at bounding box center [406, 222] width 31 height 27
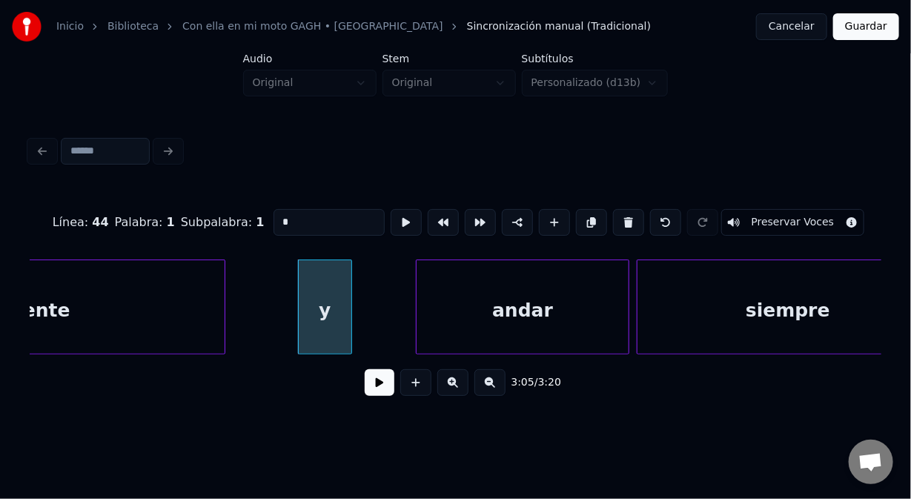
click at [348, 316] on div at bounding box center [349, 306] width 4 height 93
click at [363, 314] on div at bounding box center [365, 306] width 4 height 93
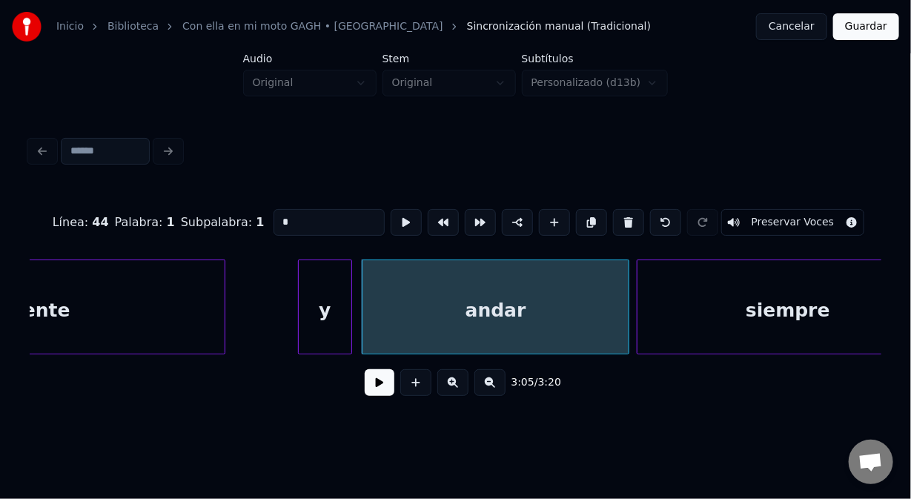
click at [331, 326] on div "y" at bounding box center [325, 310] width 53 height 101
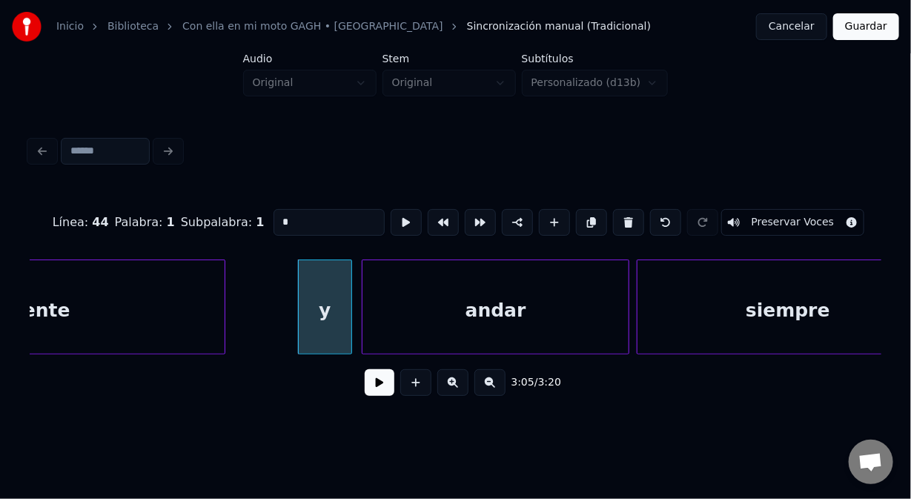
click at [378, 383] on button at bounding box center [380, 382] width 30 height 27
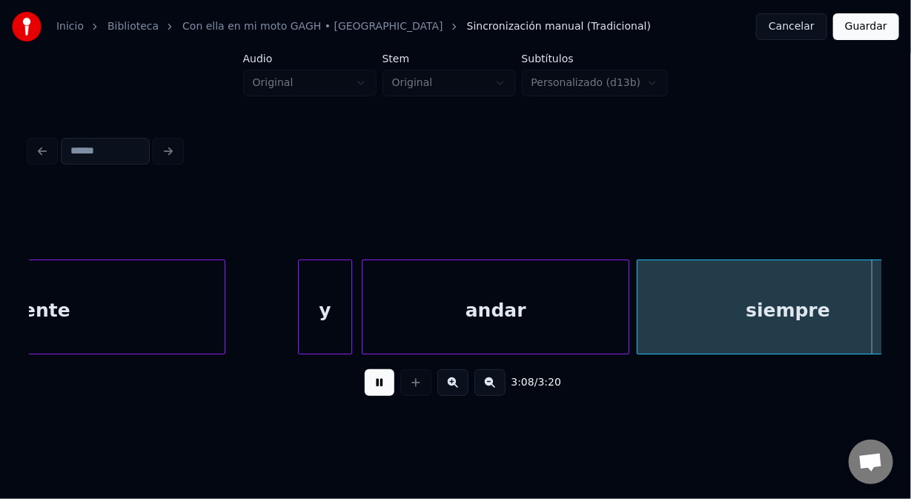
scroll to position [0, 41865]
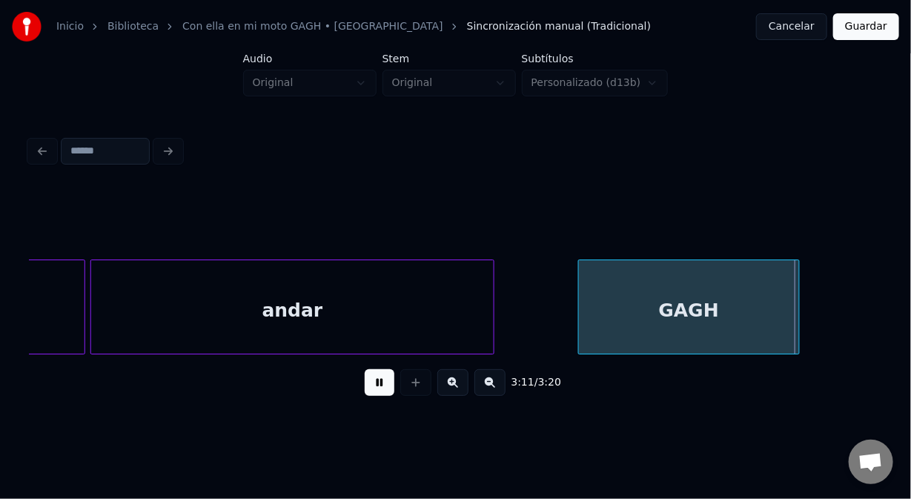
click at [373, 378] on button at bounding box center [380, 382] width 30 height 27
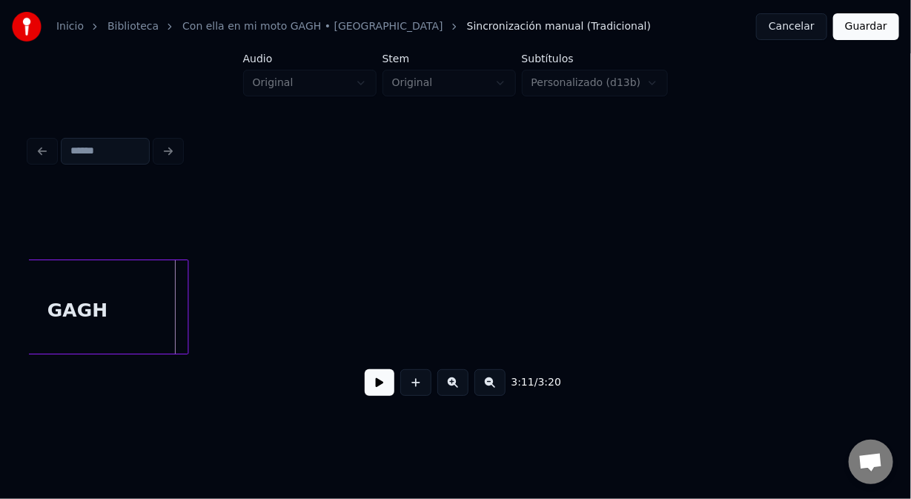
scroll to position [0, 42415]
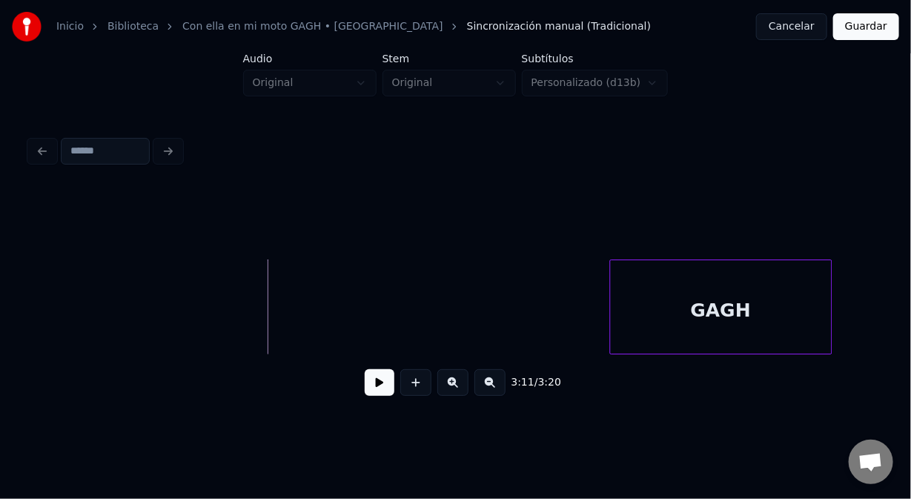
click at [686, 285] on div "GAGH" at bounding box center [721, 310] width 221 height 101
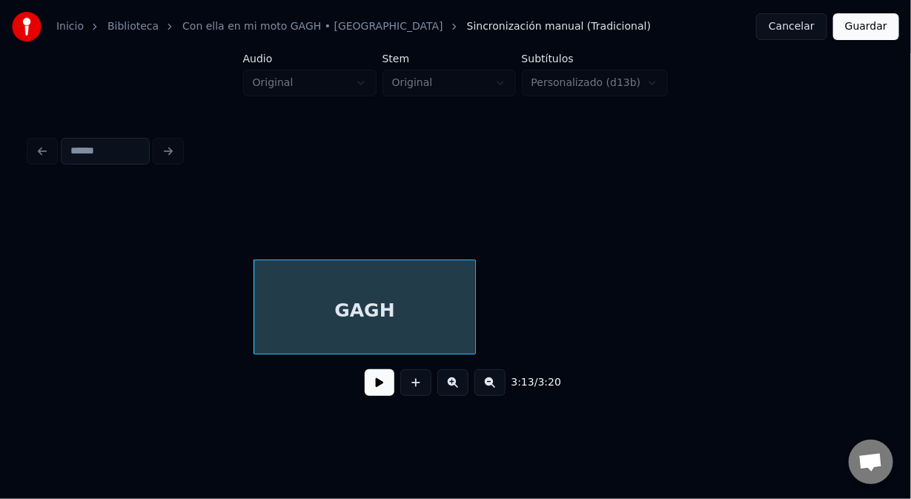
scroll to position [0, 42812]
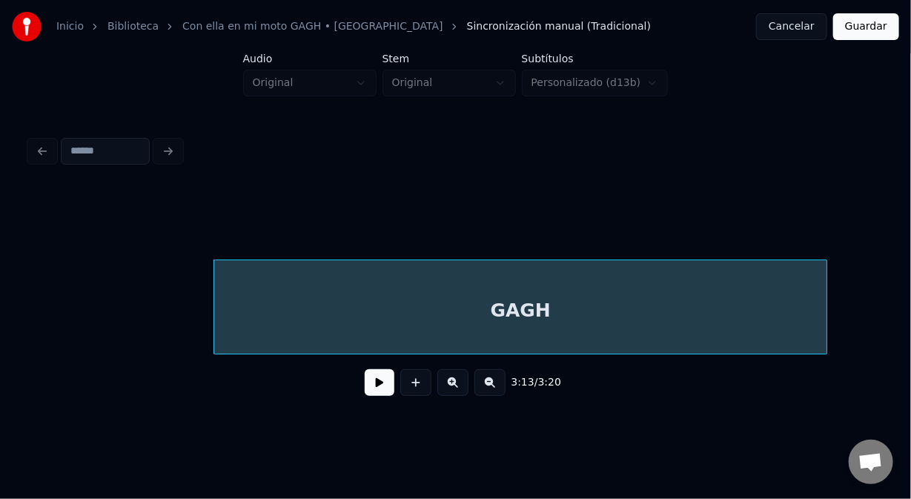
click at [827, 303] on div at bounding box center [824, 306] width 4 height 93
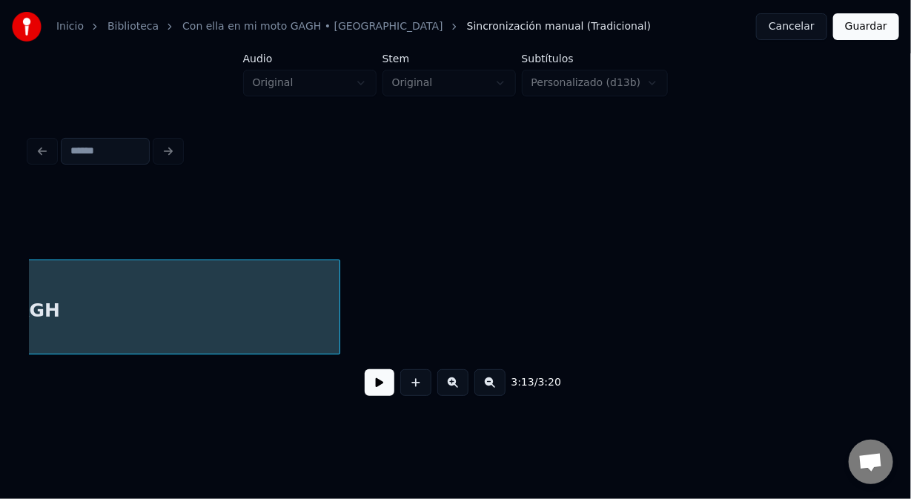
scroll to position [0, 43336]
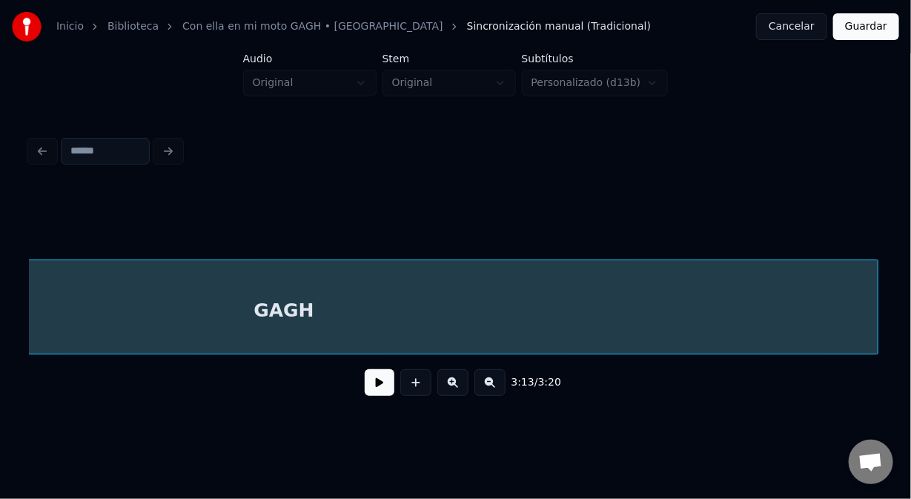
click at [876, 316] on div at bounding box center [875, 306] width 4 height 93
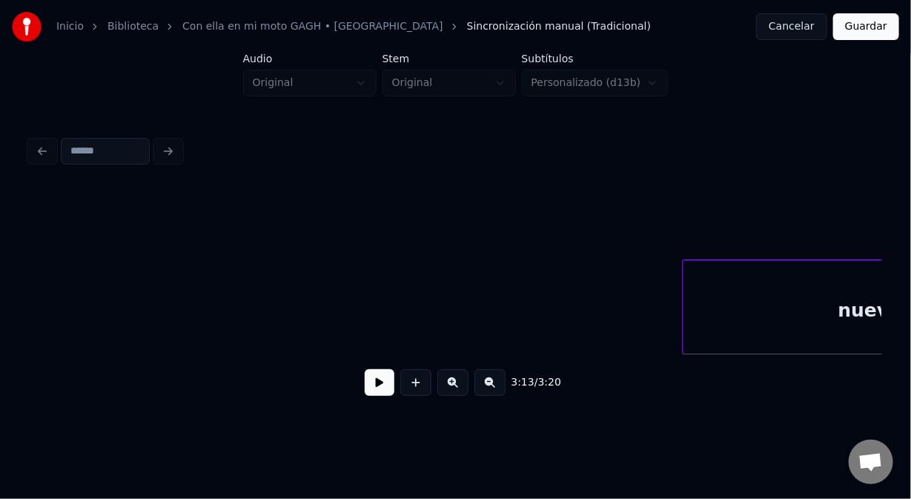
scroll to position [0, 41056]
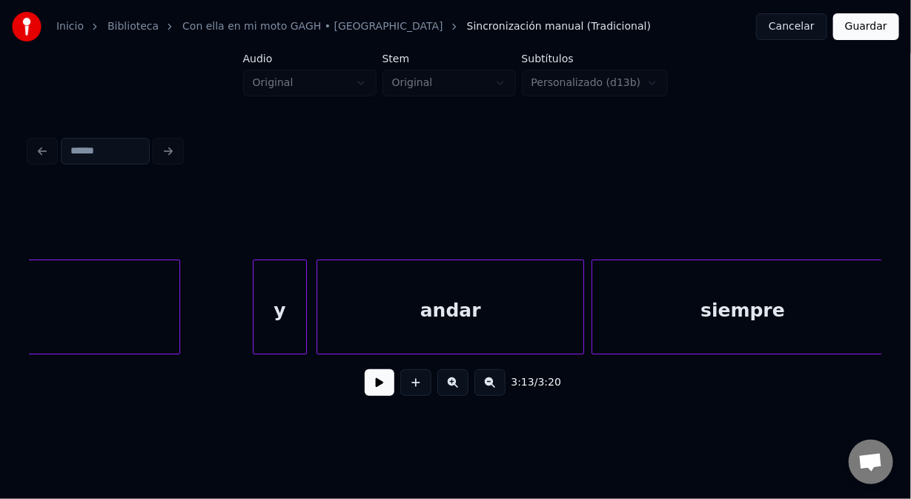
click at [274, 289] on div "y" at bounding box center [280, 310] width 53 height 101
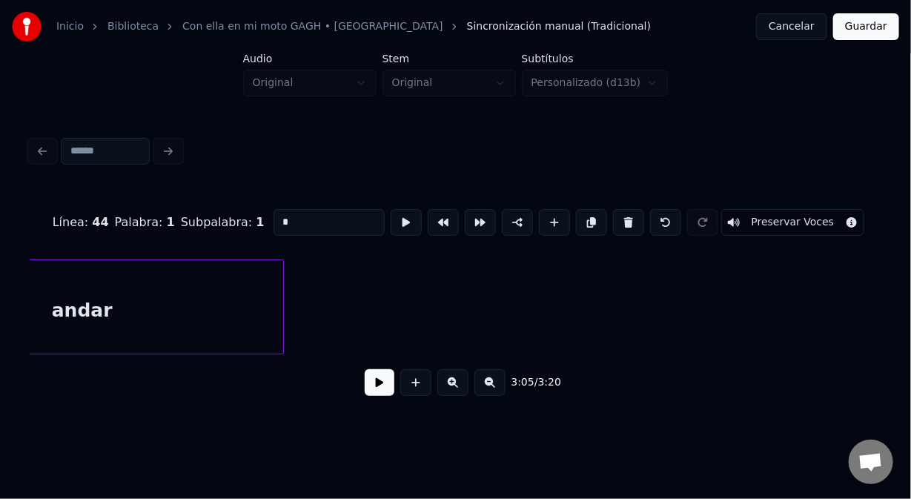
scroll to position [0, 42145]
click at [188, 274] on div "andar" at bounding box center [12, 310] width 403 height 101
type input "*****"
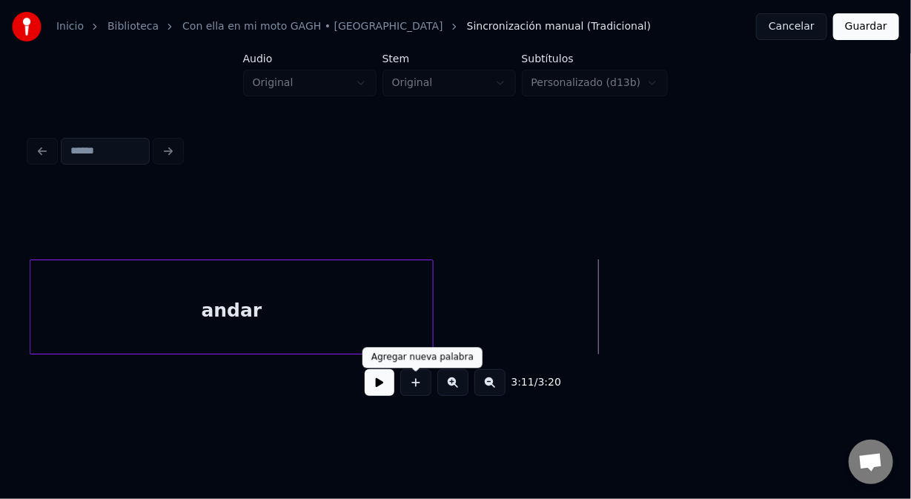
click at [419, 391] on button at bounding box center [415, 382] width 31 height 27
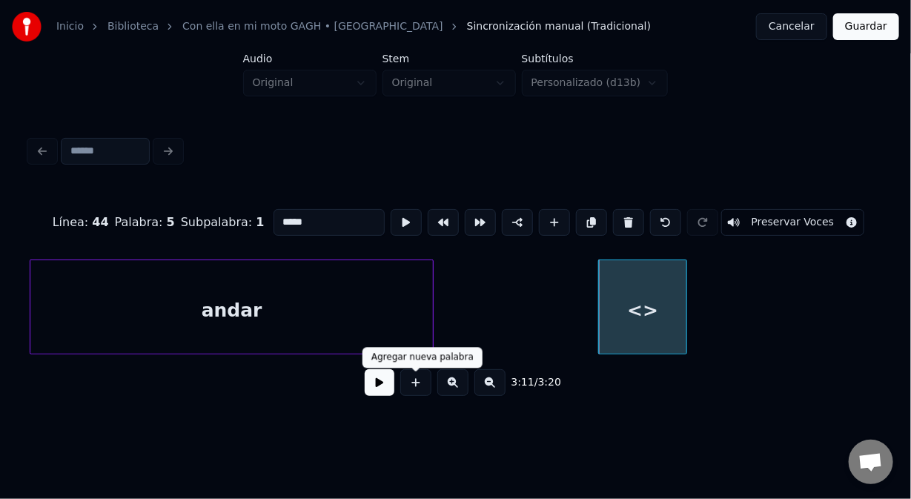
type input "**"
drag, startPoint x: 299, startPoint y: 219, endPoint x: 267, endPoint y: 220, distance: 31.9
click at [274, 220] on input "**" at bounding box center [329, 222] width 111 height 27
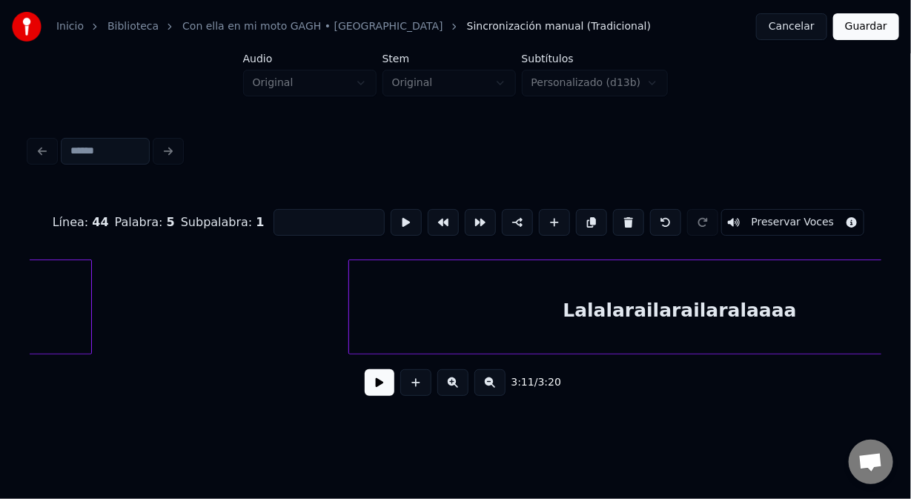
scroll to position [0, 33937]
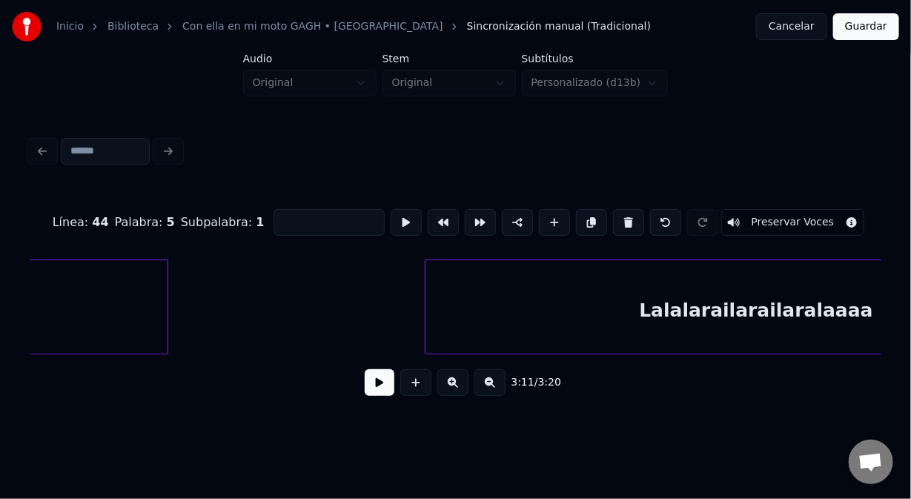
click at [726, 314] on div "Lalalarailarailaralaaaa" at bounding box center [757, 310] width 662 height 101
type input "**********"
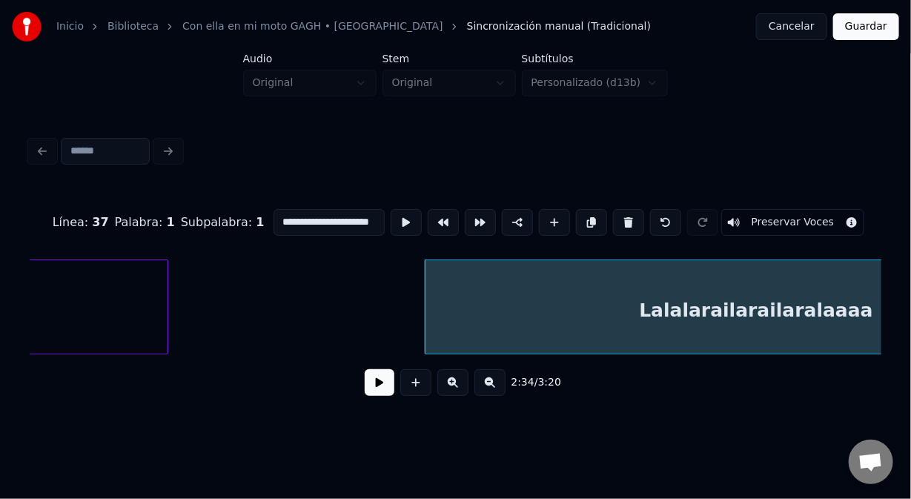
scroll to position [0, 4]
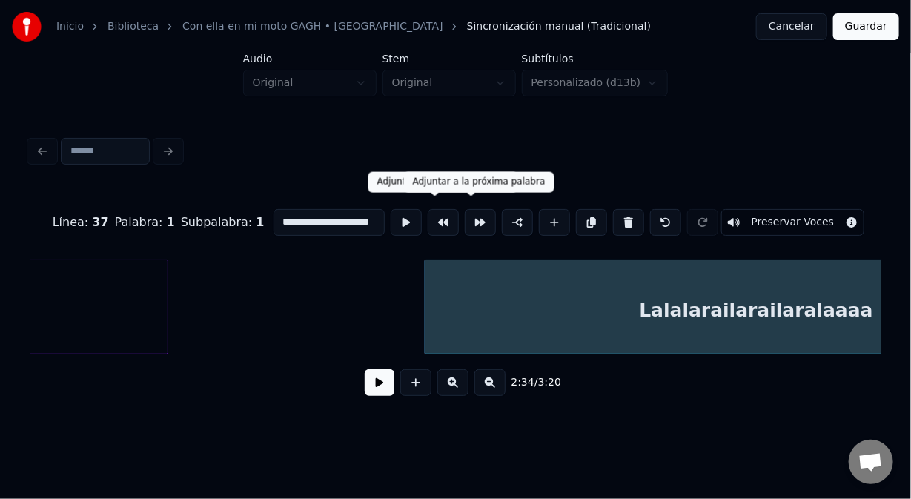
drag, startPoint x: 272, startPoint y: 217, endPoint x: 474, endPoint y: 229, distance: 202.0
click at [474, 228] on div "**********" at bounding box center [456, 222] width 852 height 74
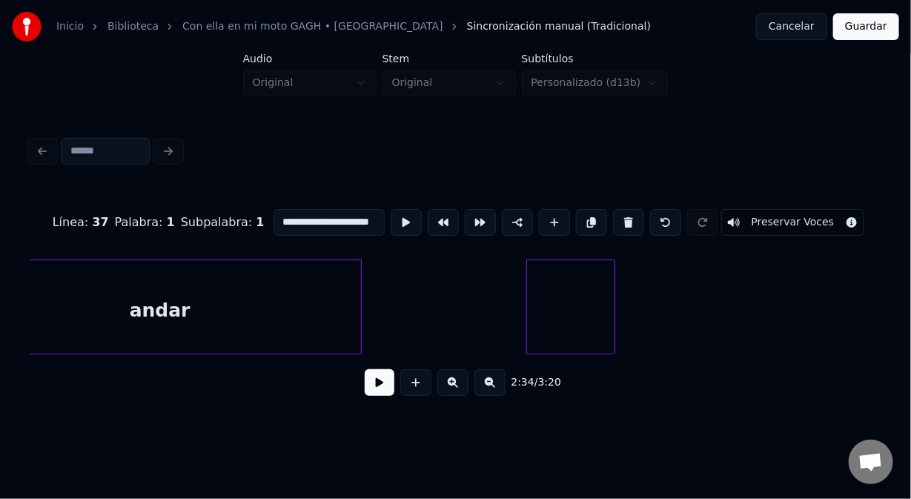
scroll to position [0, 41794]
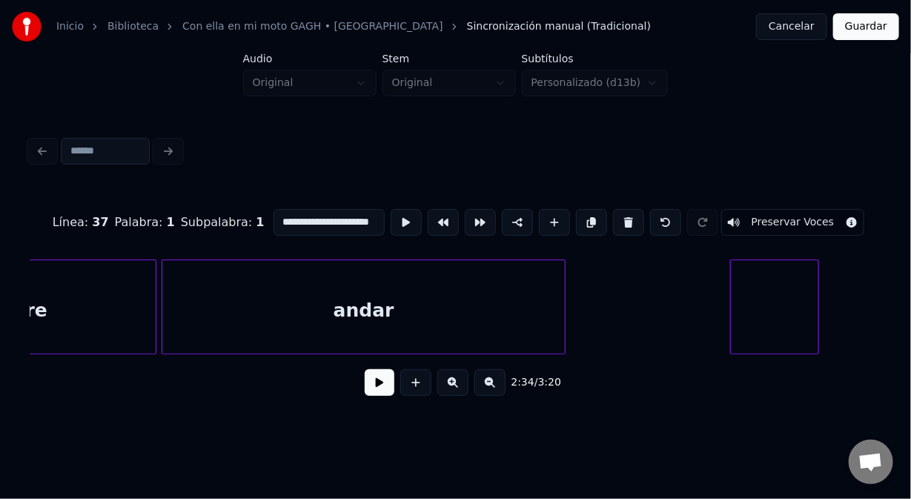
click at [768, 317] on div at bounding box center [774, 310] width 87 height 101
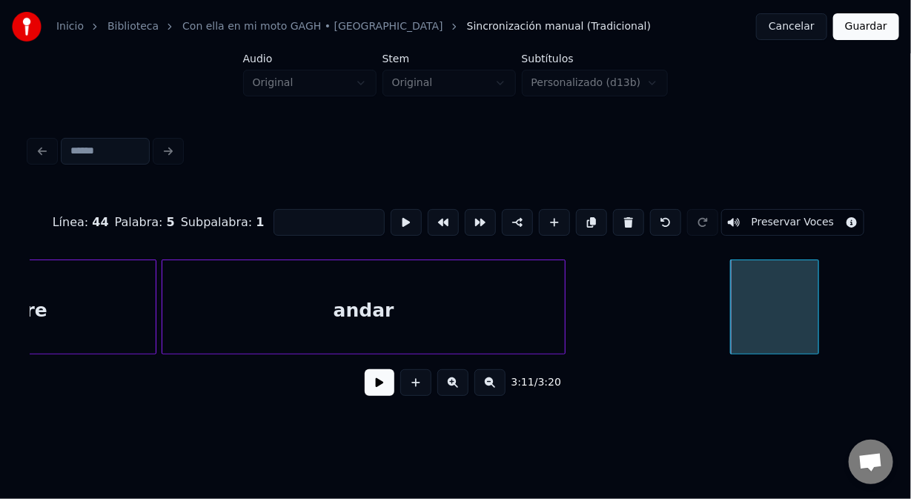
scroll to position [0, 0]
paste input "**********"
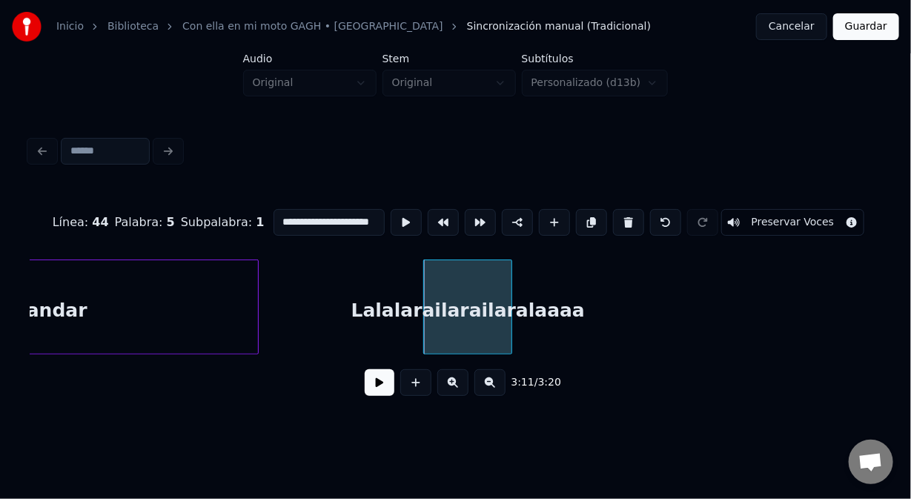
scroll to position [0, 42120]
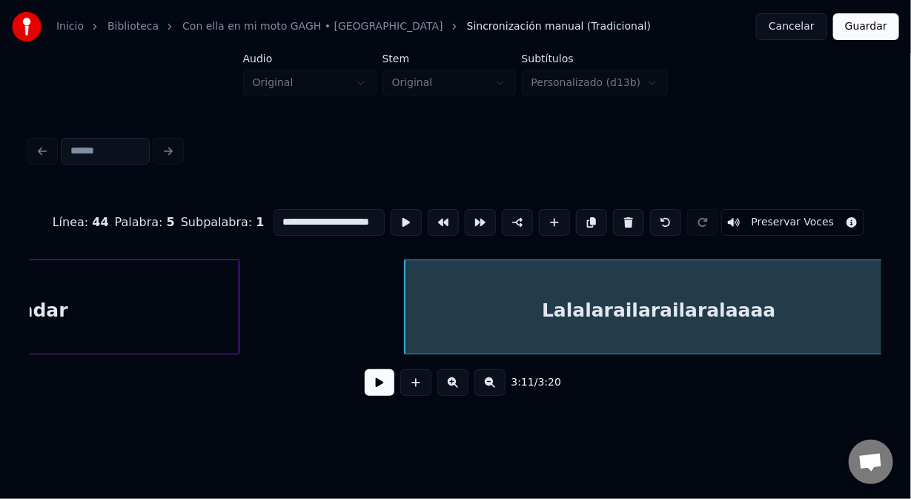
click at [910, 310] on div "**********" at bounding box center [455, 210] width 911 height 420
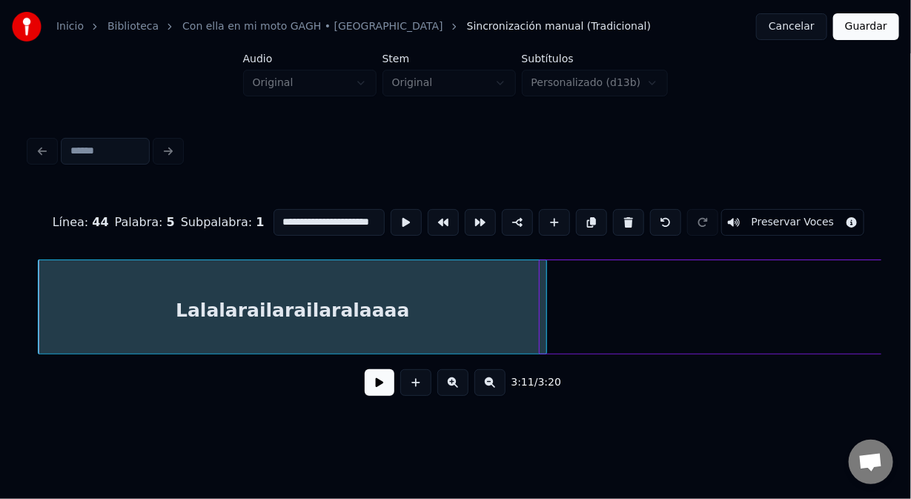
scroll to position [0, 42496]
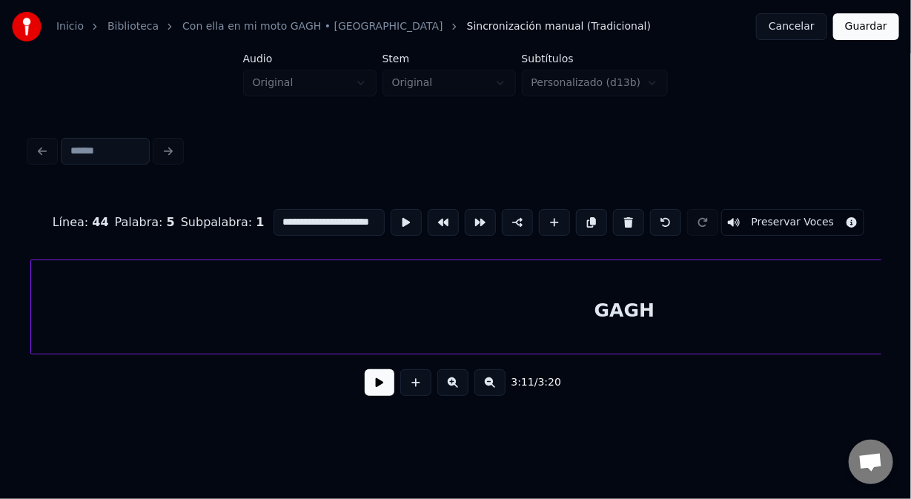
click at [651, 316] on div "GAGH" at bounding box center [625, 310] width 1188 height 101
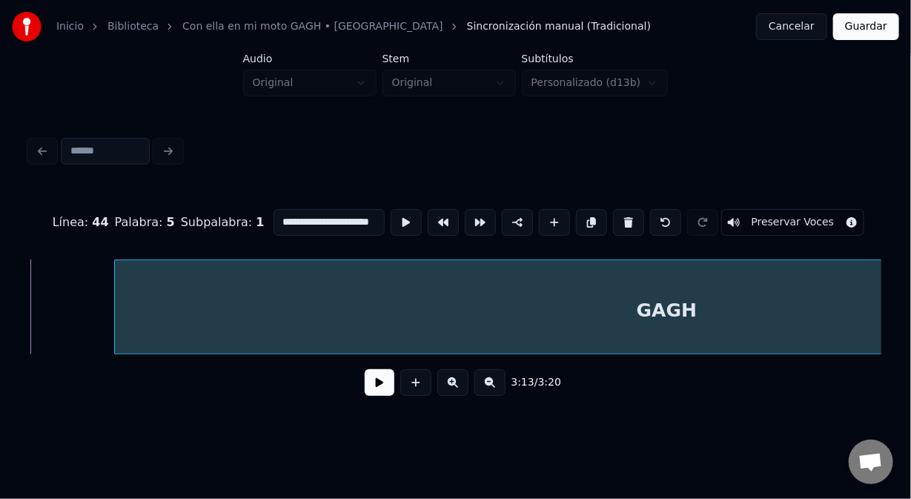
click at [116, 309] on div at bounding box center [117, 306] width 4 height 93
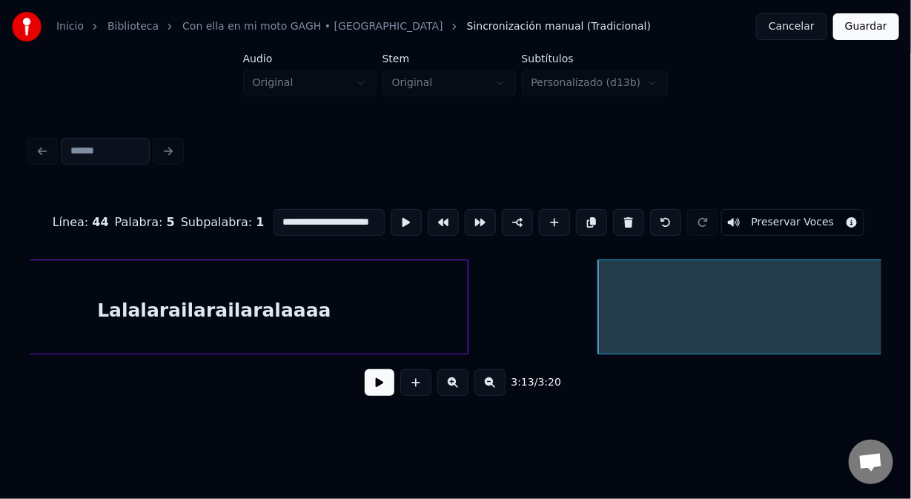
click at [191, 310] on div "Lalalarailarailaralaaaa" at bounding box center [214, 310] width 508 height 101
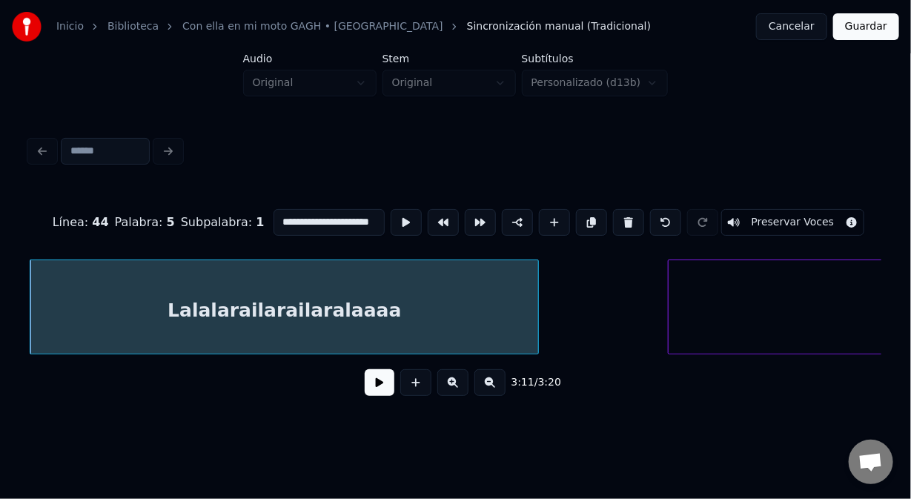
type input "**********"
click at [385, 386] on button at bounding box center [380, 382] width 30 height 27
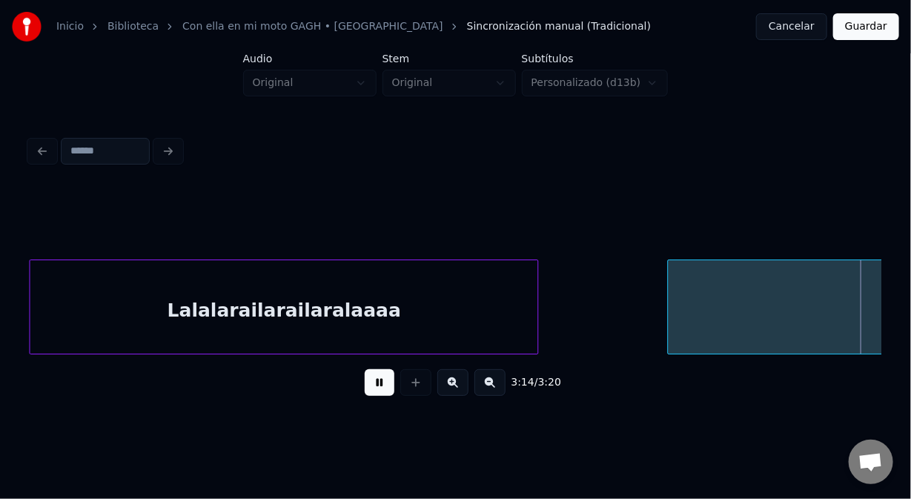
scroll to position [0, 43347]
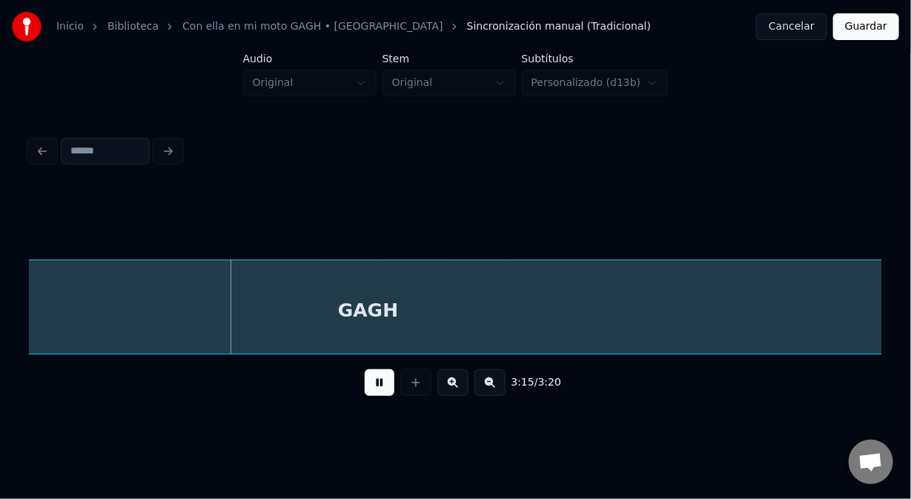
click at [379, 387] on button at bounding box center [380, 382] width 30 height 27
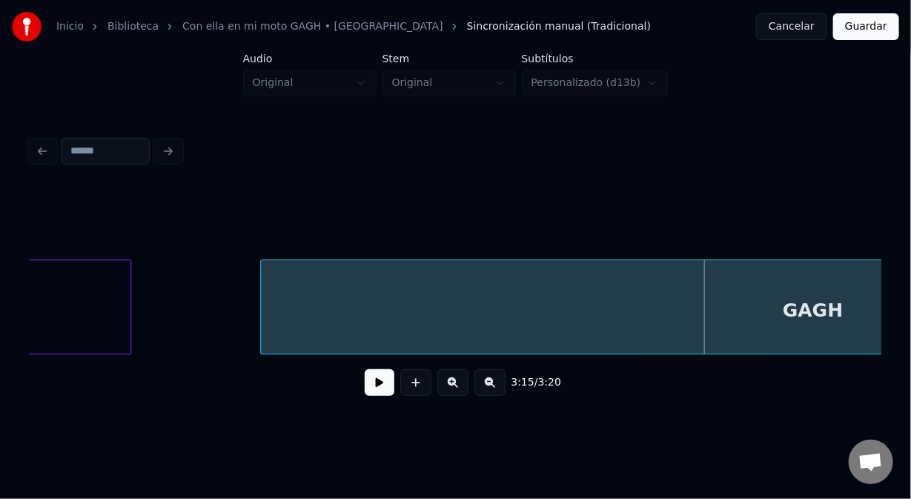
scroll to position [0, 42872]
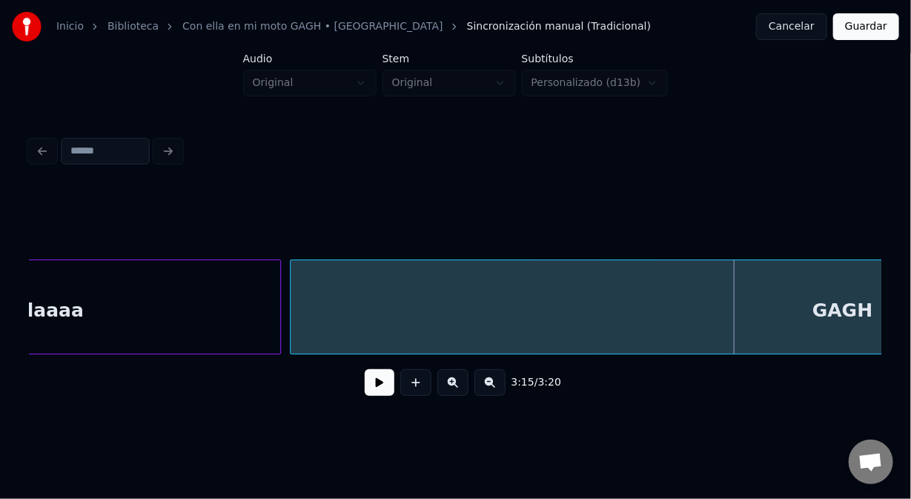
click at [280, 326] on div at bounding box center [278, 306] width 4 height 93
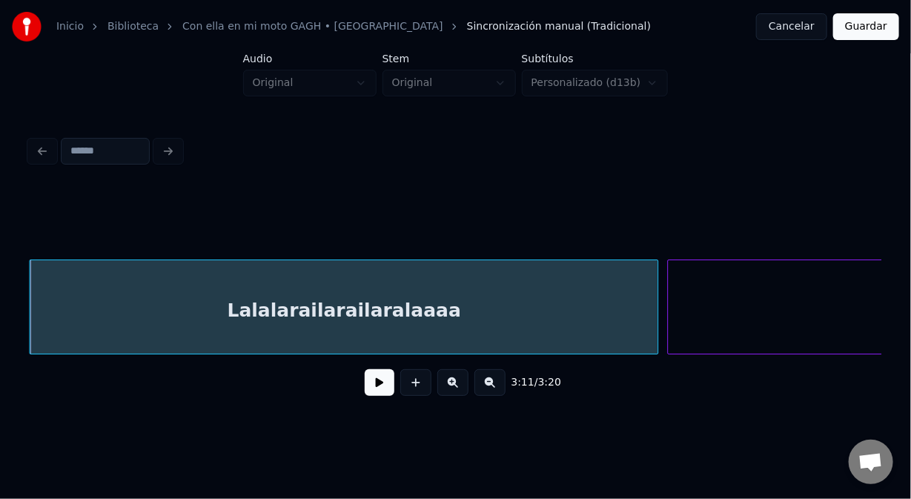
click at [144, 285] on div "Lalalarailarailaralaaaa" at bounding box center [344, 310] width 628 height 101
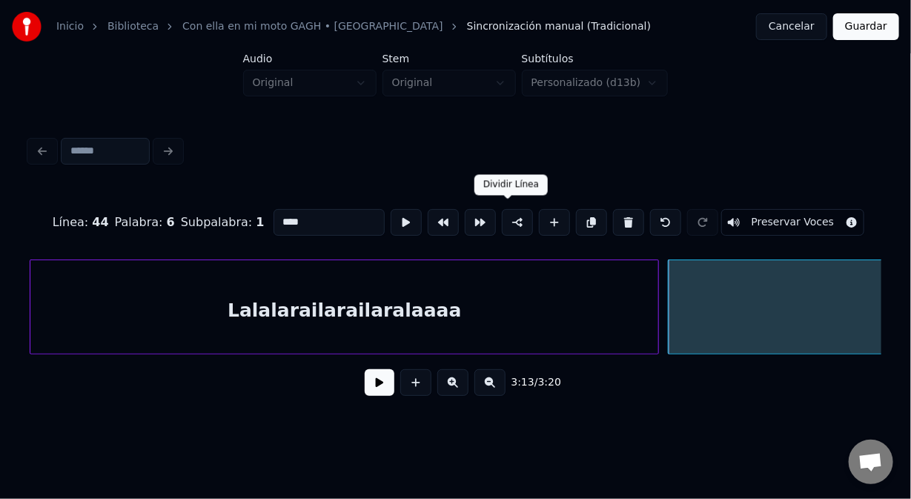
click at [506, 216] on button at bounding box center [517, 222] width 31 height 27
click at [282, 286] on div "Lalalarailarailaralaaaa" at bounding box center [344, 310] width 628 height 101
type input "**********"
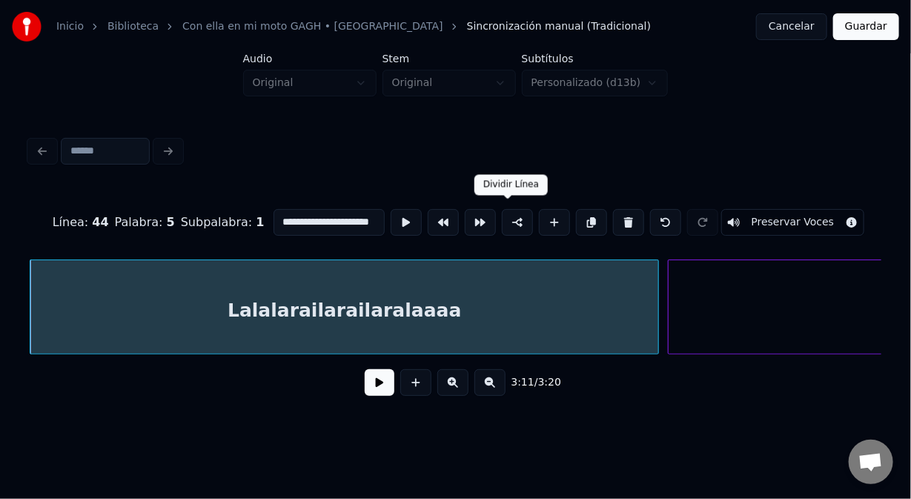
click at [505, 212] on button at bounding box center [517, 222] width 31 height 27
click at [884, 19] on button "Guardar" at bounding box center [866, 26] width 66 height 27
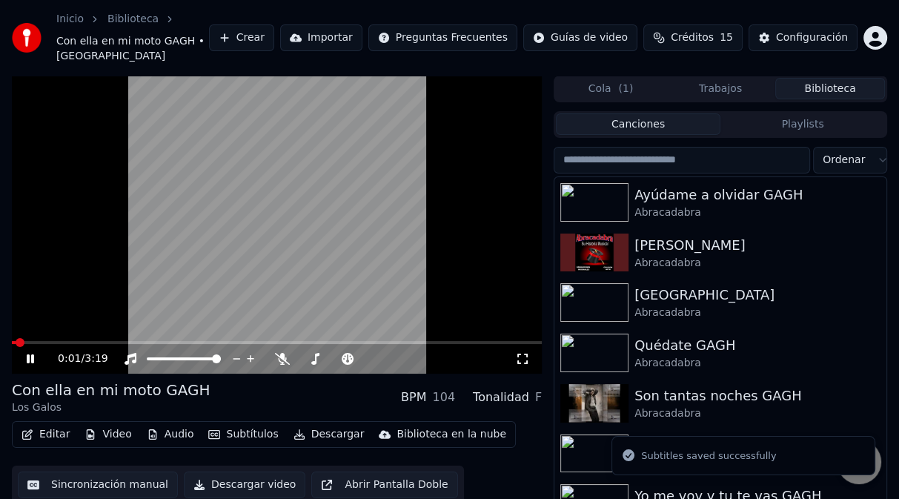
click at [503, 341] on span at bounding box center [277, 342] width 530 height 3
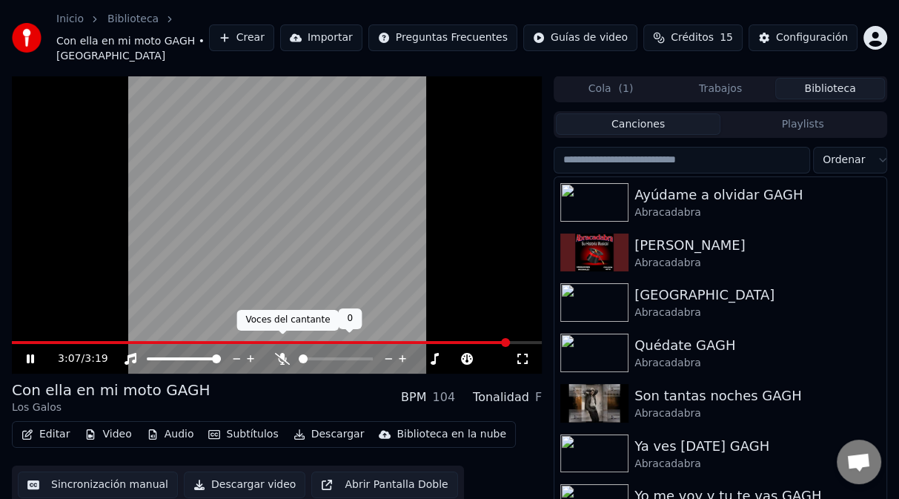
click at [280, 353] on icon at bounding box center [282, 359] width 15 height 12
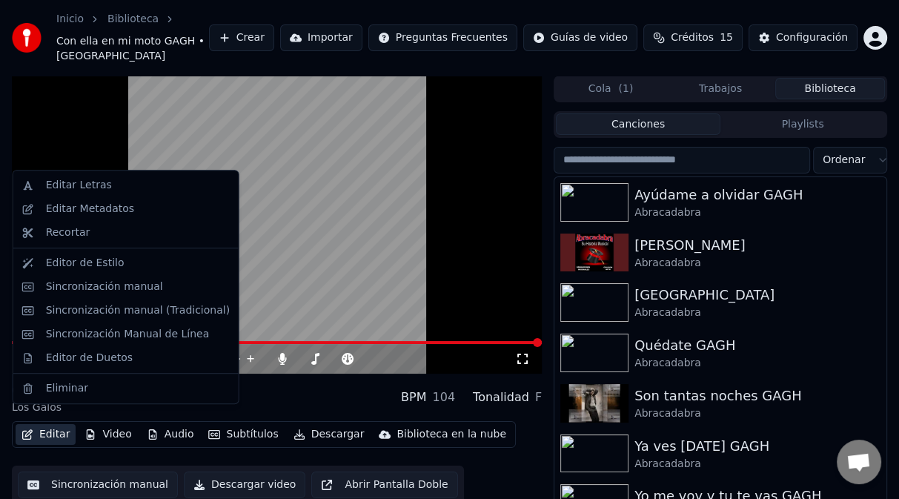
click at [42, 424] on button "Editar" at bounding box center [46, 434] width 60 height 21
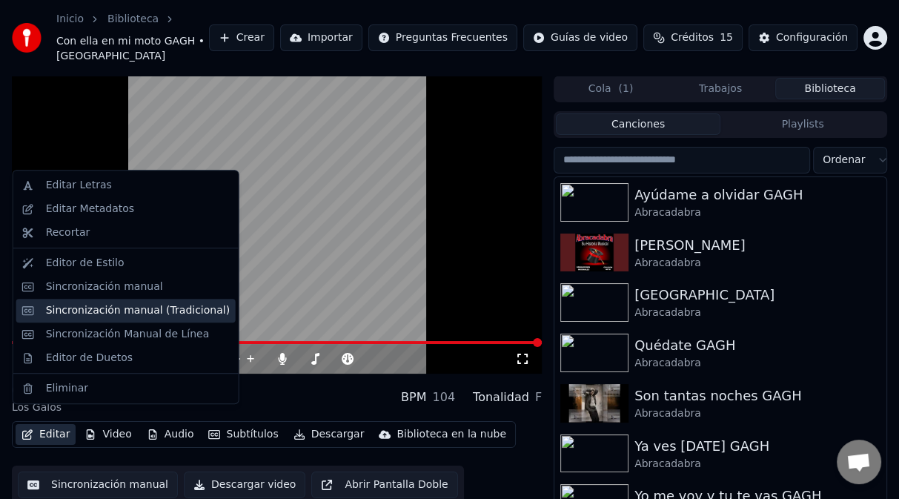
click at [93, 321] on div "Sincronización manual (Tradicional)" at bounding box center [125, 311] width 219 height 24
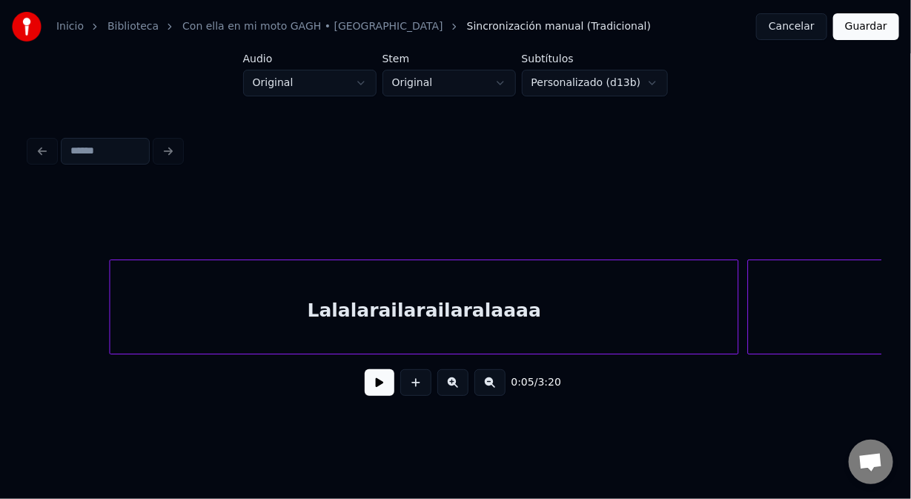
scroll to position [0, 42517]
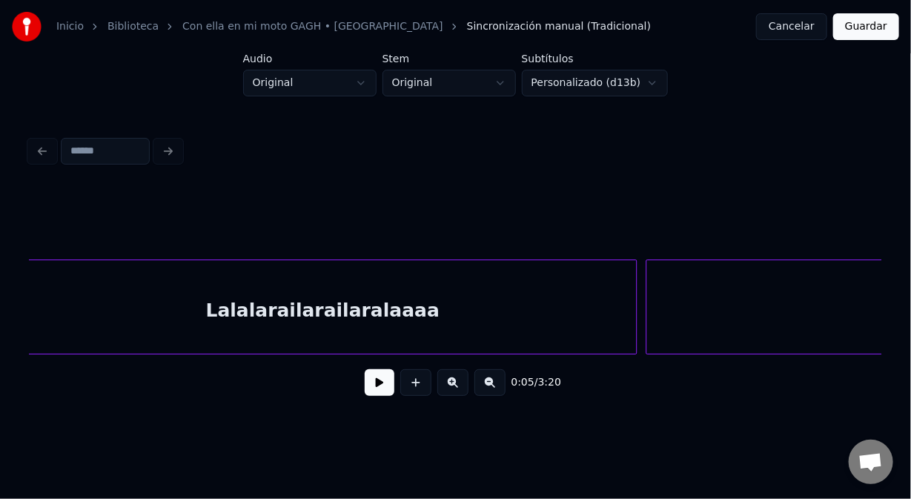
click at [265, 321] on div "Lalalarailarailaralaaaa" at bounding box center [322, 310] width 628 height 101
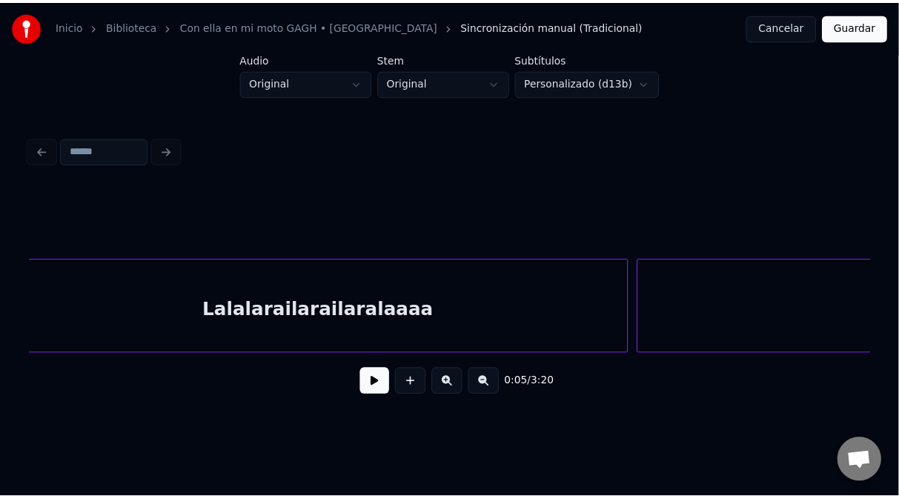
scroll to position [0, 42494]
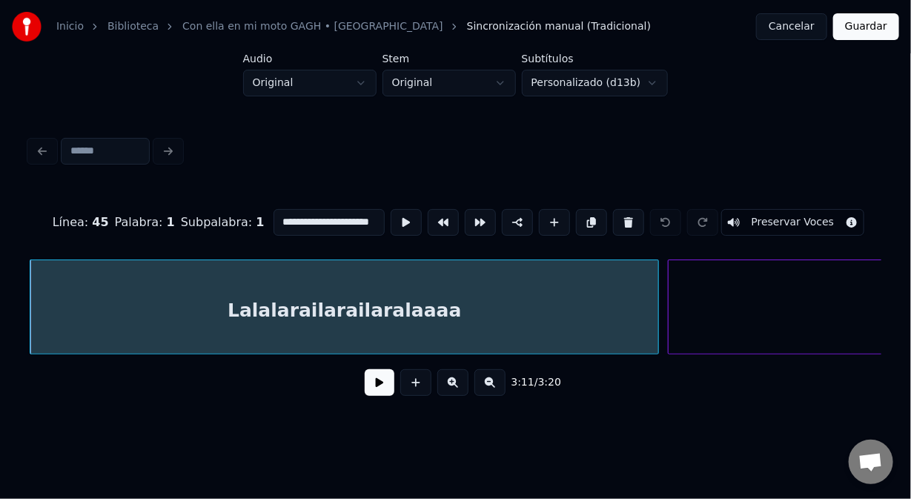
click at [317, 219] on input "**********" at bounding box center [329, 222] width 111 height 27
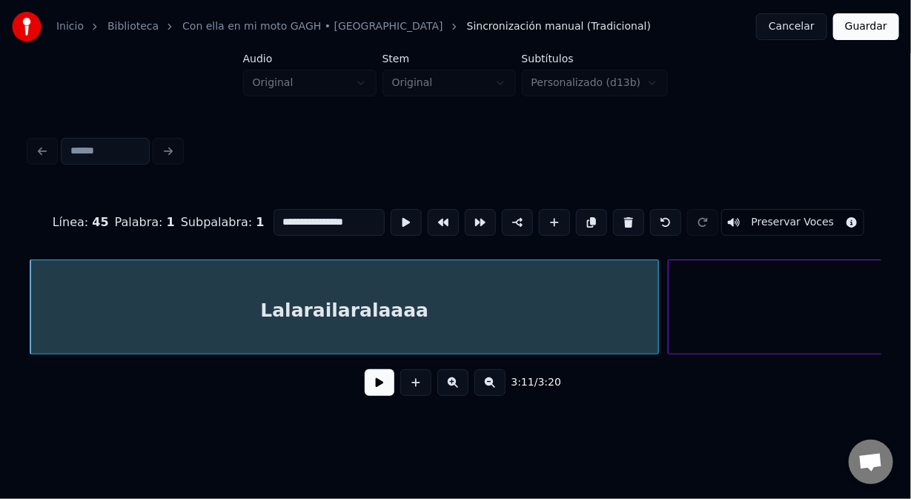
type input "**********"
click at [886, 32] on button "Guardar" at bounding box center [866, 26] width 66 height 27
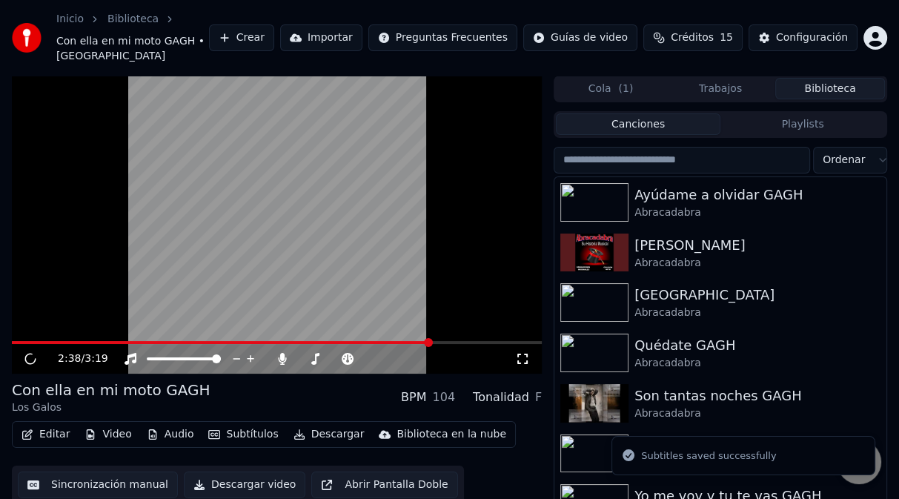
click at [431, 341] on span at bounding box center [277, 342] width 530 height 3
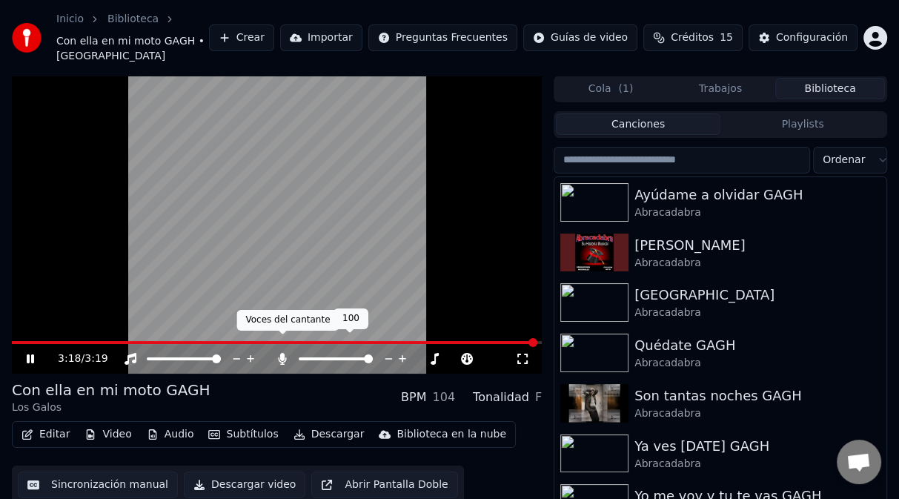
click at [284, 353] on icon at bounding box center [283, 359] width 8 height 12
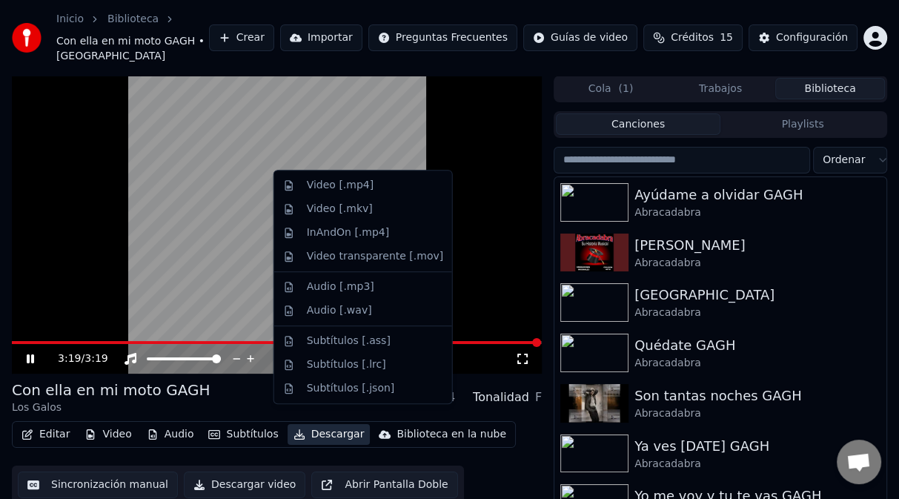
click at [302, 426] on button "Descargar" at bounding box center [329, 434] width 83 height 21
click at [348, 190] on div "Video [.mp4]" at bounding box center [340, 185] width 67 height 15
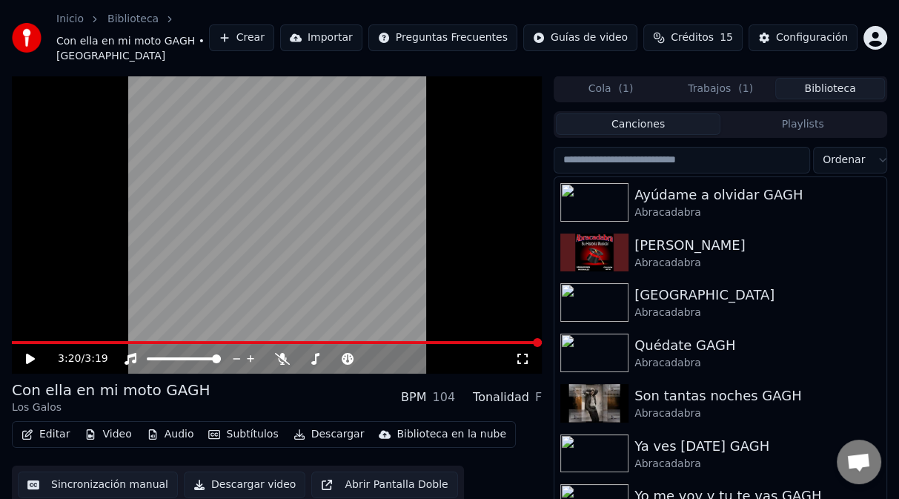
click at [822, 78] on button "Biblioteca" at bounding box center [830, 88] width 110 height 21
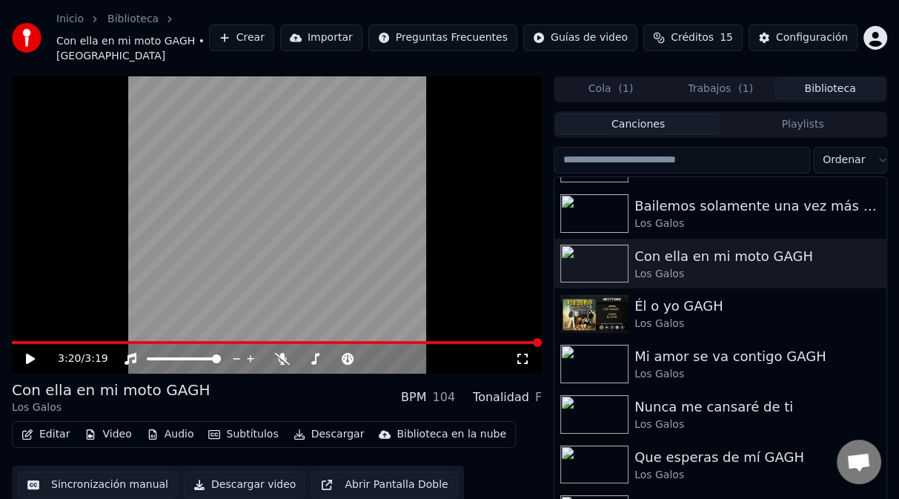
scroll to position [3585, 0]
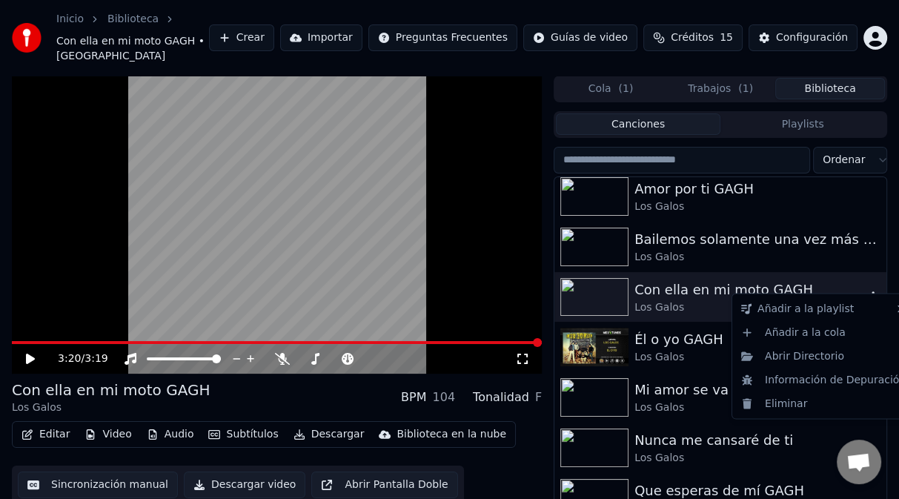
click at [867, 291] on icon "button" at bounding box center [873, 297] width 15 height 12
click at [808, 355] on div "Abrir Directorio" at bounding box center [823, 356] width 176 height 24
click at [866, 291] on icon "button" at bounding box center [873, 297] width 15 height 12
click at [784, 359] on div "Abrir Directorio" at bounding box center [823, 356] width 176 height 24
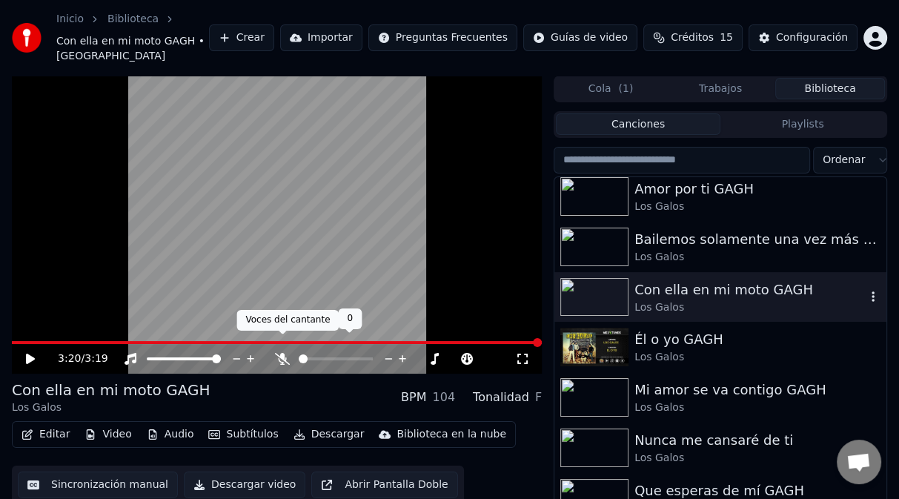
click at [283, 353] on icon at bounding box center [282, 359] width 15 height 12
click at [586, 78] on button "Cola ( 1 )" at bounding box center [611, 88] width 110 height 21
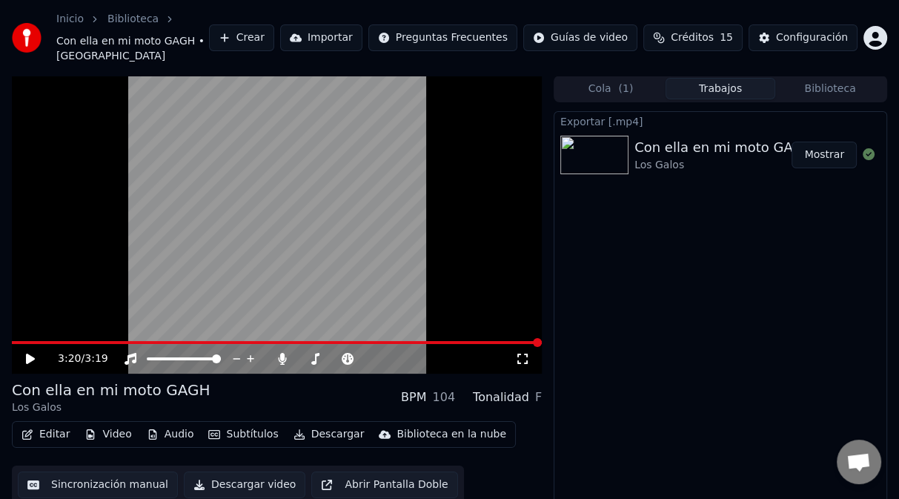
click at [719, 79] on button "Trabajos" at bounding box center [721, 88] width 110 height 21
click at [833, 142] on button "Mostrar" at bounding box center [824, 155] width 65 height 27
click at [644, 338] on div "Exportar [.mp4] Con ella en mi moto GAGH Los Galos Mostrar" at bounding box center [721, 323] width 334 height 424
click at [840, 78] on button "Biblioteca" at bounding box center [830, 88] width 110 height 21
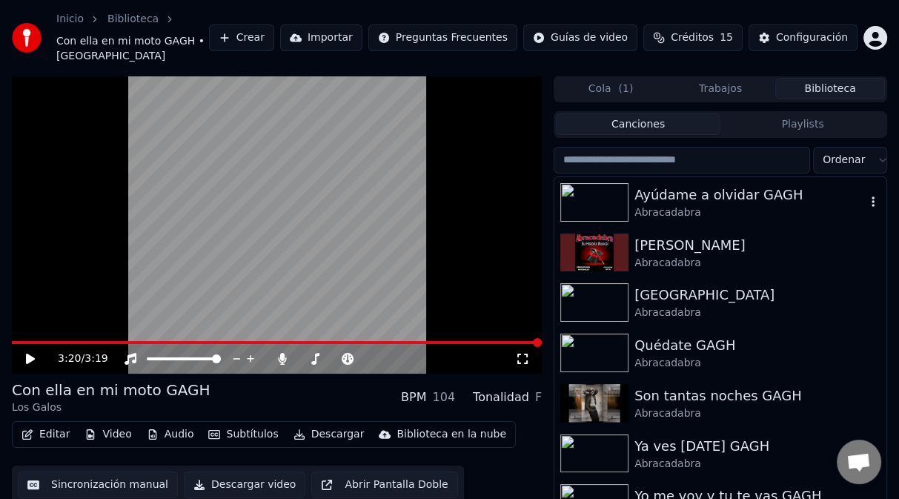
click at [600, 190] on img at bounding box center [594, 202] width 68 height 39
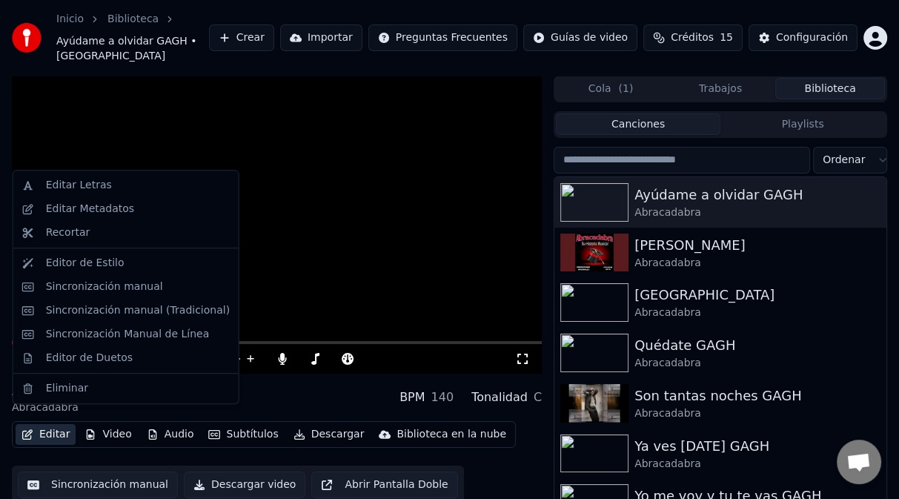
click at [48, 424] on button "Editar" at bounding box center [46, 434] width 60 height 21
click at [119, 200] on div "Editar Metadatos" at bounding box center [125, 209] width 219 height 24
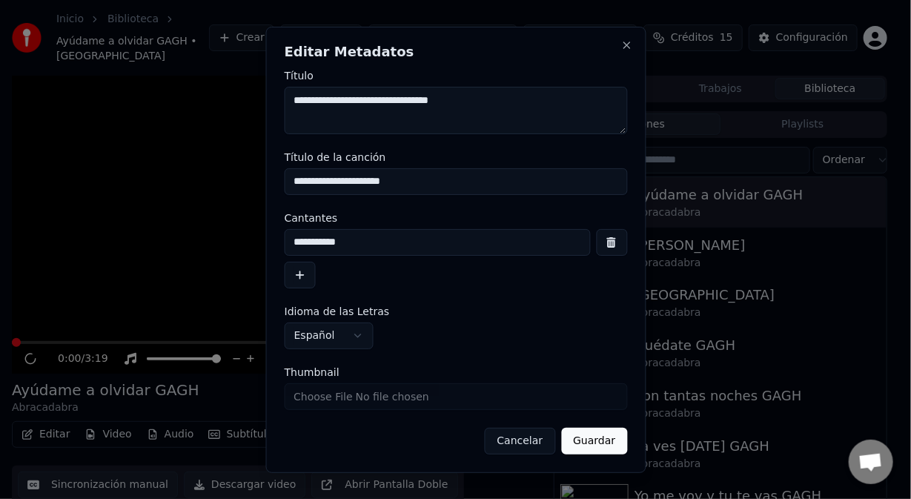
click at [599, 451] on button "Guardar" at bounding box center [594, 441] width 66 height 27
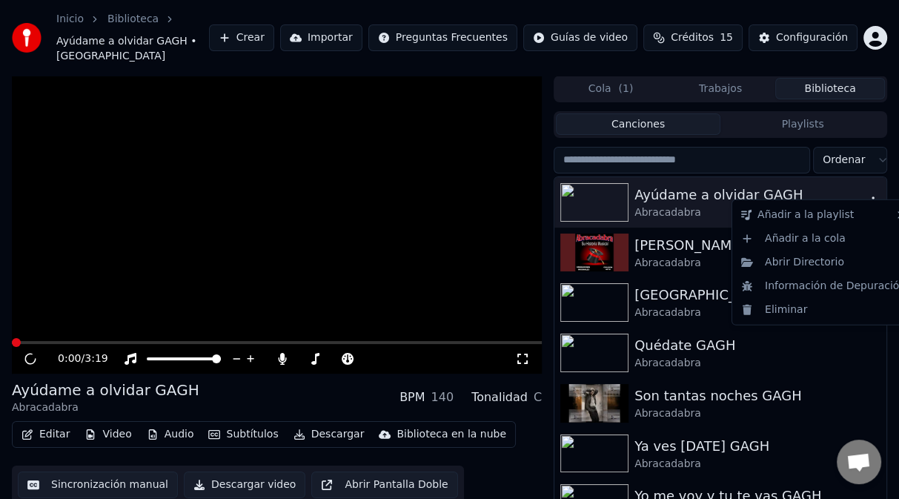
click at [866, 196] on icon "button" at bounding box center [873, 202] width 15 height 12
click at [798, 267] on div "Abrir Directorio" at bounding box center [823, 263] width 176 height 24
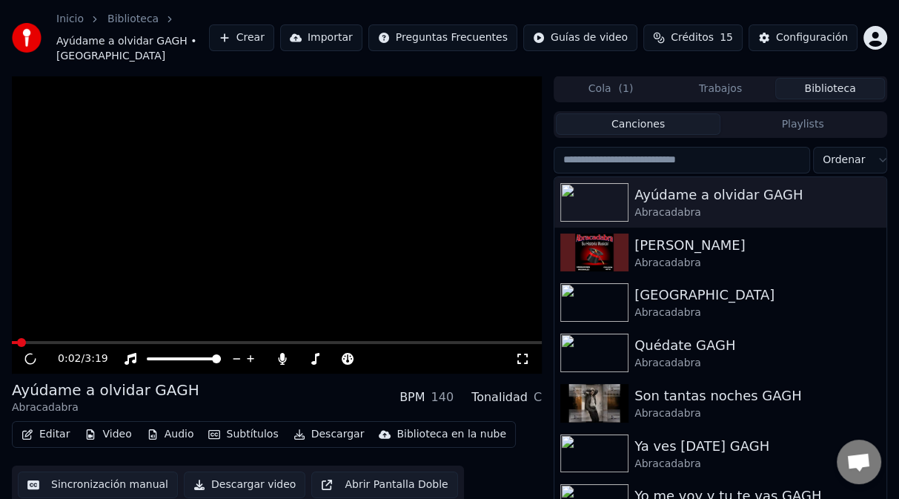
click at [18, 338] on span at bounding box center [21, 342] width 9 height 9
click at [65, 277] on video at bounding box center [277, 225] width 530 height 298
drag, startPoint x: 594, startPoint y: 184, endPoint x: 586, endPoint y: 188, distance: 8.6
click at [594, 184] on img at bounding box center [594, 202] width 68 height 39
